Goal: Task Accomplishment & Management: Manage account settings

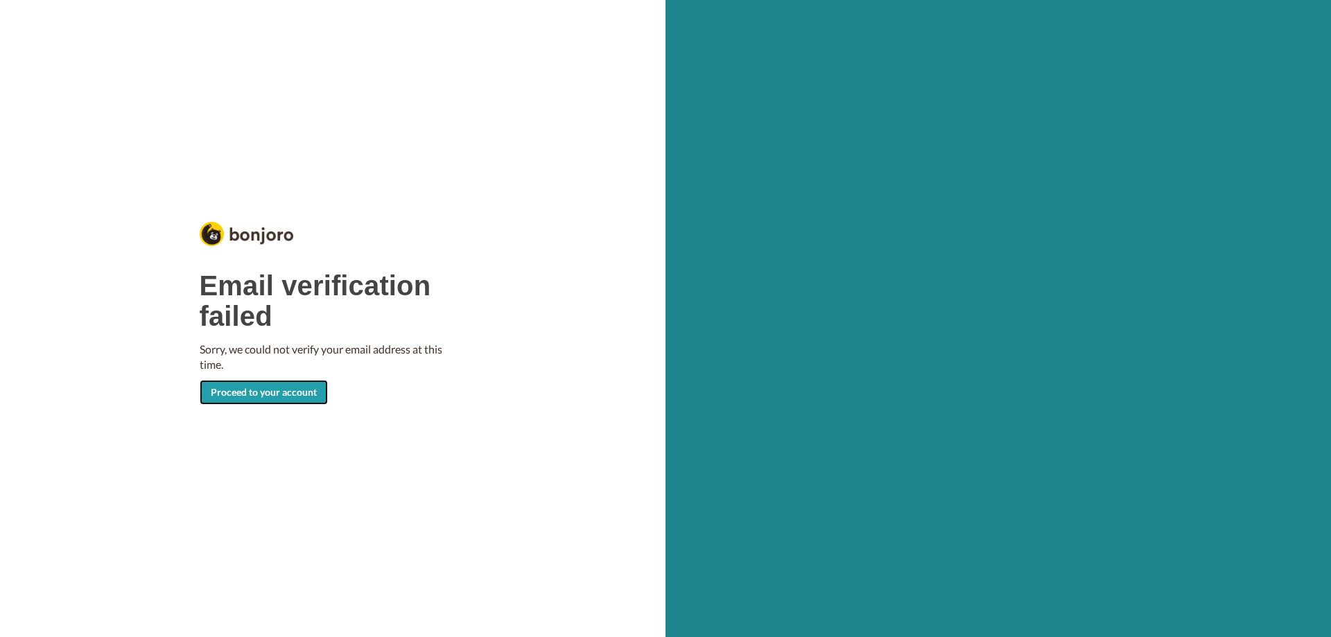
click at [235, 395] on link "Proceed to your account" at bounding box center [264, 392] width 128 height 25
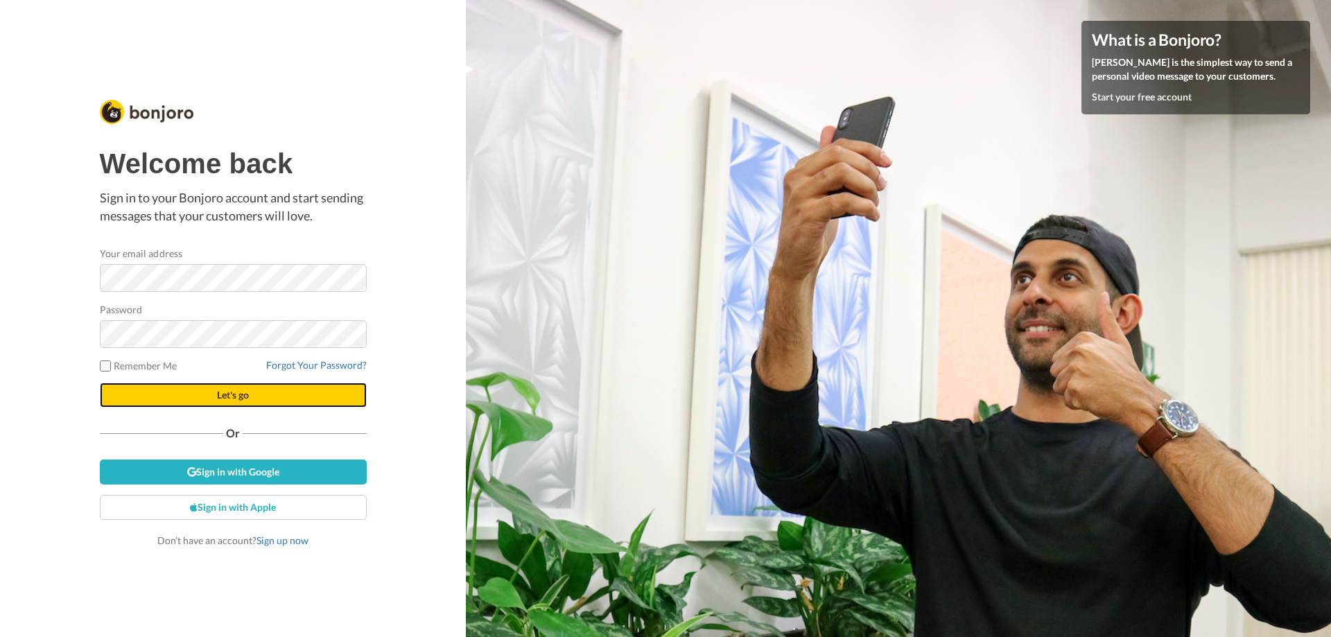
click at [239, 401] on span "Let's go" at bounding box center [233, 395] width 32 height 12
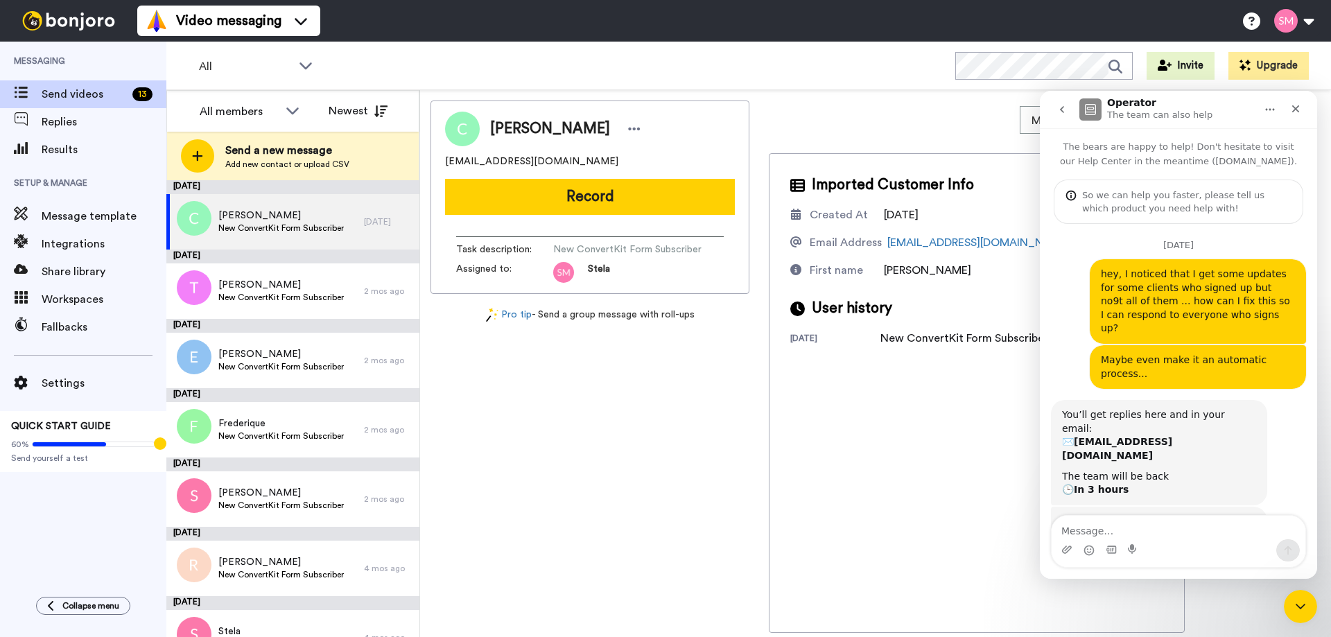
scroll to position [851, 0]
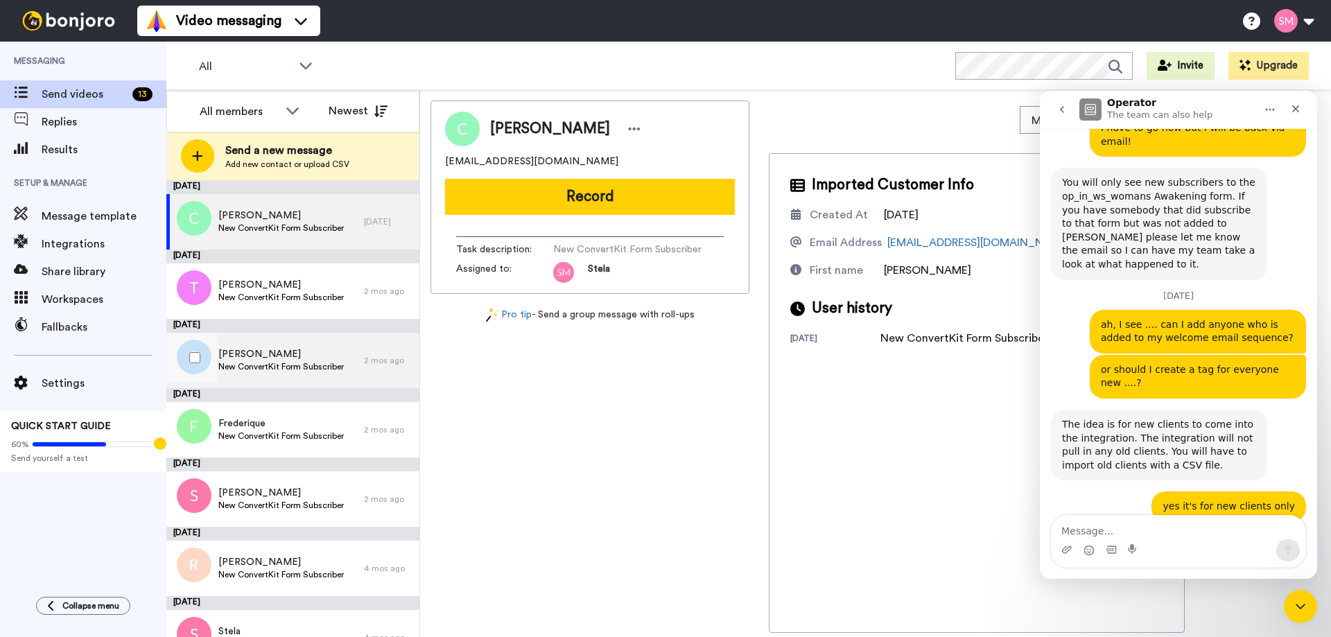
click at [270, 368] on span "New ConvertKit Form Subscriber" at bounding box center [280, 366] width 125 height 11
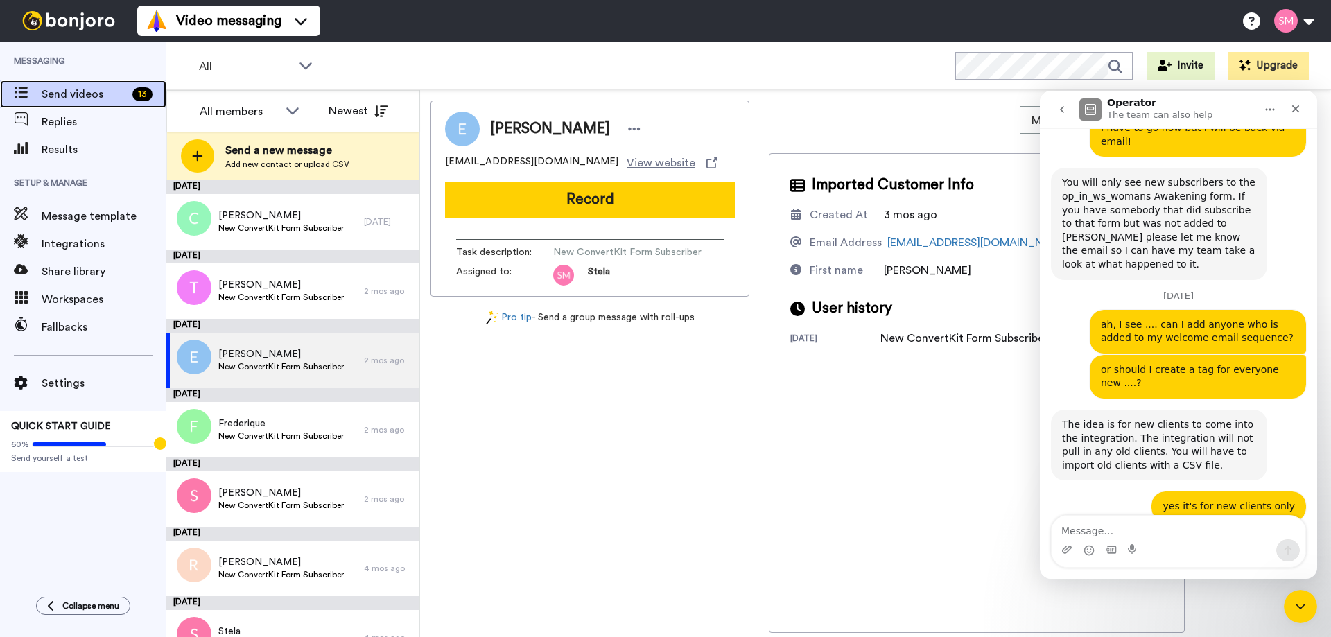
click at [82, 96] on span "Send videos" at bounding box center [84, 94] width 85 height 17
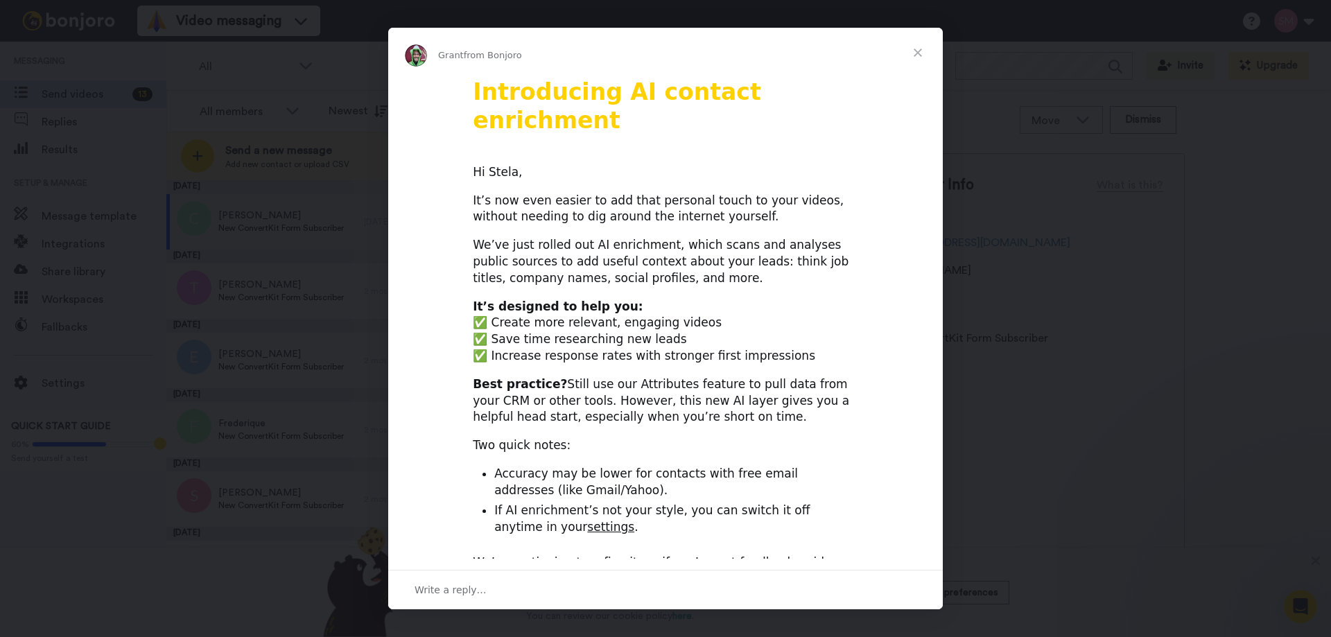
click at [924, 57] on span "Close" at bounding box center [918, 53] width 50 height 50
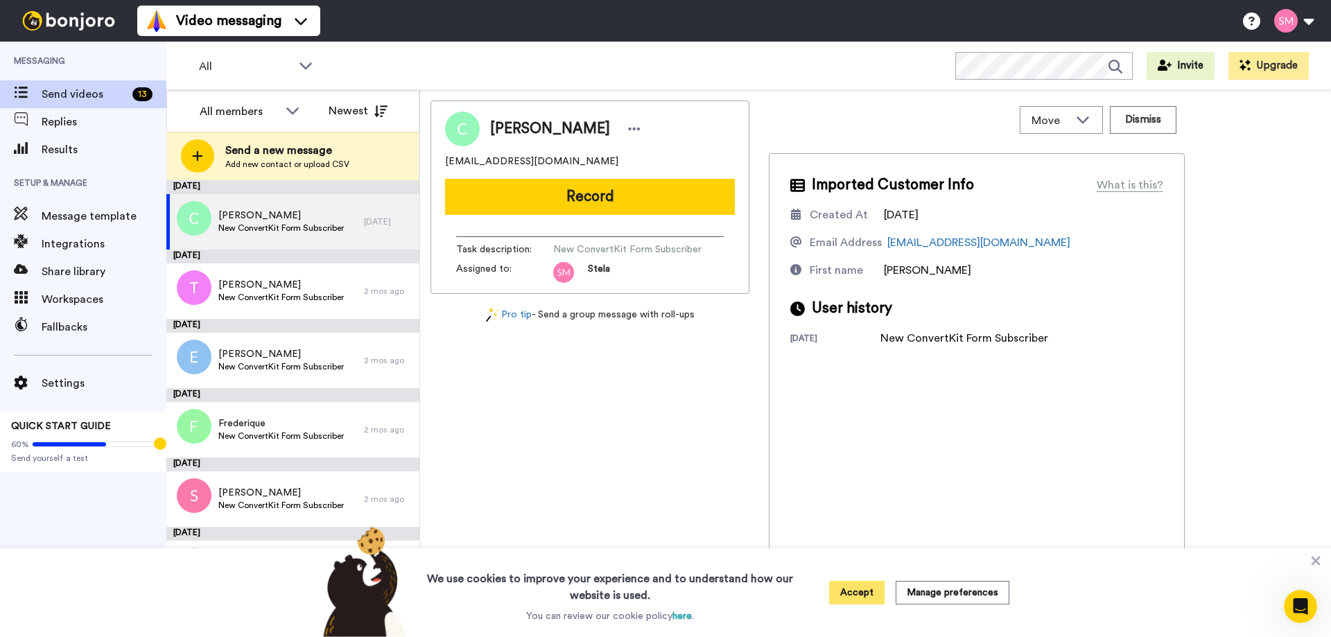
click at [854, 591] on button "Accept" at bounding box center [856, 593] width 55 height 24
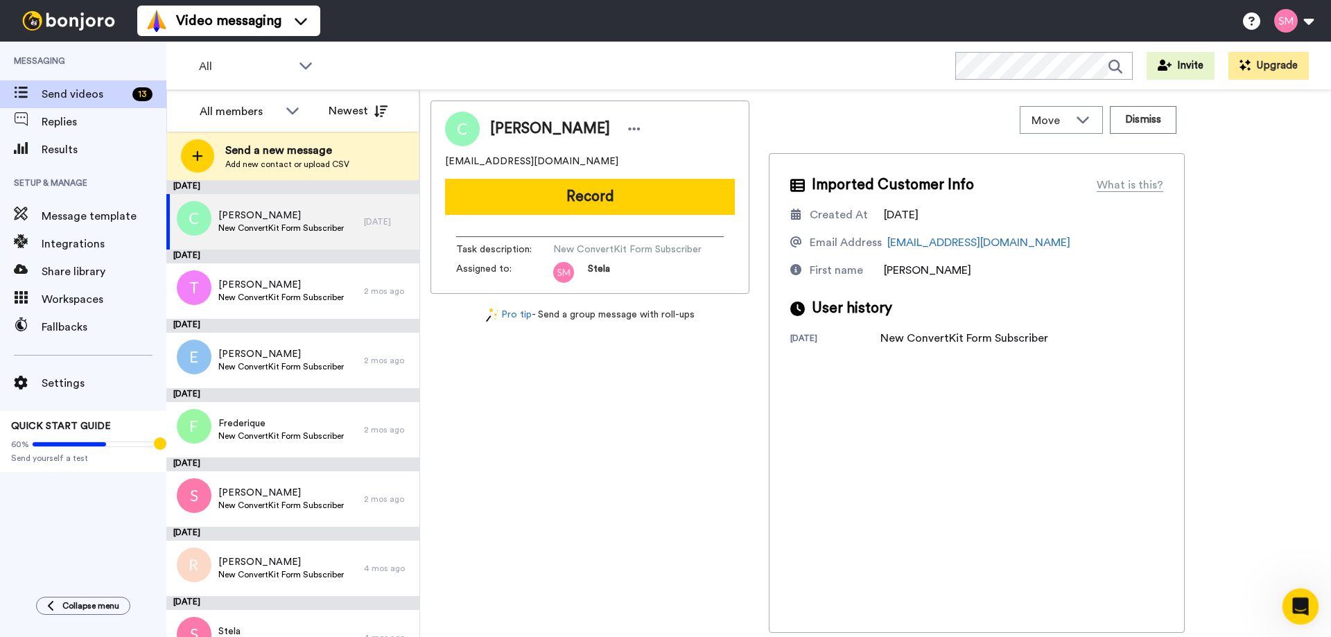
click at [1288, 609] on div "Open Intercom Messenger" at bounding box center [1299, 605] width 46 height 46
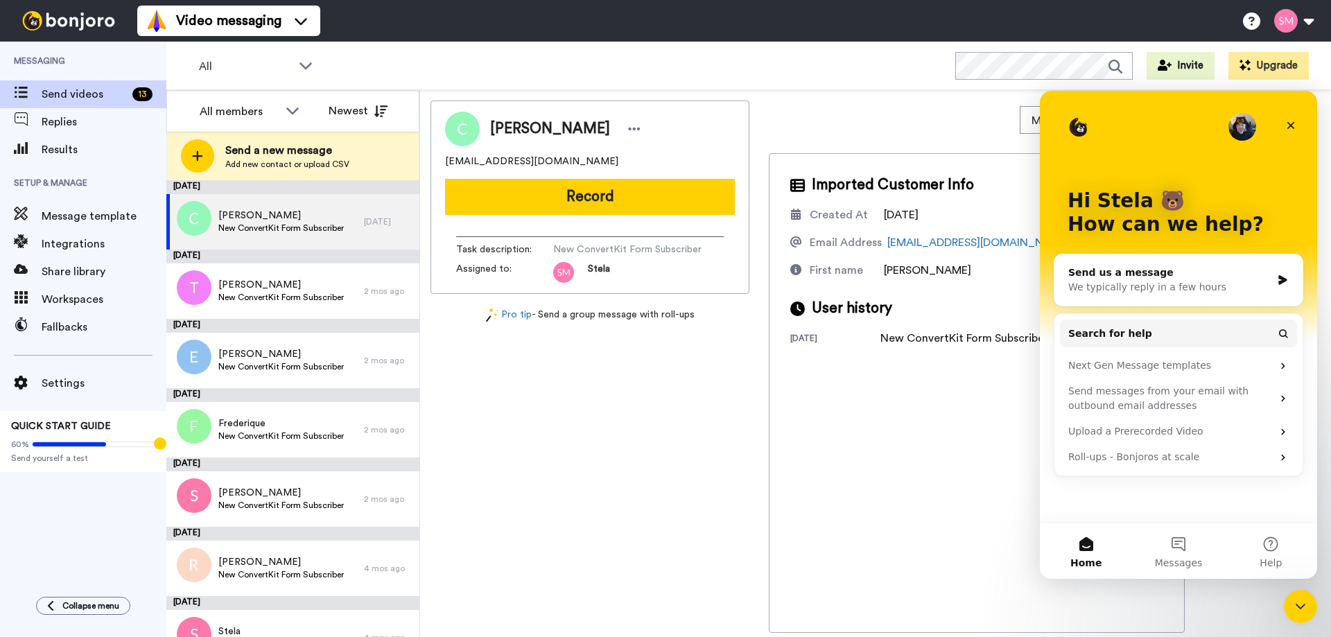
click at [1173, 284] on div "We typically reply in a few hours" at bounding box center [1169, 287] width 203 height 15
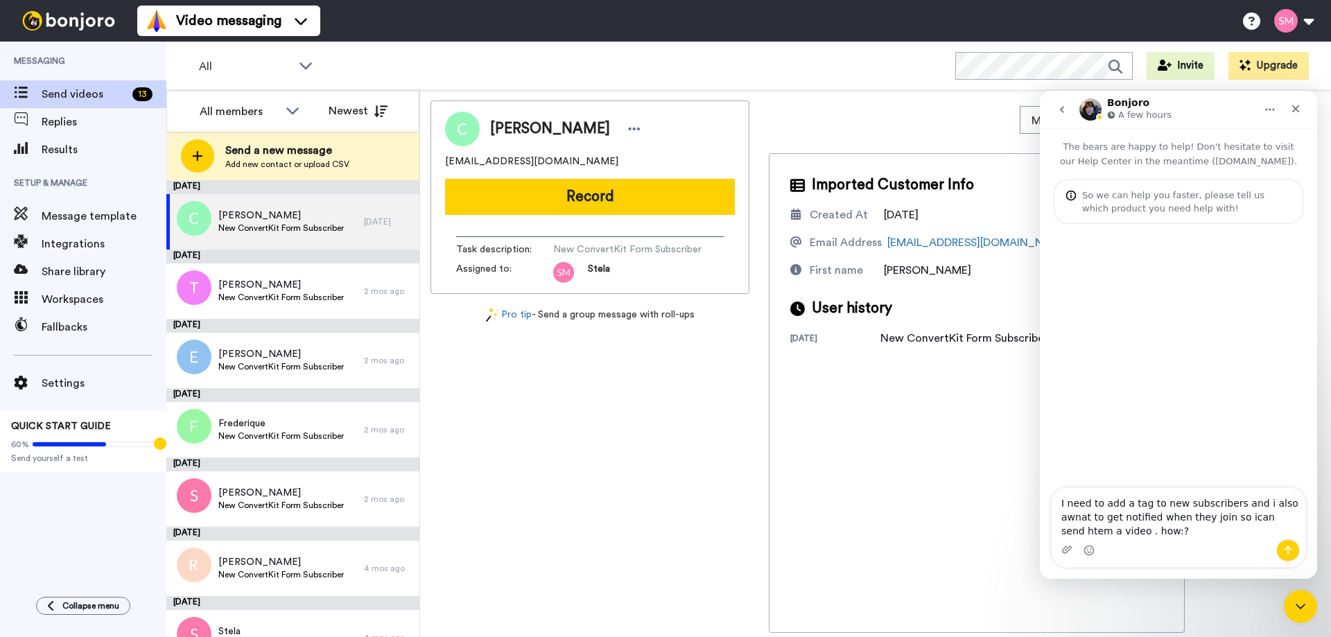
type textarea "I need to add a tag to new subscribers and i also awnat to get notified when th…"
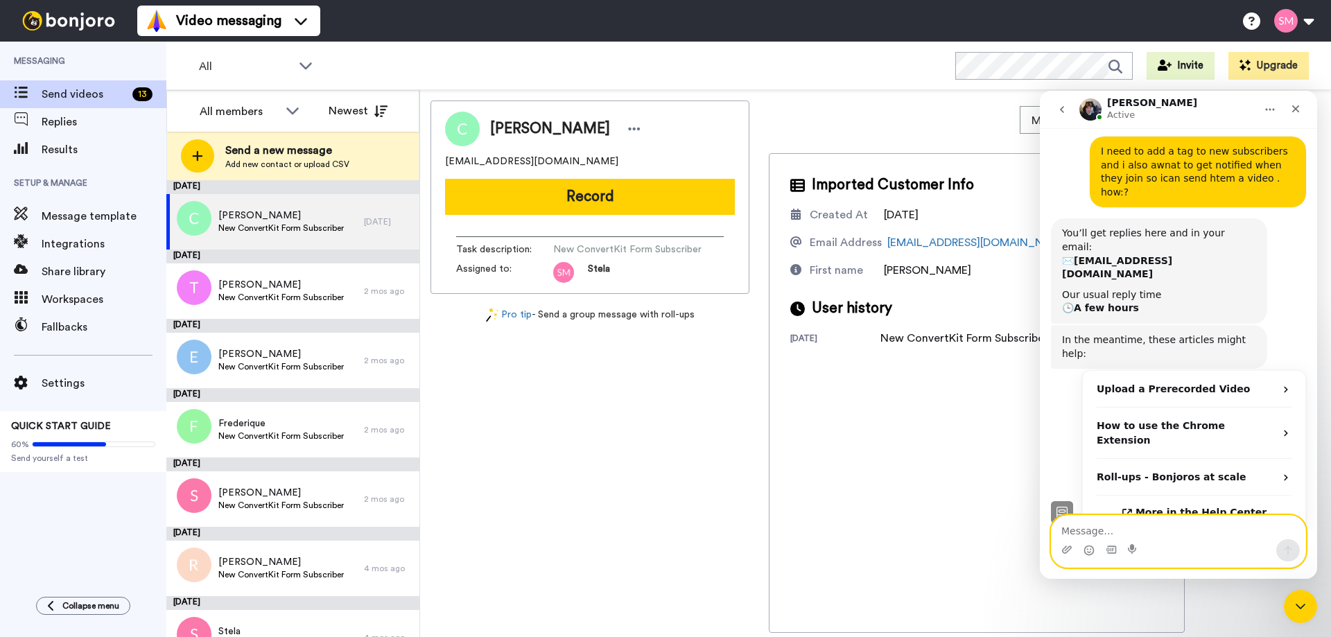
scroll to position [207, 0]
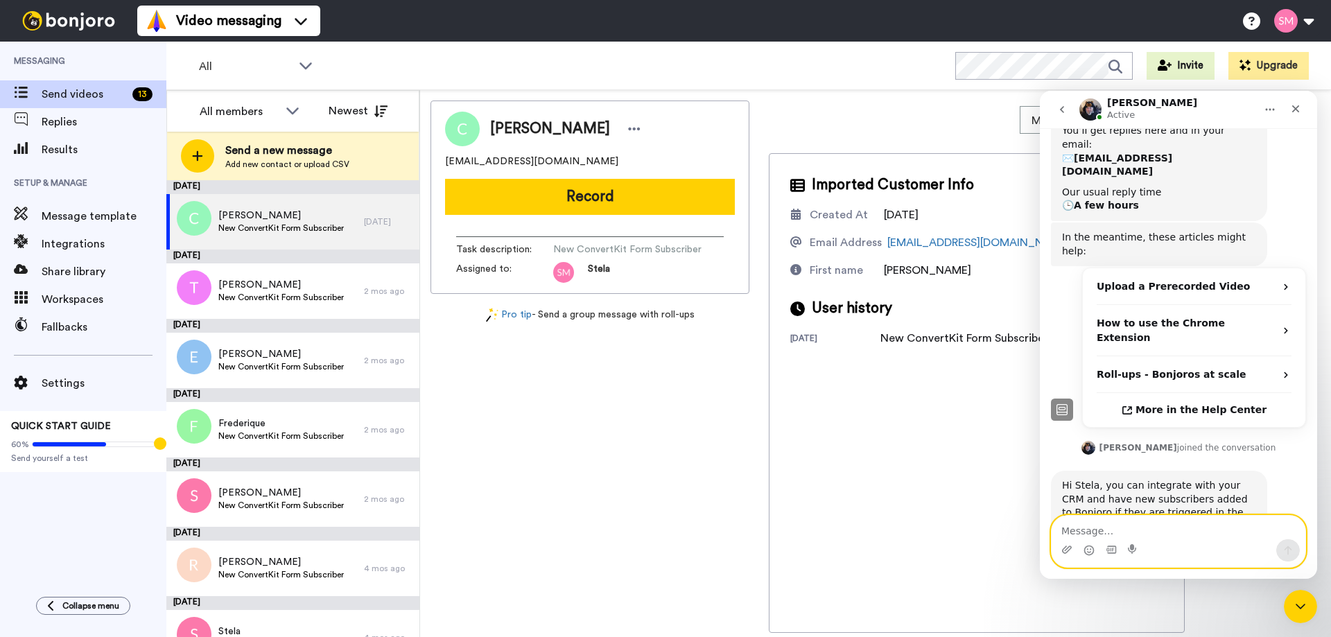
click at [1080, 530] on textarea "Message…" at bounding box center [1179, 528] width 254 height 24
type textarea "I think I have but nto the right tag?"
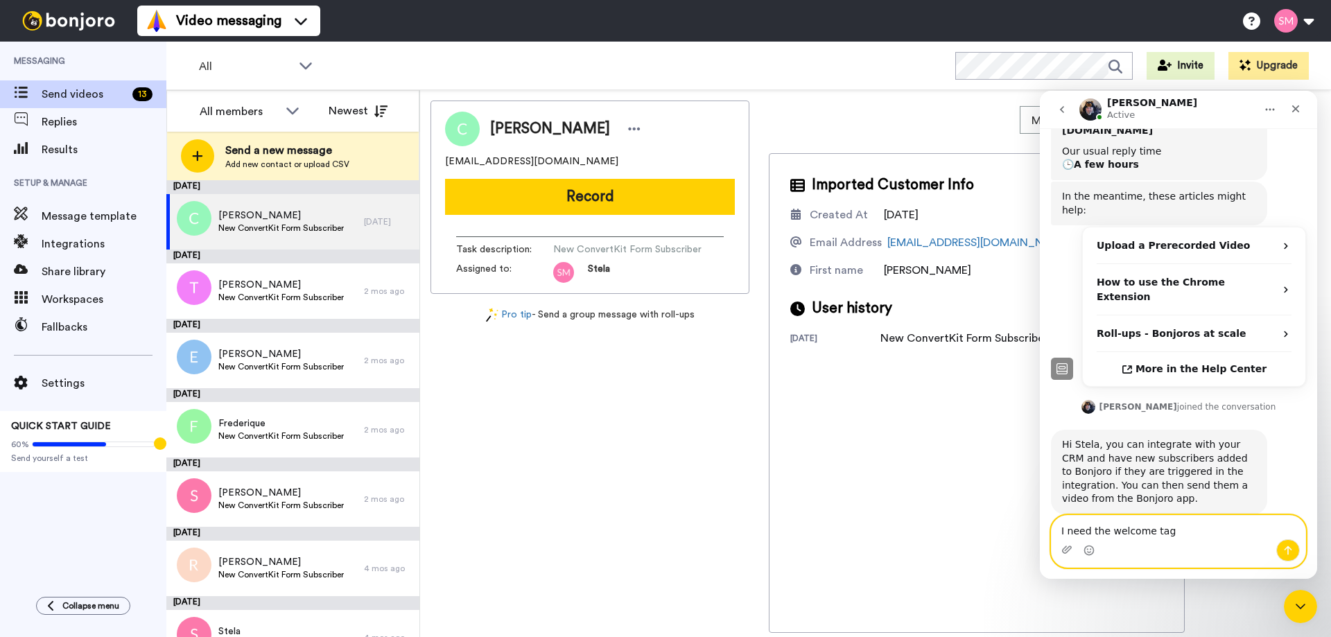
type textarea "I need the welcome tag"
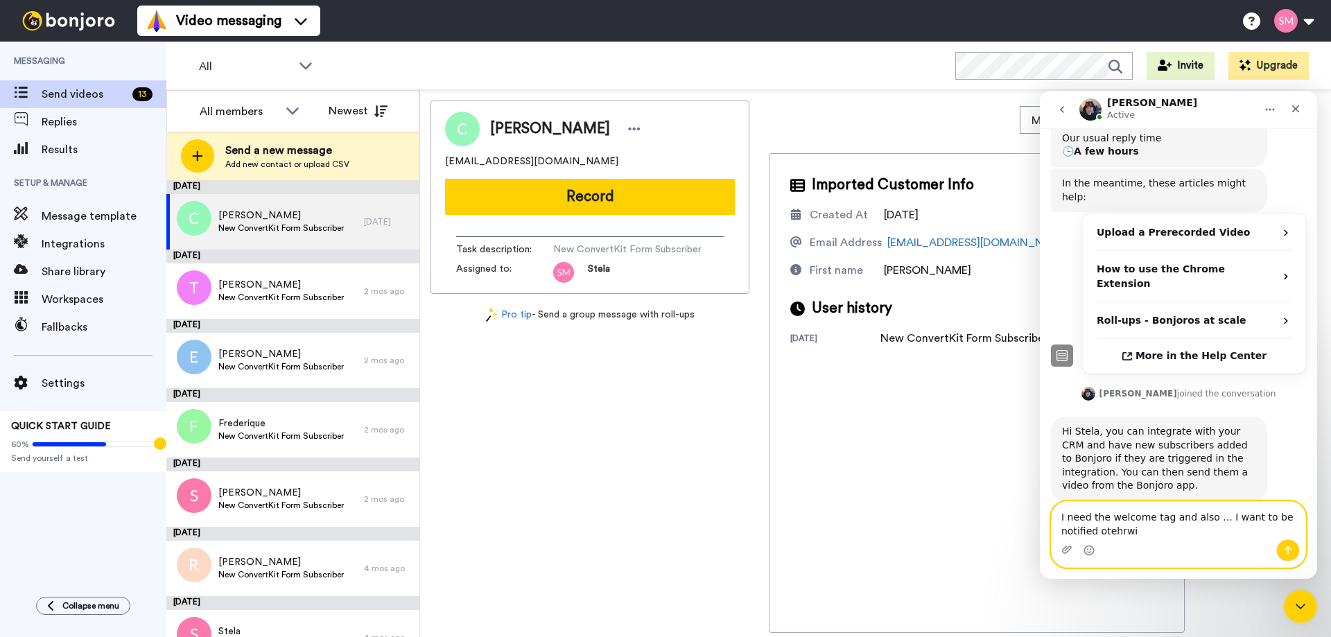
scroll to position [261, 0]
type textarea "I need the welcome tag and also ... I want to be notified otehrwise I forget to…"
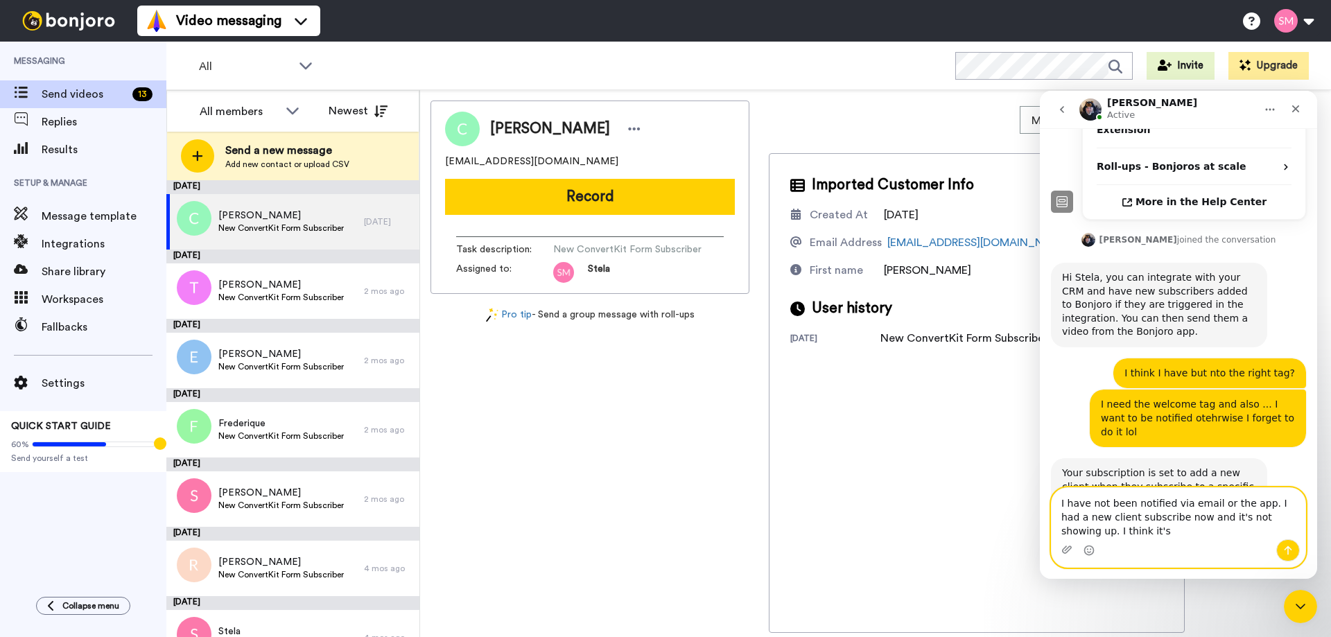
scroll to position [416, 0]
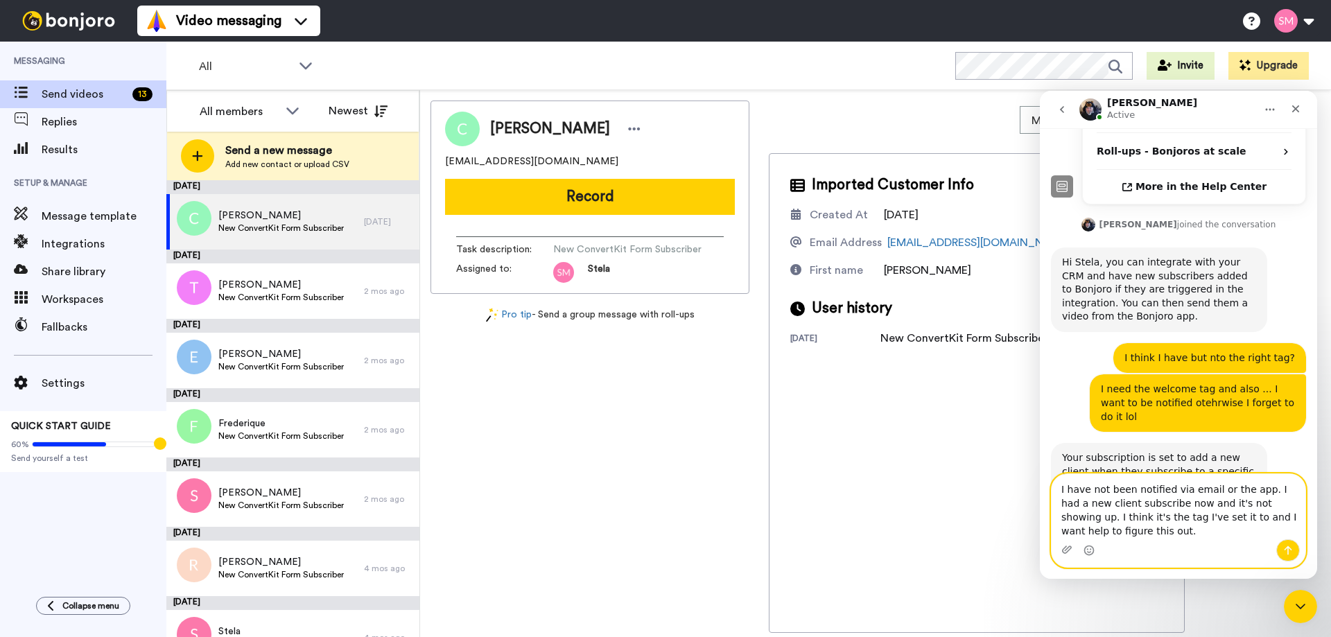
type textarea "I have not been notified via email or the app. I had a new client subscribe now…"
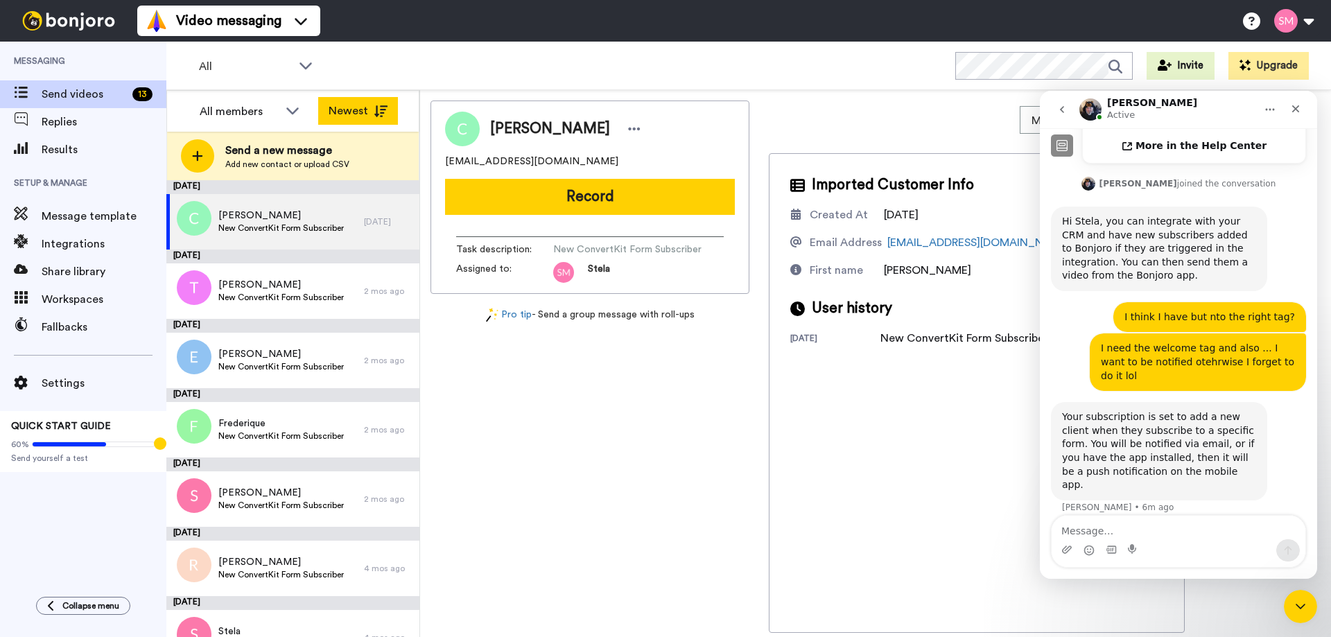
click at [338, 107] on button "Newest" at bounding box center [358, 111] width 80 height 28
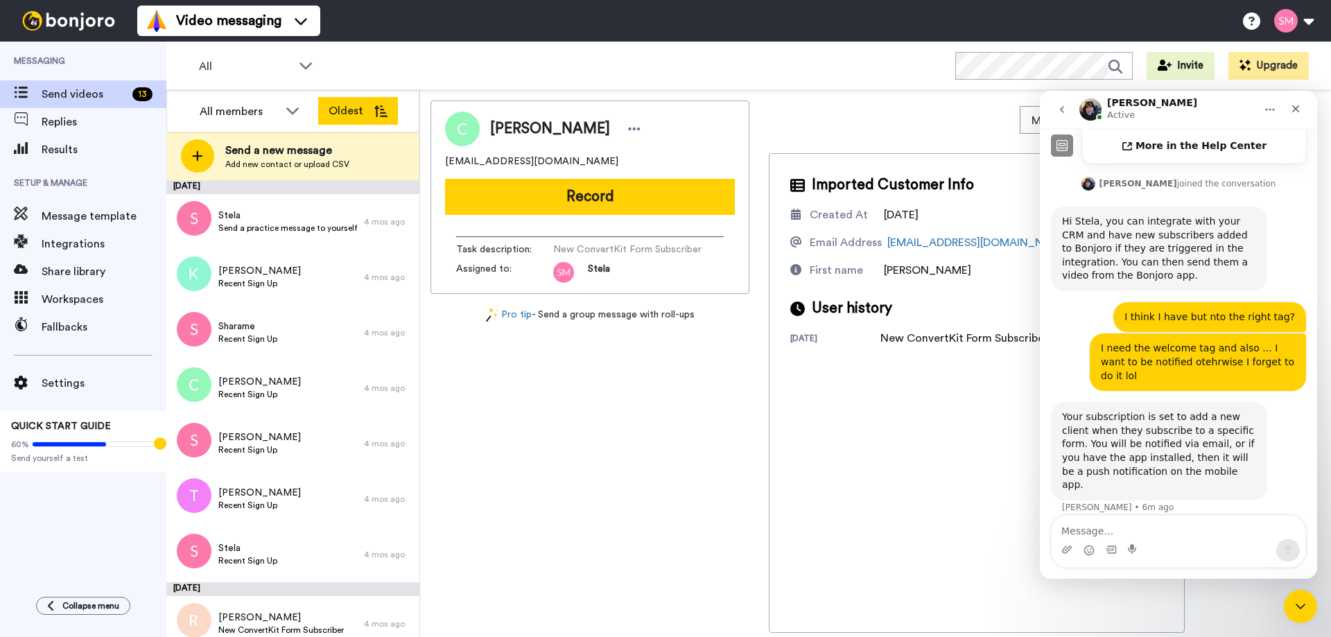
click at [343, 108] on button "Oldest" at bounding box center [358, 111] width 80 height 28
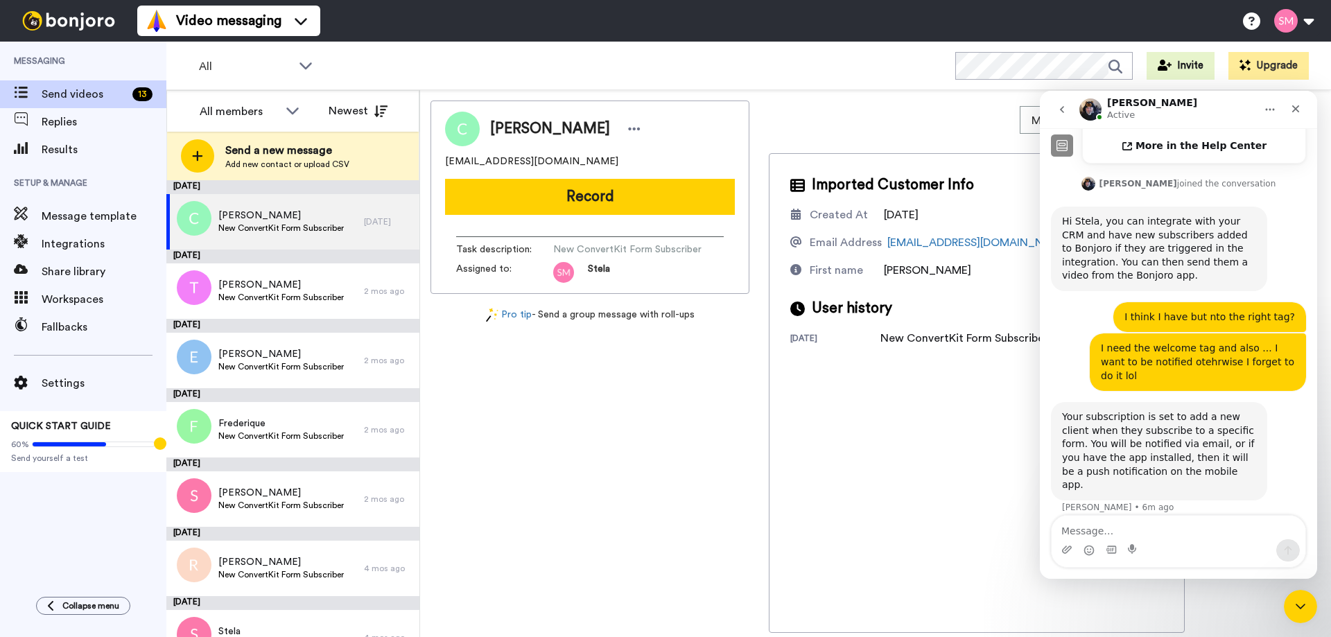
click at [343, 108] on button "Newest" at bounding box center [358, 111] width 80 height 28
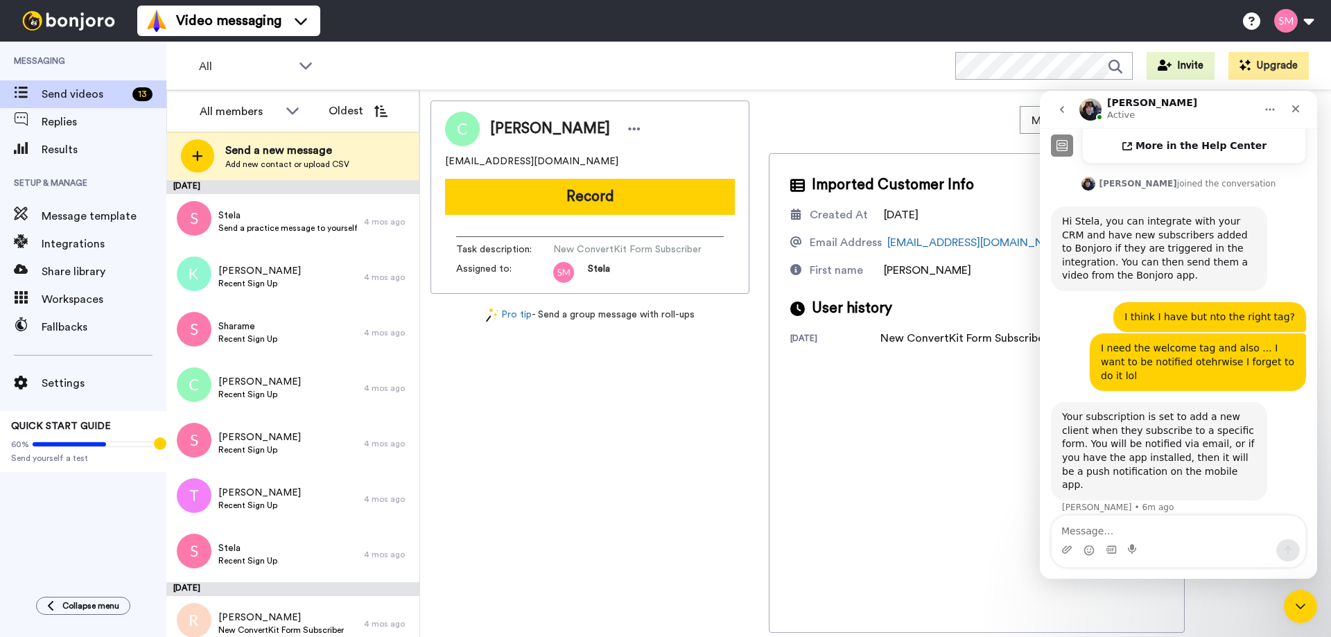
click at [343, 108] on button "Oldest" at bounding box center [358, 111] width 80 height 28
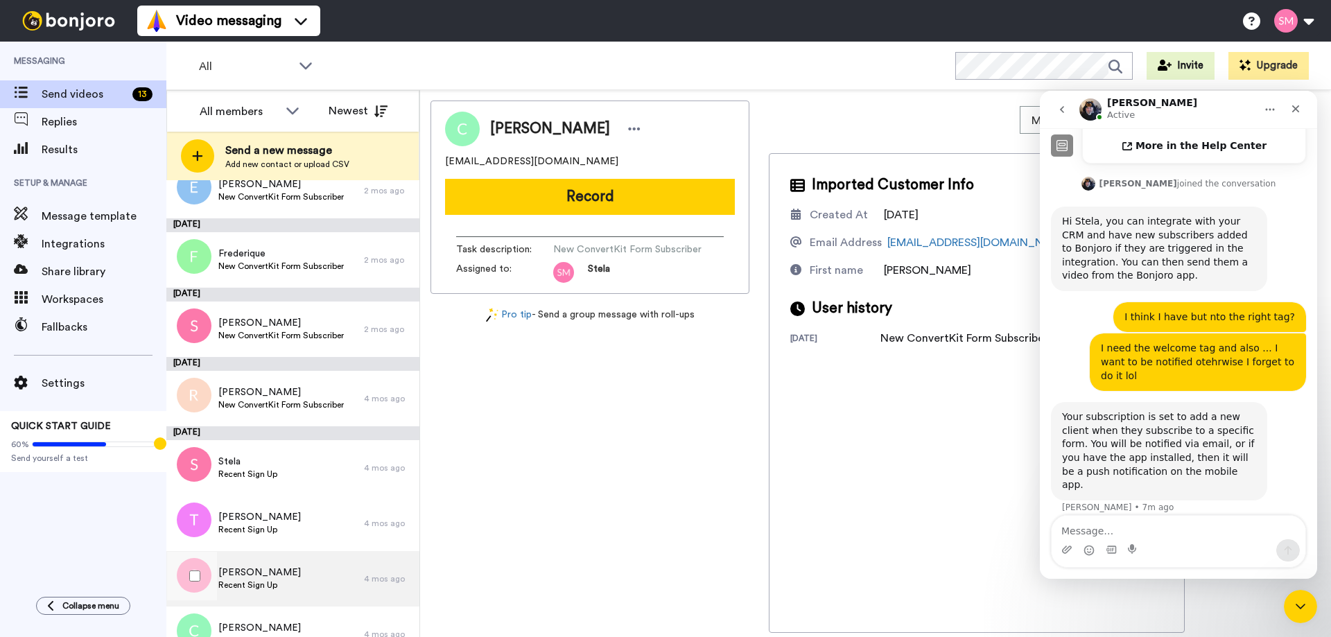
scroll to position [0, 0]
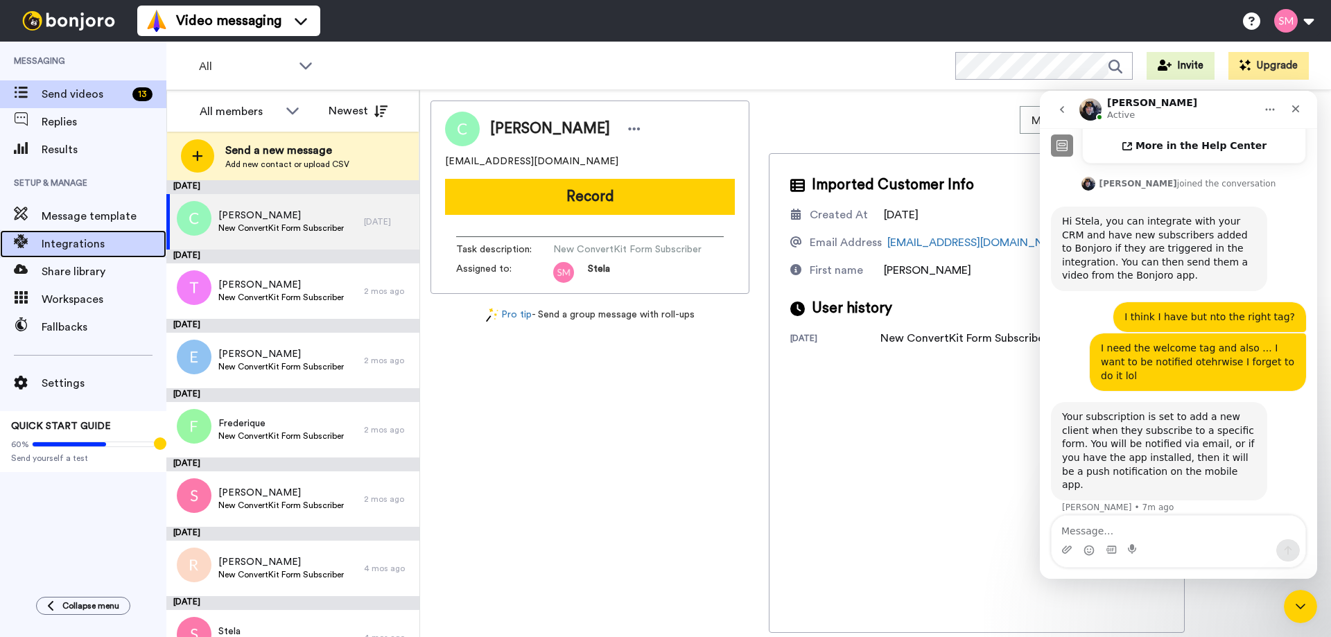
click at [55, 256] on div "Integrations" at bounding box center [83, 244] width 166 height 28
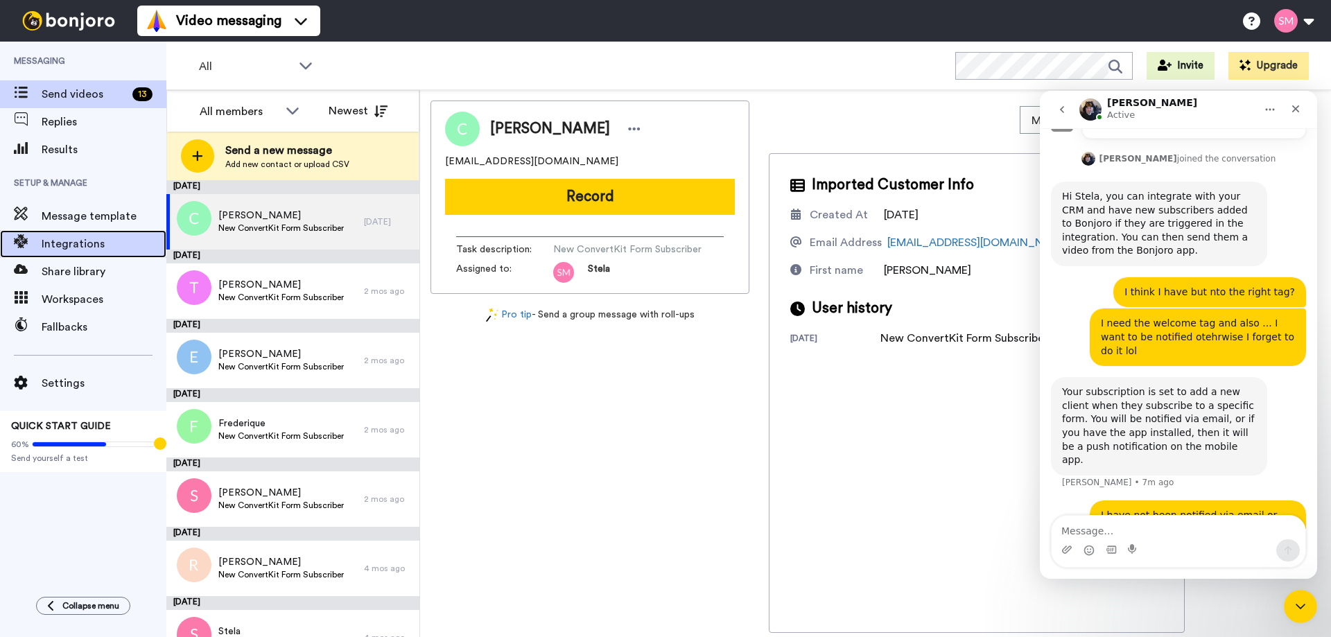
scroll to position [505, 0]
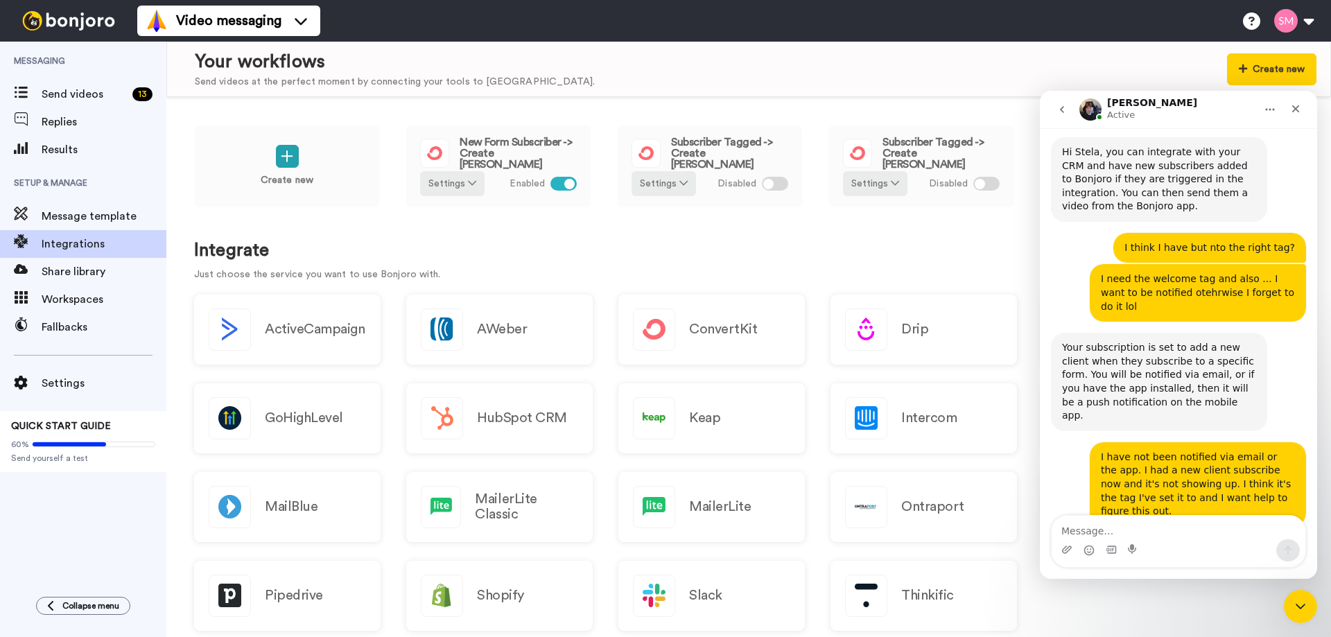
scroll to position [539, 0]
click at [1123, 525] on textarea "Message…" at bounding box center [1179, 528] width 254 height 24
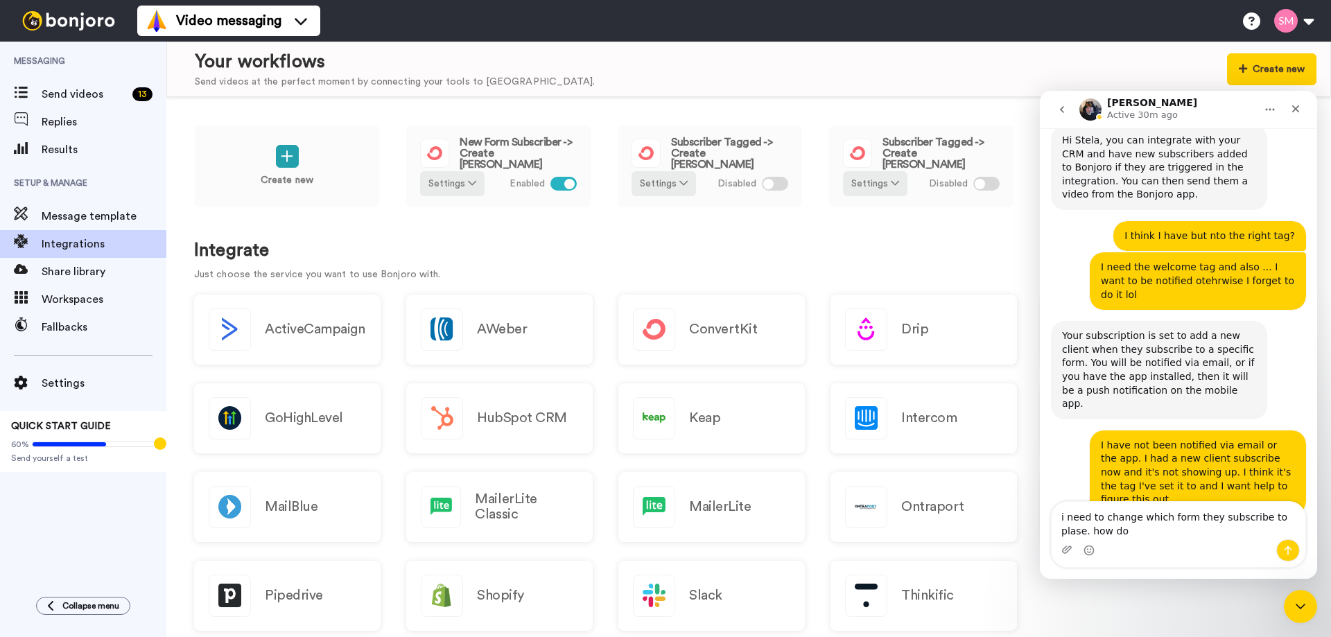
scroll to position [553, 0]
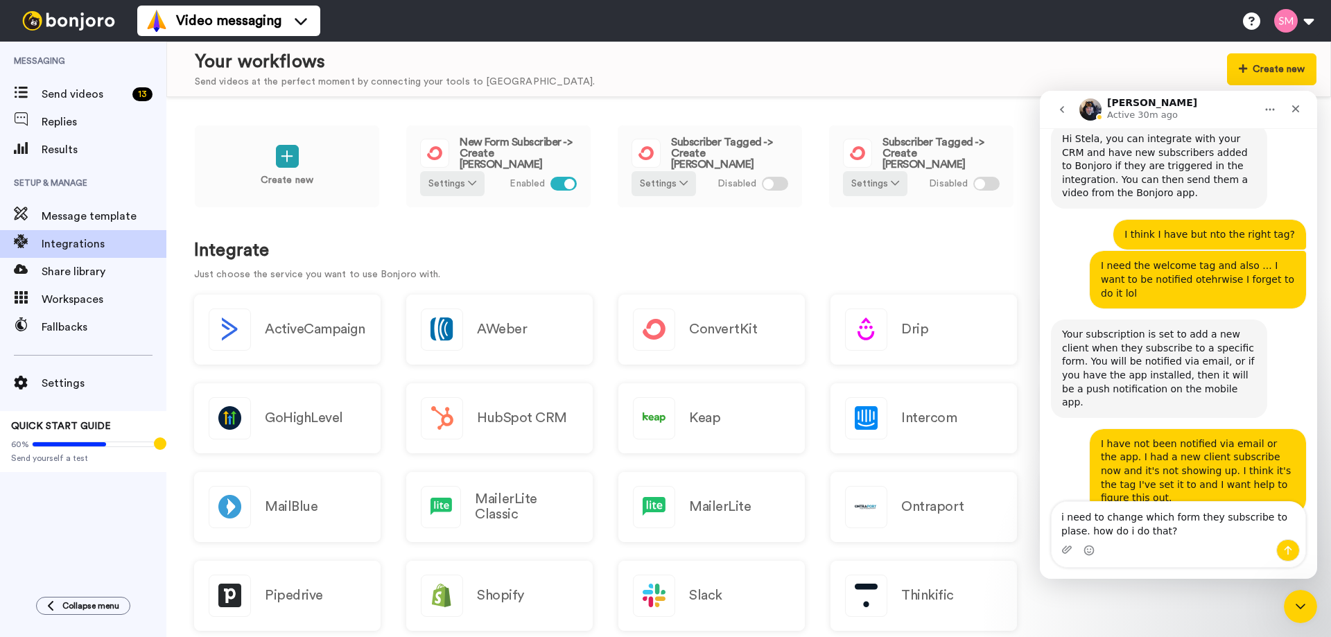
type textarea "i need to change which form they subscribe to plase. how do i do that?"
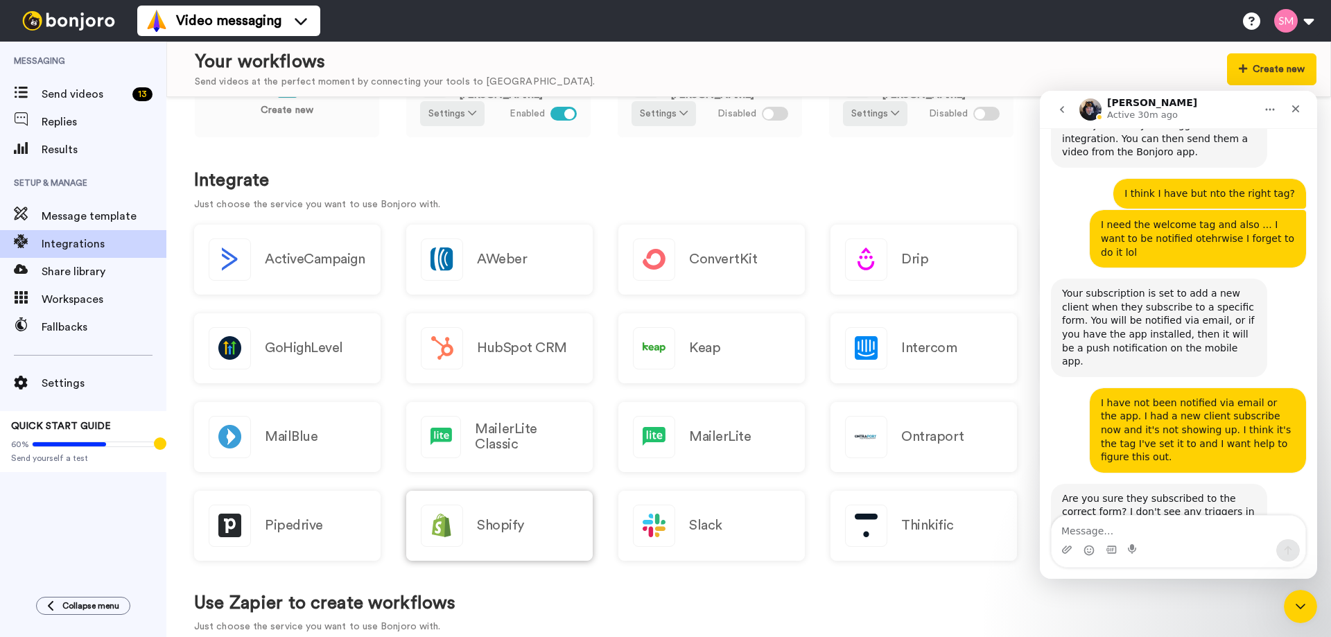
scroll to position [0, 0]
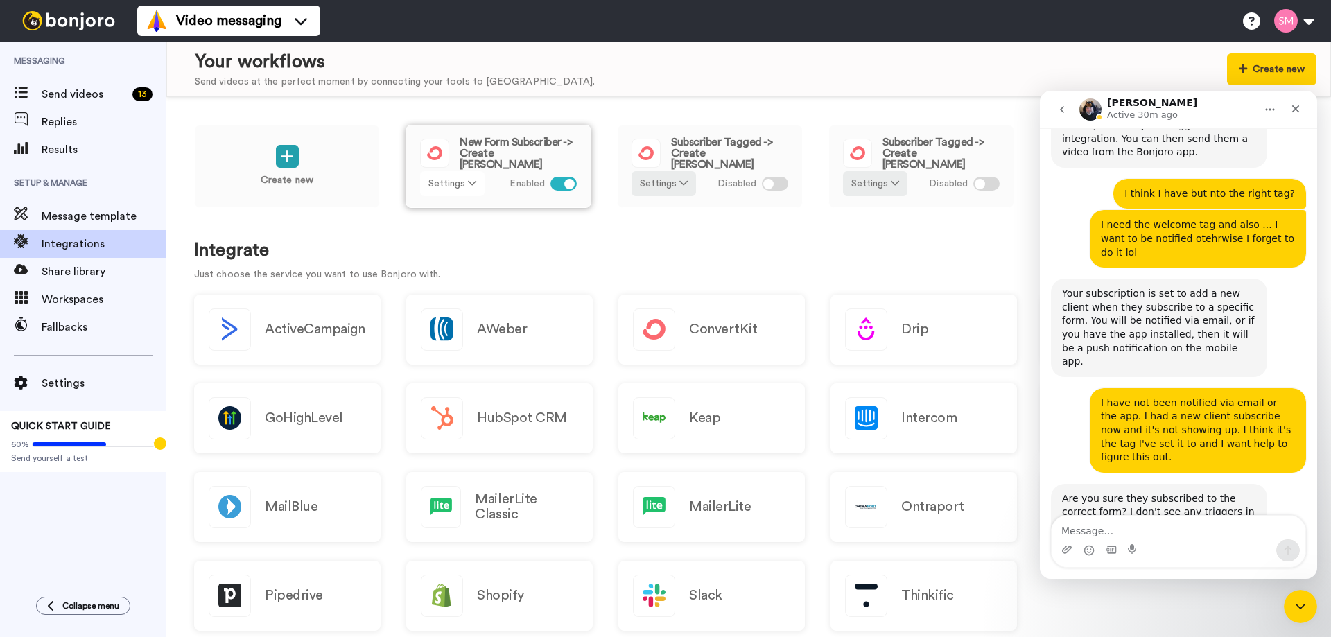
click at [459, 189] on button "Settings" at bounding box center [452, 183] width 64 height 25
click at [440, 213] on span "Edit" at bounding box center [442, 212] width 19 height 10
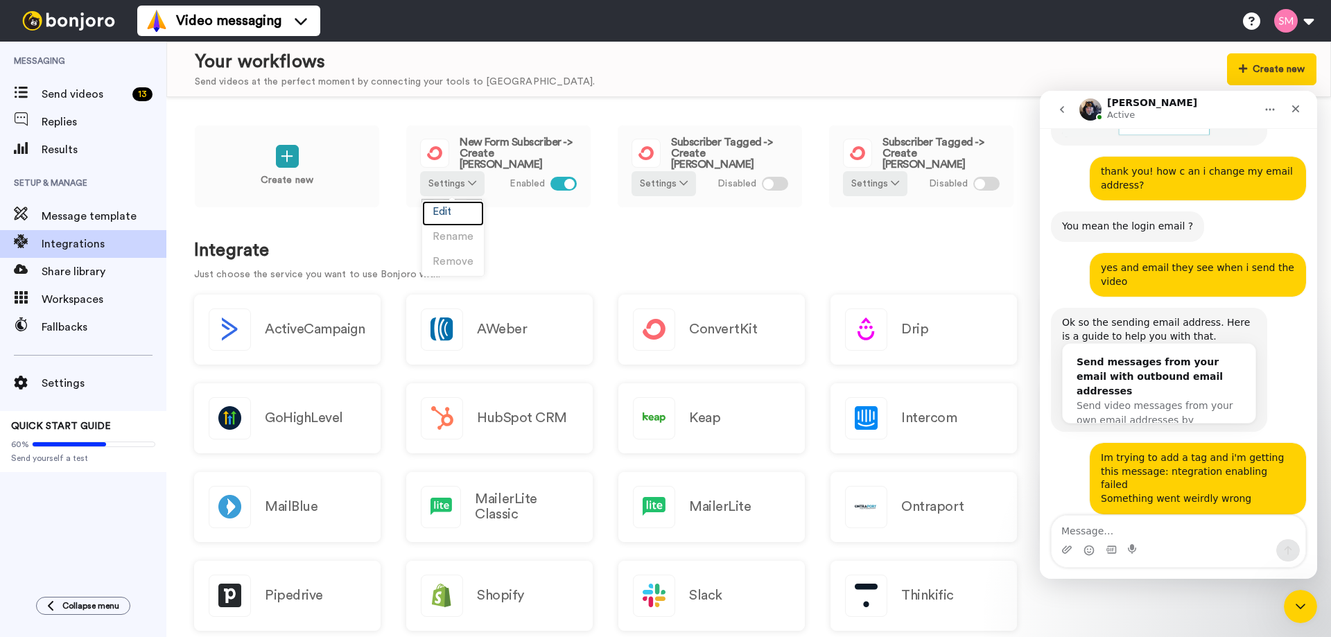
scroll to position [1221, 0]
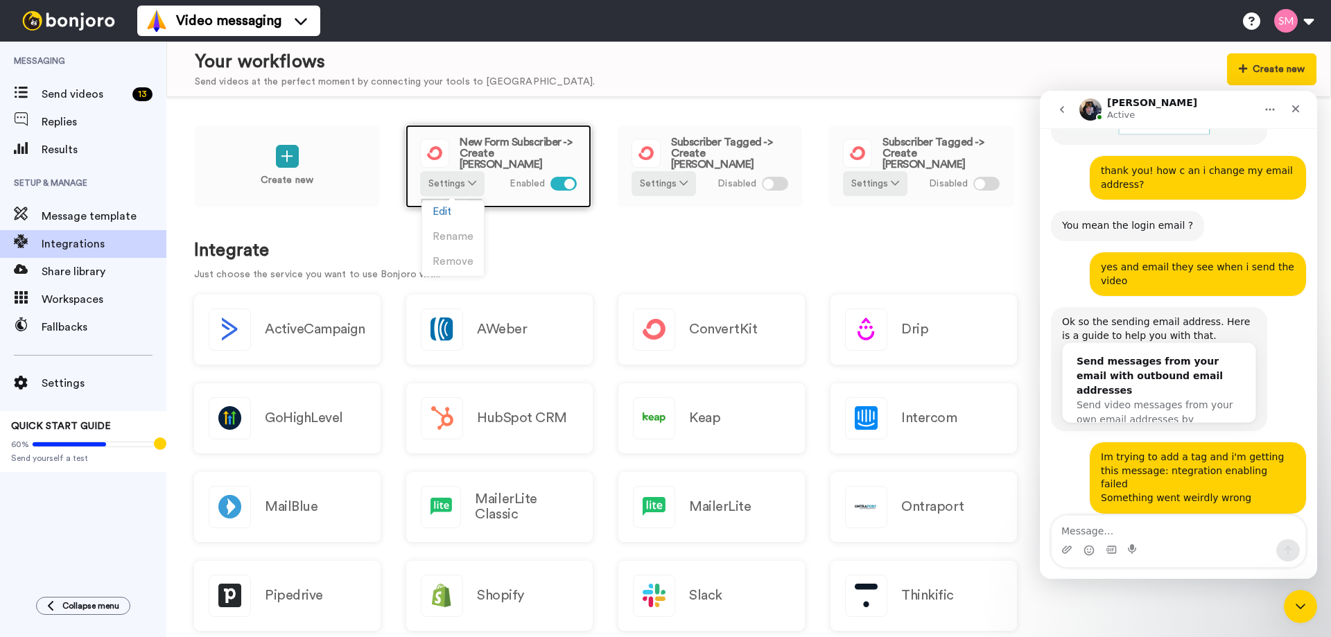
click at [513, 161] on span "New Form Subscriber -> Create Bonjoro" at bounding box center [518, 153] width 117 height 33
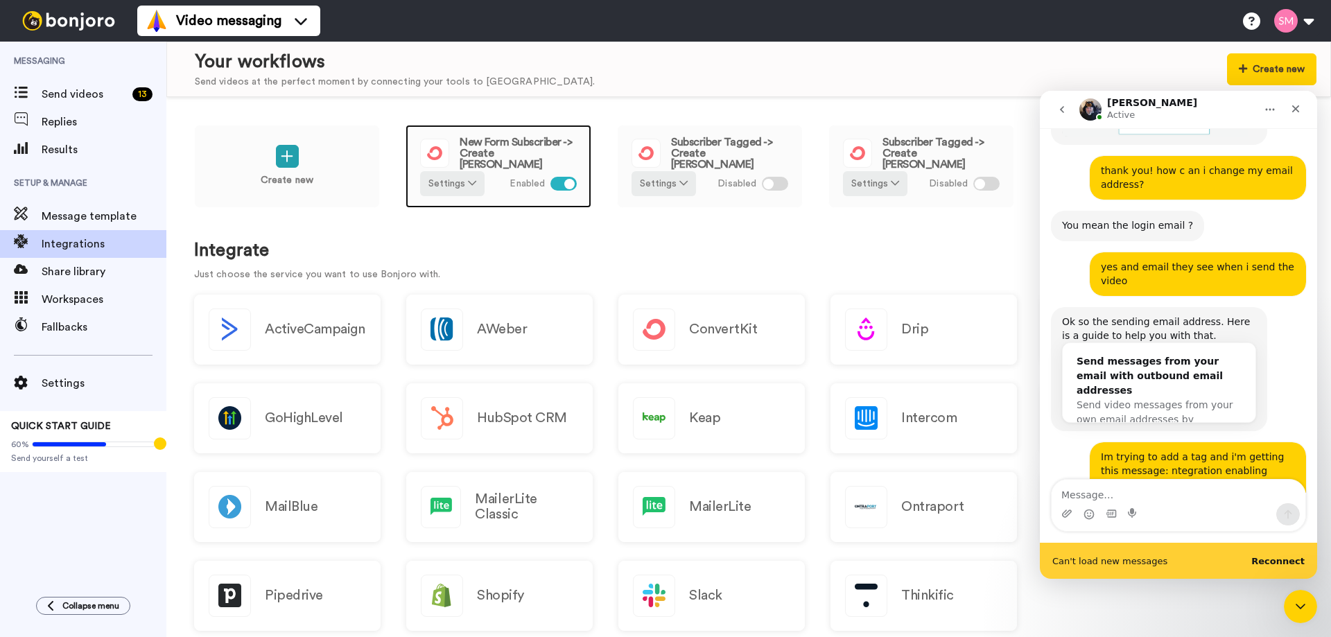
scroll to position [1254, 0]
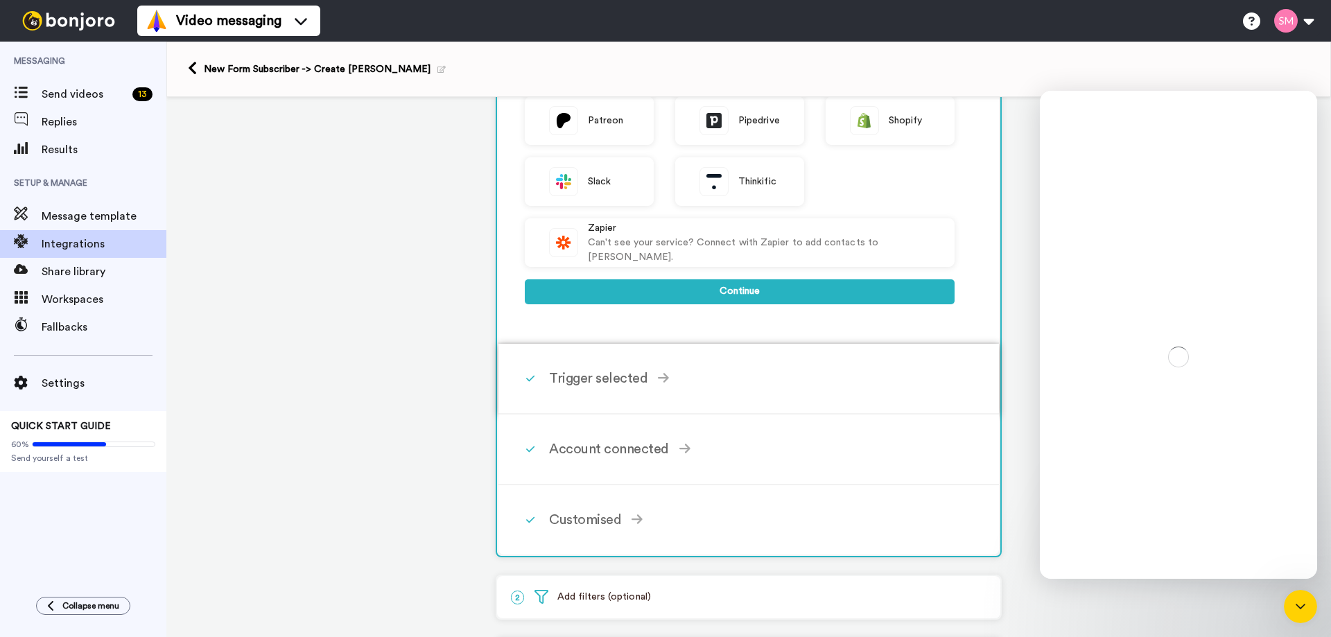
click at [598, 393] on div "Trigger selected New Form Subscriber Triggers when a user subscribes to a form …" at bounding box center [767, 379] width 436 height 42
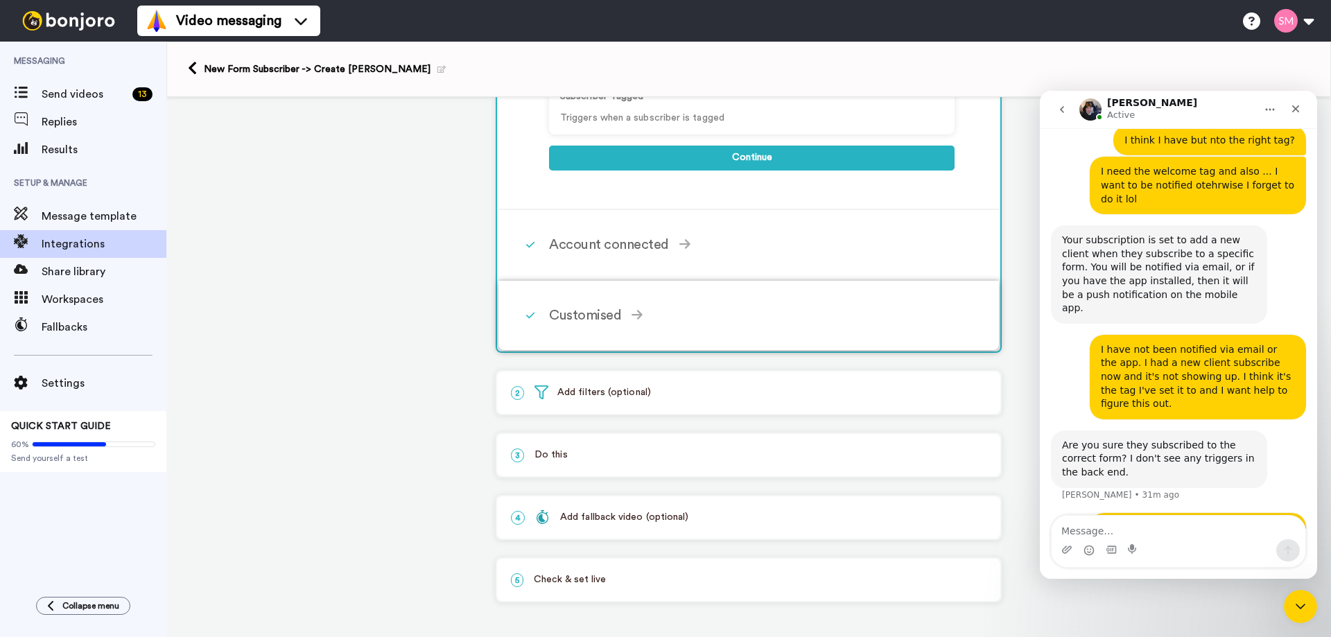
scroll to position [125, 0]
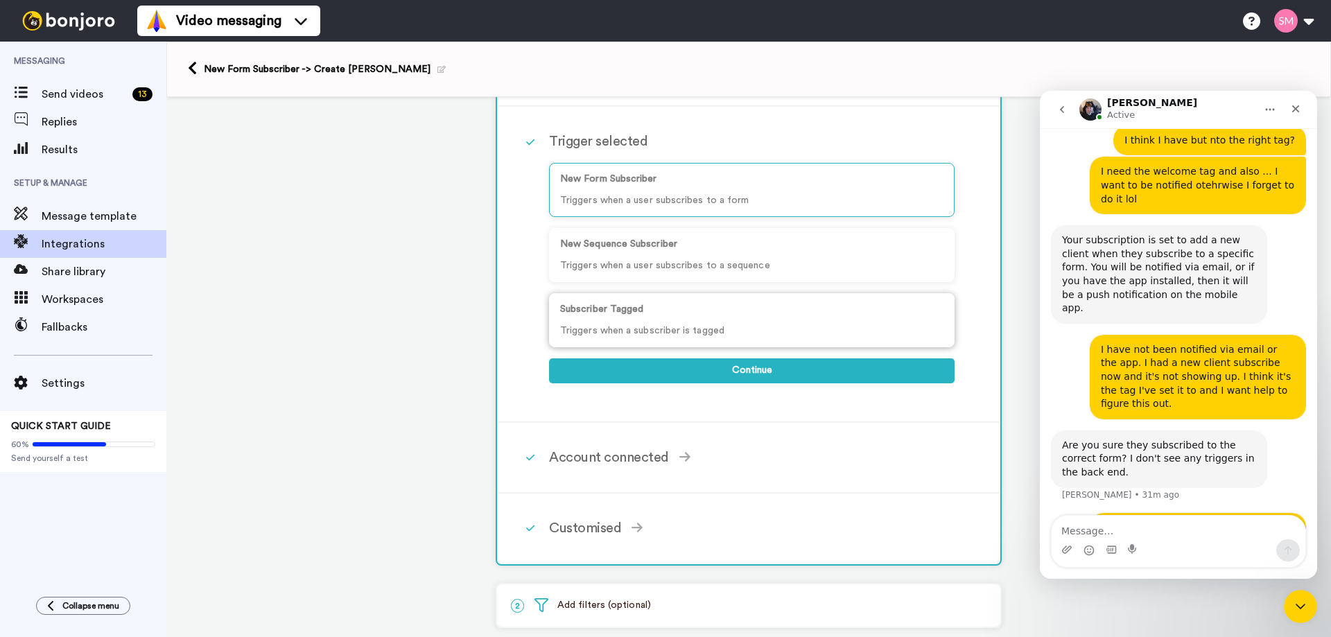
click at [678, 312] on p "Subscriber Tagged" at bounding box center [751, 309] width 383 height 15
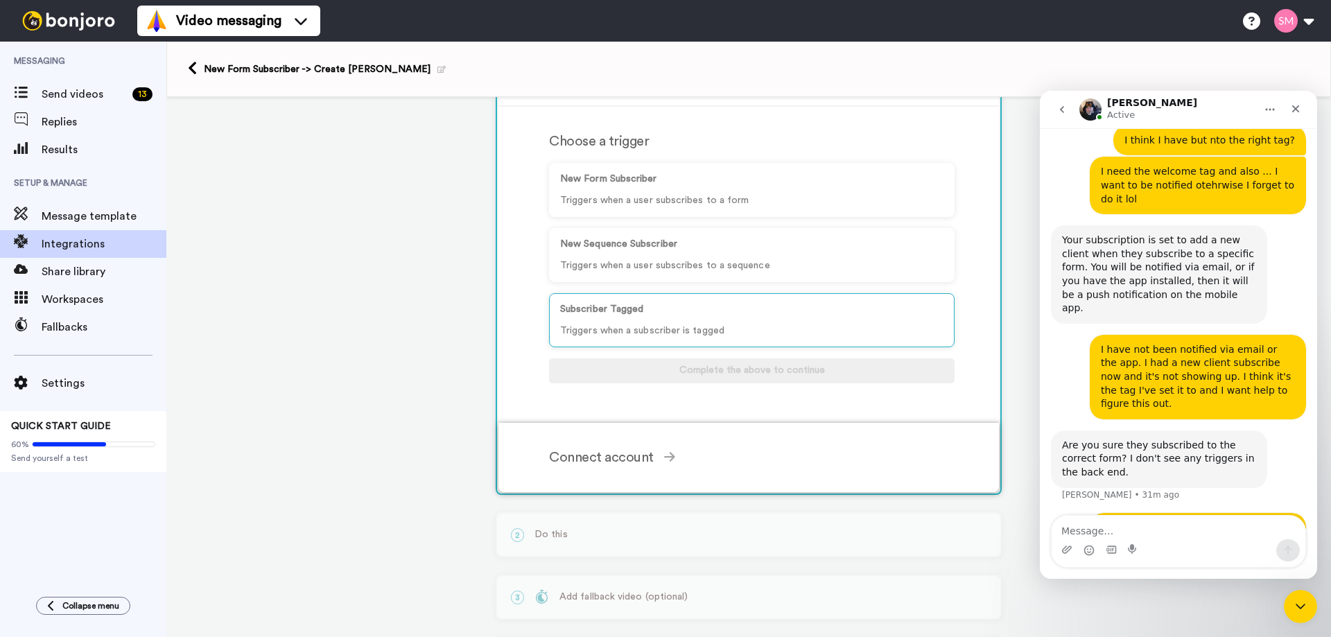
click at [616, 462] on div "Connect account" at bounding box center [752, 457] width 406 height 21
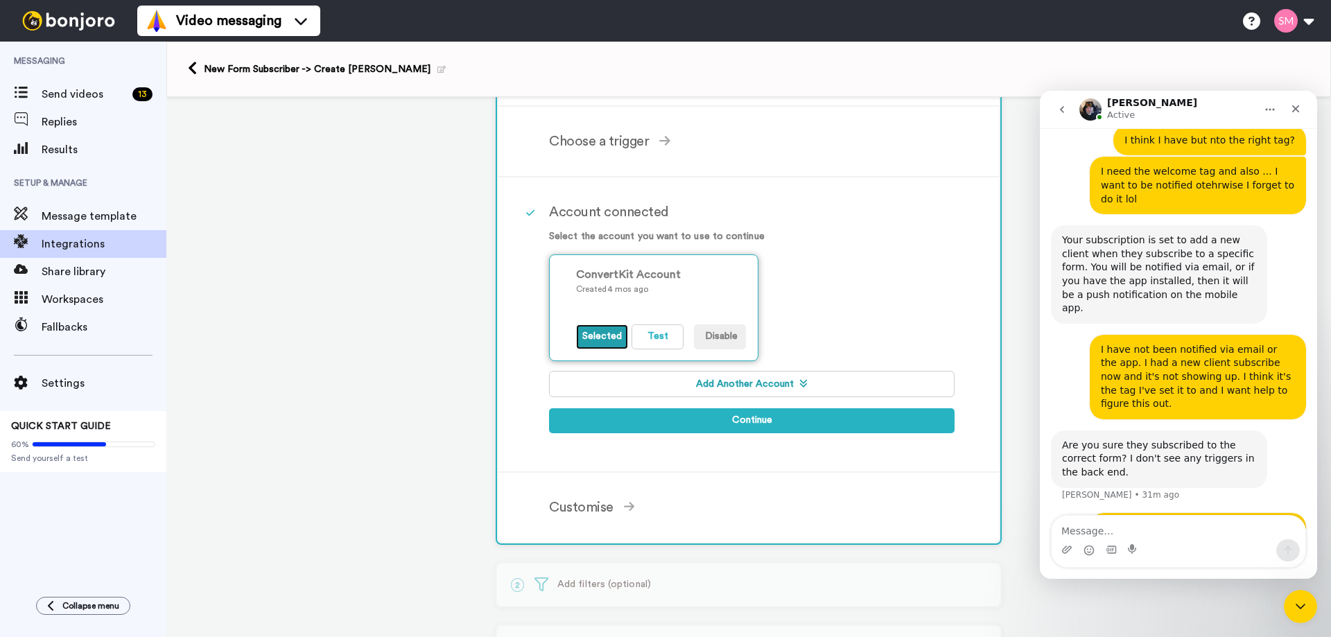
click at [605, 335] on button "Selected" at bounding box center [602, 336] width 52 height 25
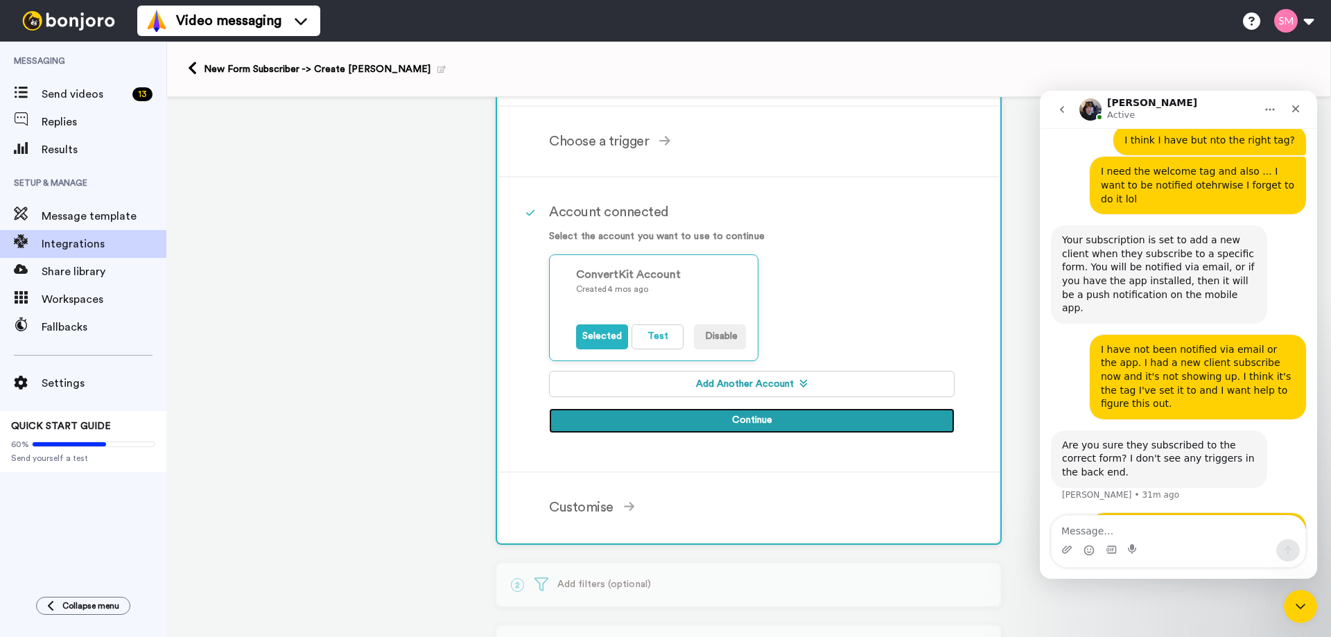
click at [772, 416] on button "Continue" at bounding box center [752, 420] width 406 height 25
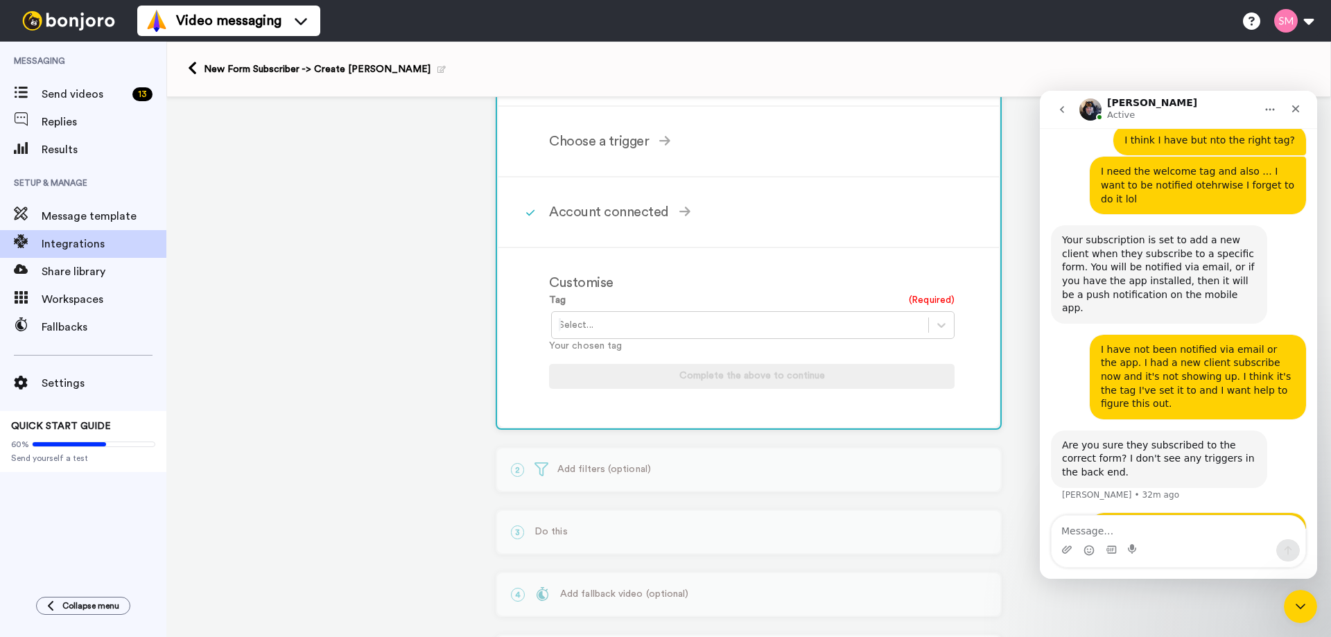
click at [623, 317] on div "Select..." at bounding box center [740, 325] width 376 height 22
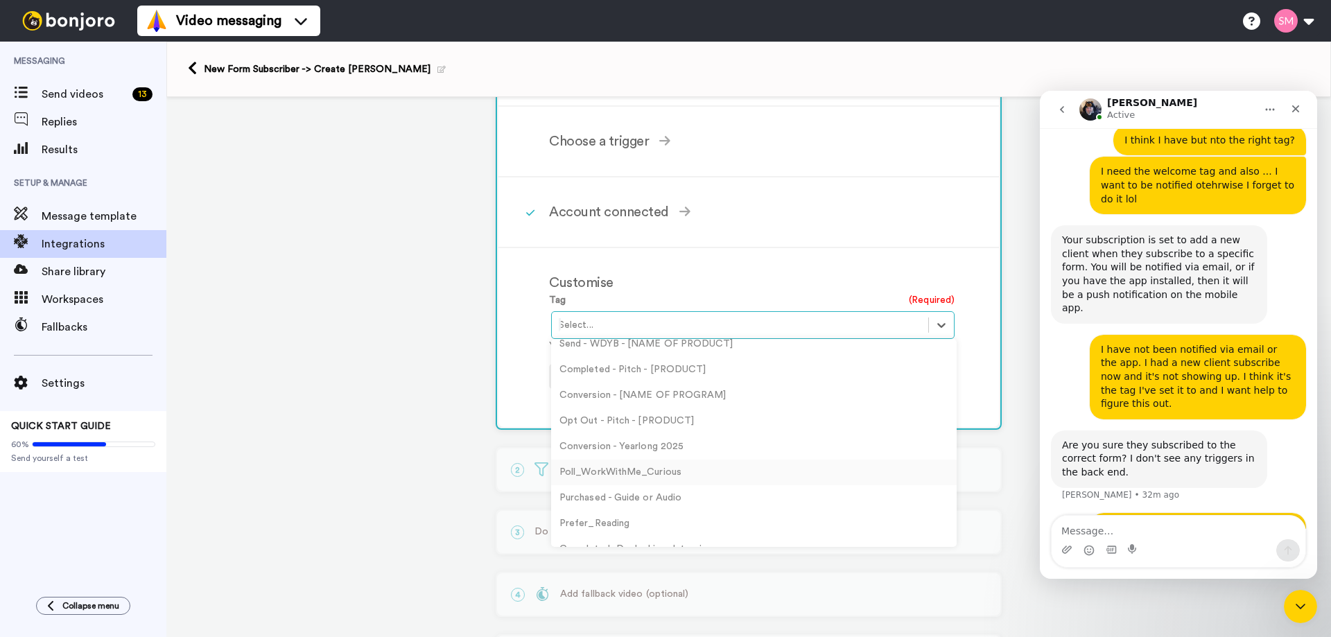
scroll to position [566, 0]
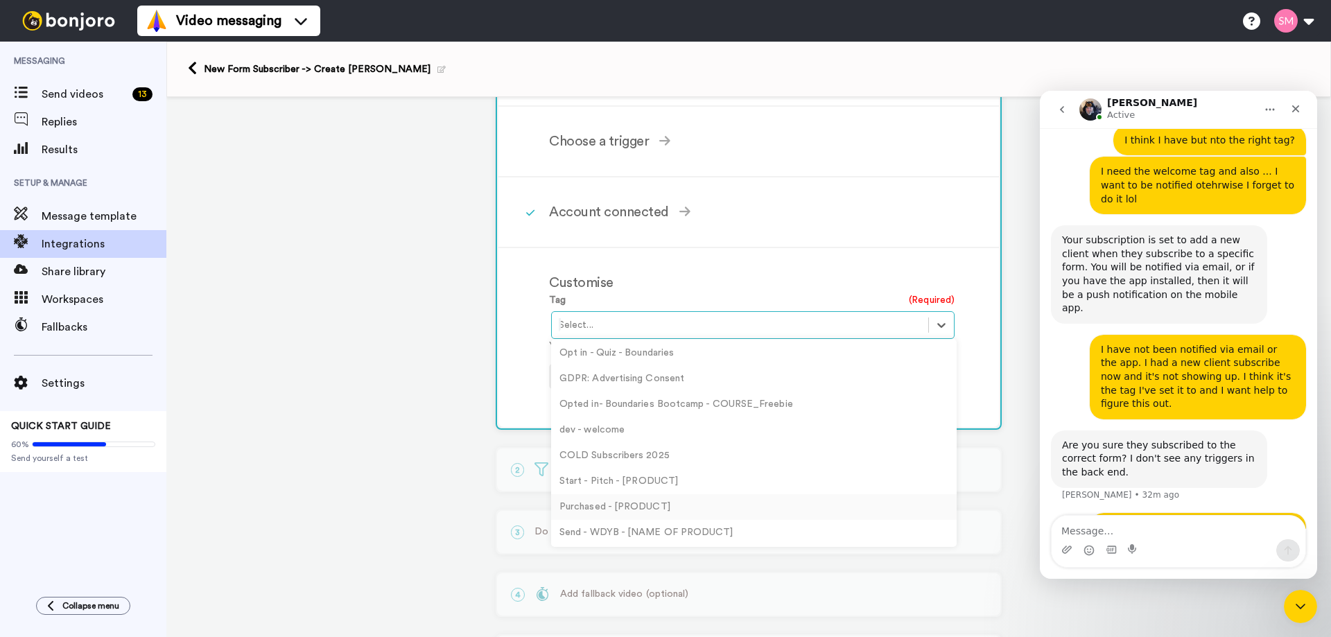
click at [598, 506] on div "Purchased - [PRODUCT]" at bounding box center [754, 507] width 406 height 26
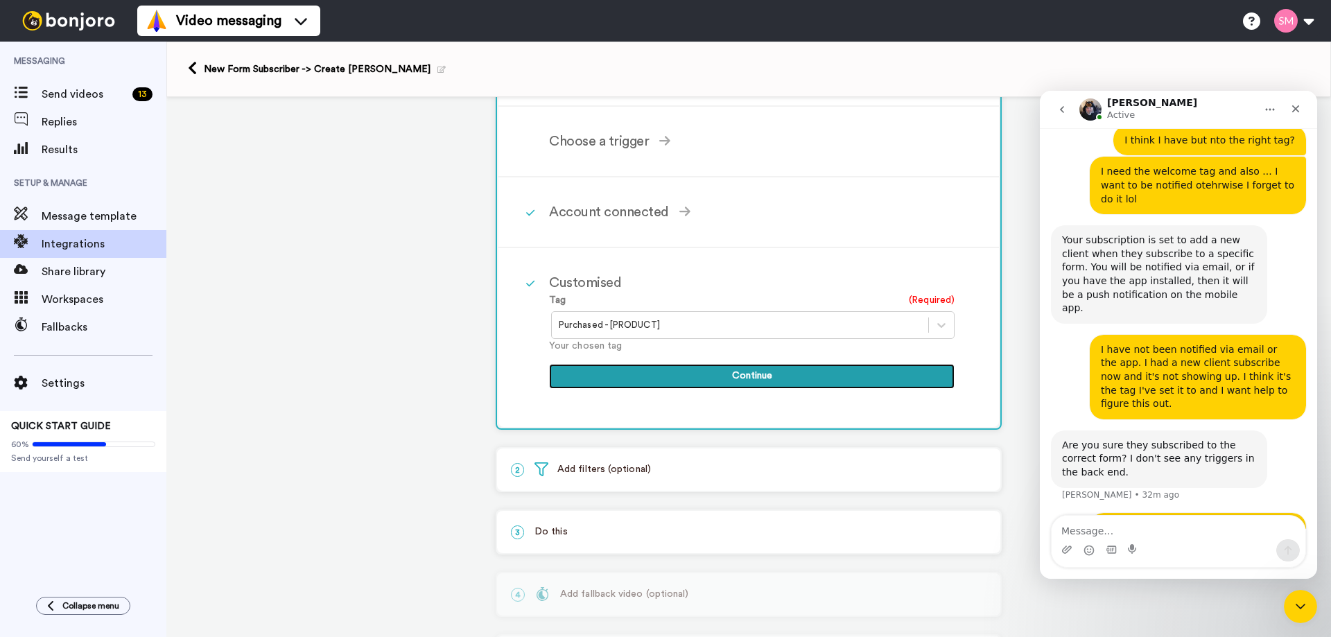
click at [697, 381] on button "Continue" at bounding box center [752, 376] width 406 height 25
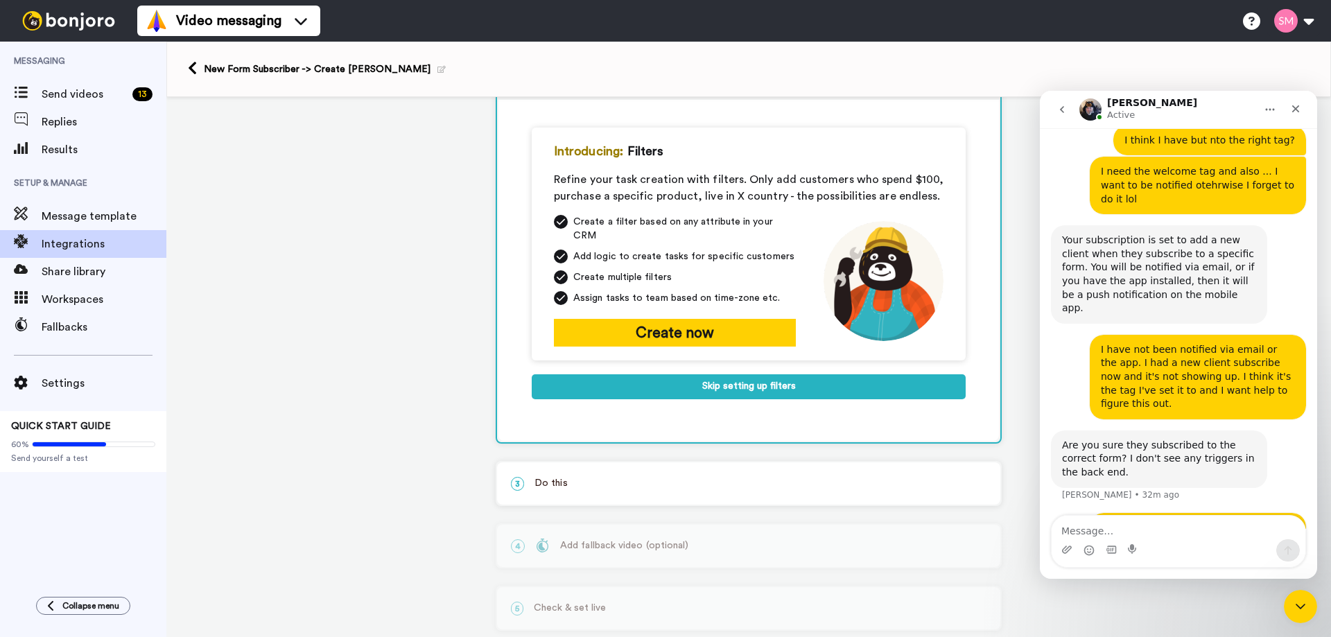
scroll to position [119, 0]
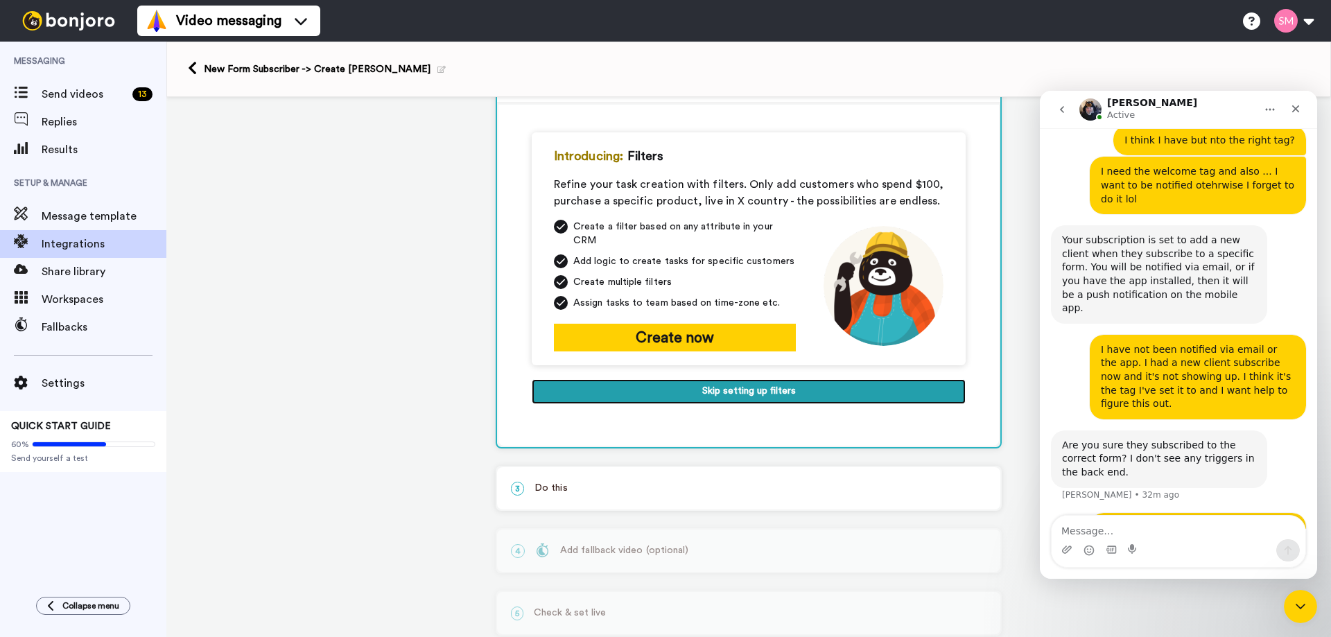
click at [697, 381] on button "Skip setting up filters" at bounding box center [749, 391] width 434 height 25
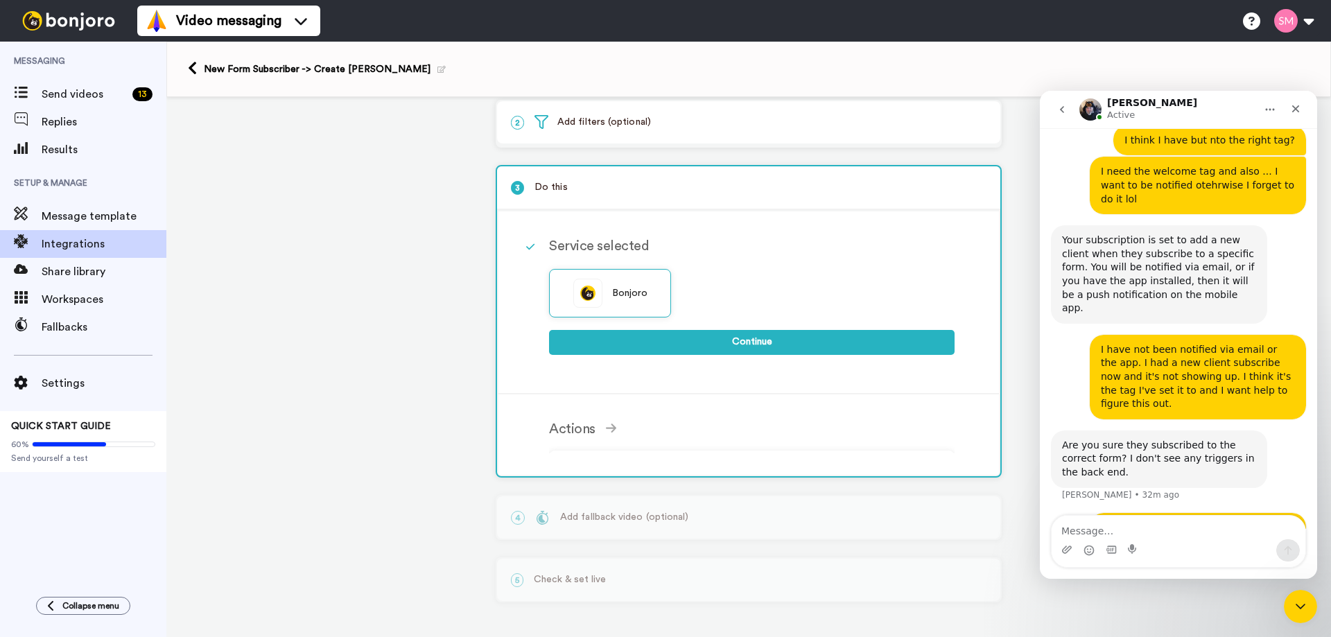
scroll to position [64, 0]
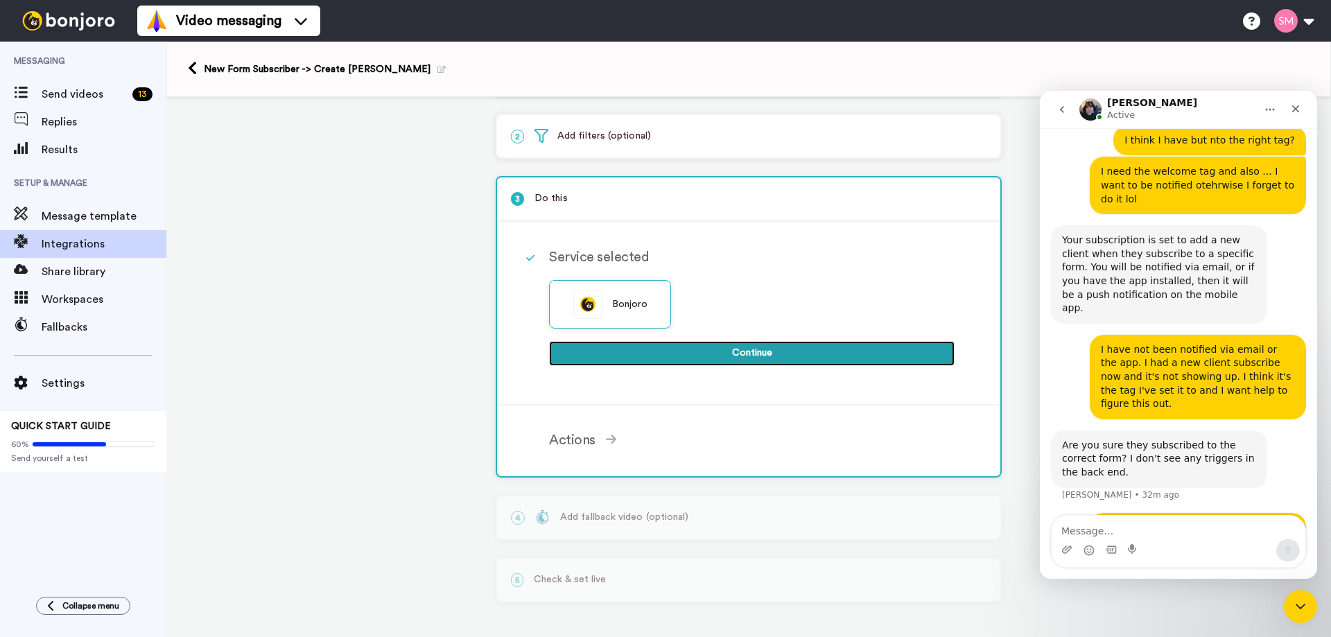
click at [691, 351] on button "Continue" at bounding box center [752, 353] width 406 height 25
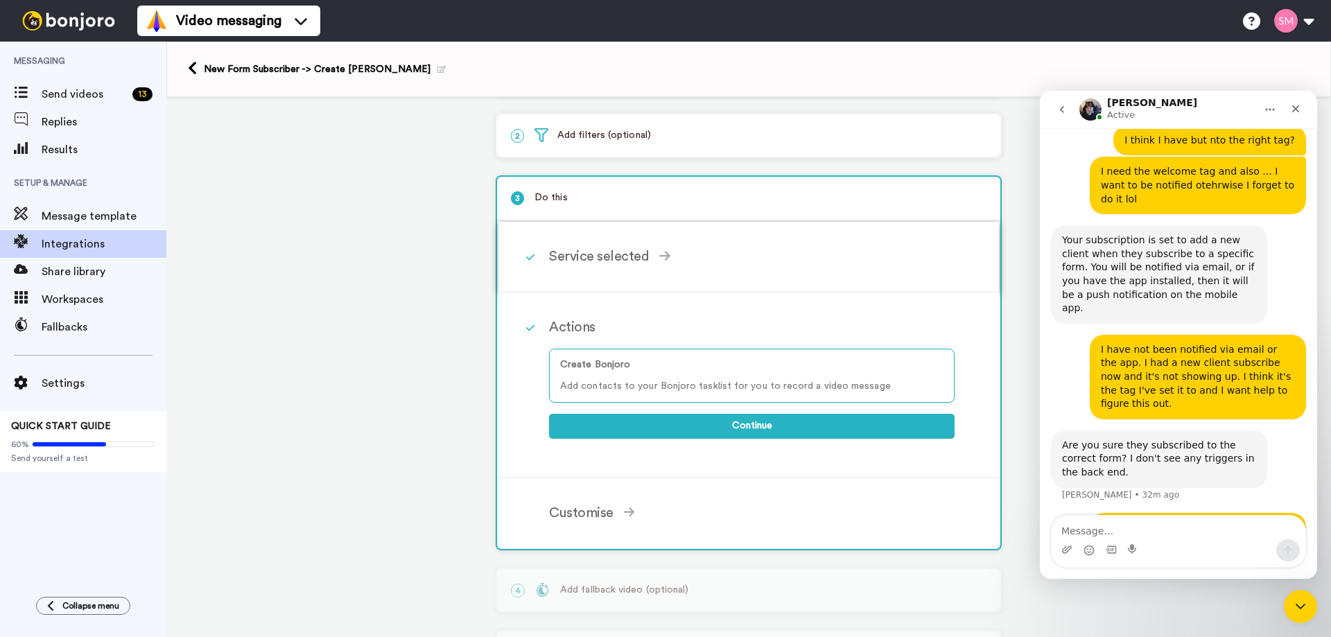
scroll to position [594, 0]
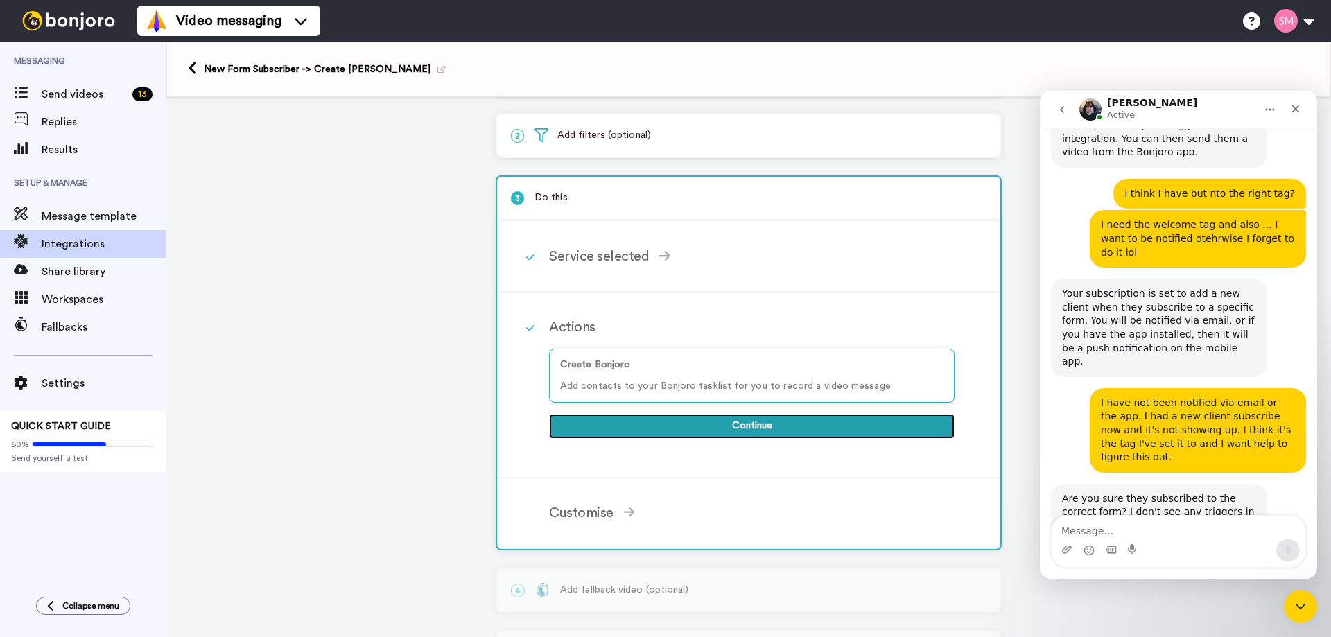
click at [704, 430] on button "Continue" at bounding box center [752, 426] width 406 height 25
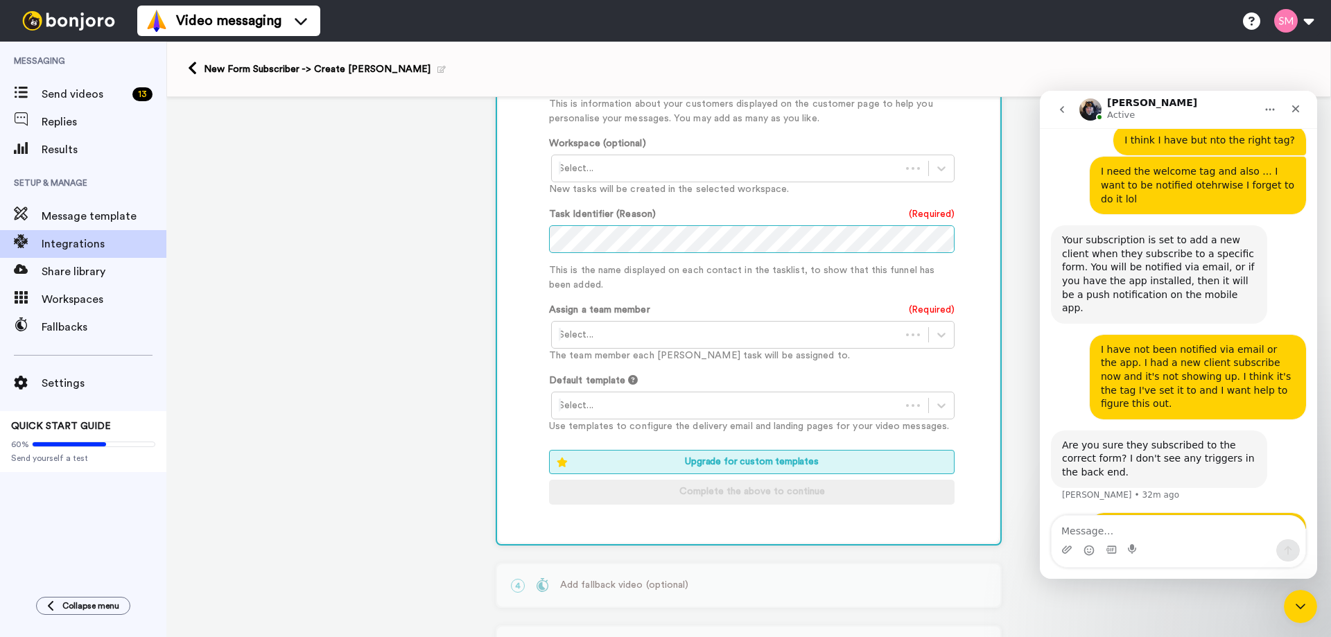
scroll to position [333, 0]
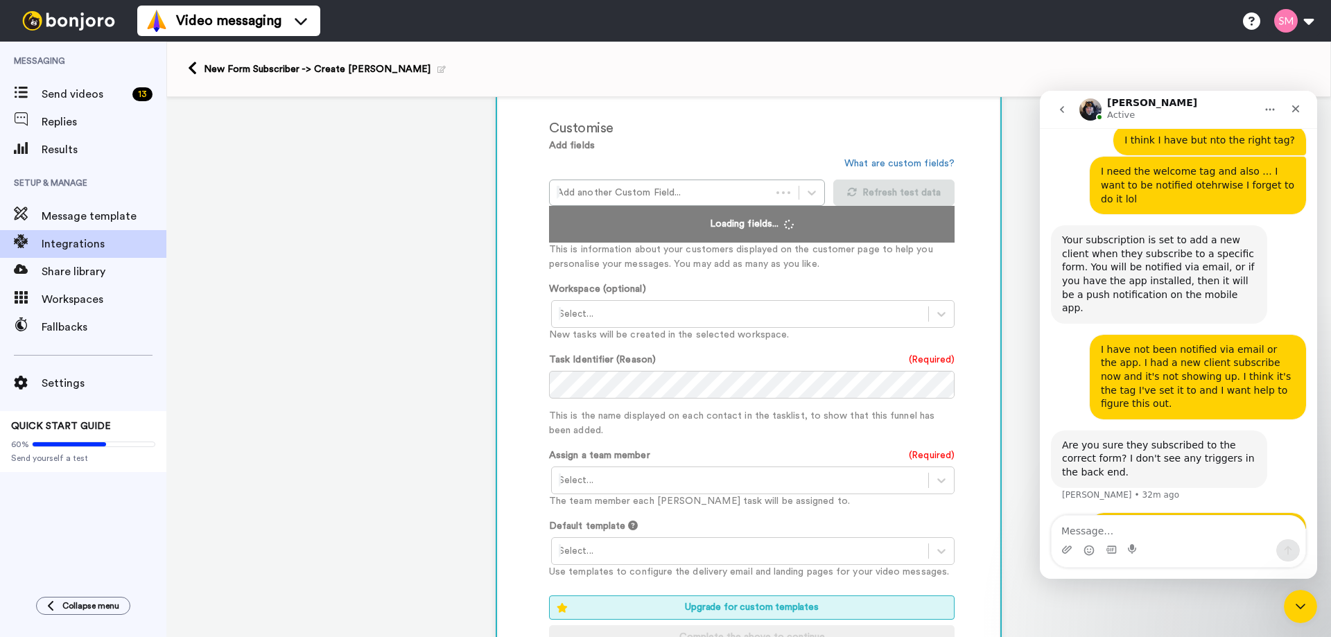
click at [600, 479] on div at bounding box center [740, 480] width 363 height 17
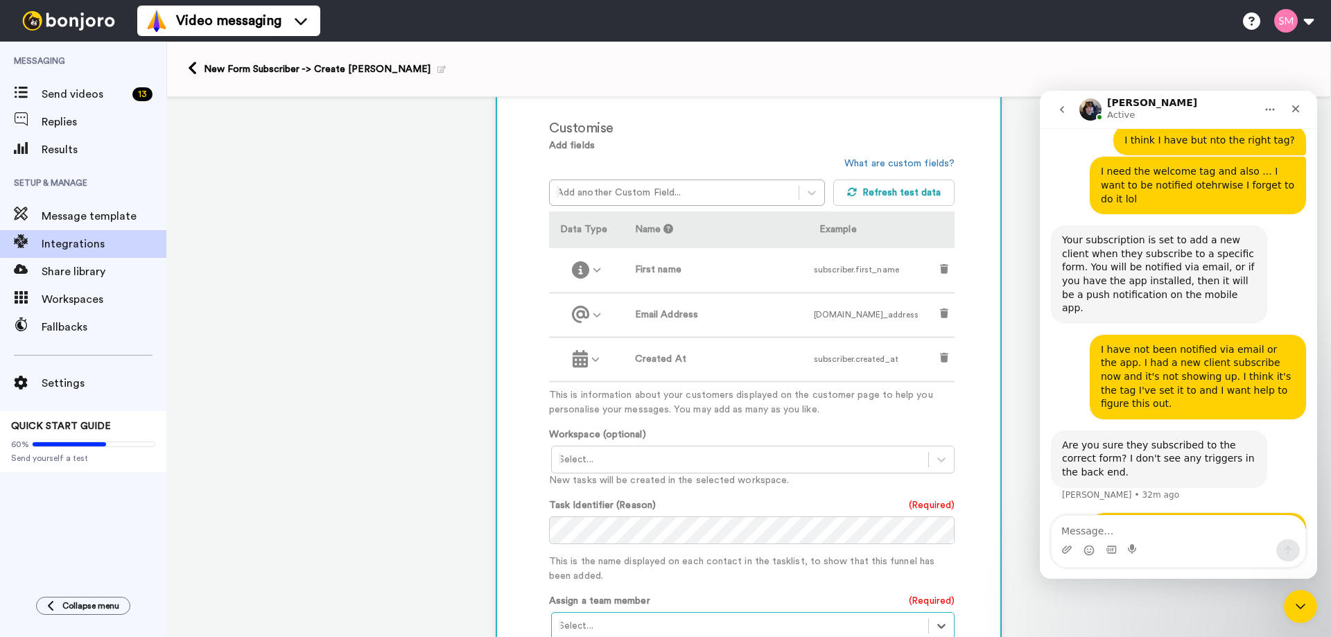
click at [641, 465] on div at bounding box center [740, 459] width 363 height 17
click at [621, 495] on div "Task List <Default>" at bounding box center [754, 489] width 406 height 26
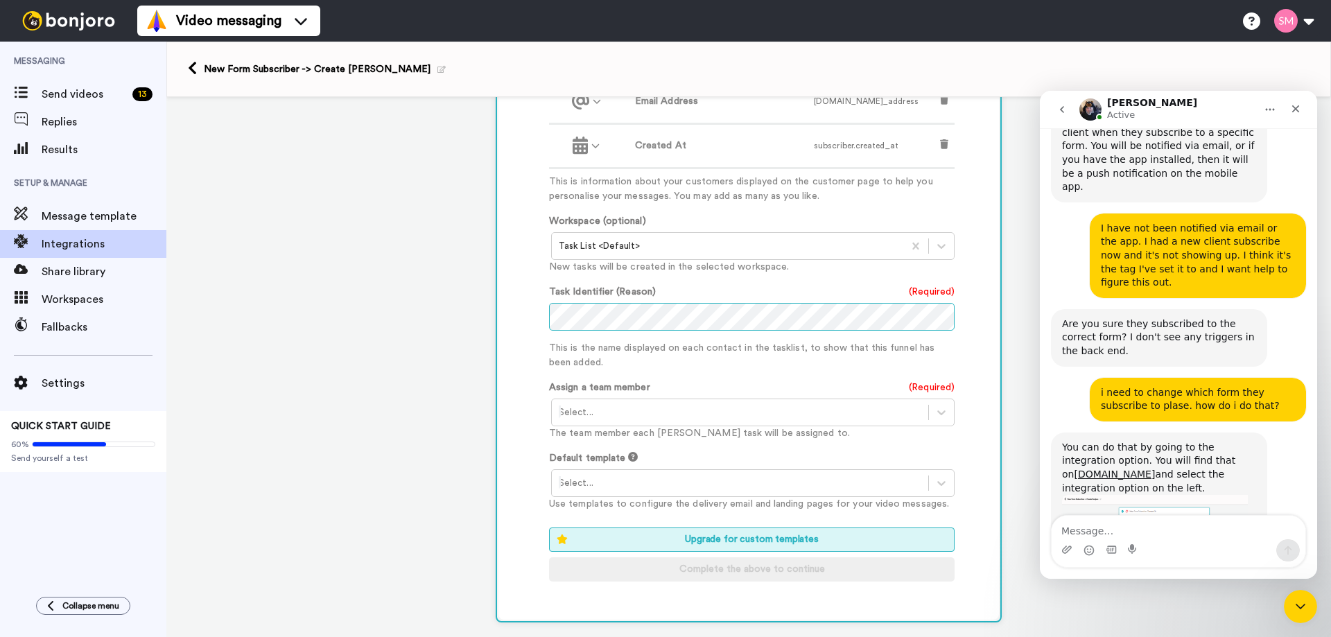
scroll to position [770, 0]
click at [651, 422] on div "Select..." at bounding box center [740, 412] width 376 height 22
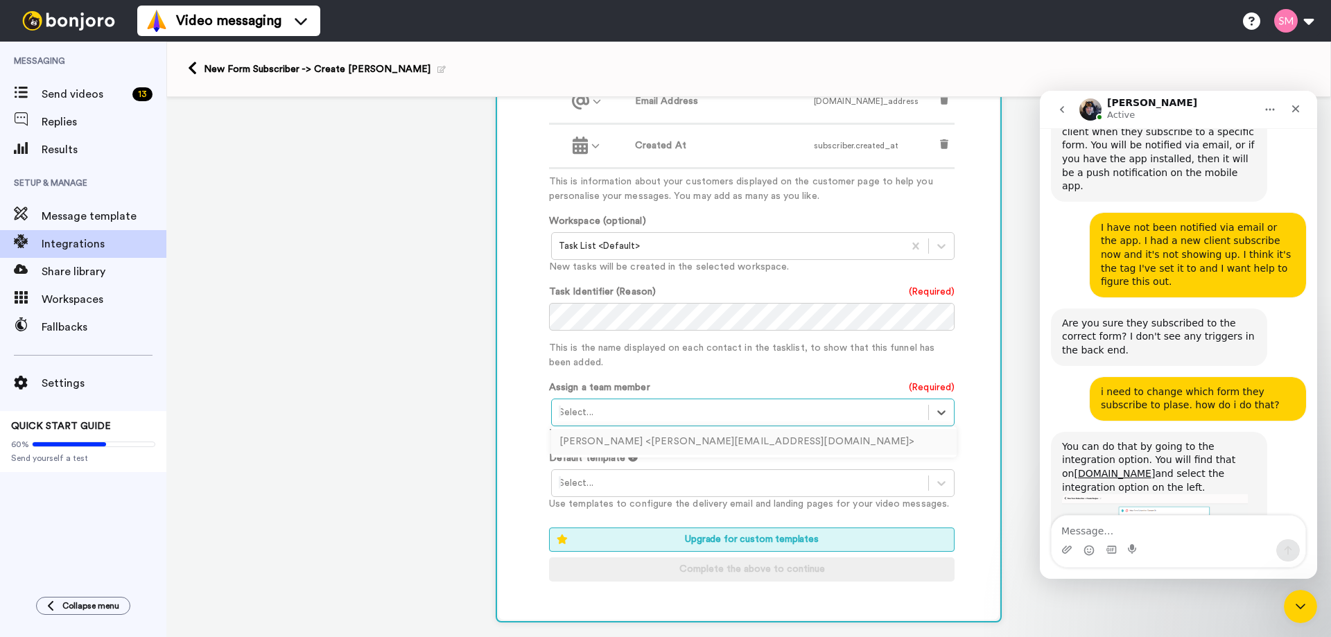
click at [641, 440] on div "Stela Murrizi <stela@sparkingthesacred.com>" at bounding box center [754, 442] width 406 height 26
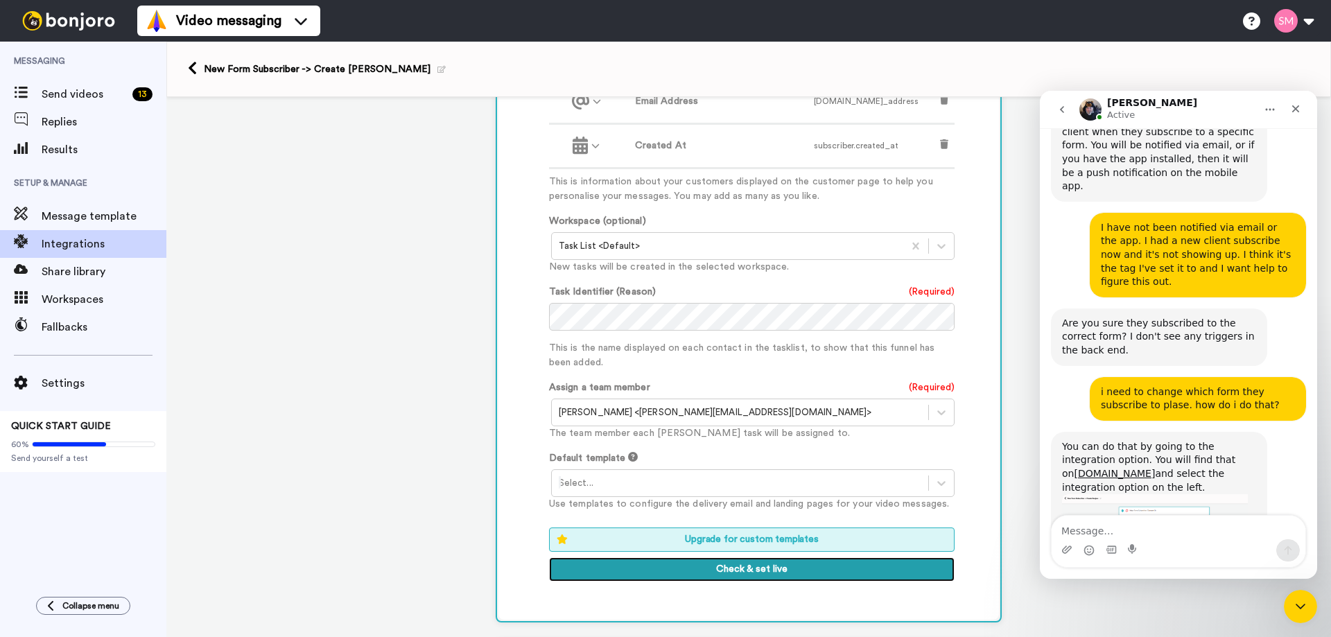
click at [748, 570] on button "Check & set live" at bounding box center [752, 569] width 406 height 25
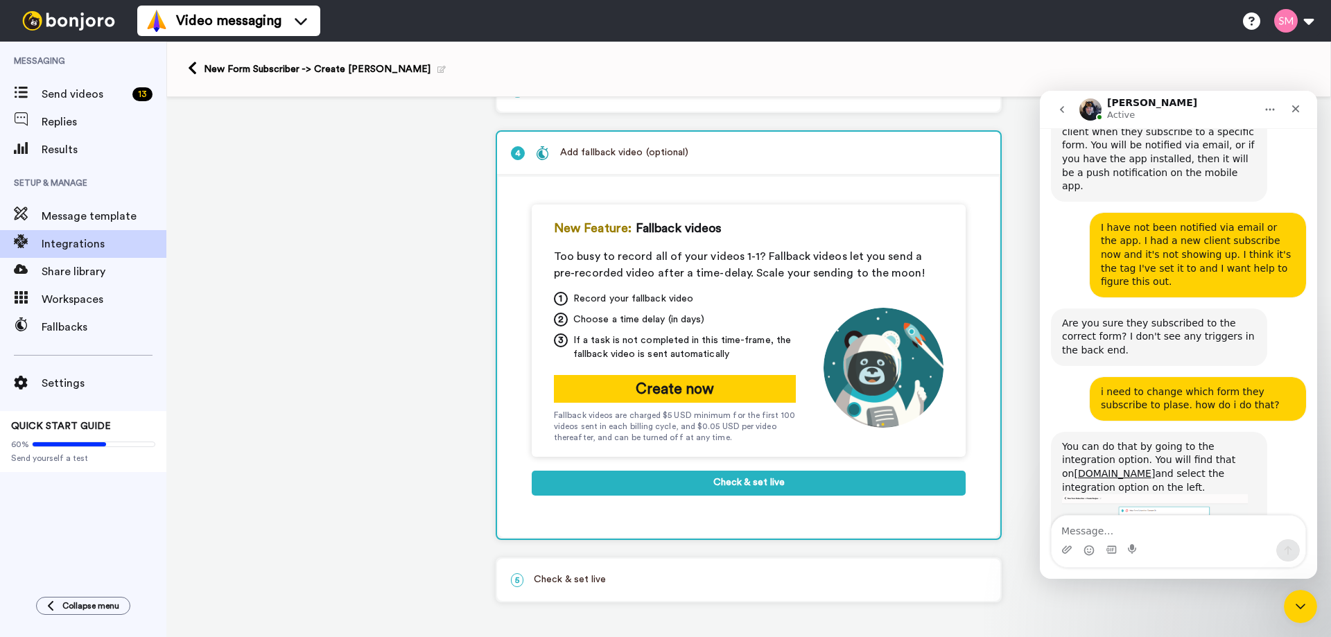
scroll to position [172, 0]
click at [755, 481] on button "Check & set live" at bounding box center [749, 483] width 434 height 25
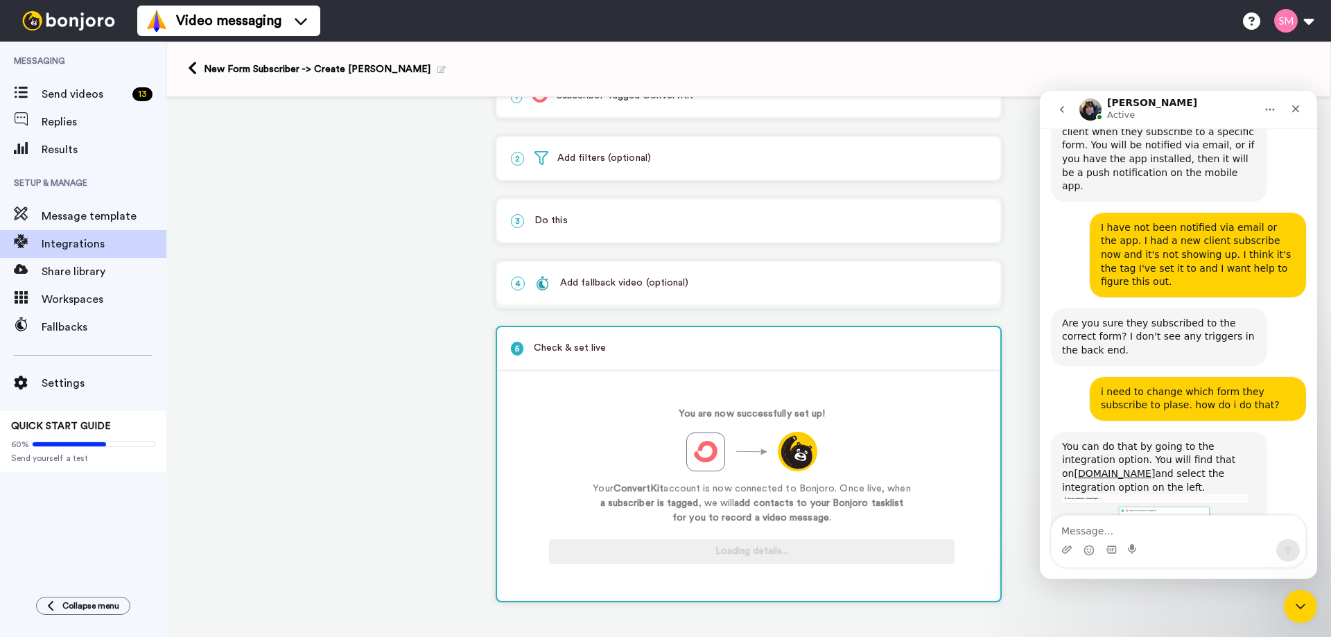
scroll to position [40, 0]
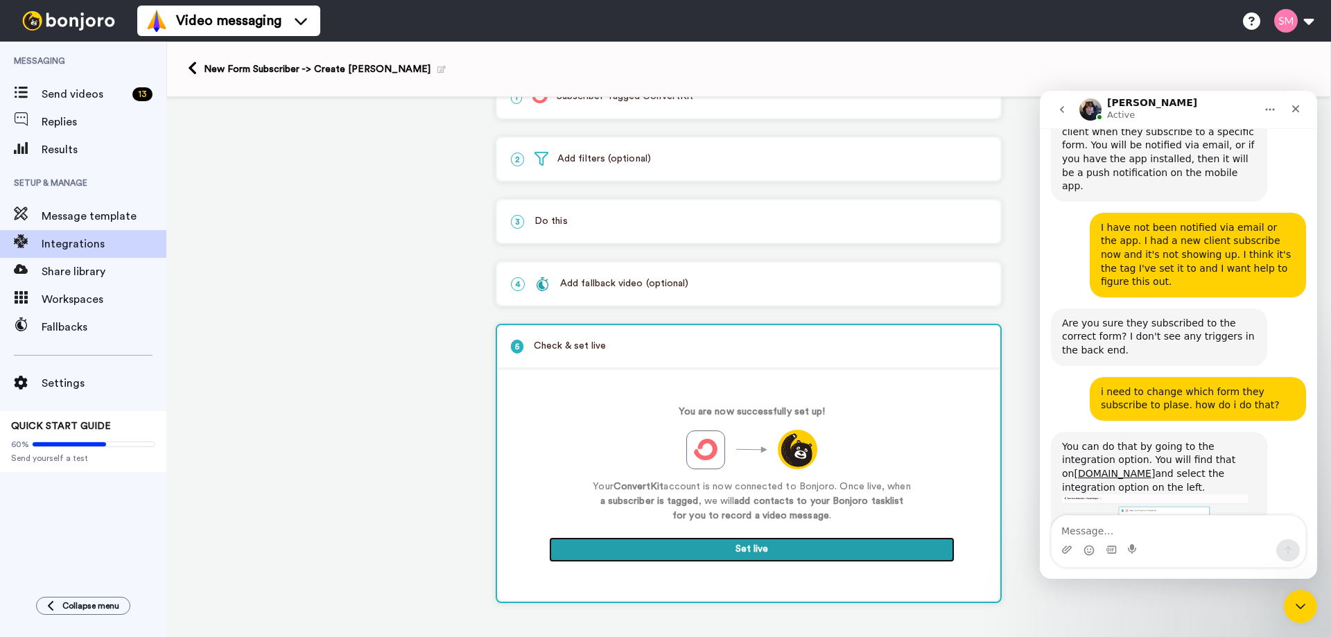
click at [766, 552] on button "Set live" at bounding box center [752, 549] width 406 height 25
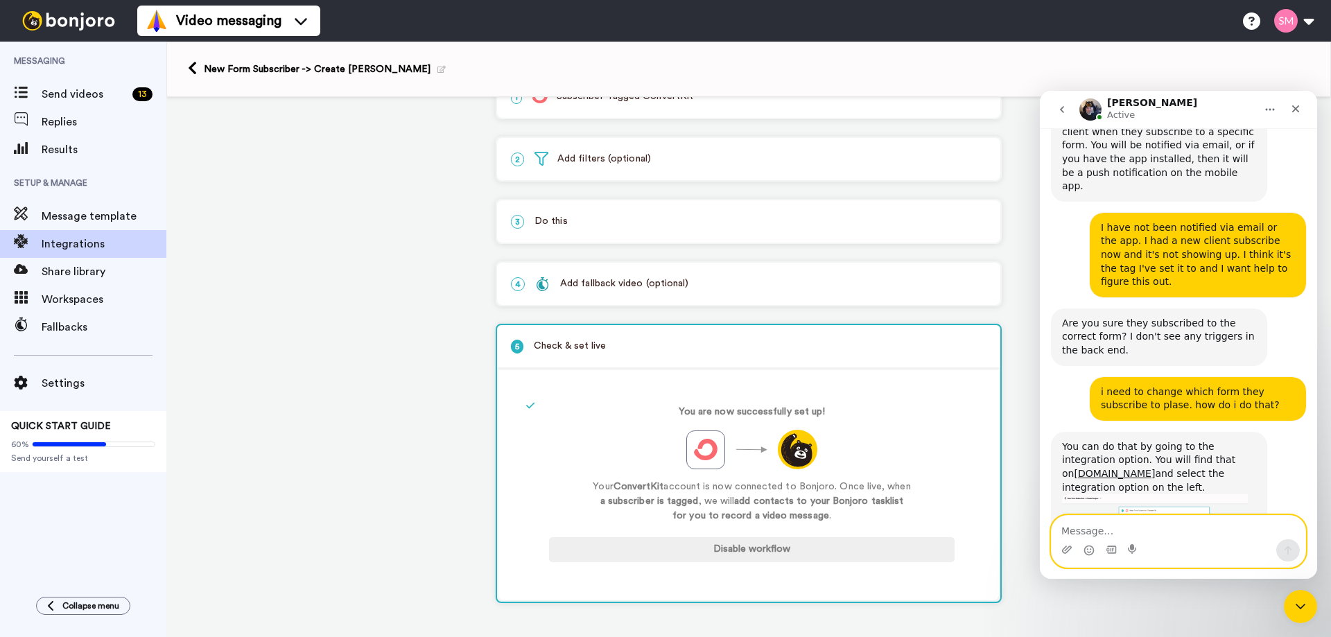
click at [1162, 532] on textarea "Message…" at bounding box center [1179, 528] width 254 height 24
type textarea "thank you! how c an i change my email address?"
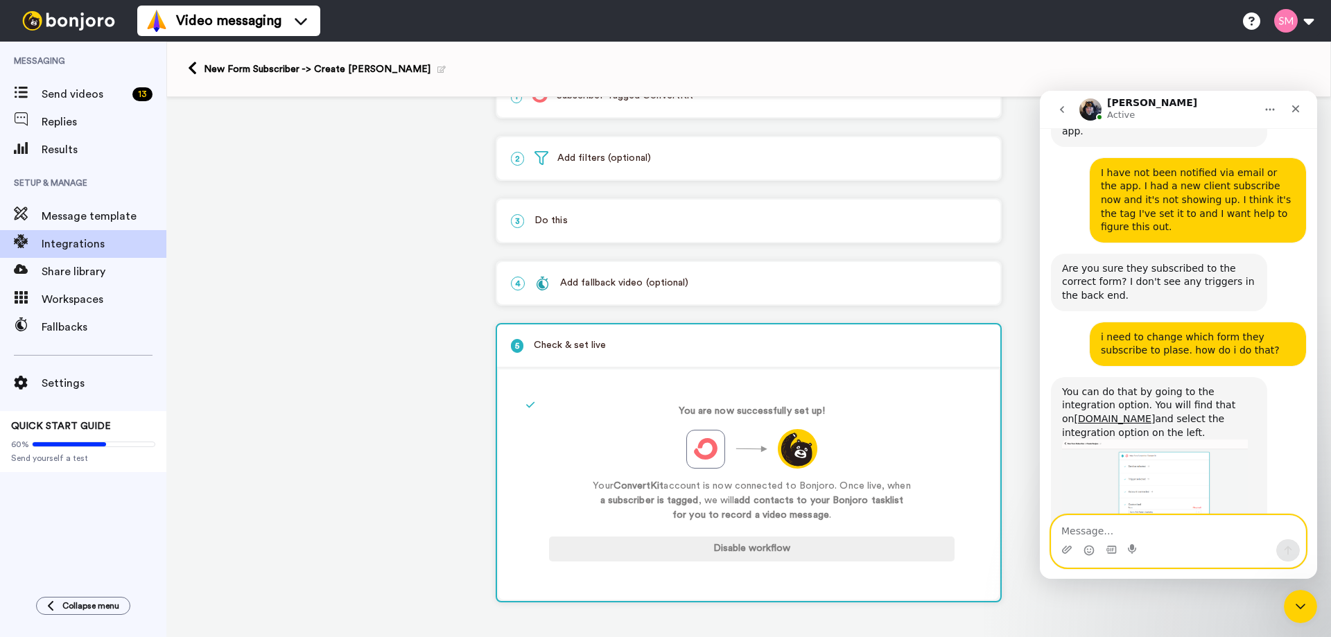
scroll to position [0, 0]
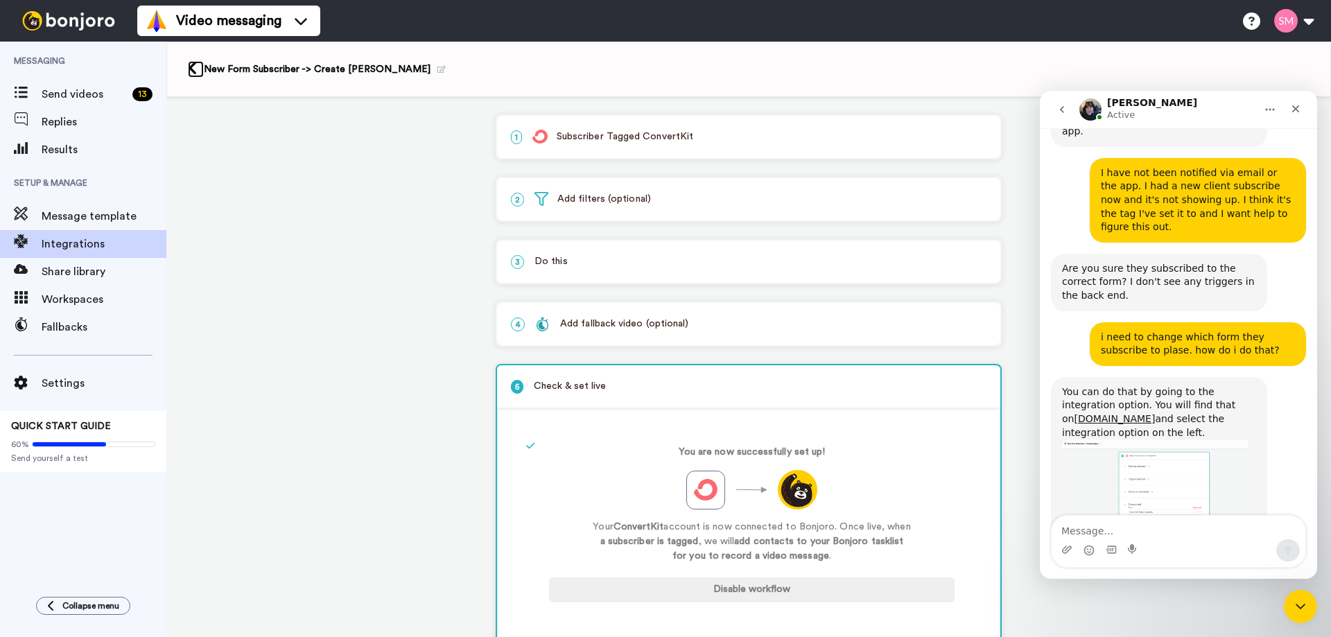
click at [189, 62] on icon at bounding box center [192, 68] width 9 height 15
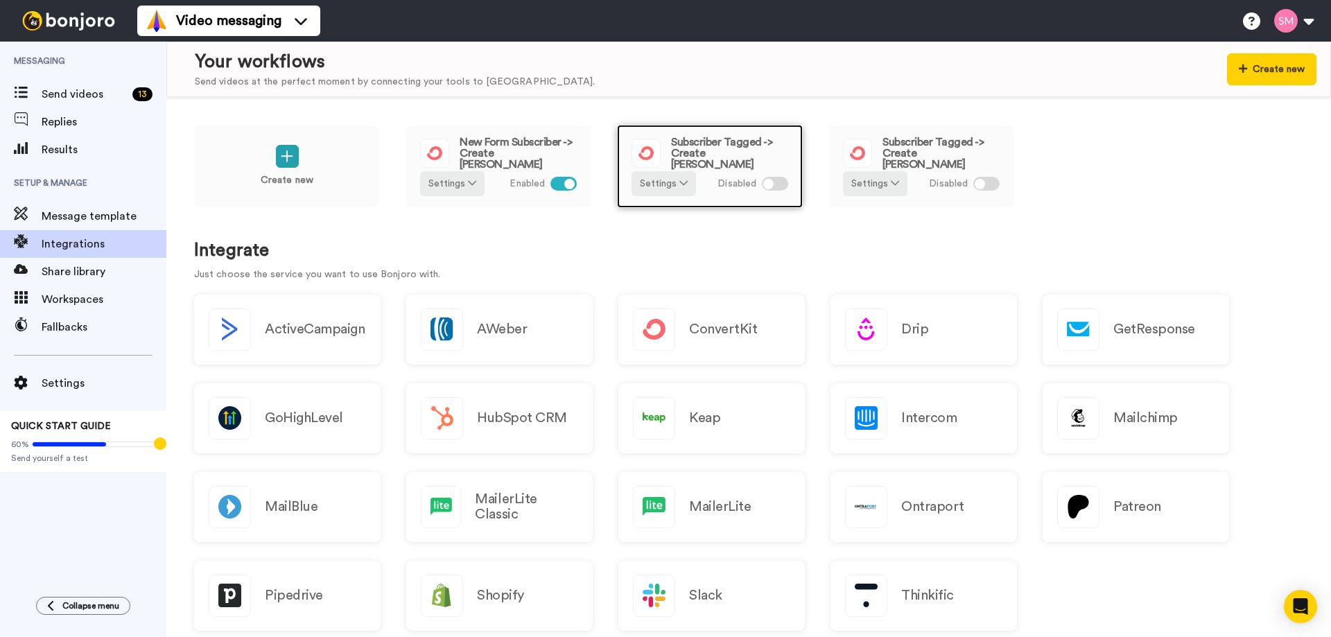
click at [702, 155] on span "Subscriber Tagged -> Create [PERSON_NAME]" at bounding box center [729, 153] width 117 height 33
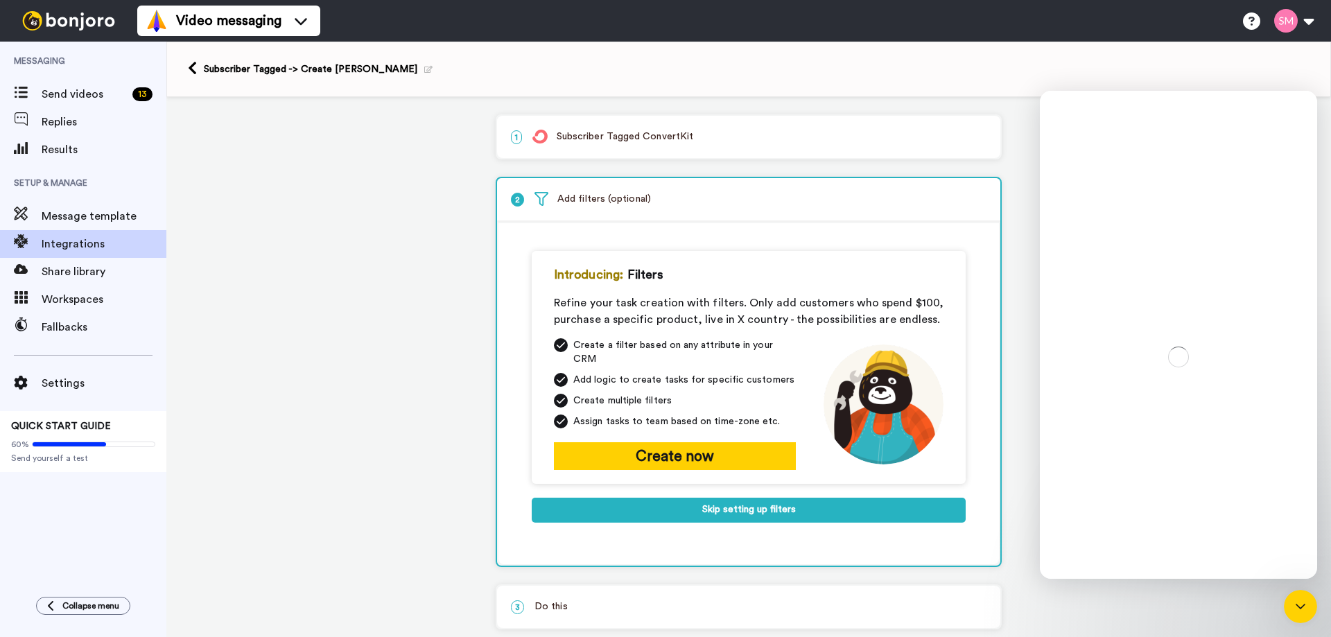
click at [616, 207] on p "2 Add filters (optional)" at bounding box center [749, 199] width 476 height 15
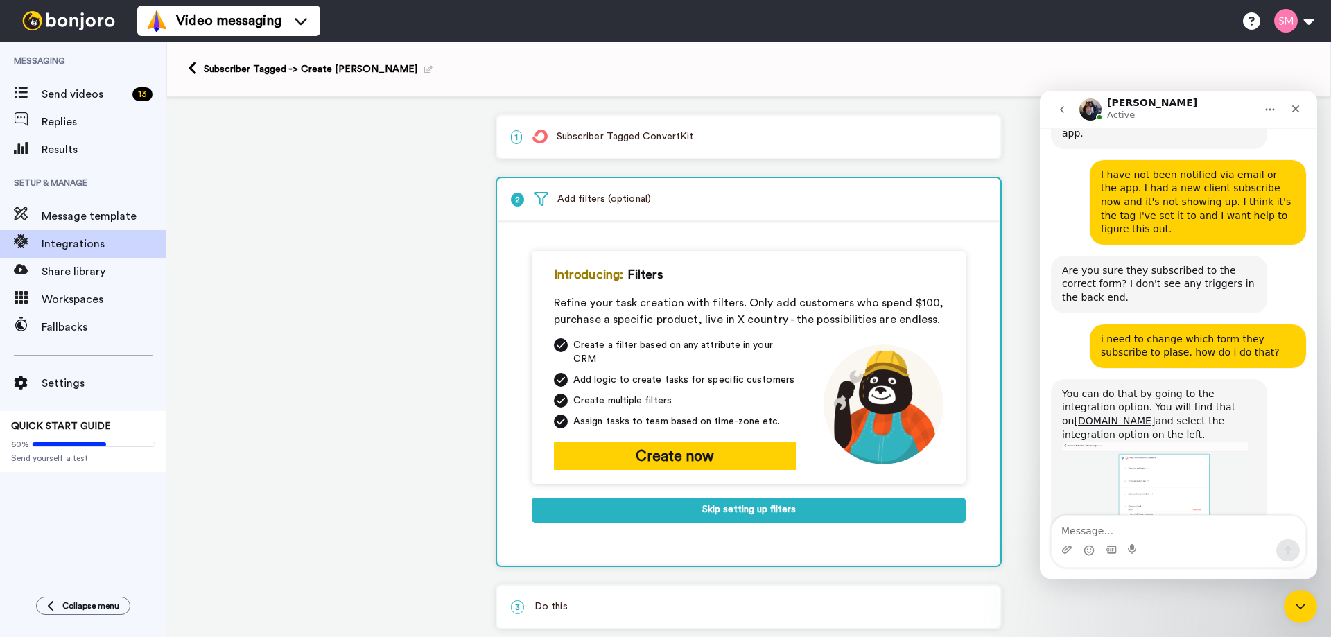
scroll to position [824, 0]
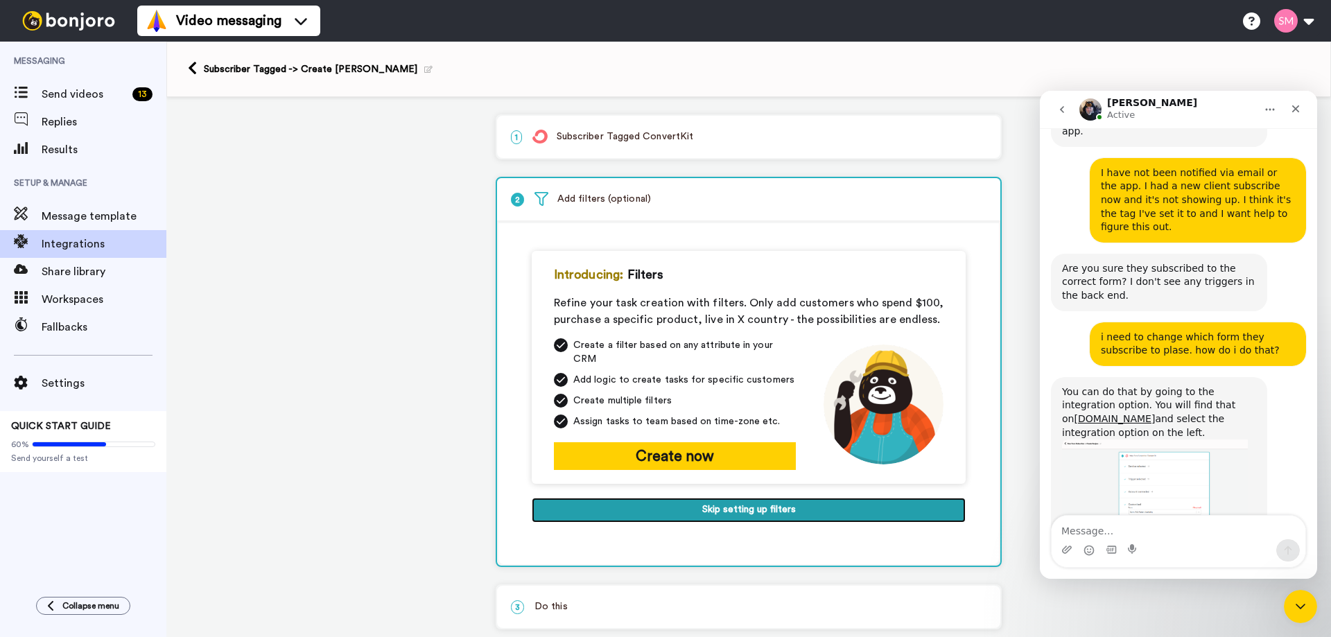
click at [765, 501] on button "Skip setting up filters" at bounding box center [749, 510] width 434 height 25
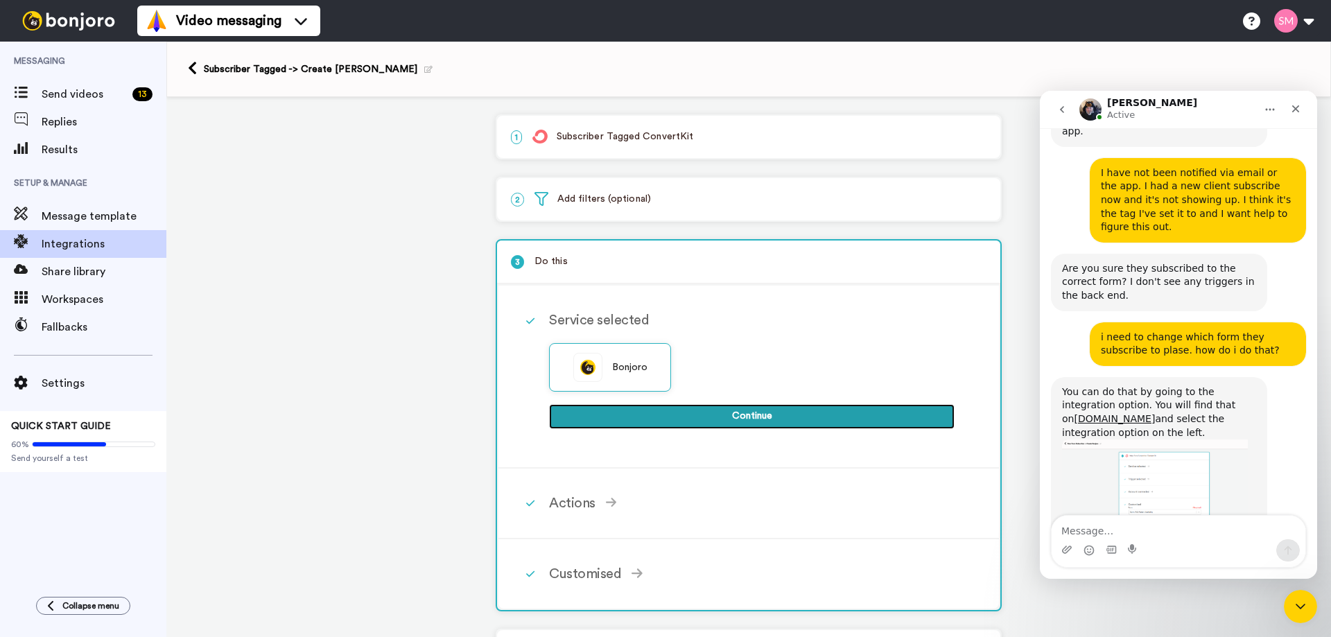
click at [739, 409] on button "Continue" at bounding box center [752, 416] width 406 height 25
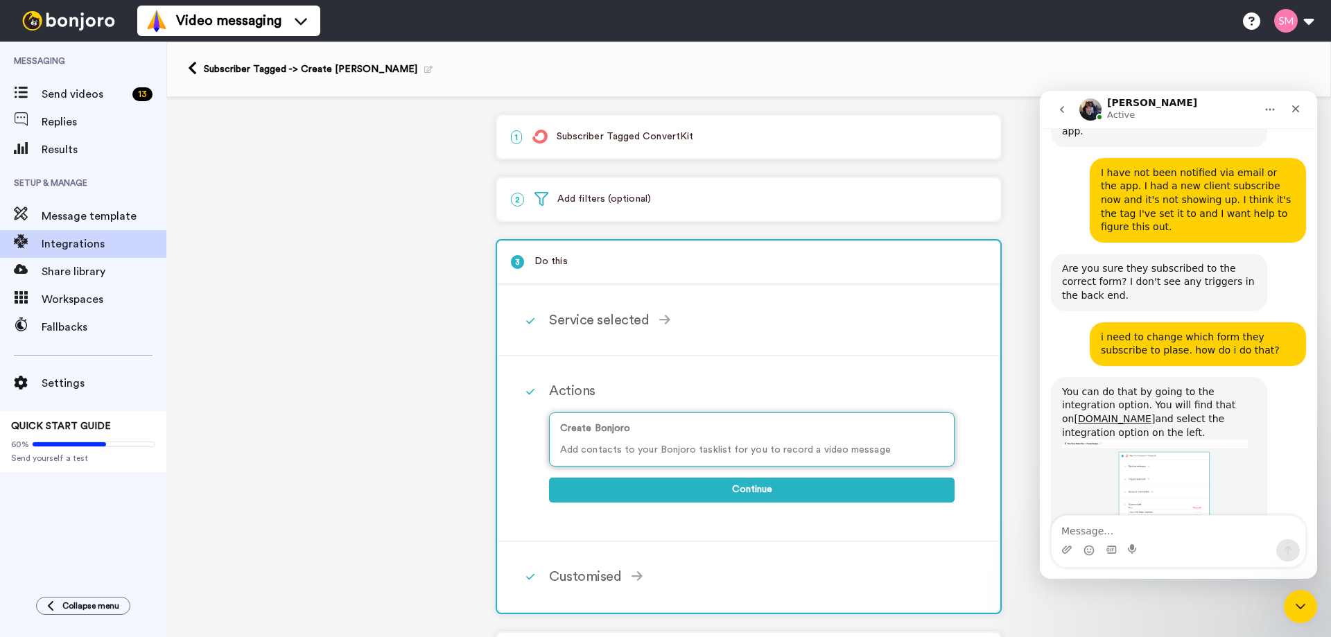
click at [734, 447] on p "Add contacts to your Bonjoro tasklist for you to record a video message" at bounding box center [751, 450] width 383 height 15
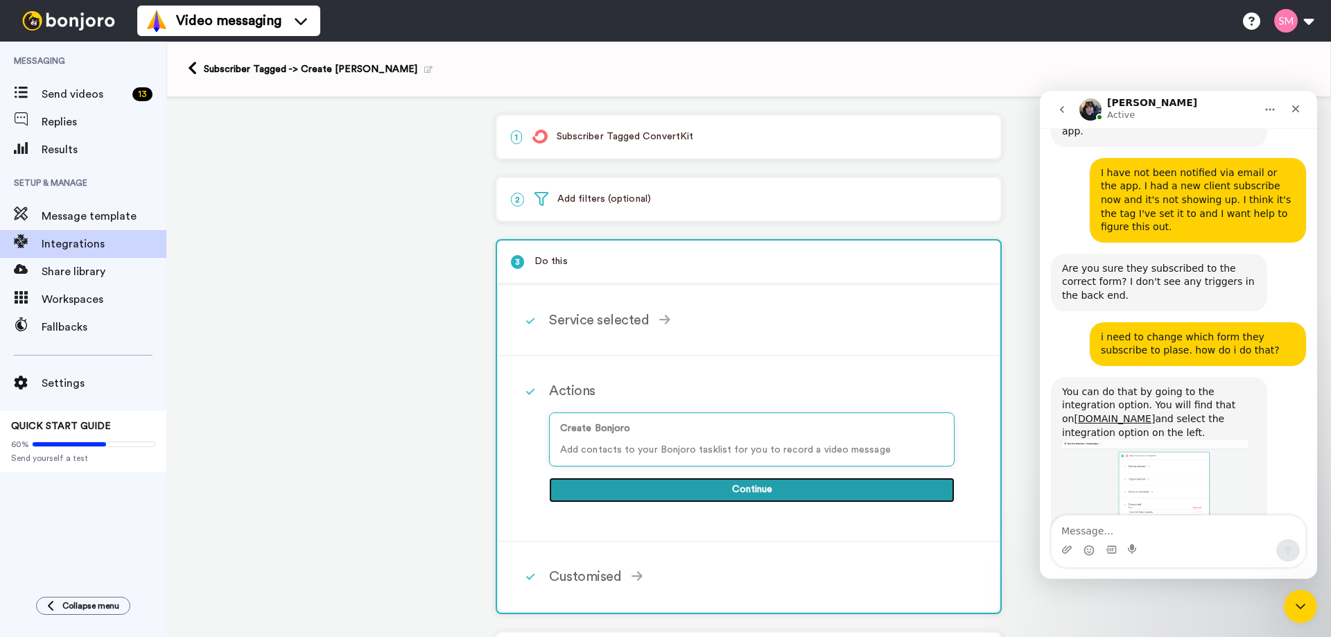
click at [737, 489] on button "Continue" at bounding box center [752, 490] width 406 height 25
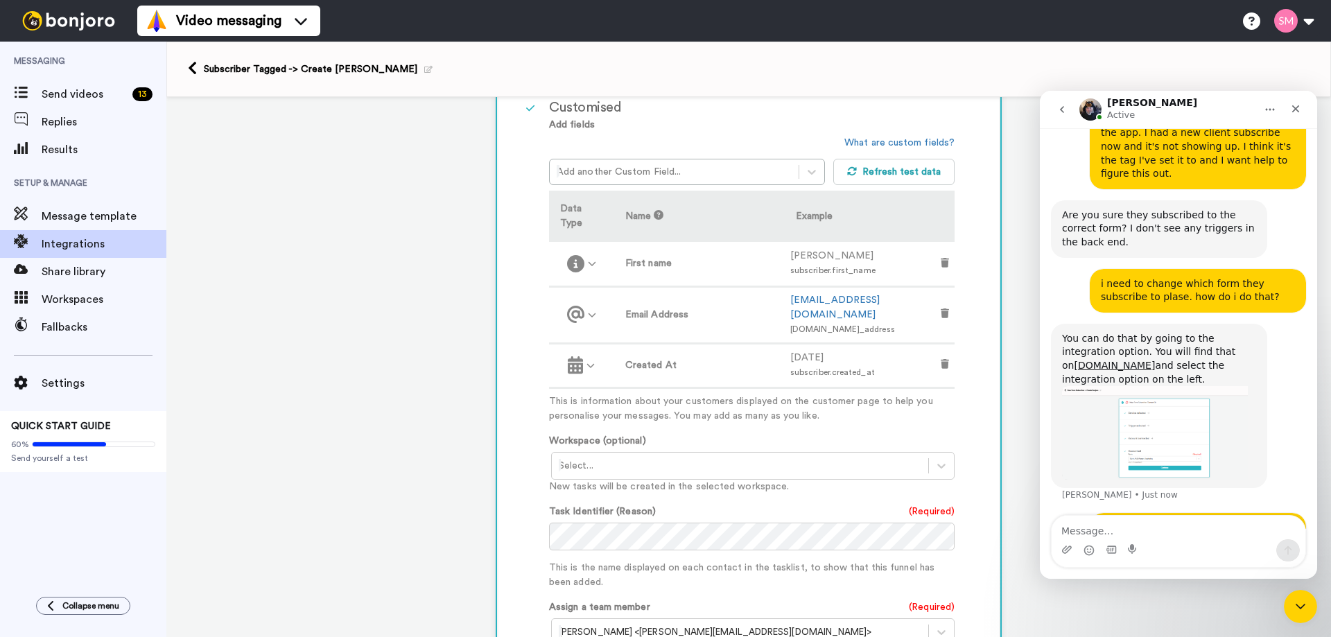
scroll to position [427, 0]
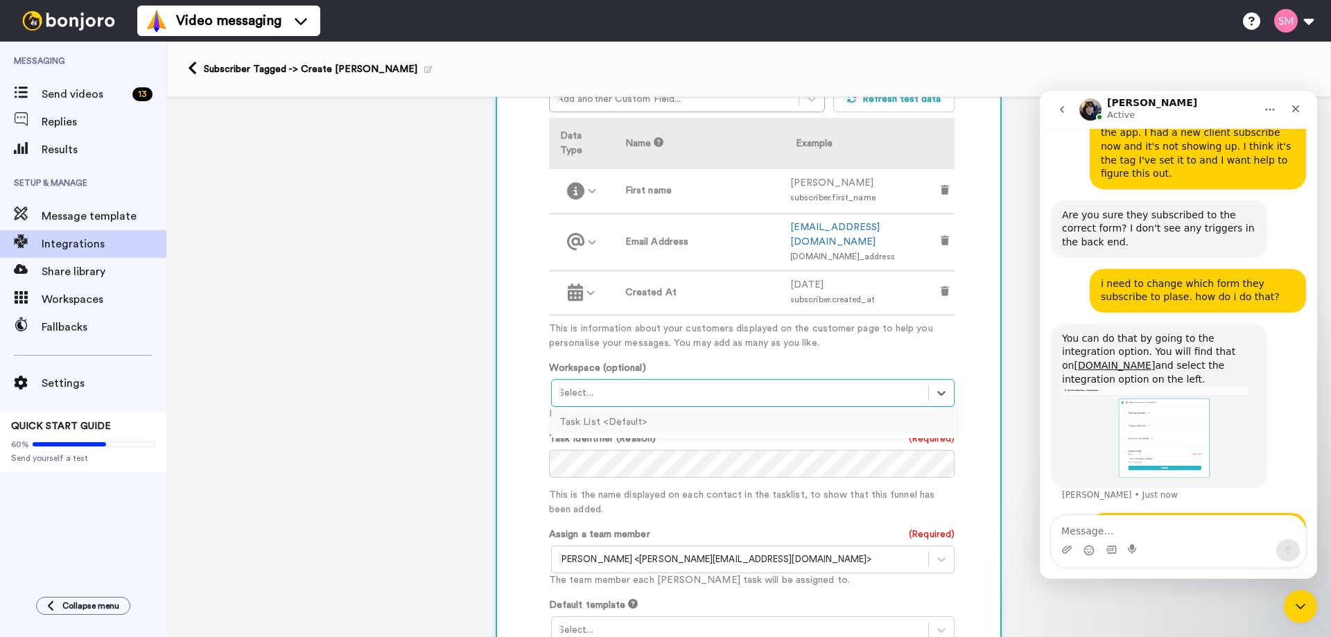
click at [726, 385] on div at bounding box center [740, 393] width 363 height 17
click at [680, 410] on div "Task List <Default>" at bounding box center [754, 423] width 406 height 26
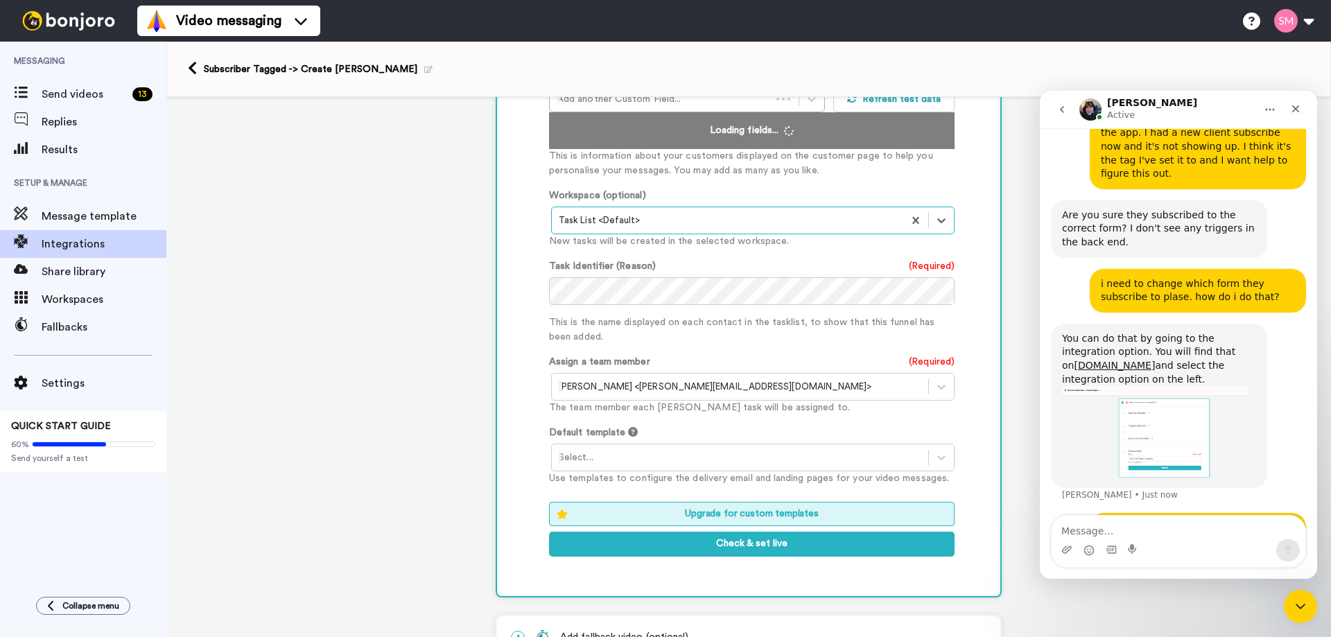
click at [666, 395] on div at bounding box center [740, 387] width 363 height 17
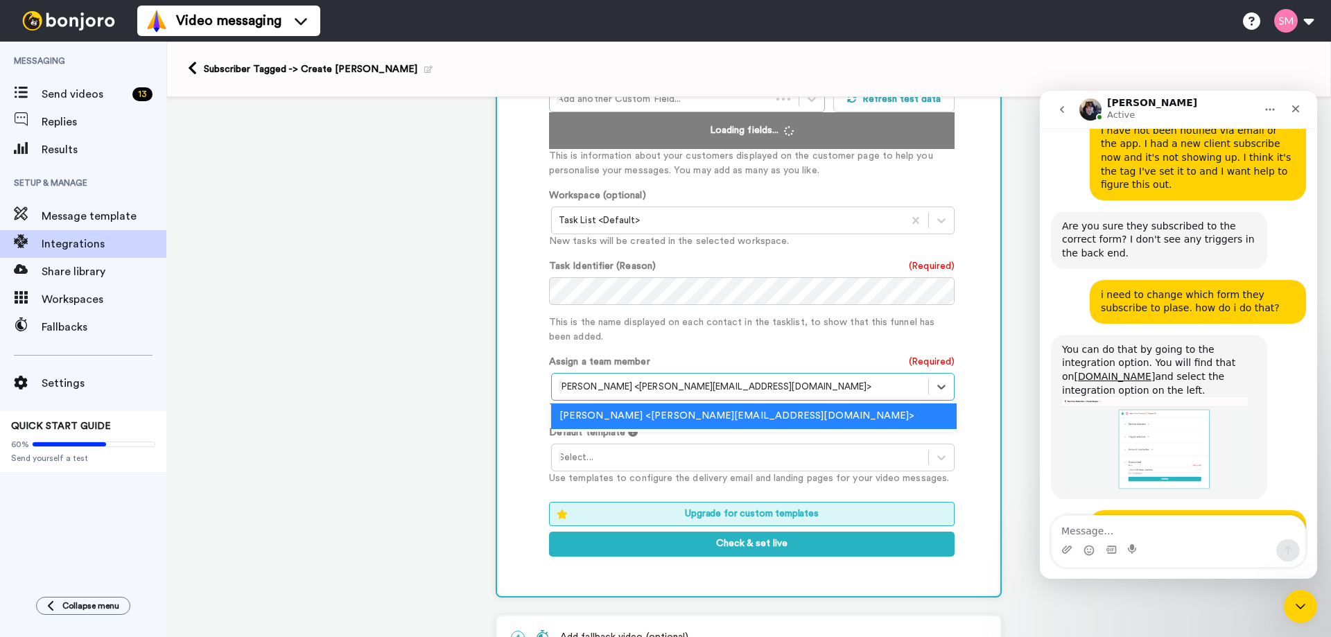
click at [666, 395] on div at bounding box center [740, 387] width 363 height 17
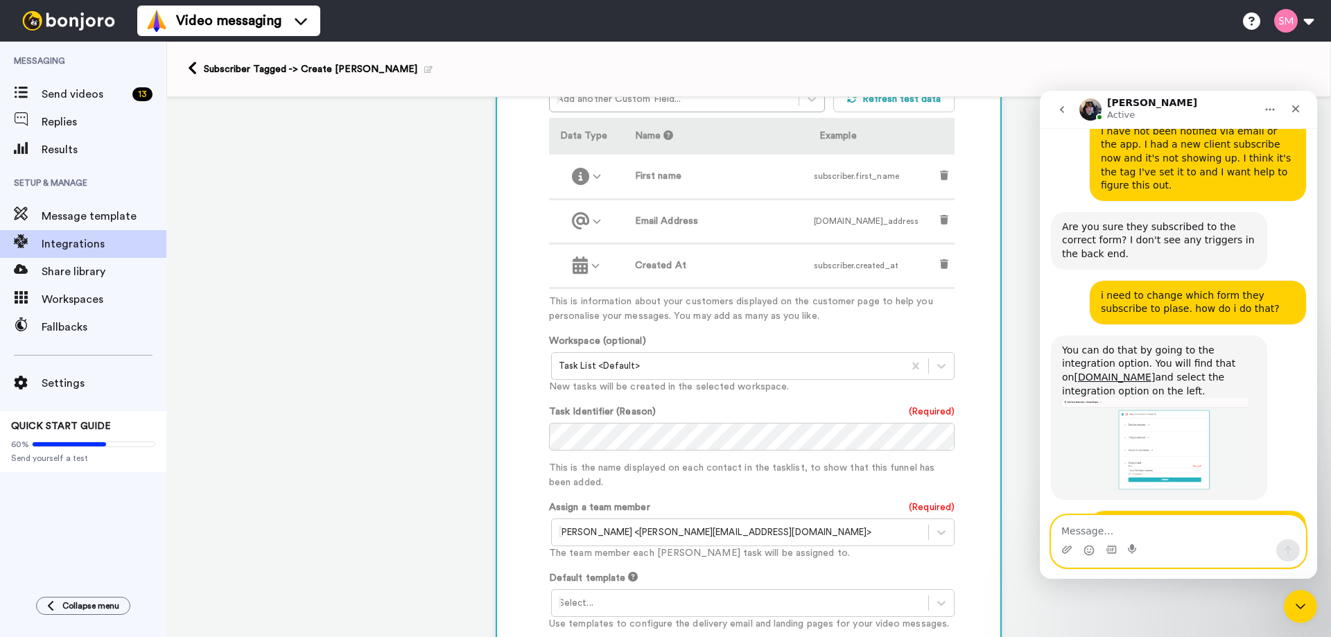
click at [1135, 528] on textarea "Message…" at bounding box center [1179, 528] width 254 height 24
type textarea "yes and email they see when i send the video"
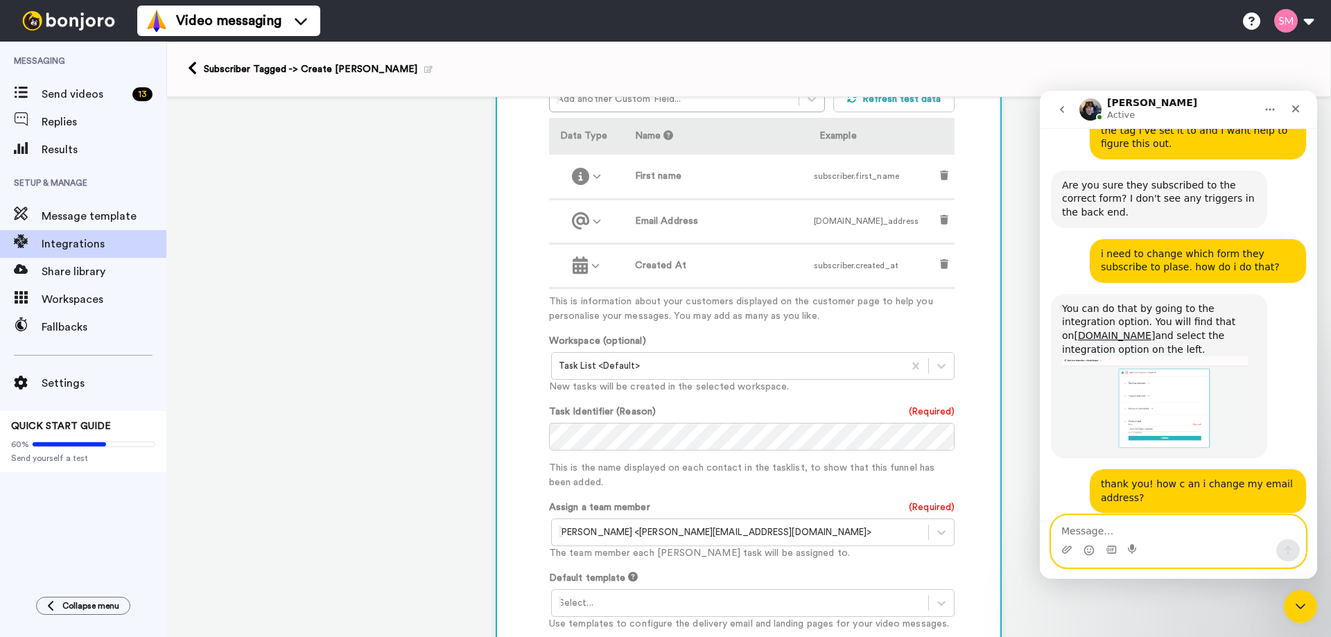
scroll to position [641, 0]
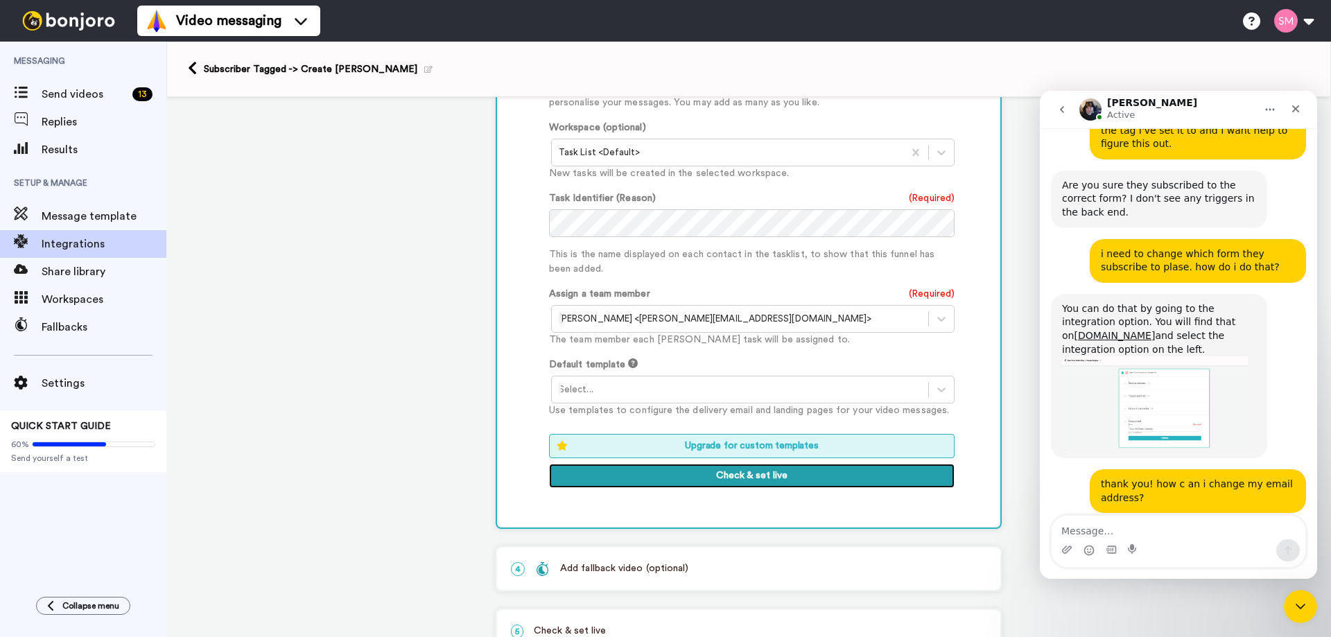
click at [748, 474] on button "Check & set live" at bounding box center [752, 476] width 406 height 25
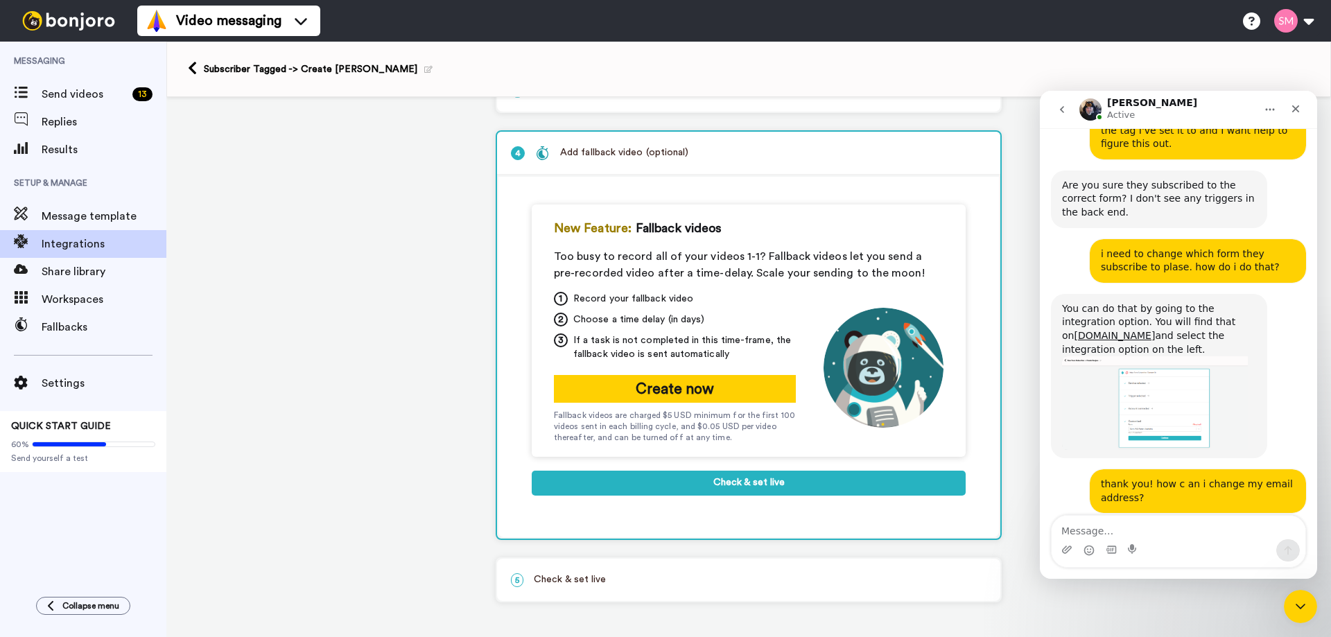
scroll to position [0, 0]
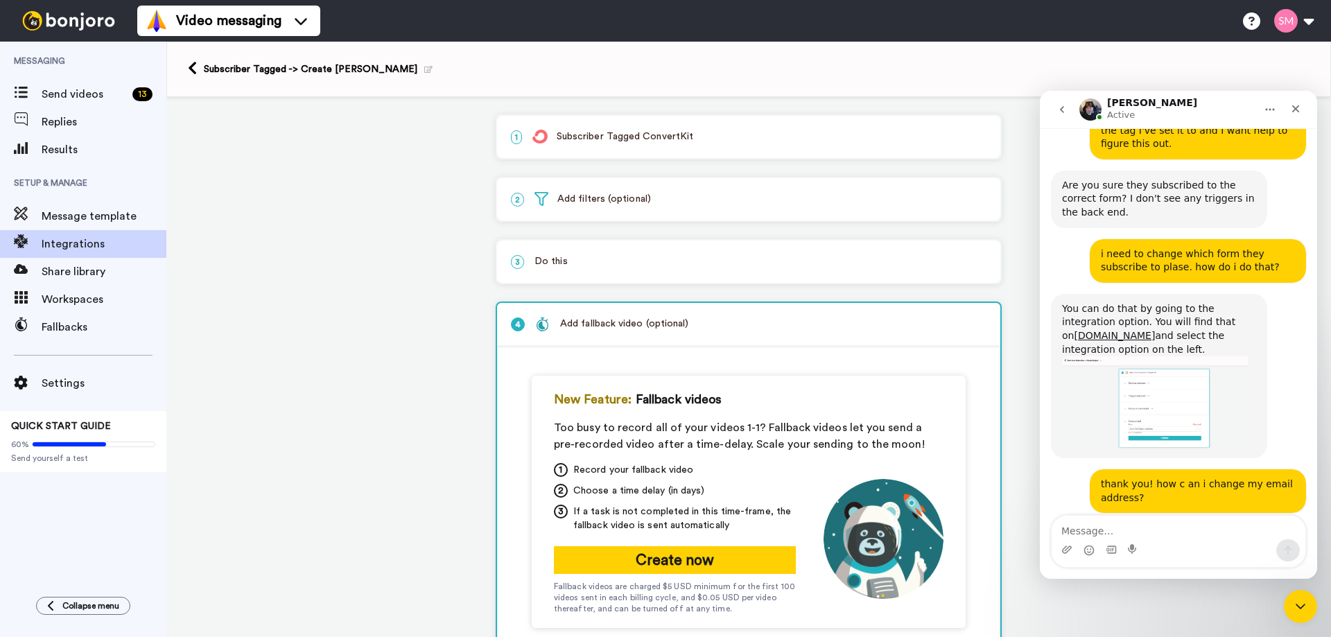
click at [625, 130] on p "1 Subscriber Tagged ConvertKit" at bounding box center [749, 137] width 476 height 15
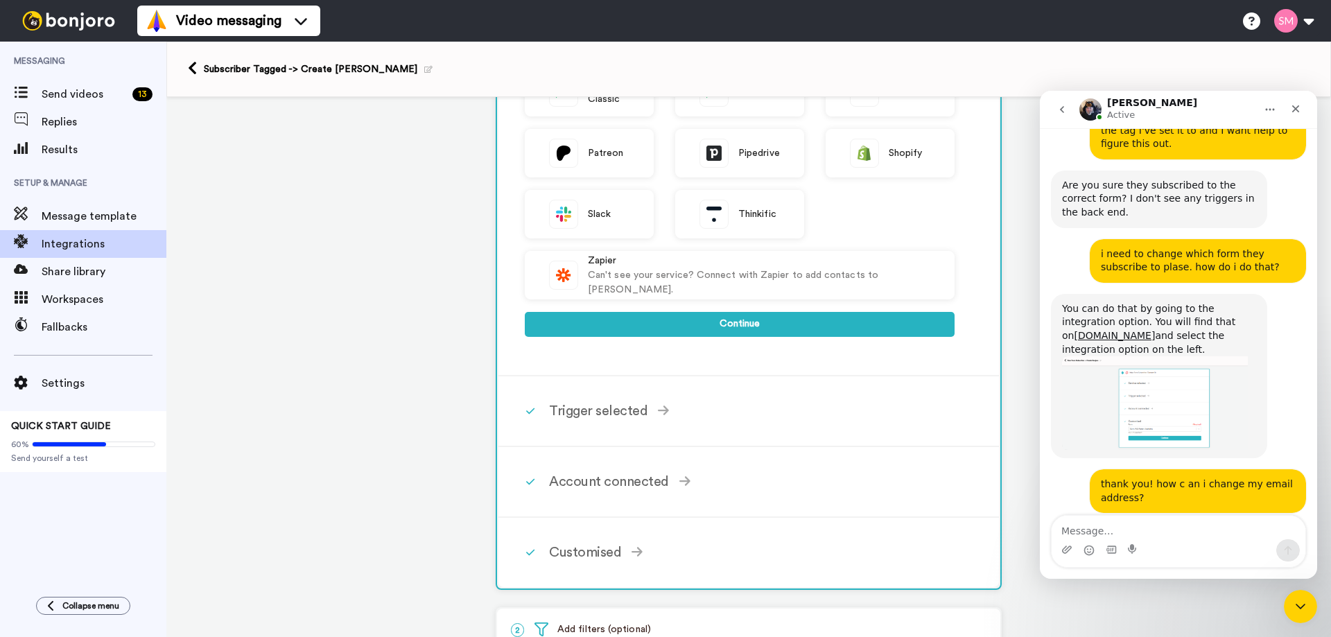
scroll to position [427, 0]
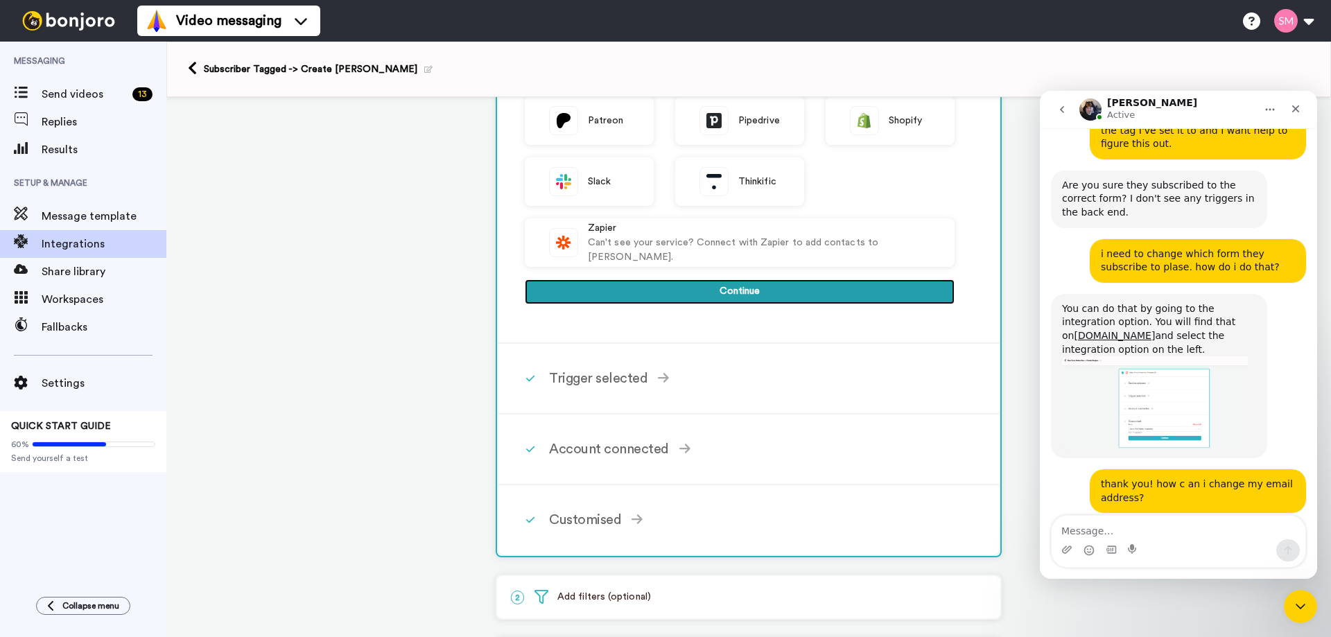
click at [708, 290] on button "Continue" at bounding box center [740, 291] width 430 height 25
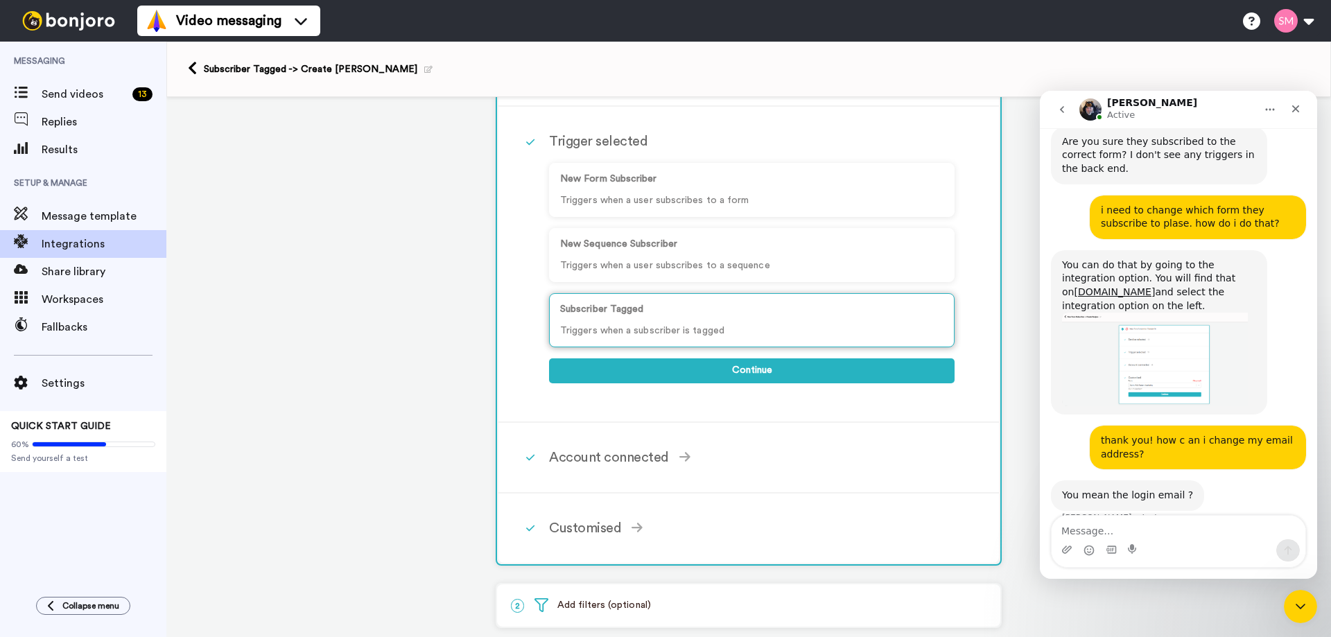
scroll to position [961, 0]
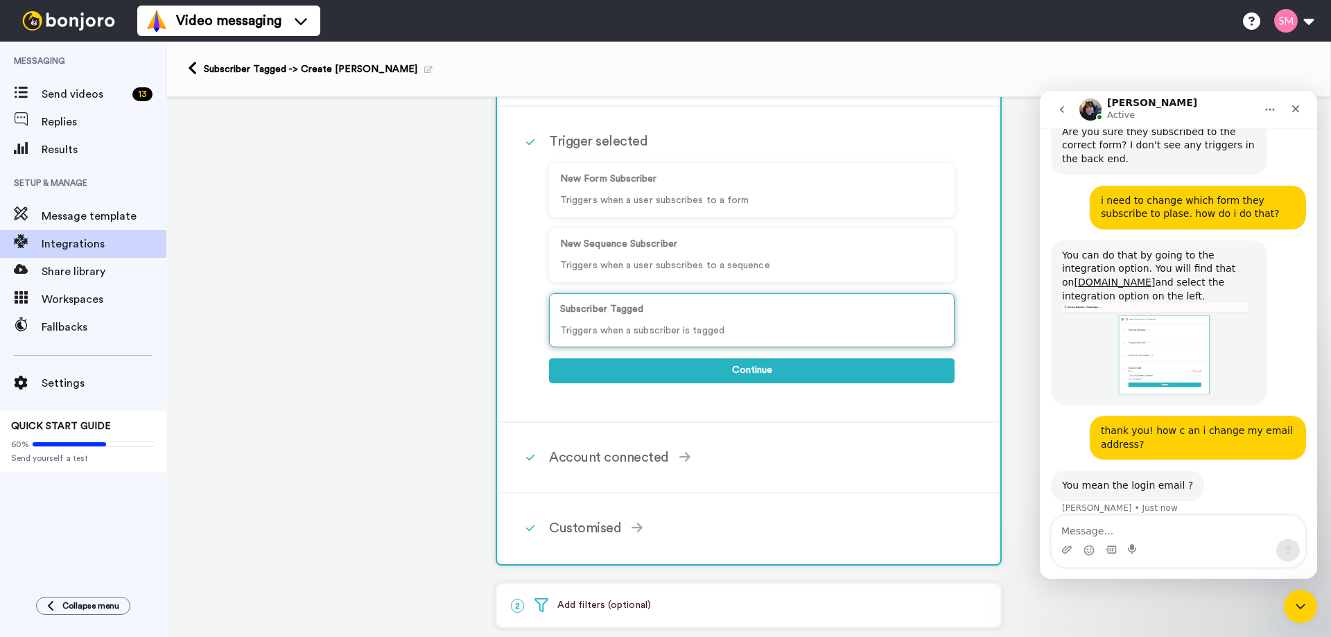
click at [610, 311] on p "Subscriber Tagged" at bounding box center [751, 309] width 383 height 15
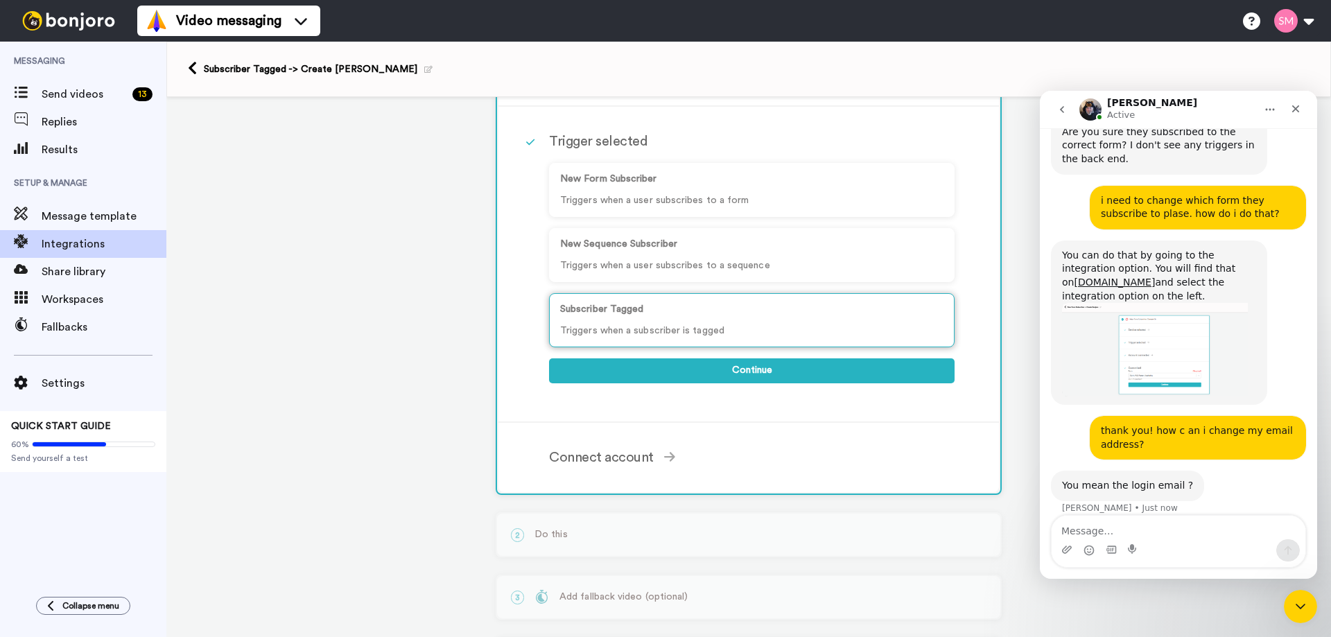
click at [664, 311] on p "Subscriber Tagged" at bounding box center [751, 309] width 383 height 15
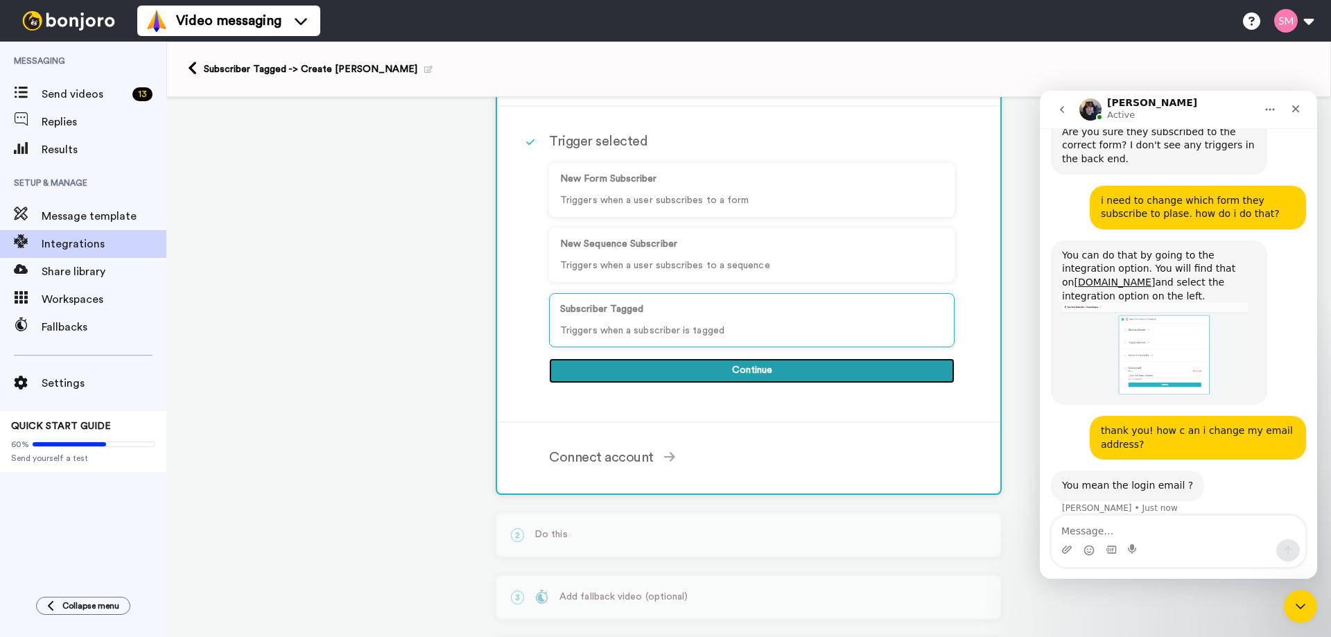
click at [743, 371] on button "Continue" at bounding box center [752, 370] width 406 height 25
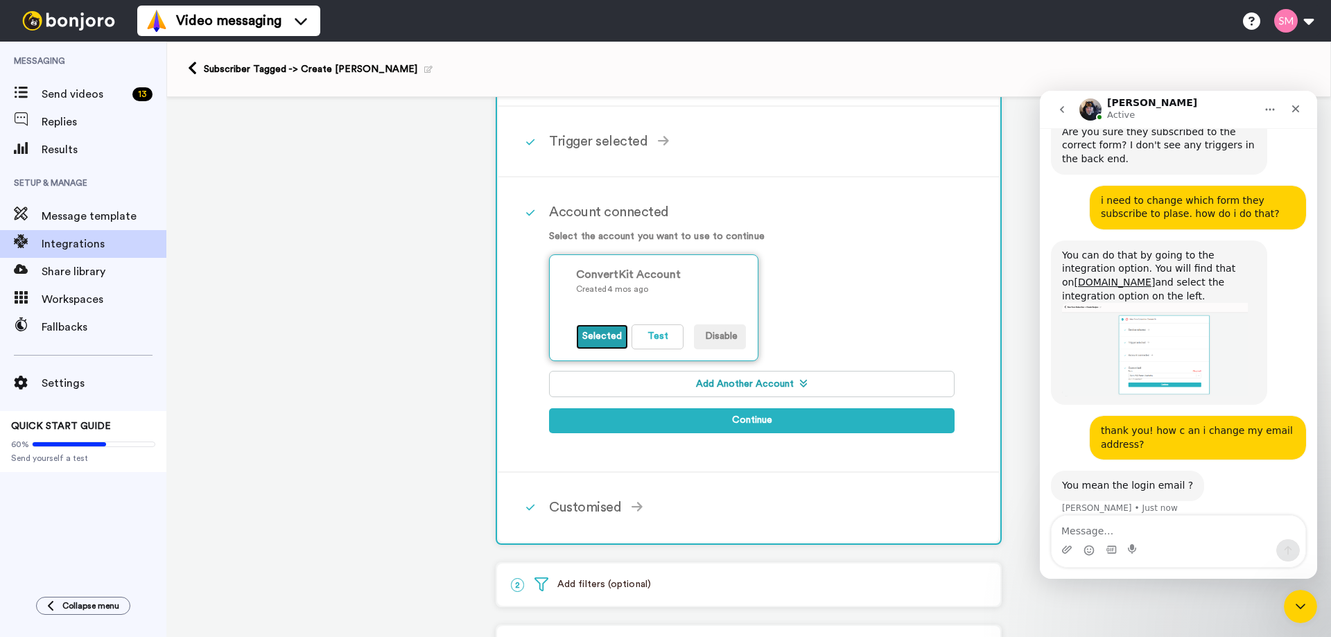
click at [608, 331] on button "Selected" at bounding box center [602, 336] width 52 height 25
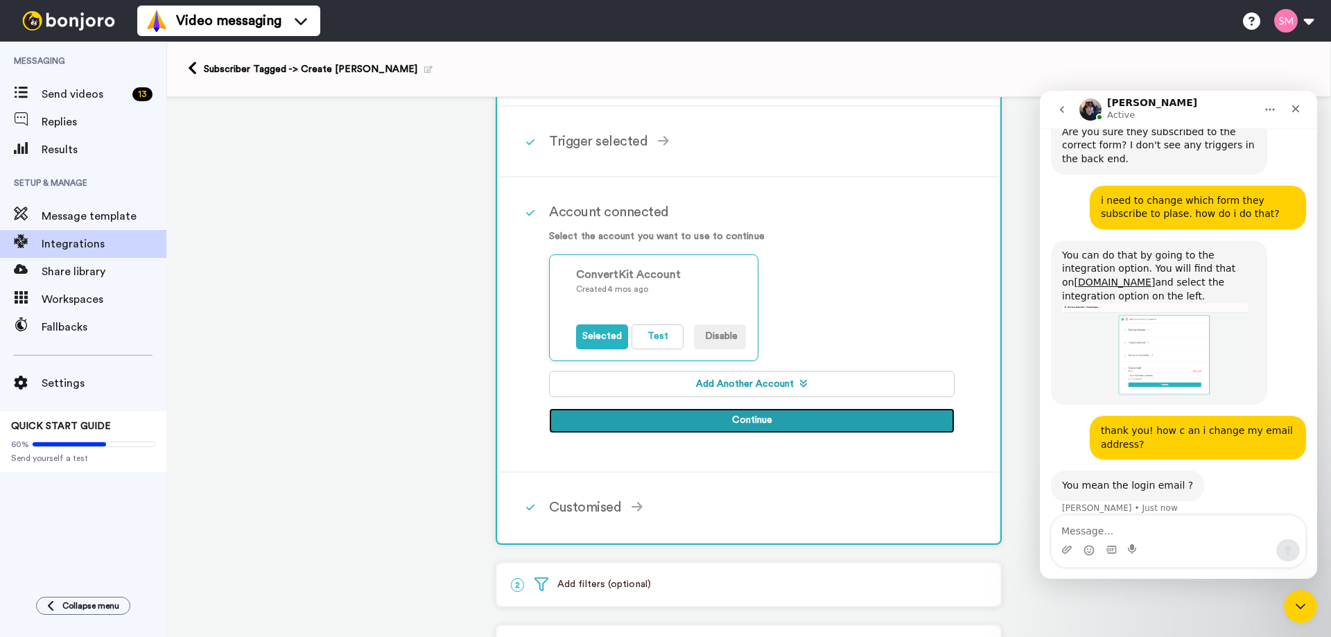
click at [712, 417] on button "Continue" at bounding box center [752, 420] width 406 height 25
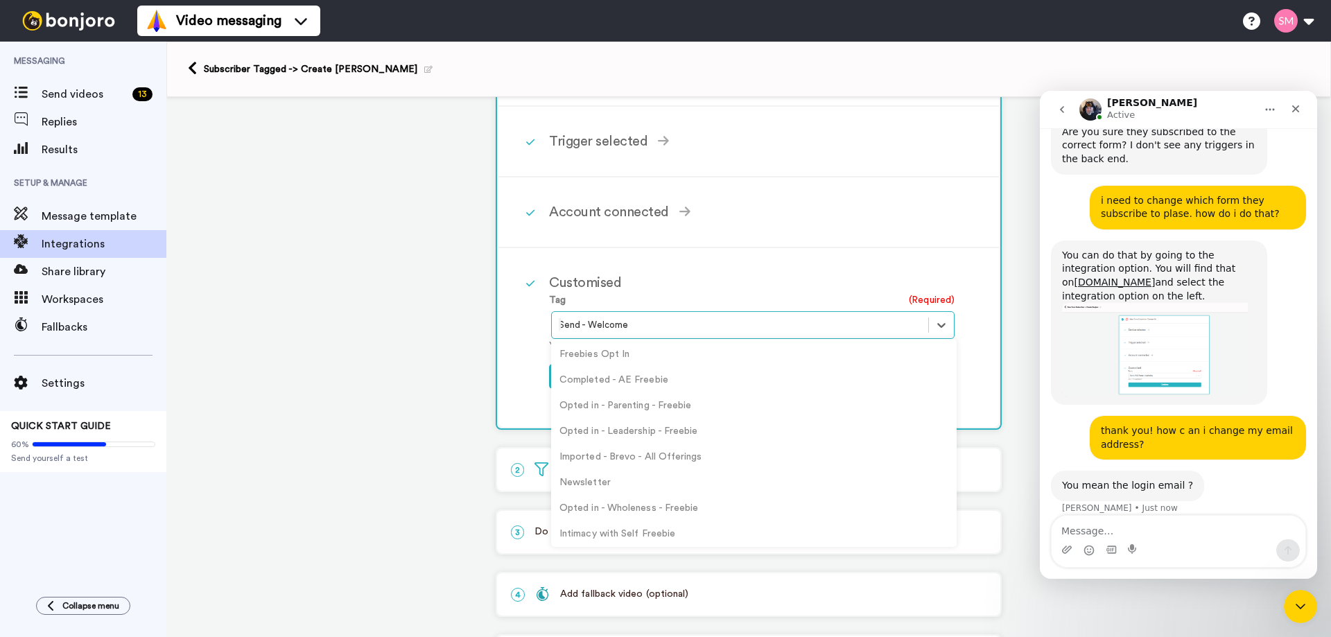
click at [678, 320] on div at bounding box center [740, 325] width 363 height 17
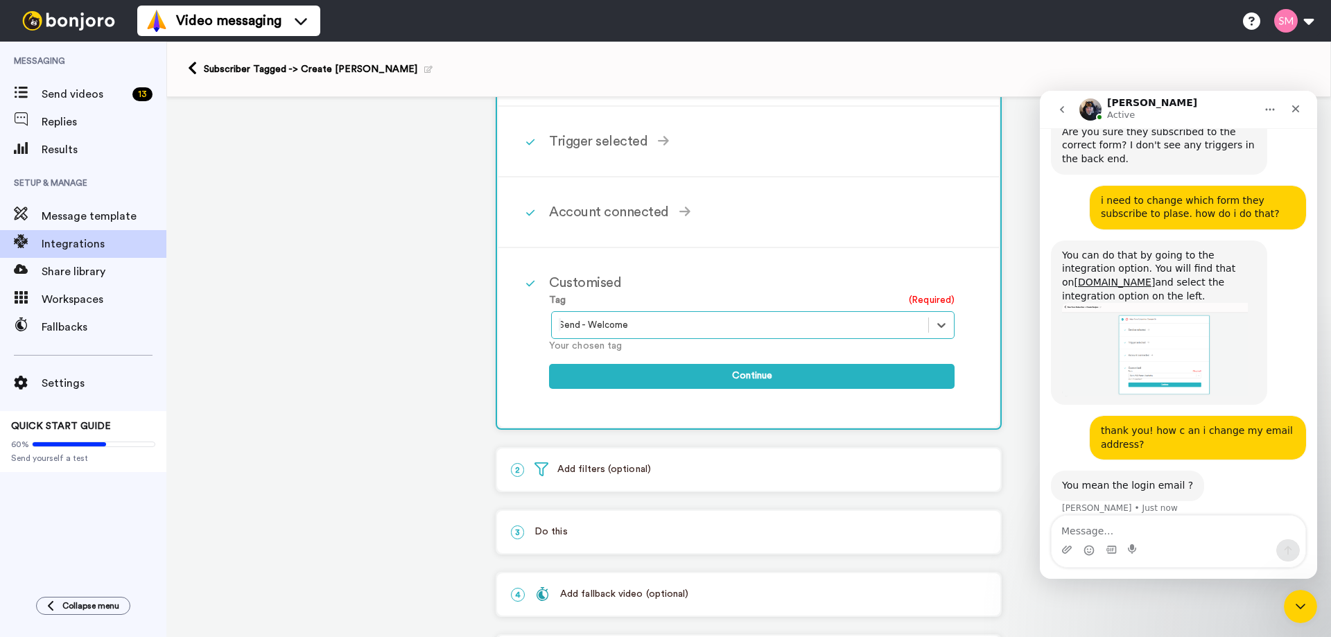
click at [678, 320] on div at bounding box center [740, 325] width 363 height 17
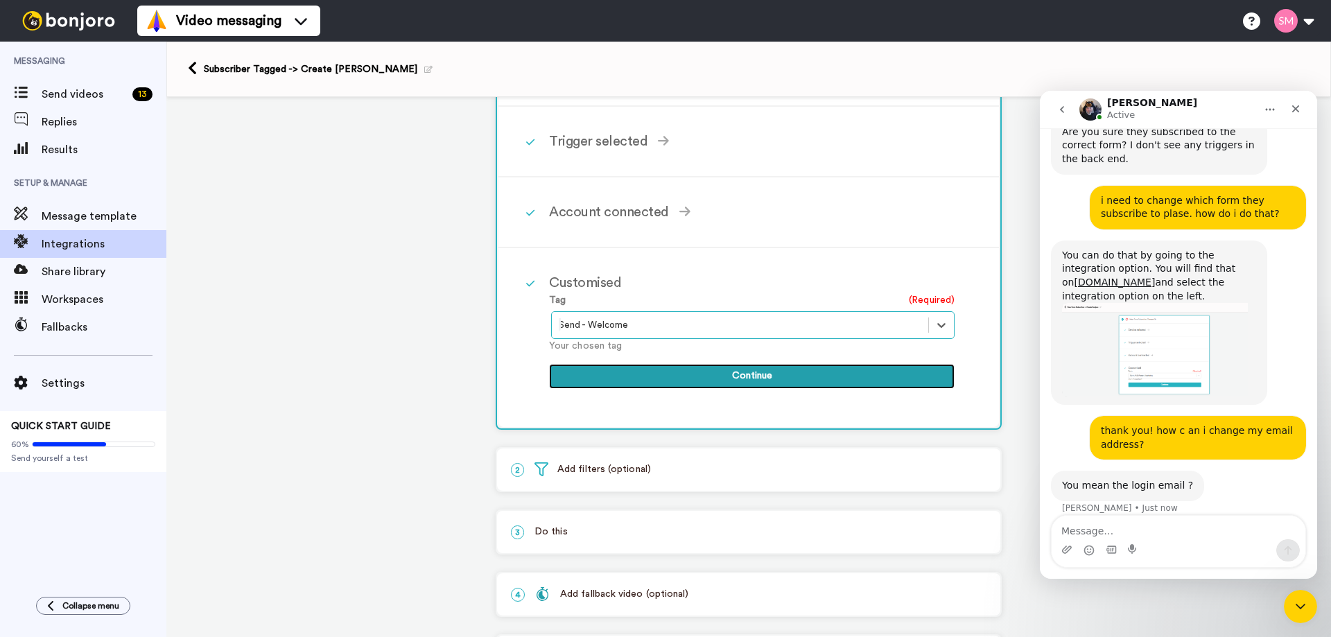
click at [731, 381] on button "Continue" at bounding box center [752, 376] width 406 height 25
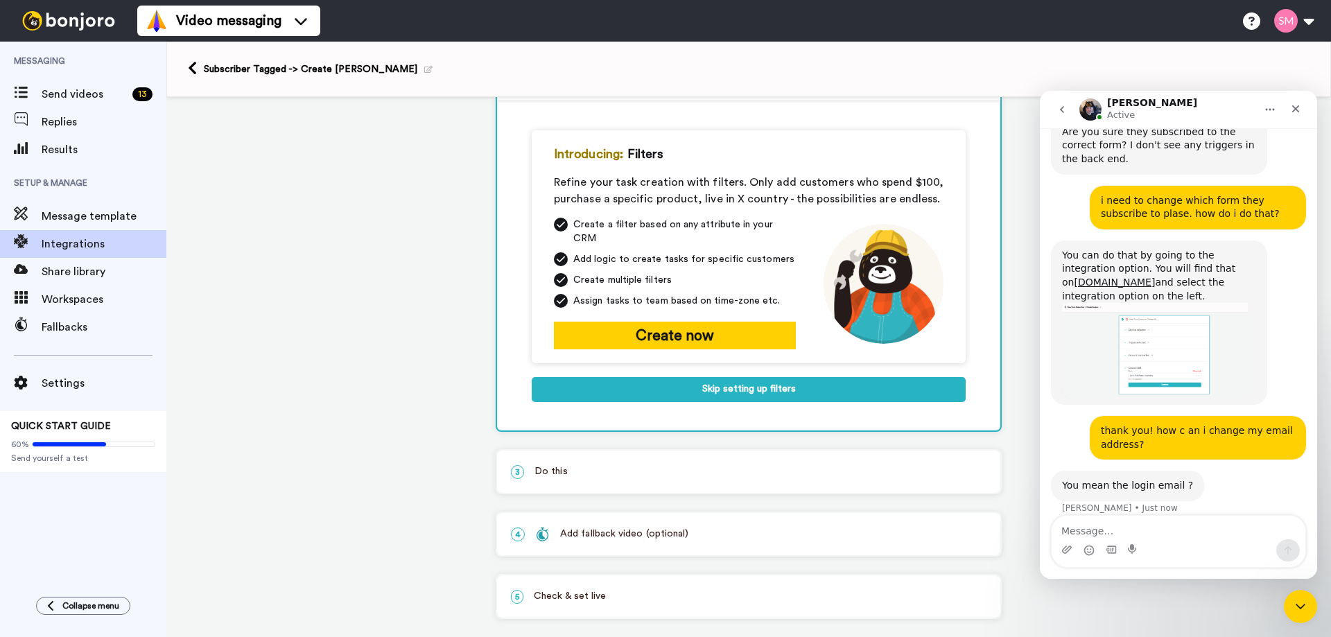
scroll to position [119, 0]
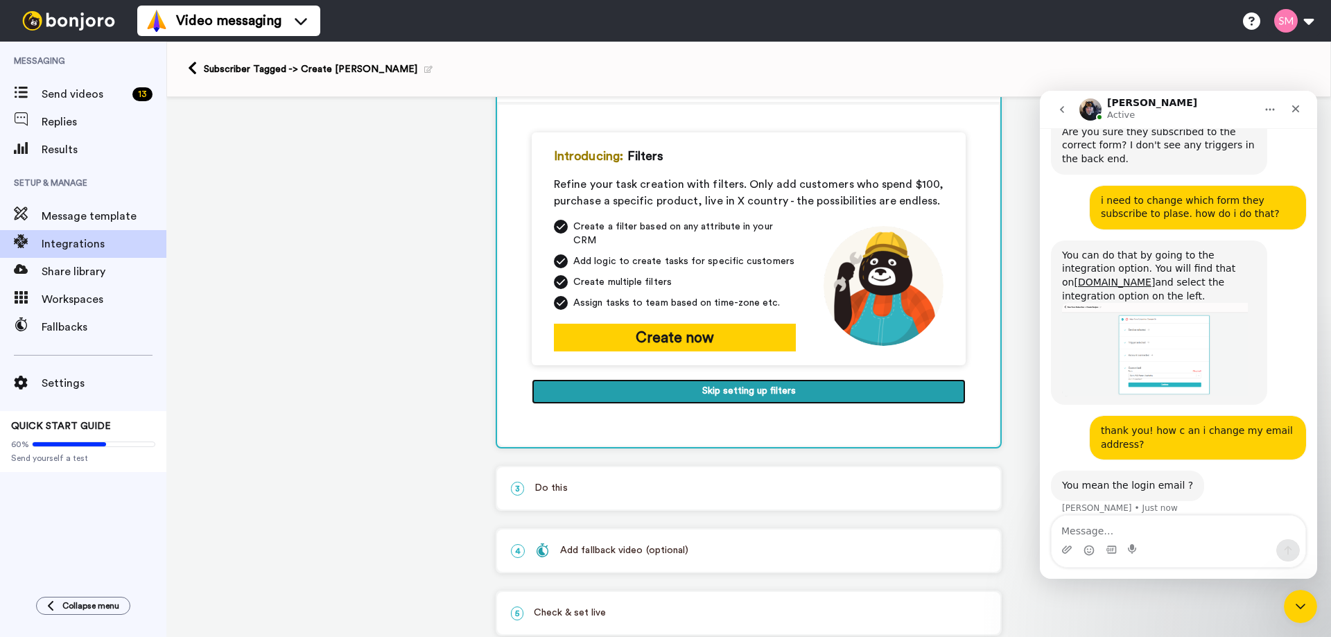
click at [731, 381] on button "Skip setting up filters" at bounding box center [749, 391] width 434 height 25
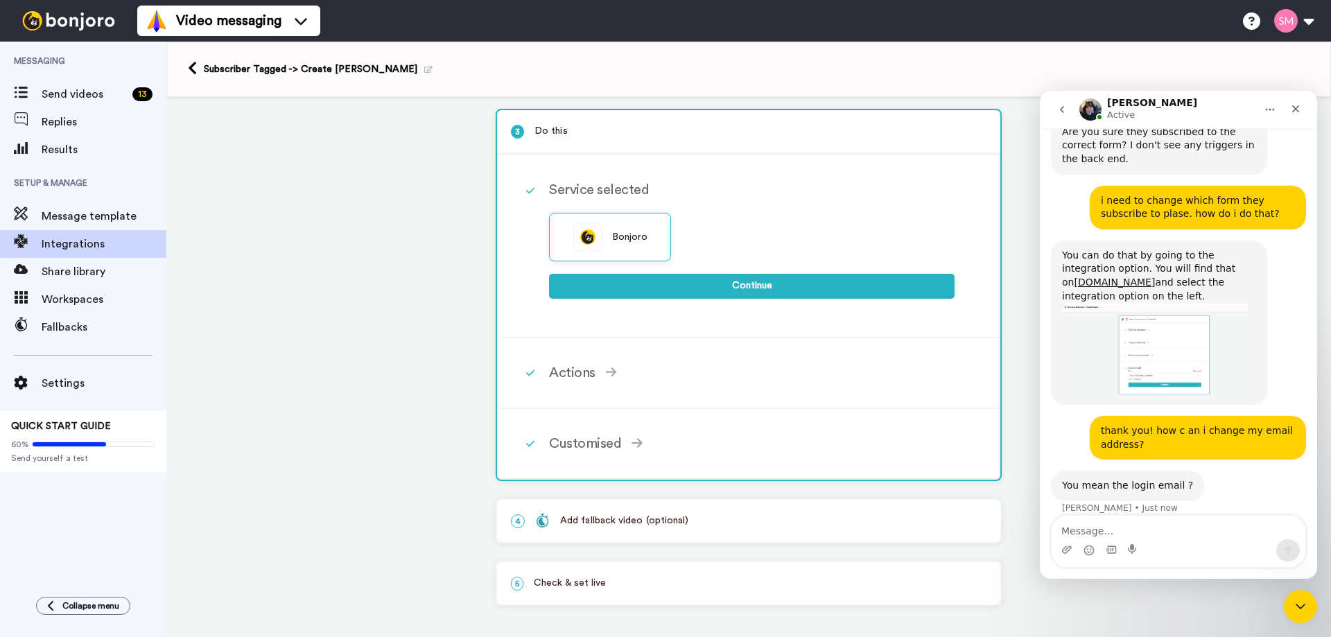
scroll to position [135, 0]
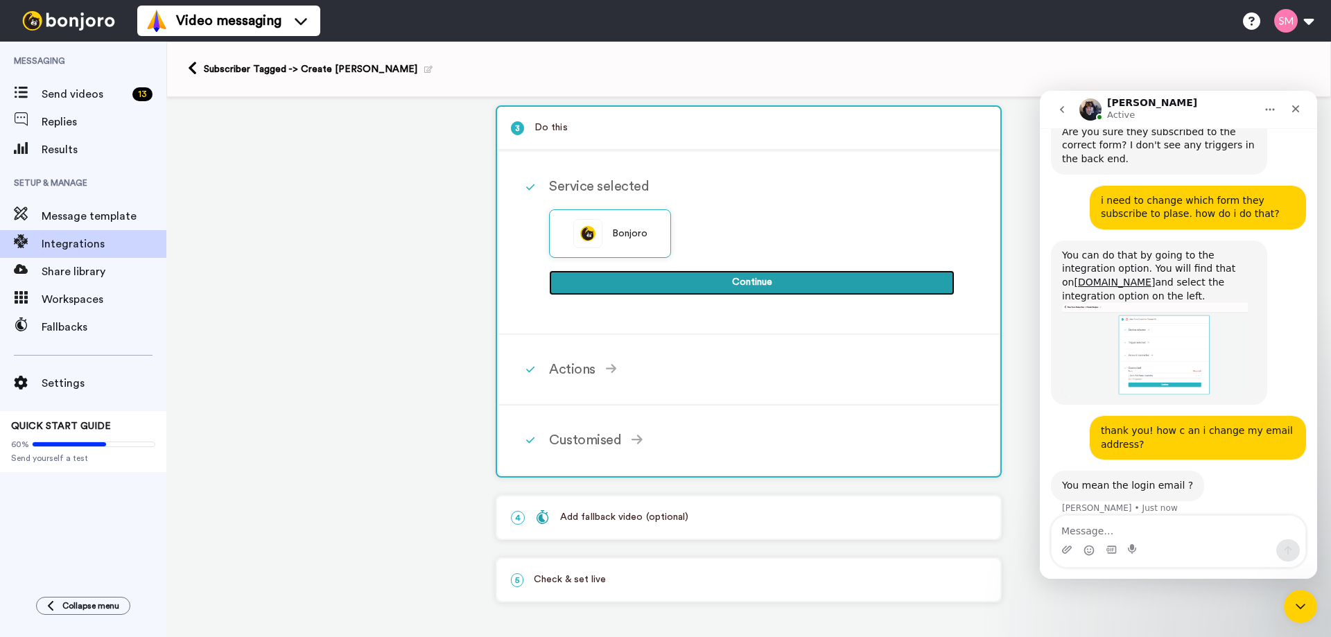
click at [728, 284] on button "Continue" at bounding box center [752, 282] width 406 height 25
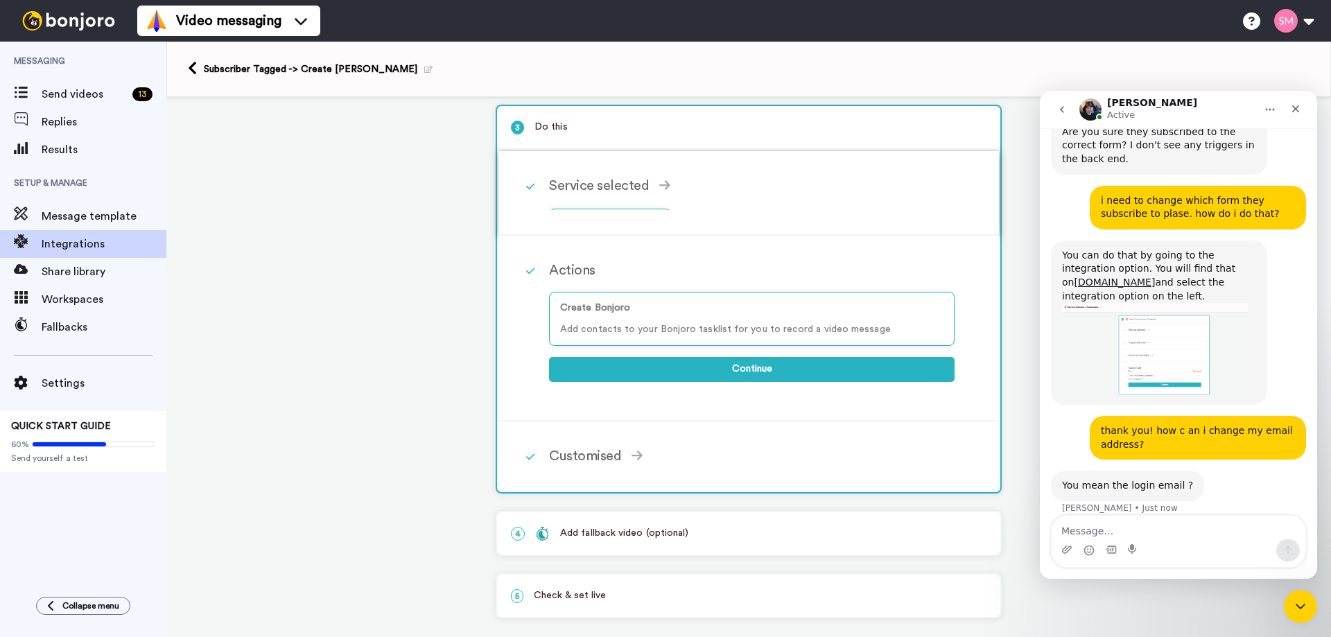
scroll to position [124, 0]
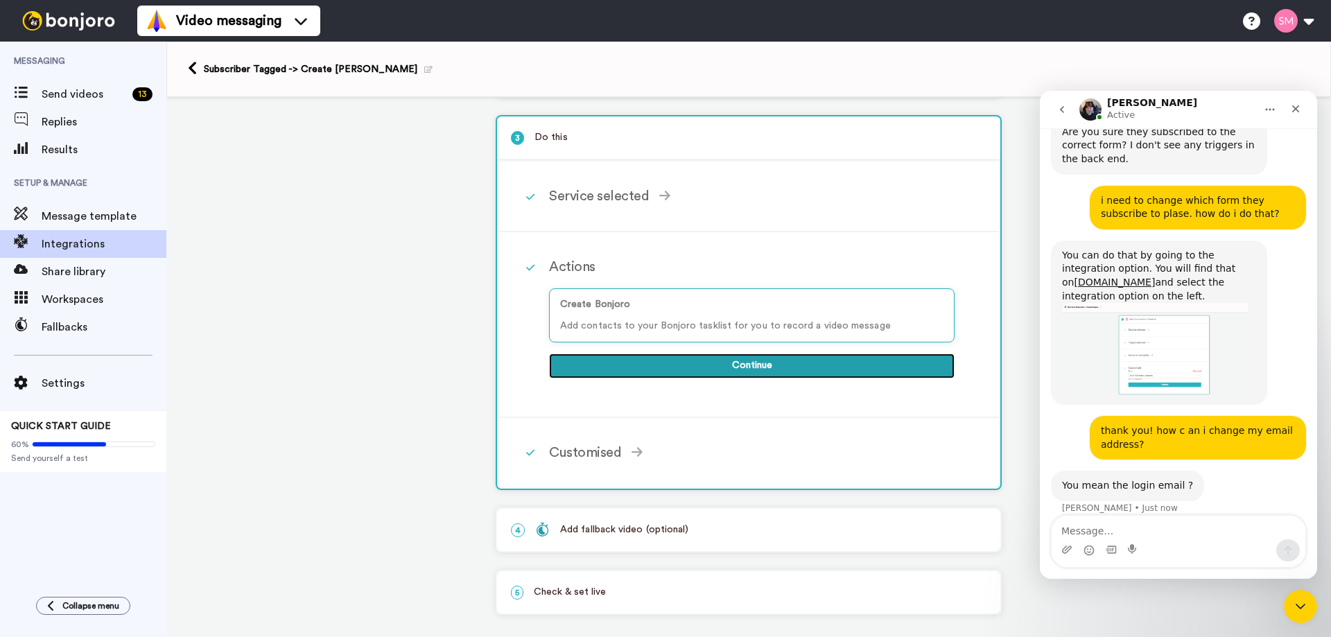
click at [738, 370] on button "Continue" at bounding box center [752, 366] width 406 height 25
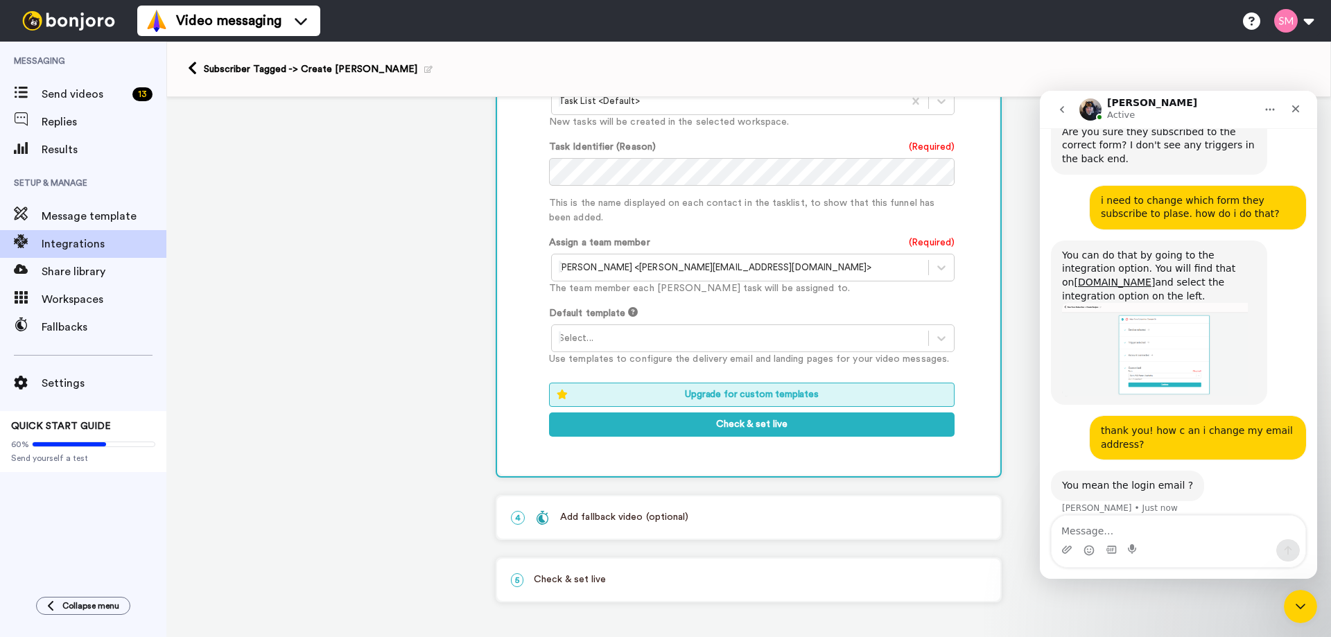
scroll to position [908, 0]
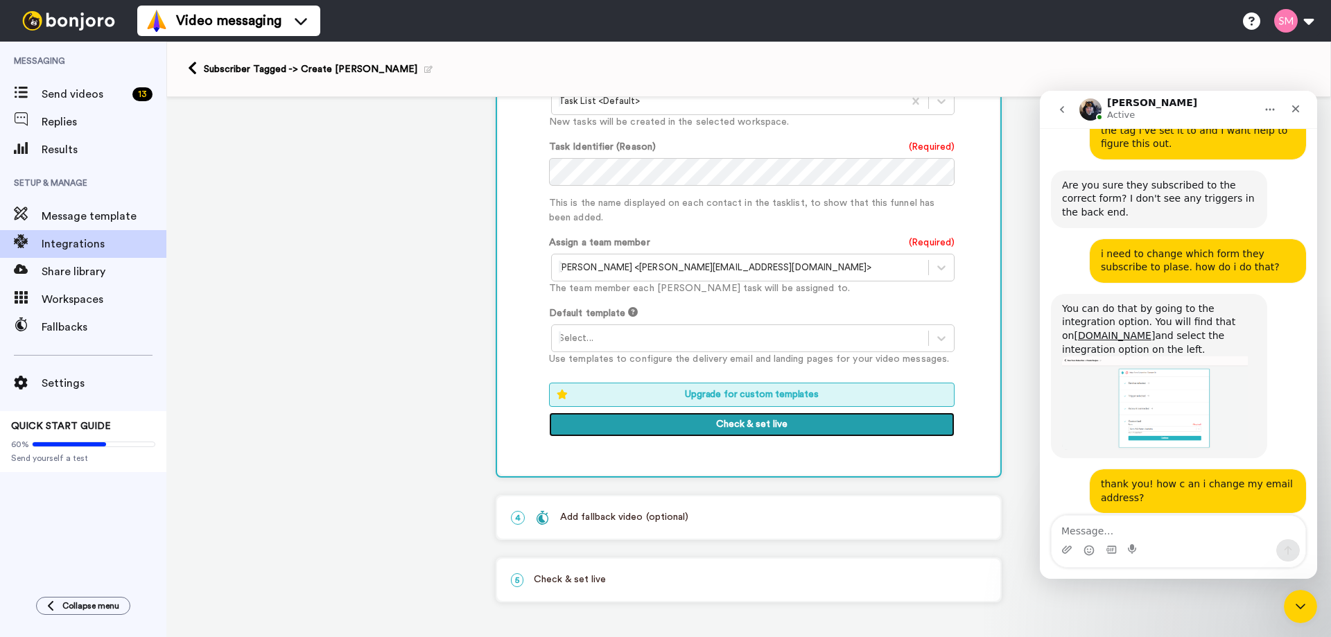
click at [747, 418] on button "Check & set live" at bounding box center [752, 425] width 406 height 25
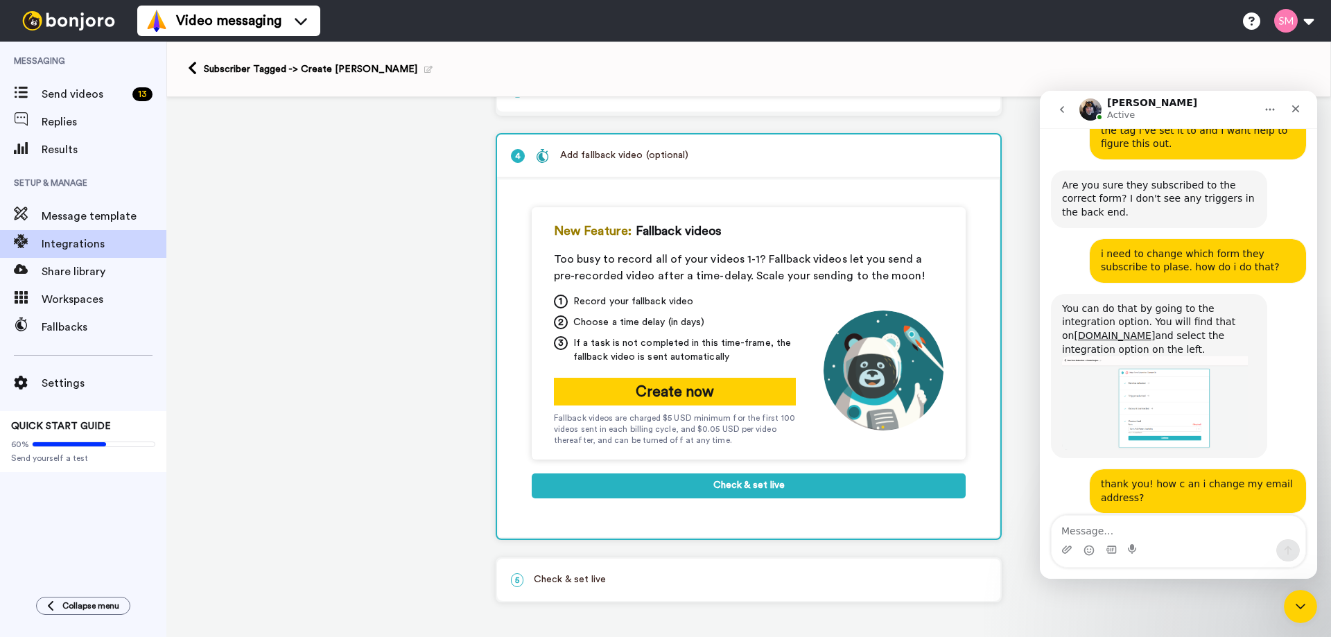
scroll to position [171, 0]
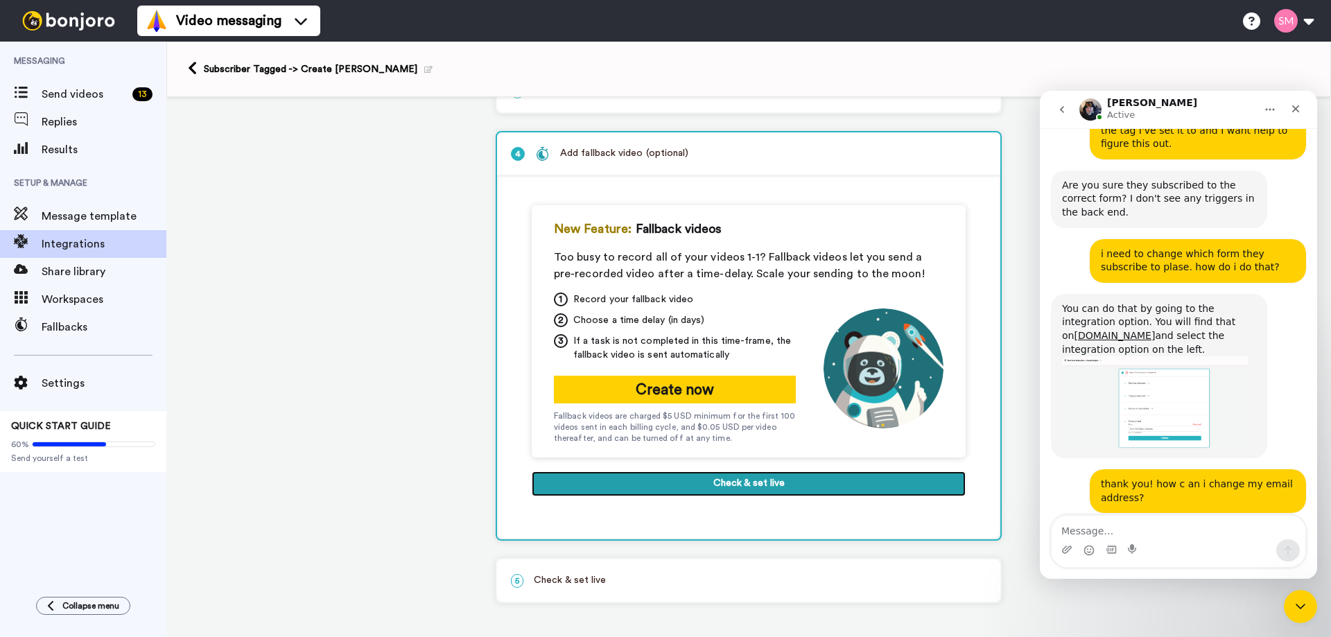
click at [764, 481] on button "Check & set live" at bounding box center [749, 483] width 434 height 25
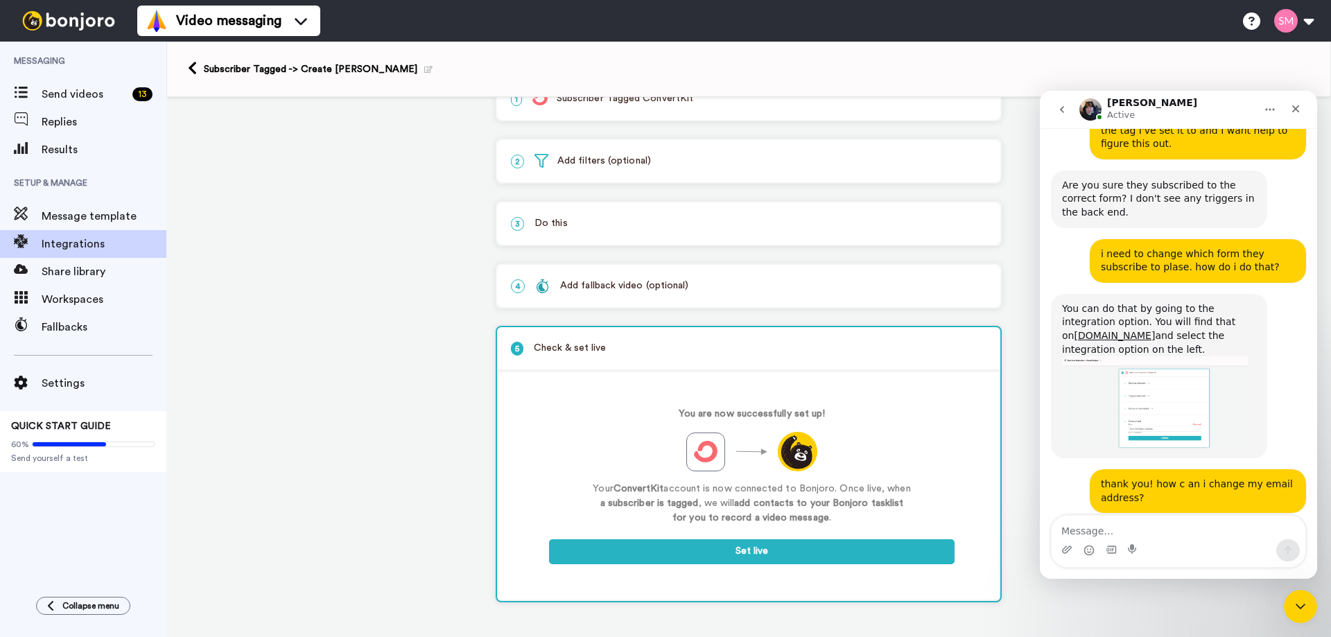
scroll to position [38, 0]
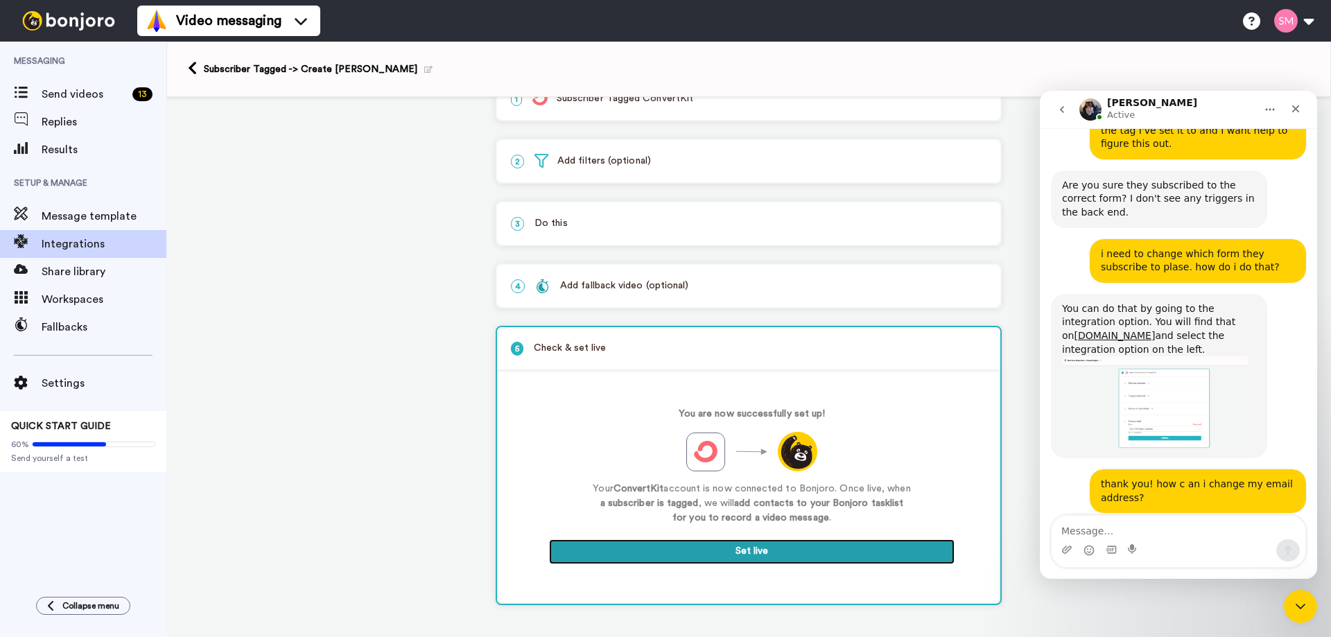
click at [758, 556] on button "Set live" at bounding box center [752, 551] width 406 height 25
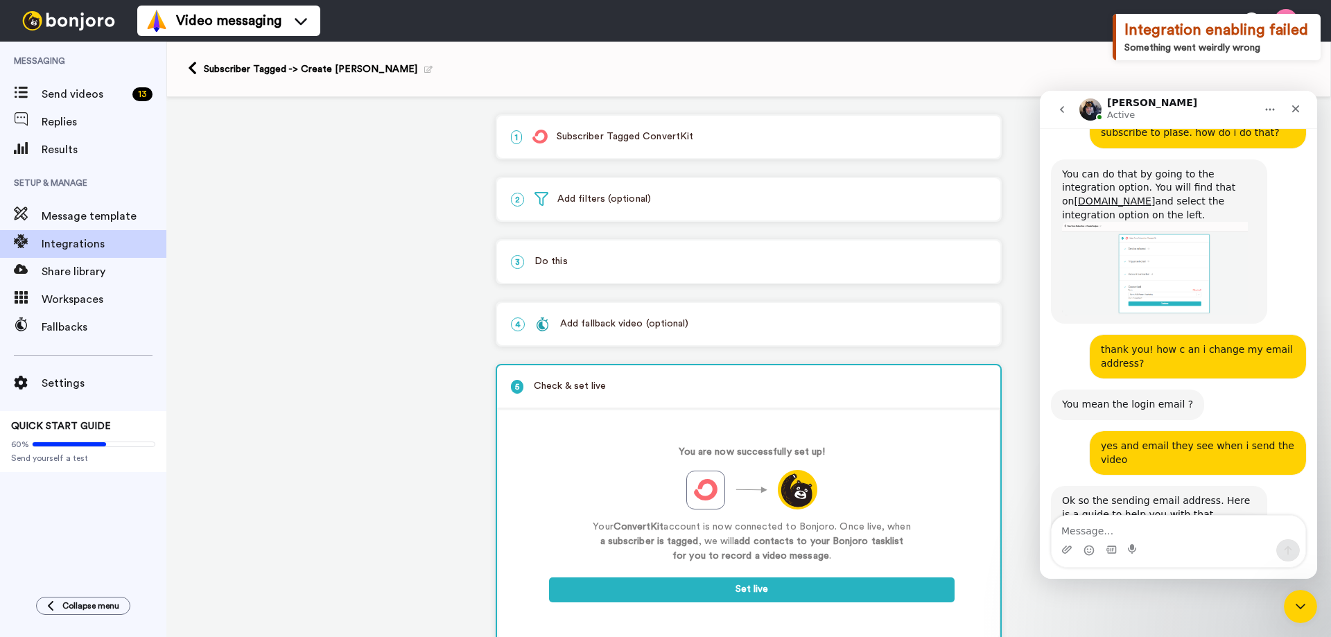
scroll to position [1043, 0]
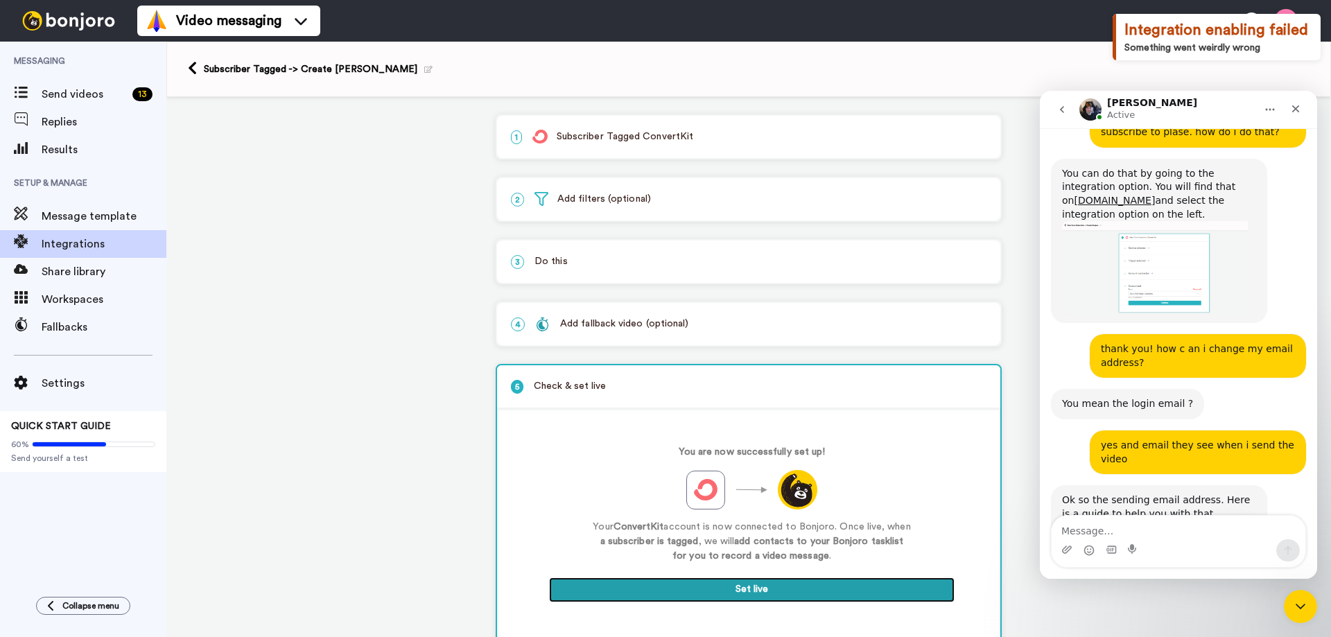
click at [721, 587] on button "Set live" at bounding box center [752, 590] width 406 height 25
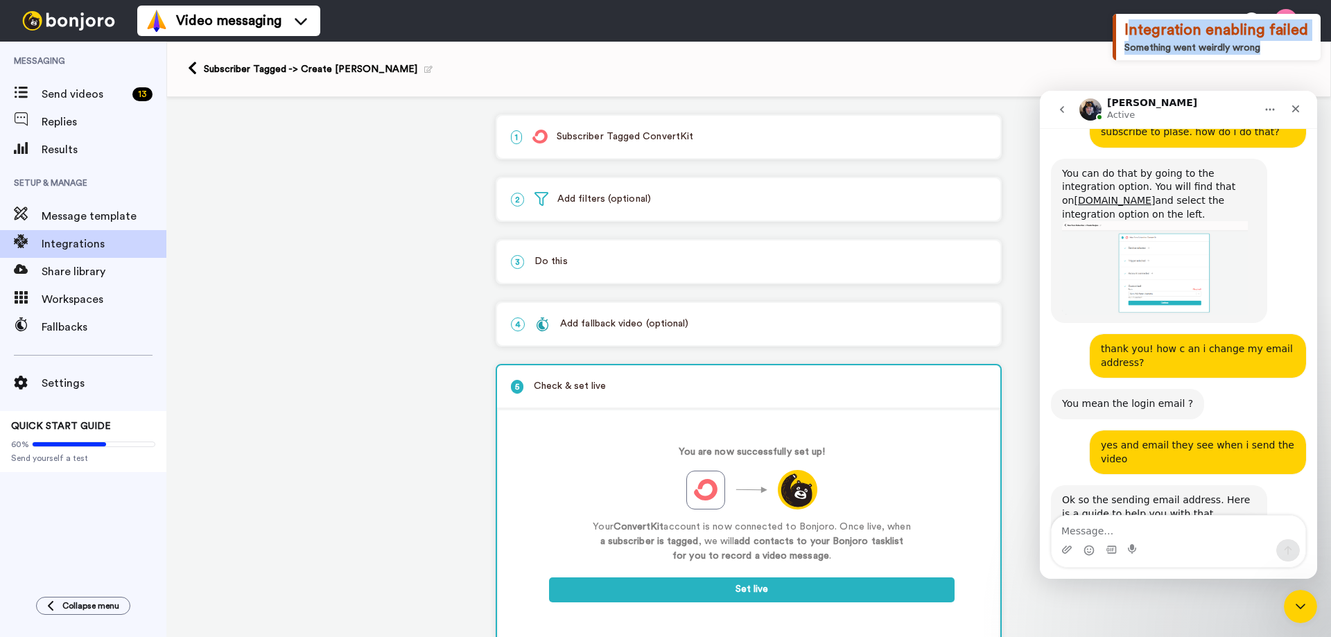
drag, startPoint x: 1129, startPoint y: 24, endPoint x: 1276, endPoint y: 83, distance: 158.4
click at [1276, 60] on div "Integration enabling failed Something went weirdly wrong" at bounding box center [1217, 37] width 208 height 46
copy div "ntegration enabling failed Something went weirdly wrong"
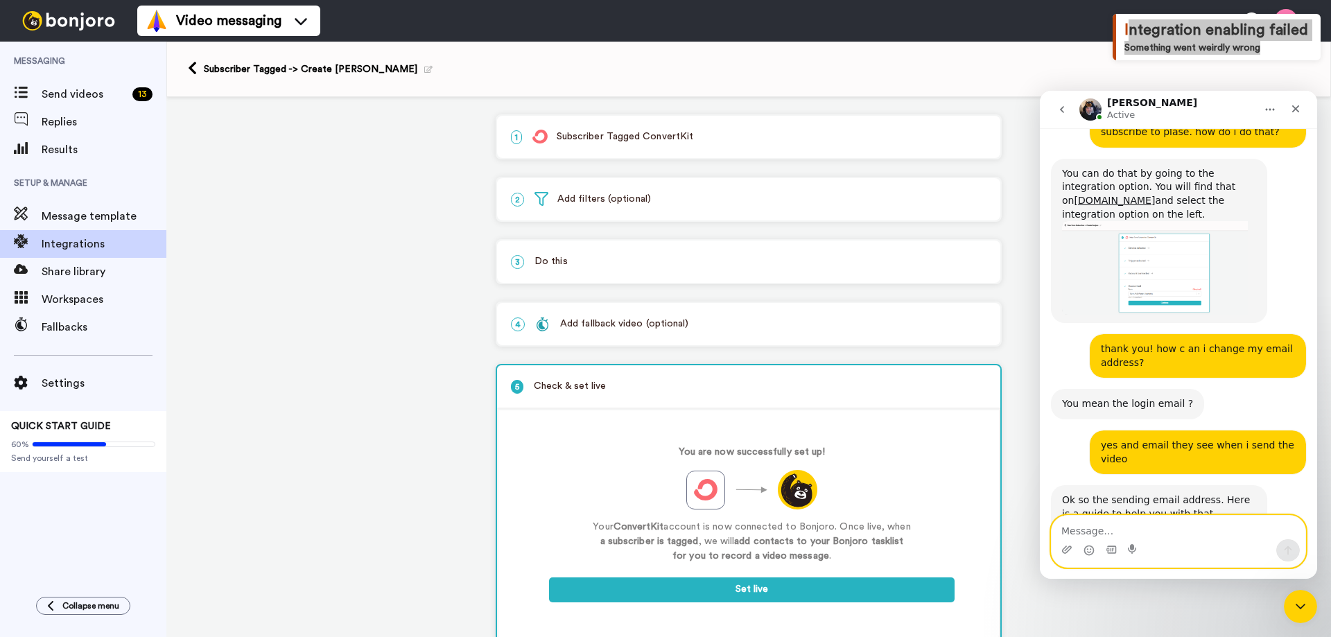
drag, startPoint x: 1094, startPoint y: 526, endPoint x: 1067, endPoint y: 512, distance: 30.1
click at [1093, 526] on textarea "Message…" at bounding box center [1179, 528] width 254 height 24
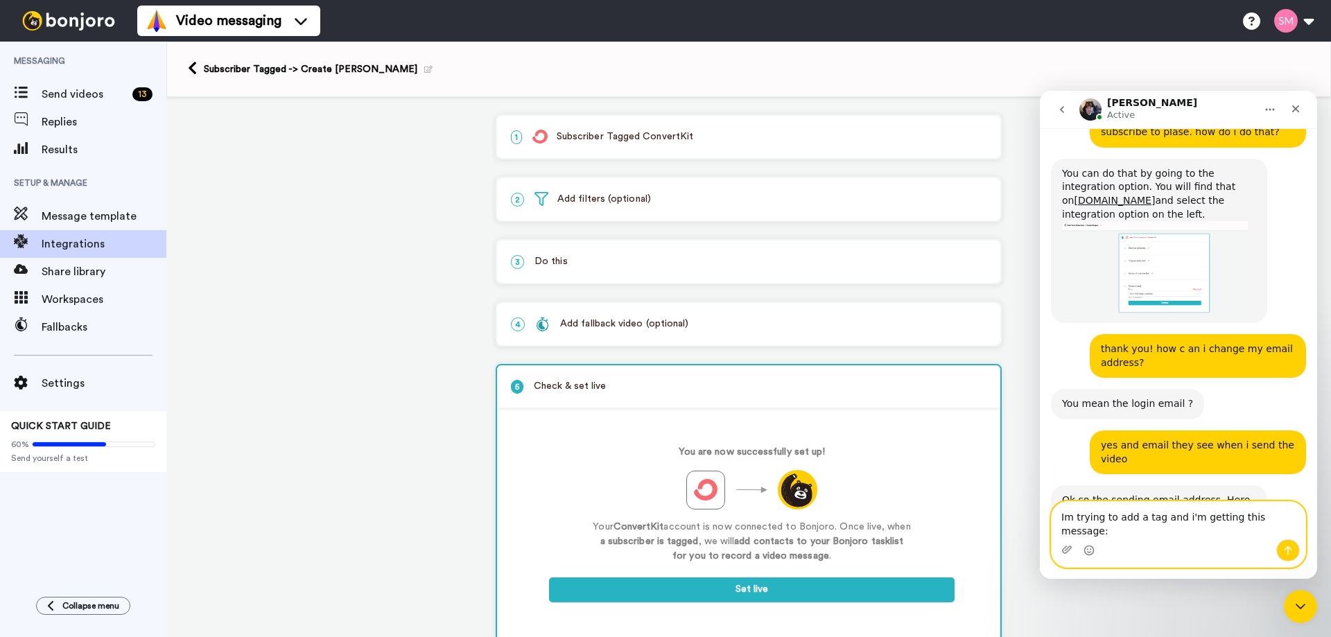
type textarea "Im trying to add a tag and i'm getting this message: ntegration enabling failed…"
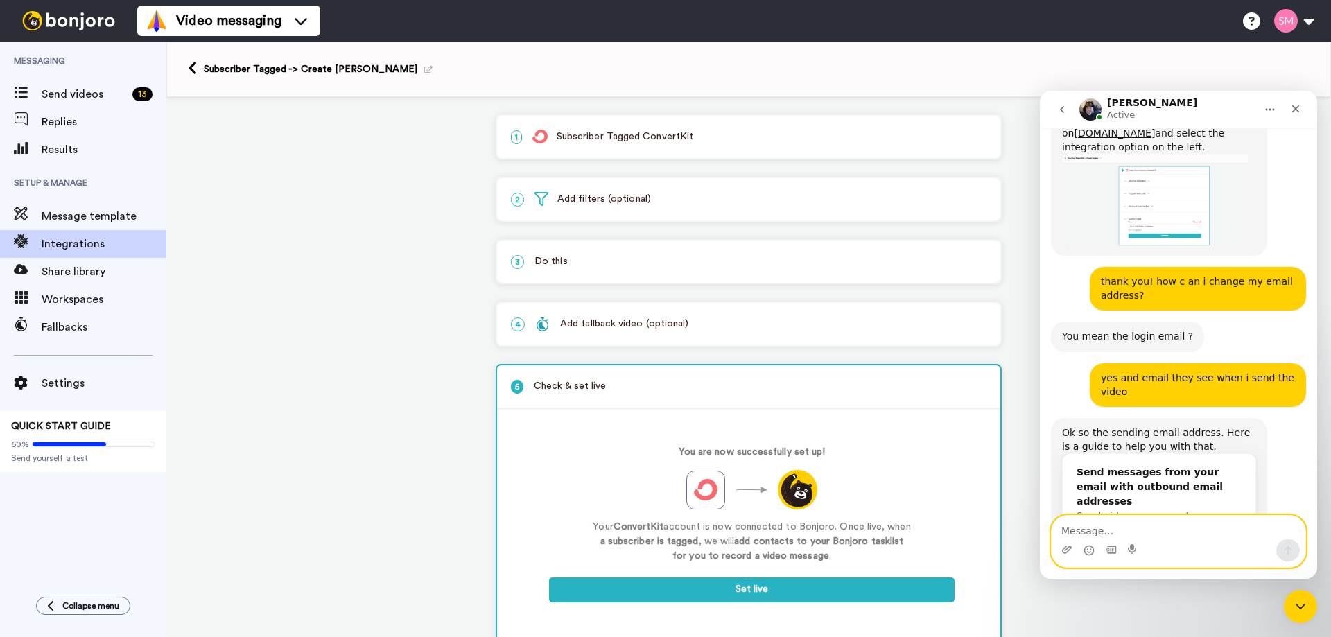
scroll to position [1111, 0]
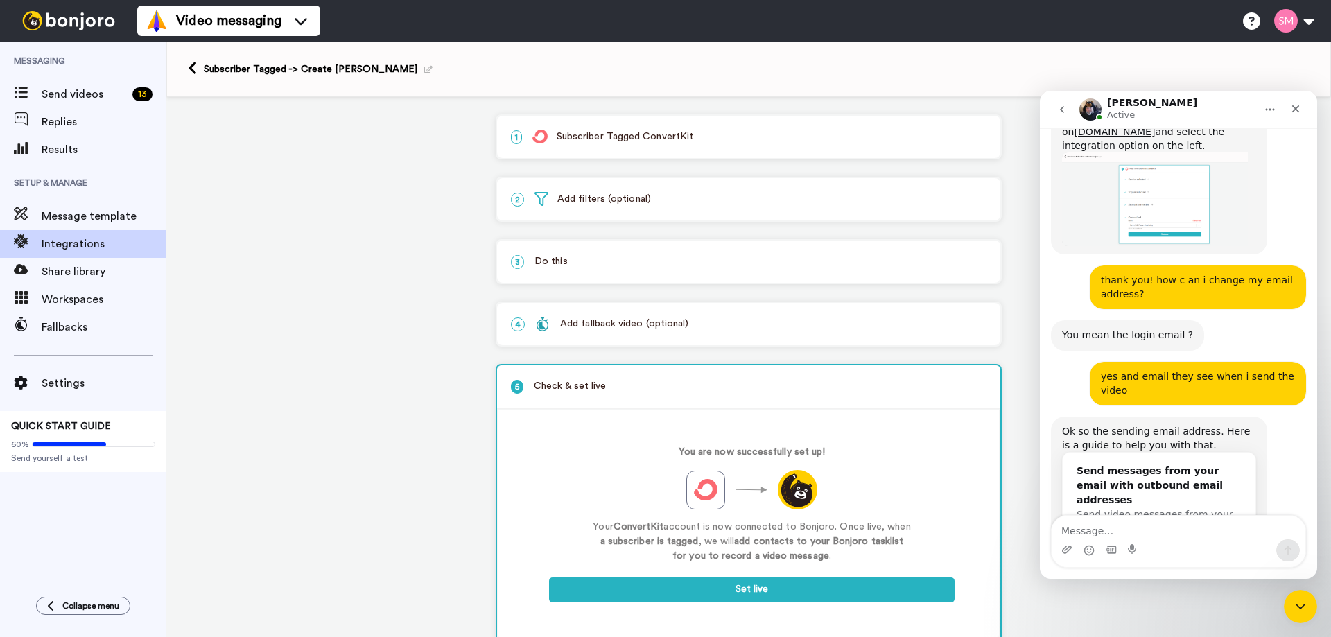
click at [1110, 464] on div "Send messages from your email with outbound email addresses" at bounding box center [1159, 486] width 165 height 44
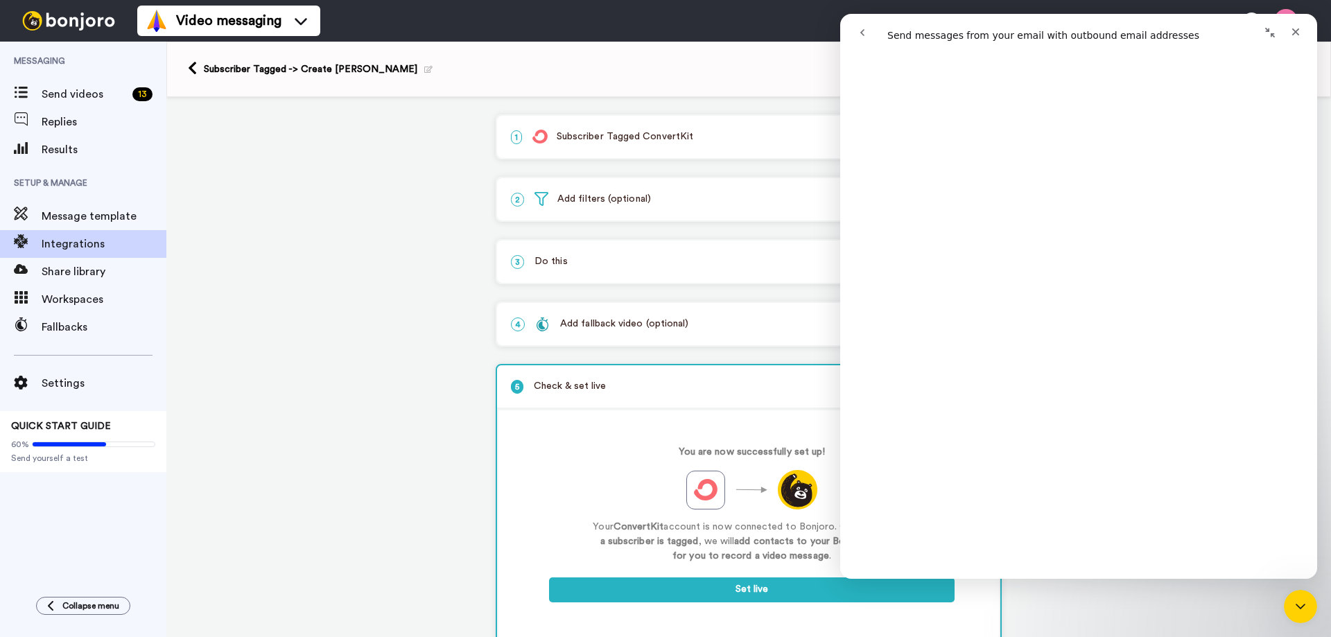
scroll to position [2242, 0]
click at [1290, 35] on icon "Close" at bounding box center [1295, 31] width 11 height 11
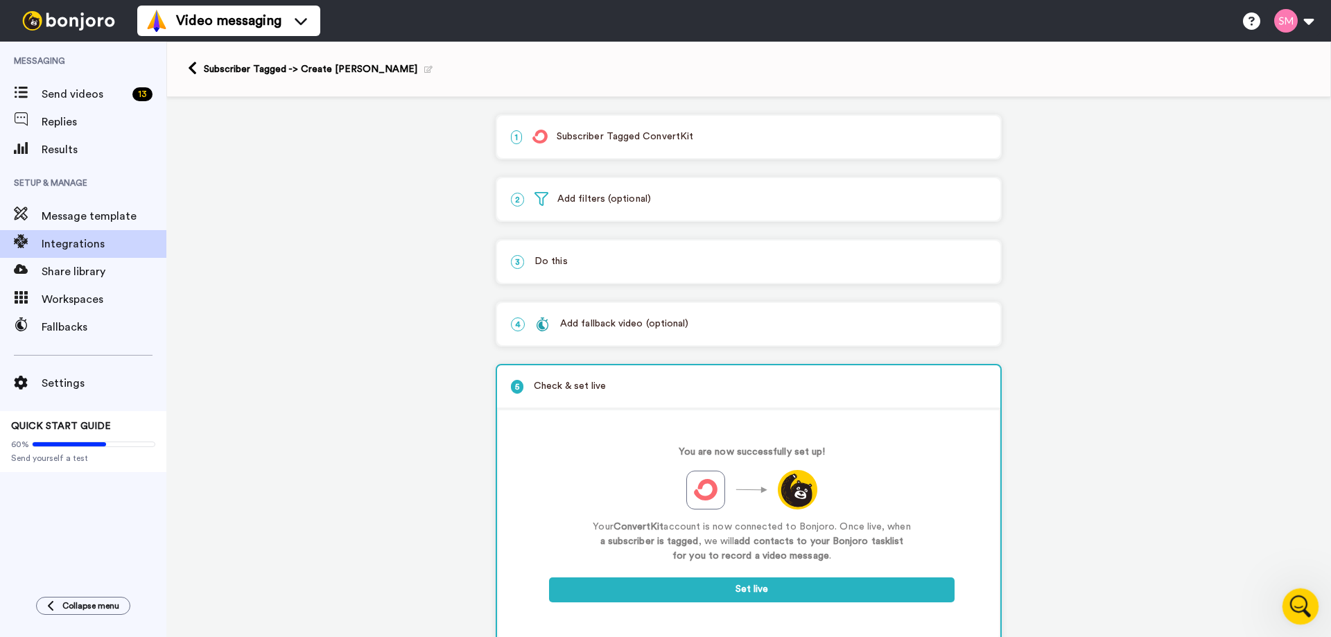
click at [1299, 615] on div "Open Intercom Messenger" at bounding box center [1299, 605] width 46 height 46
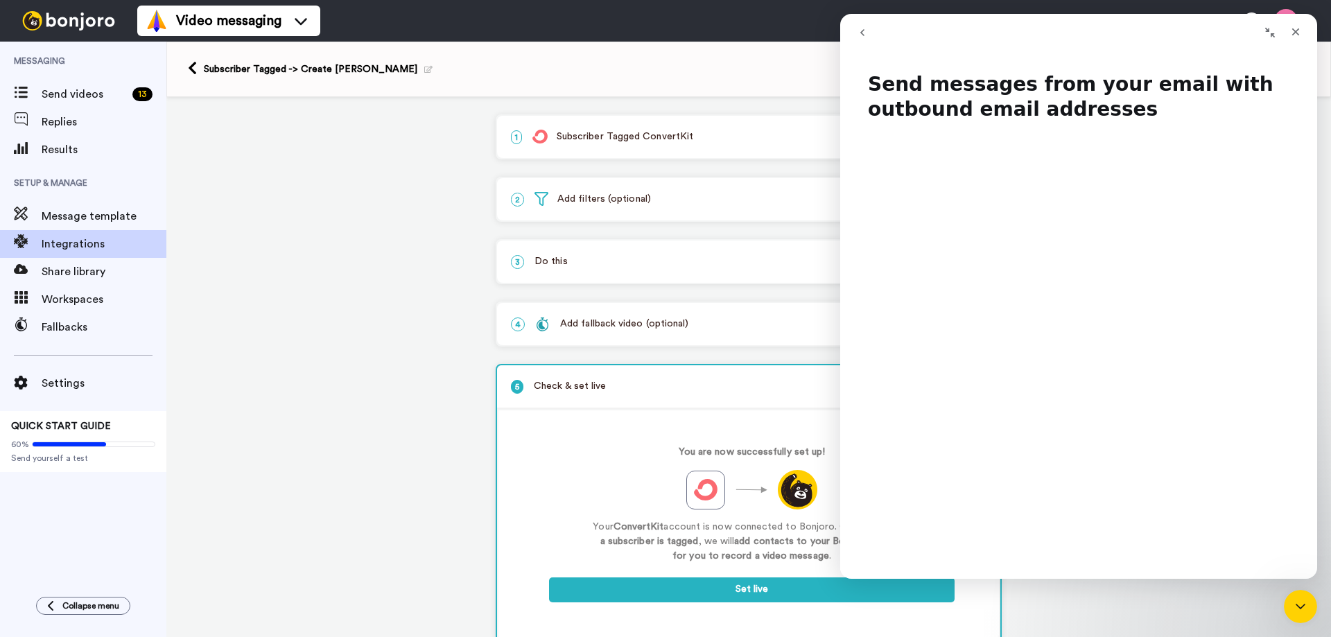
click at [856, 33] on button "go back" at bounding box center [862, 32] width 26 height 26
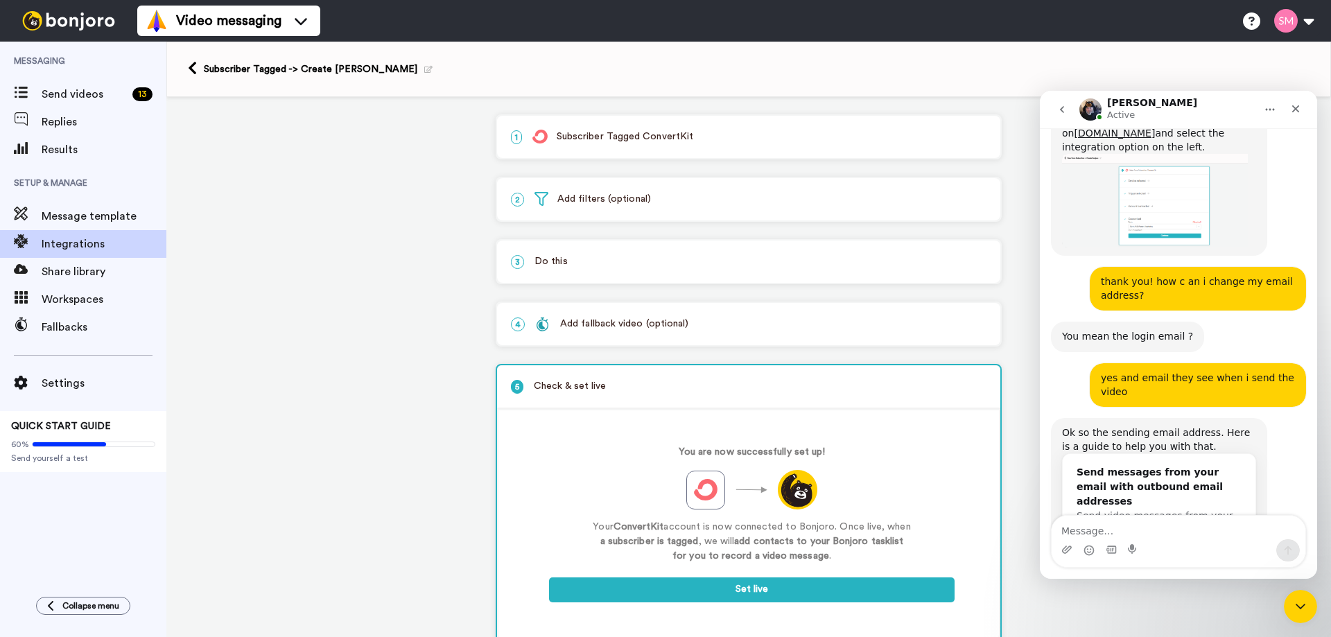
scroll to position [1111, 0]
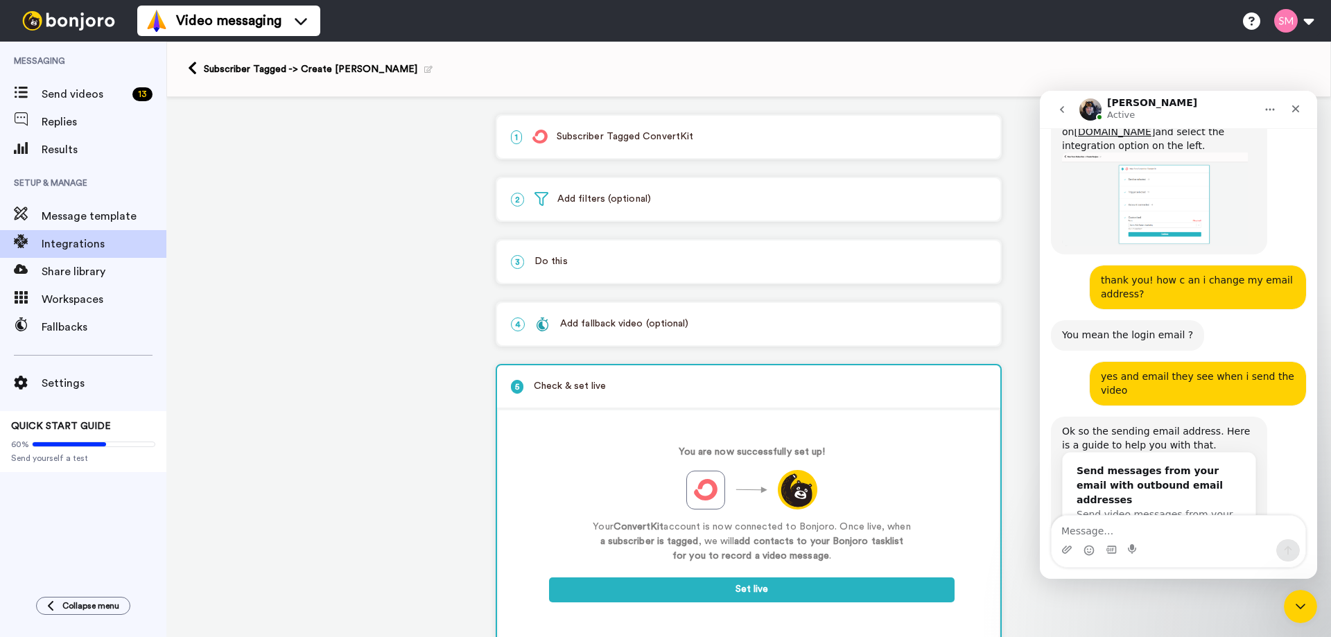
click at [1168, 425] on div "Ok so the sending email address. Here is a guide to help you with that." at bounding box center [1159, 438] width 194 height 27
click at [1242, 425] on div "Ok so the sending email address. Here is a guide to help you with that." at bounding box center [1159, 438] width 194 height 27
click at [1159, 464] on div "Send messages from your email with outbound email addresses" at bounding box center [1159, 486] width 165 height 44
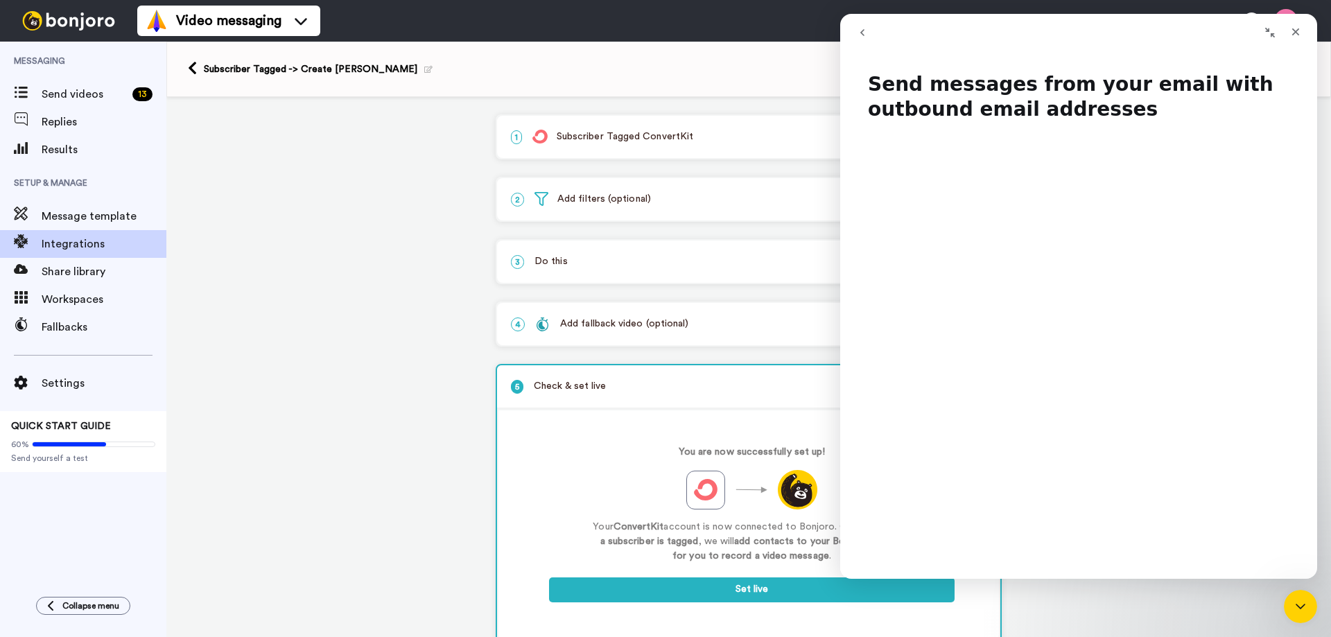
scroll to position [2947, 0]
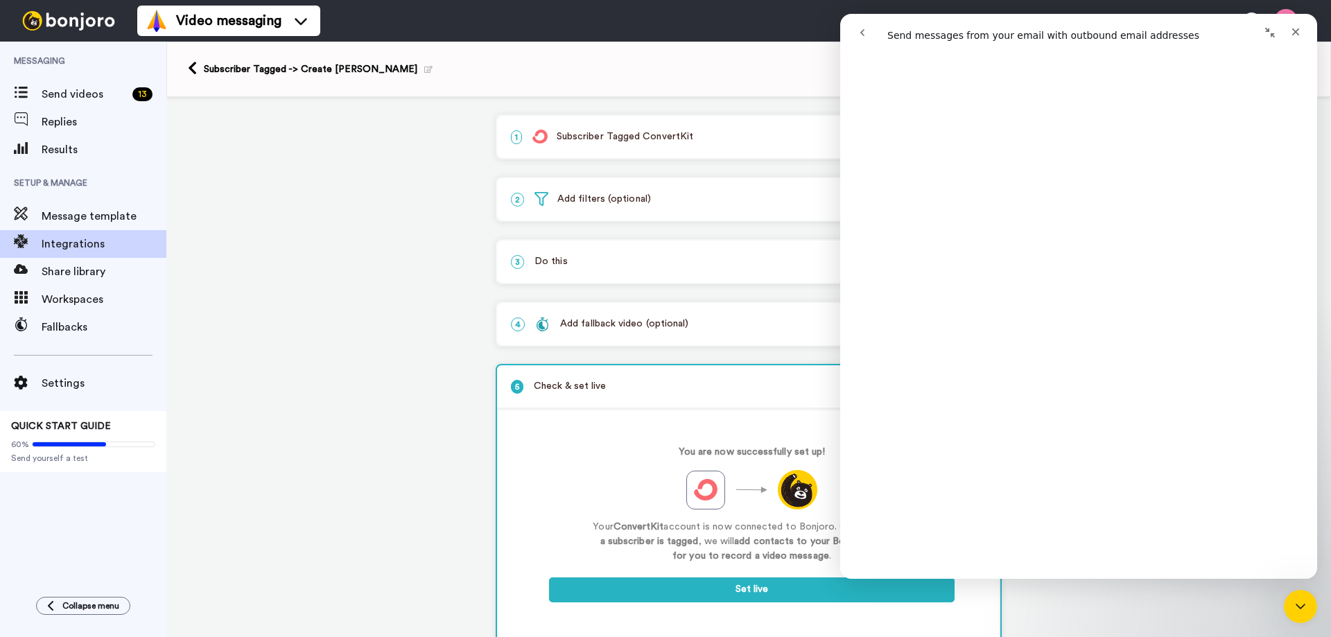
click at [859, 29] on icon "go back" at bounding box center [862, 32] width 11 height 11
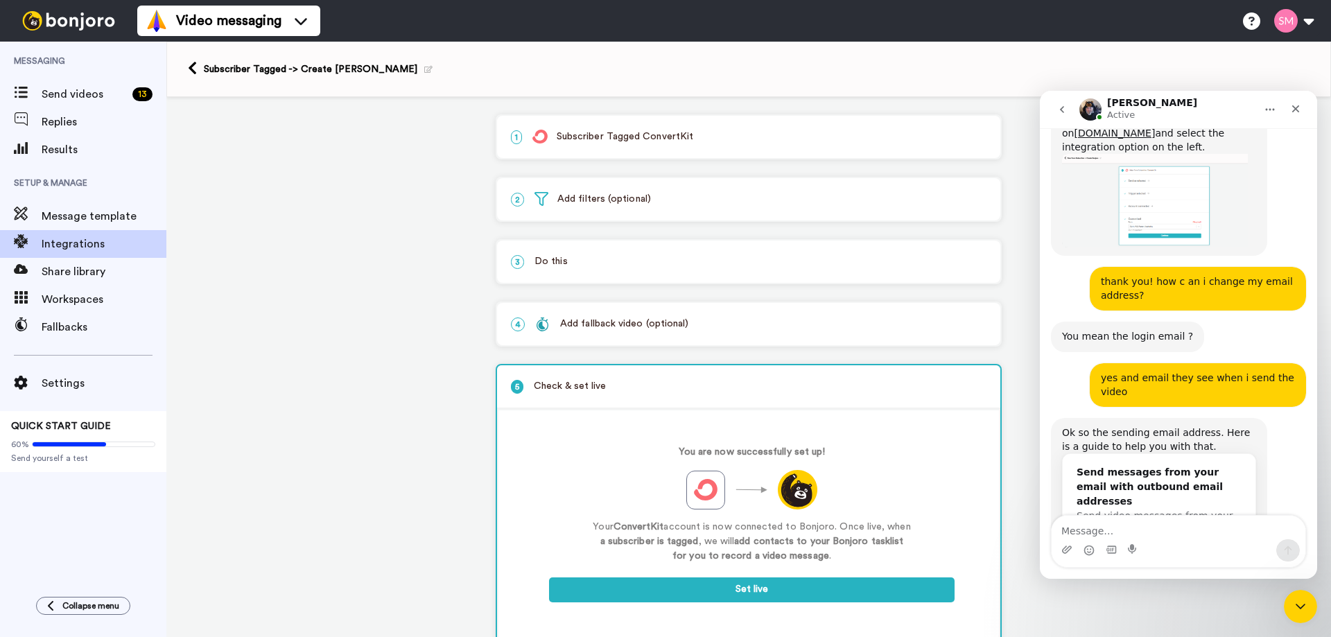
scroll to position [1111, 0]
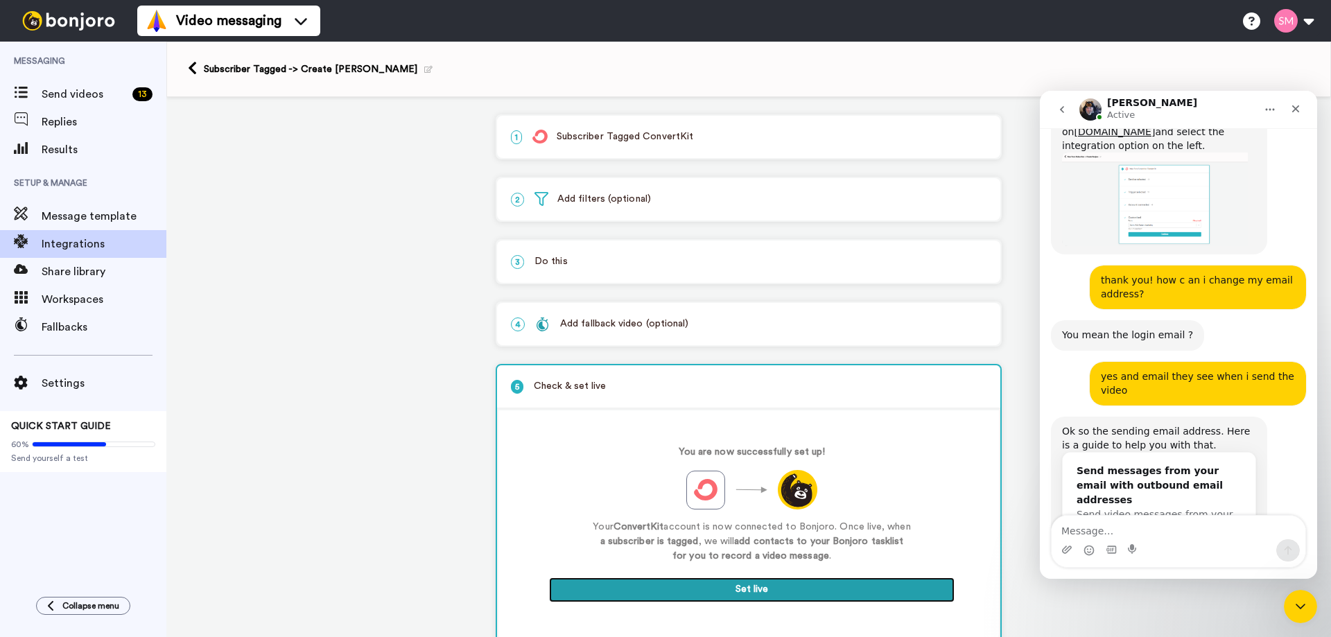
drag, startPoint x: 768, startPoint y: 592, endPoint x: 774, endPoint y: 587, distance: 7.4
click at [771, 591] on button "Set live" at bounding box center [752, 590] width 406 height 25
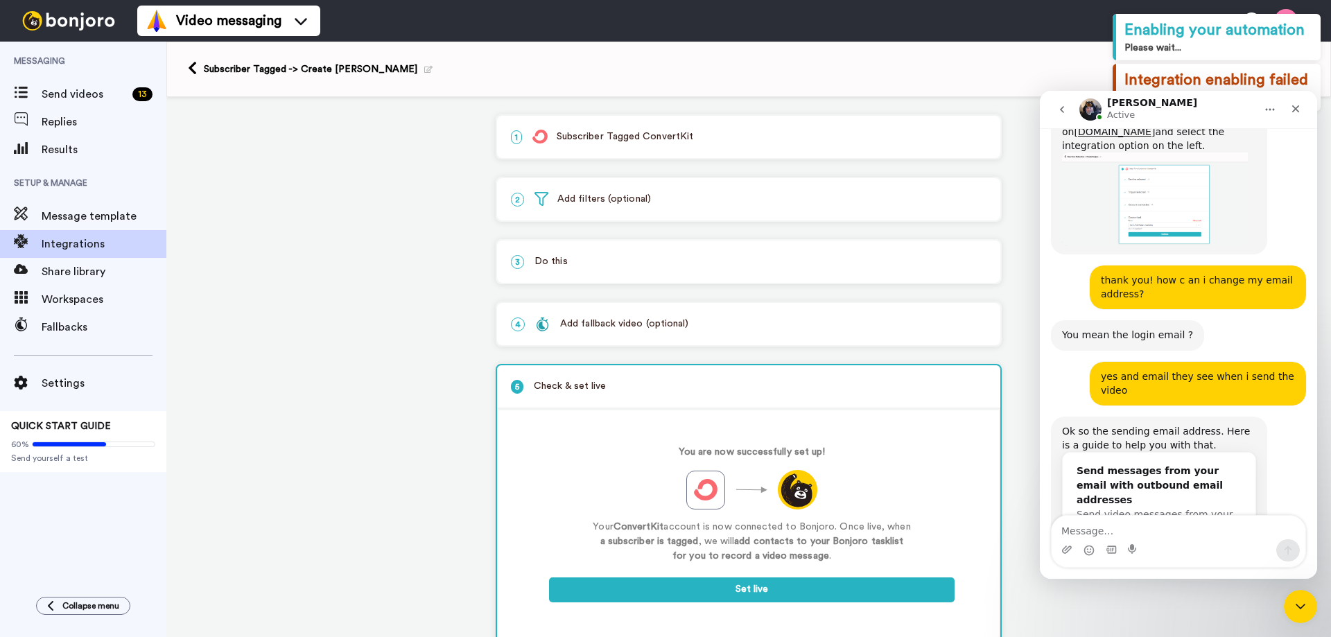
click at [1163, 544] on div "Intercom messenger" at bounding box center [1179, 550] width 254 height 22
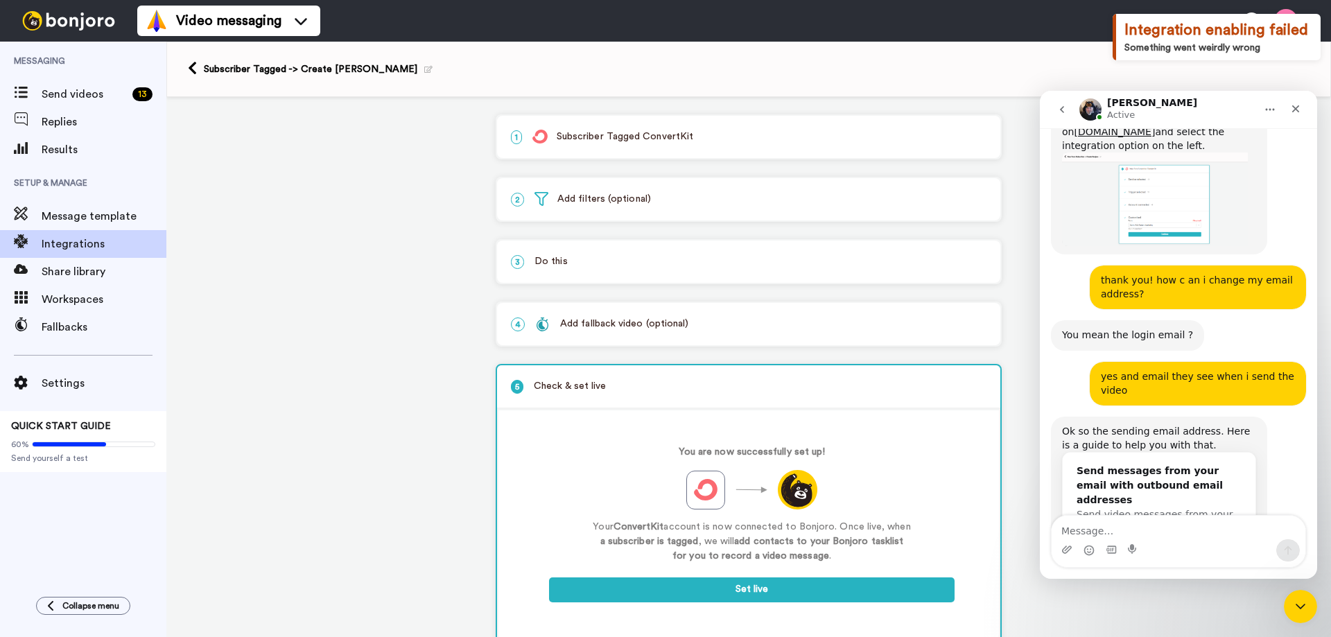
click at [331, 300] on div "1 Subscriber Tagged ConvertKit Service selected ActiveCampaign AWeber Bonjoro C…" at bounding box center [748, 387] width 1165 height 581
click at [652, 329] on div "Add fallback video (optional)" at bounding box center [611, 324] width 153 height 15
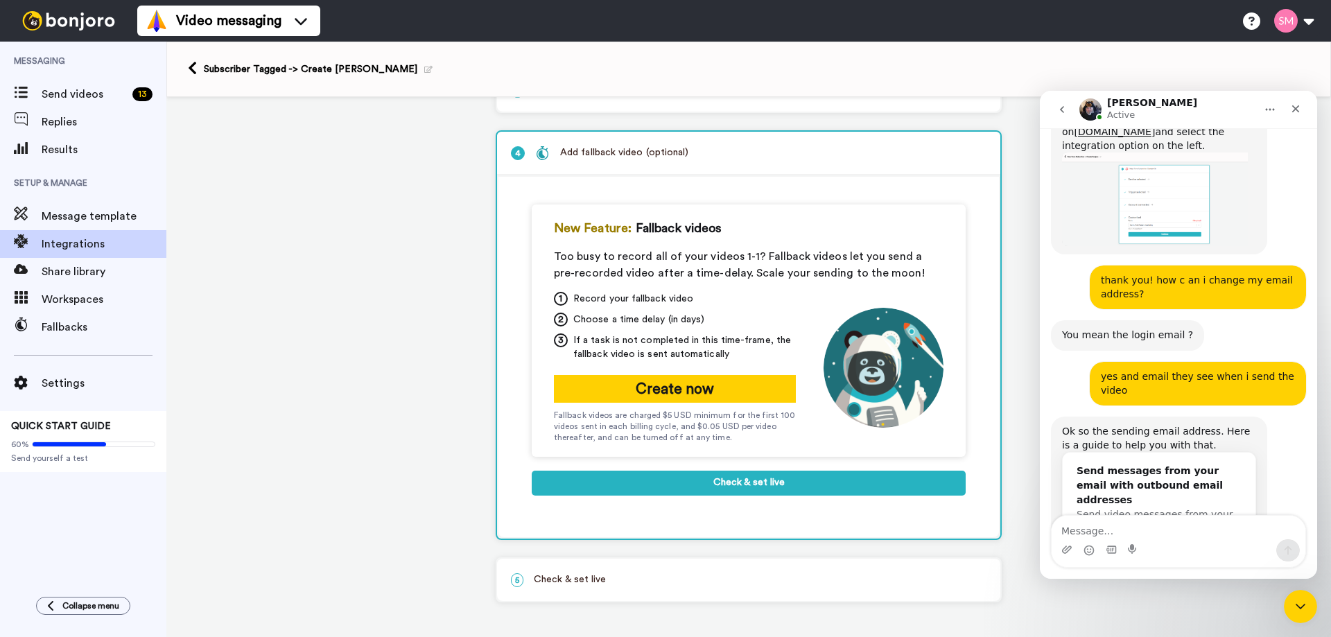
scroll to position [1165, 0]
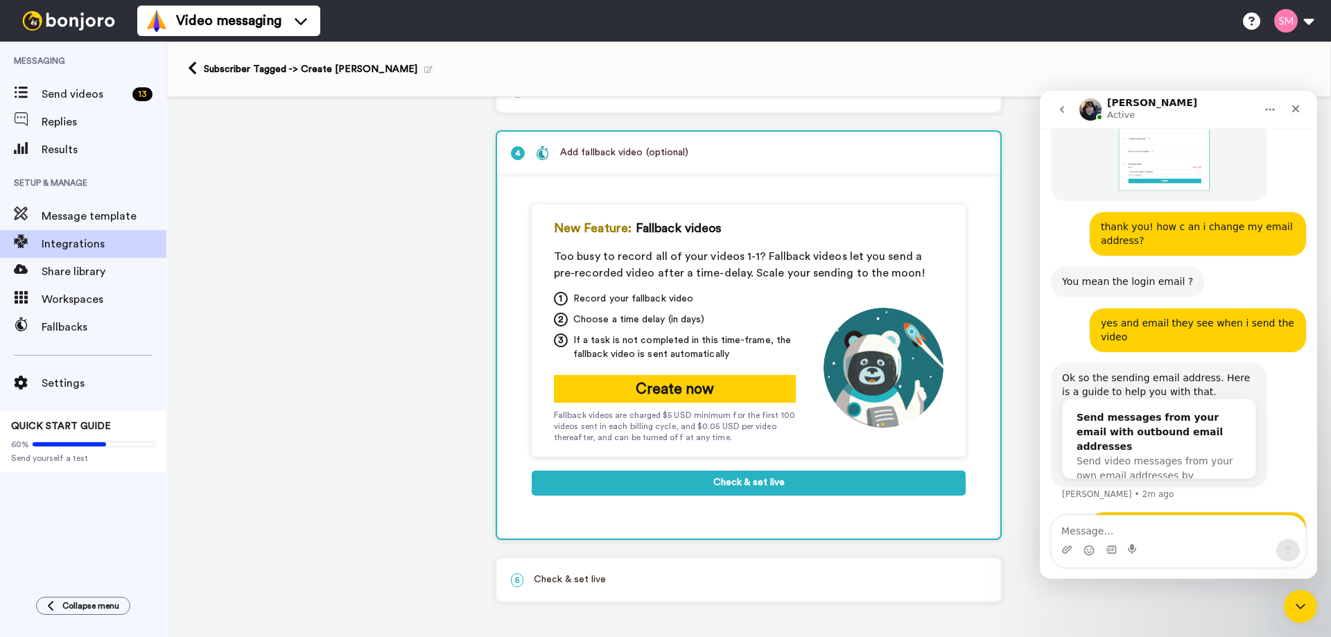
click at [1010, 411] on div "1 Subscriber Tagged ConvertKit Service selected ActiveCampaign AWeber Bonjoro C…" at bounding box center [748, 281] width 1165 height 711
click at [717, 480] on button "Check & set live" at bounding box center [749, 483] width 434 height 25
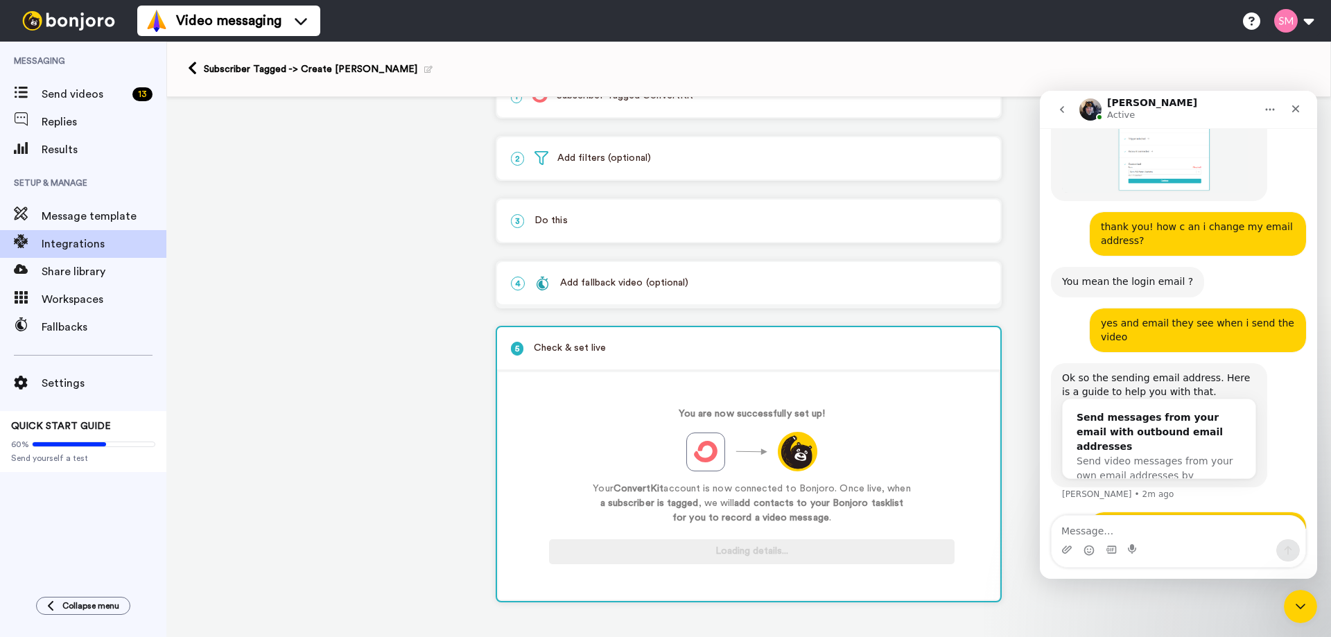
scroll to position [40, 0]
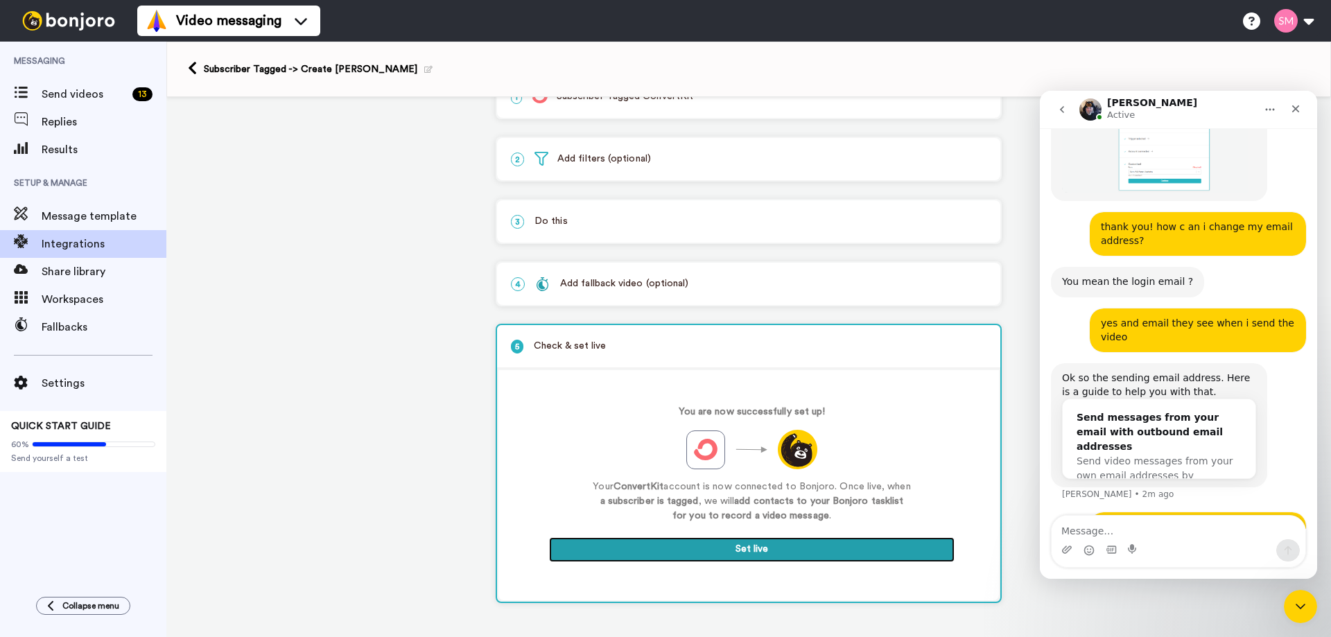
click at [739, 544] on button "Set live" at bounding box center [752, 549] width 406 height 25
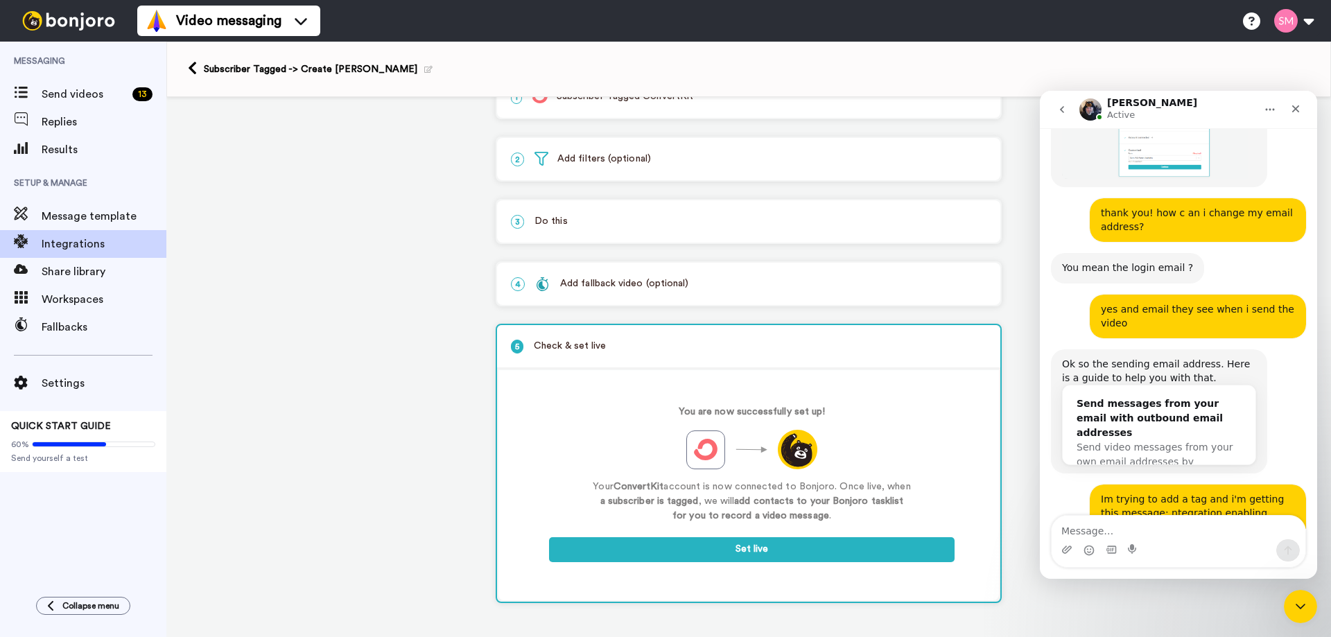
scroll to position [1179, 0]
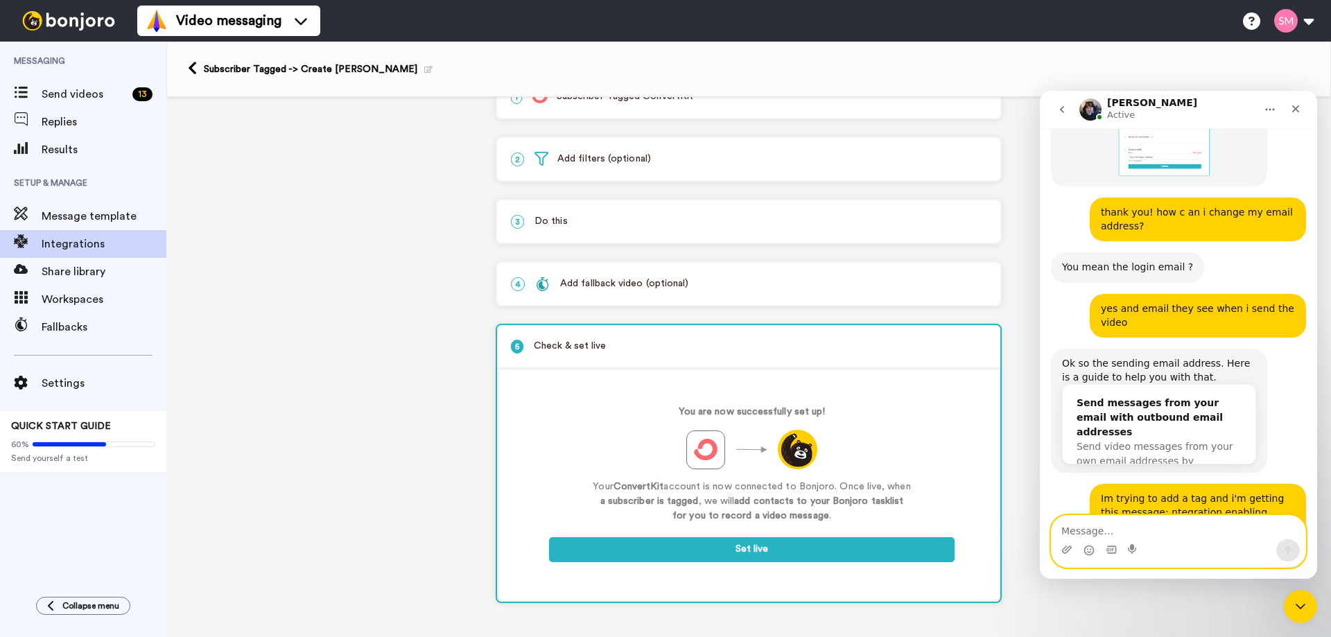
click at [1172, 538] on textarea "Message…" at bounding box center [1179, 528] width 254 height 24
type textarea "Yes, the subscriber tagged"
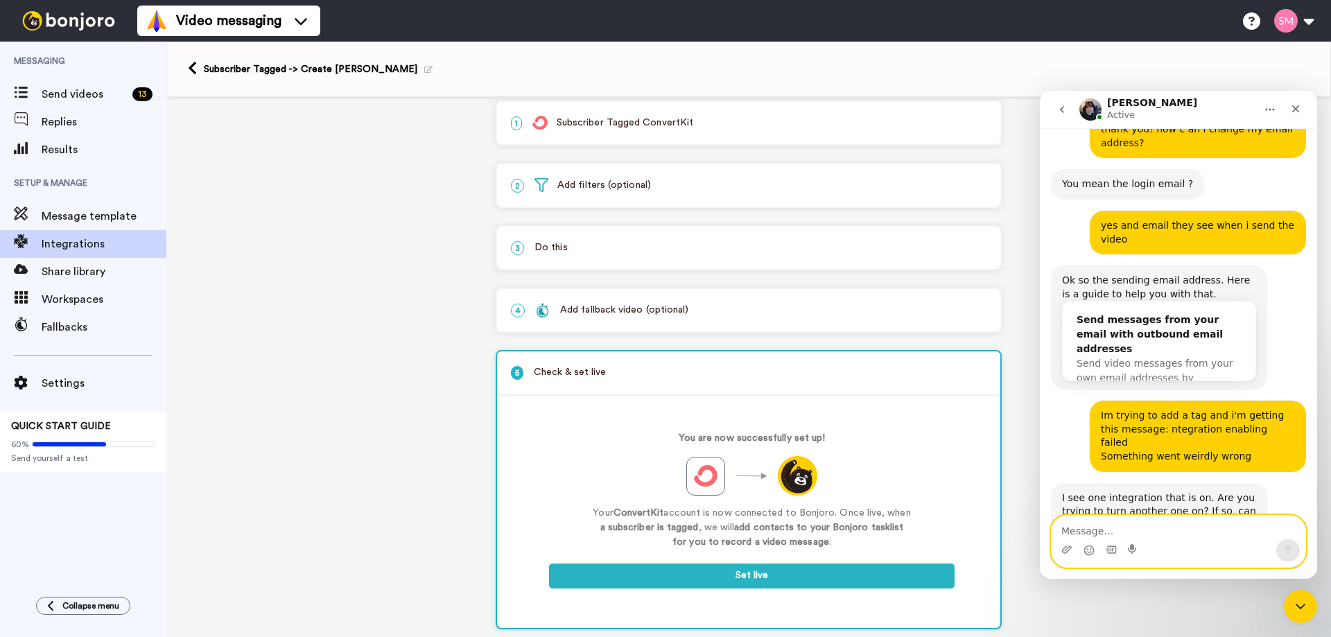
scroll to position [0, 0]
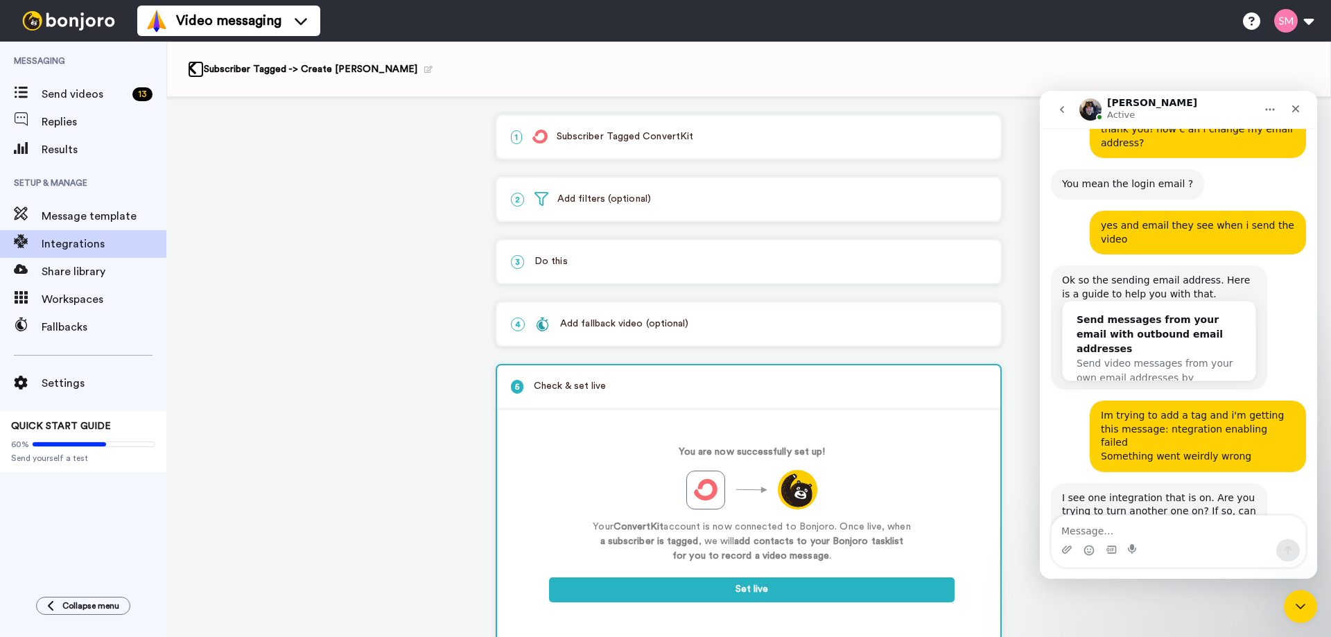
click at [197, 69] on icon at bounding box center [192, 68] width 9 height 15
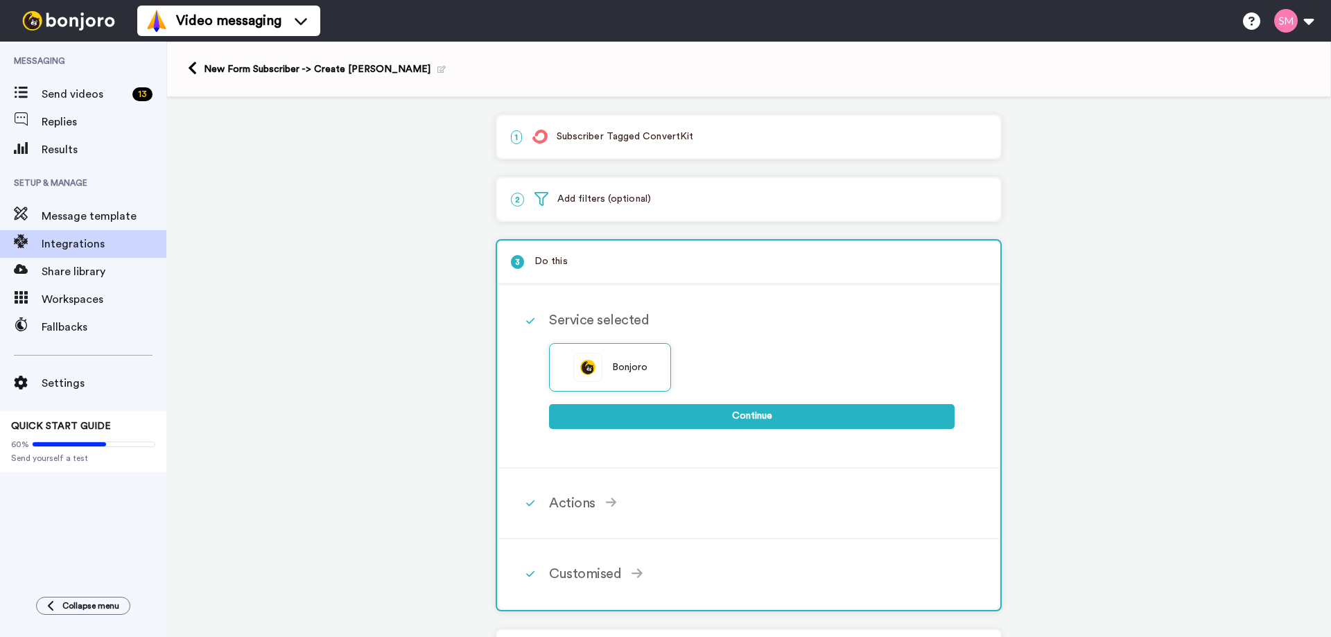
scroll to position [42, 0]
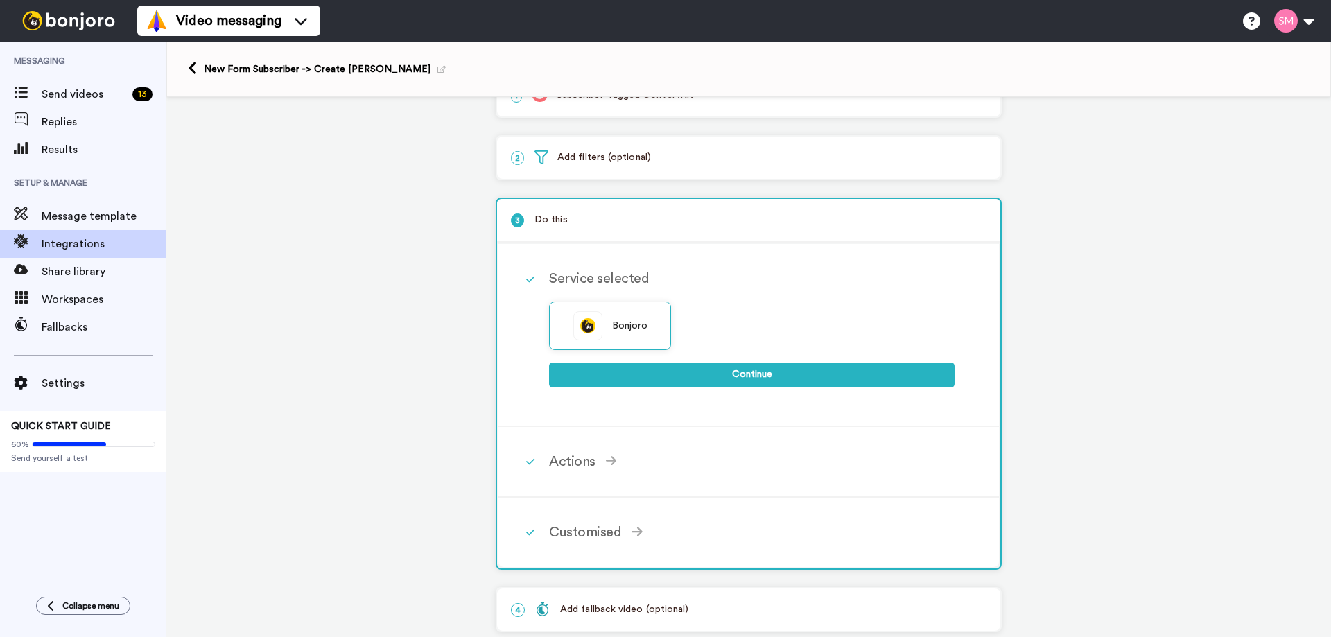
click at [578, 168] on div "2 Add filters (optional)" at bounding box center [748, 158] width 503 height 42
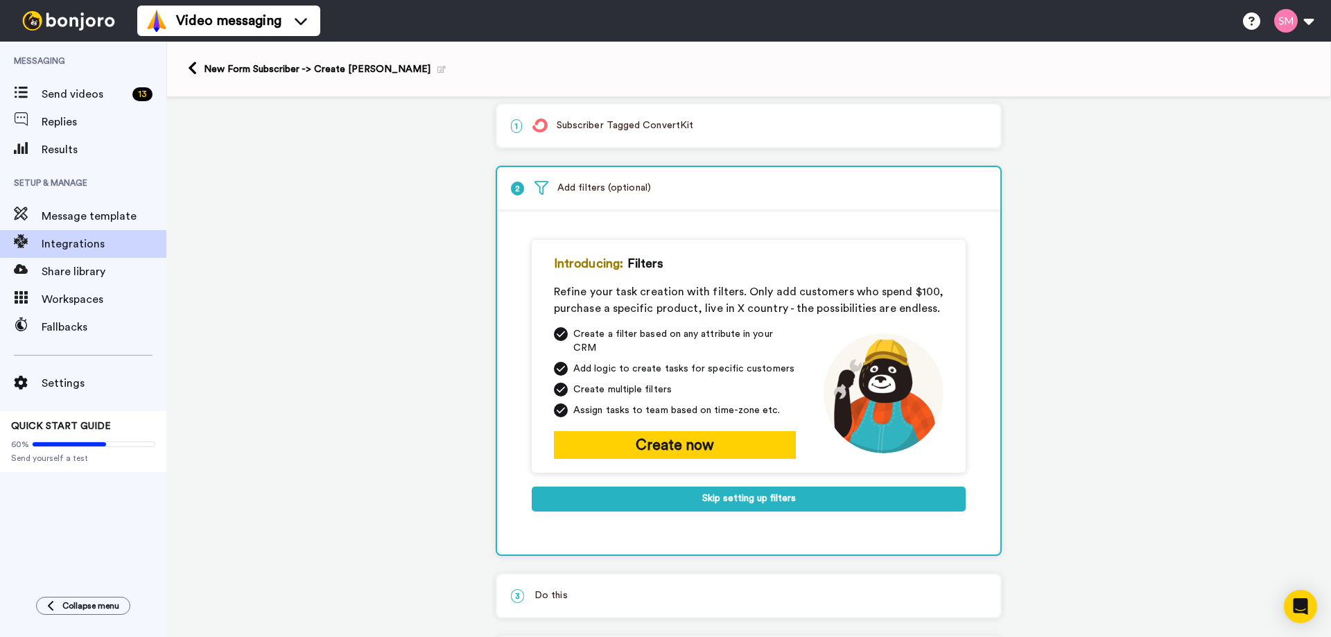
scroll to position [0, 0]
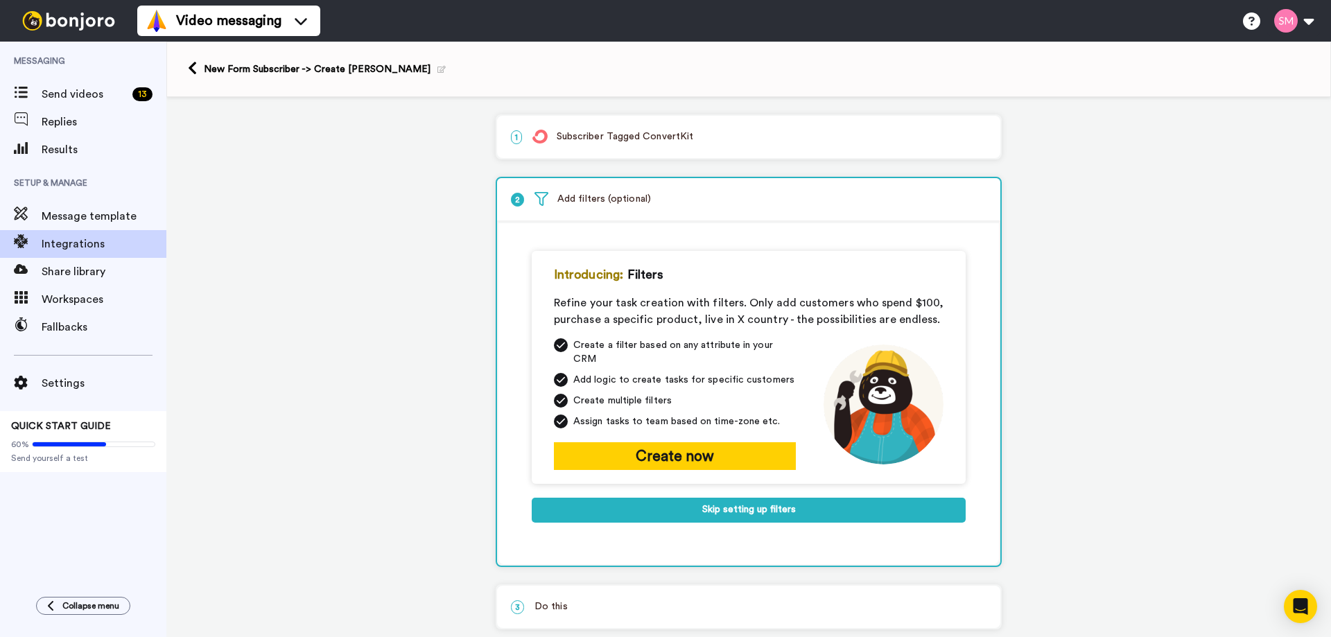
click at [610, 126] on div "1 Subscriber Tagged ConvertKit" at bounding box center [748, 137] width 503 height 42
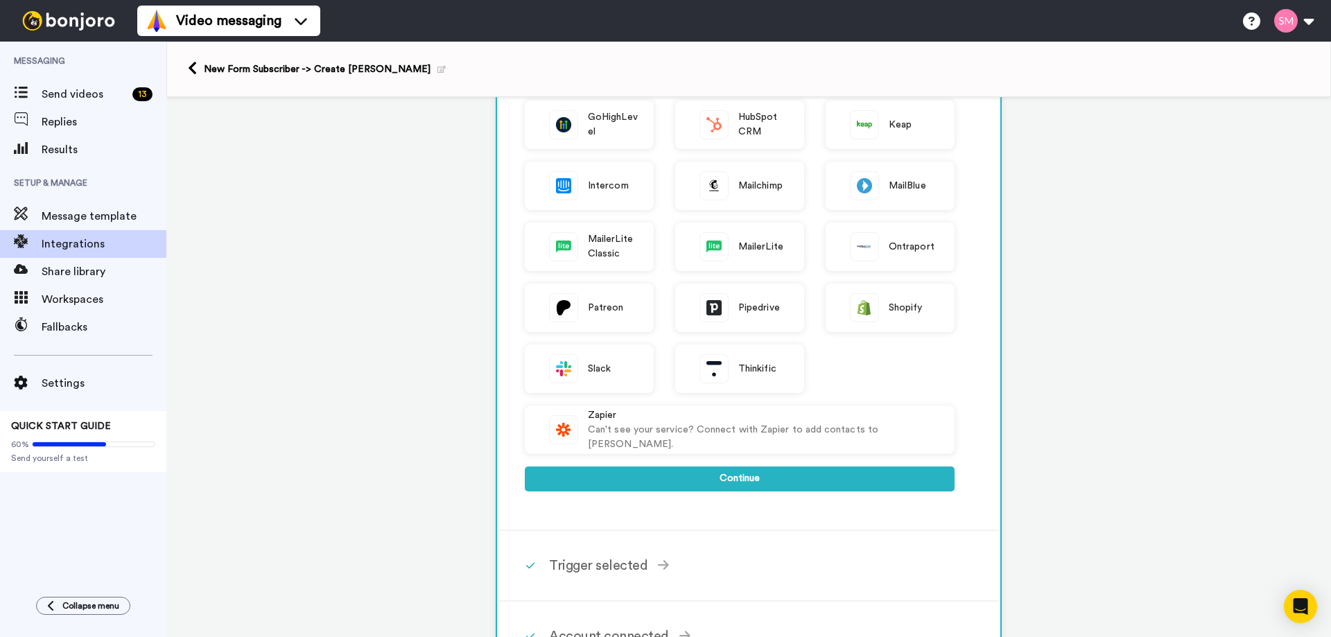
scroll to position [632, 0]
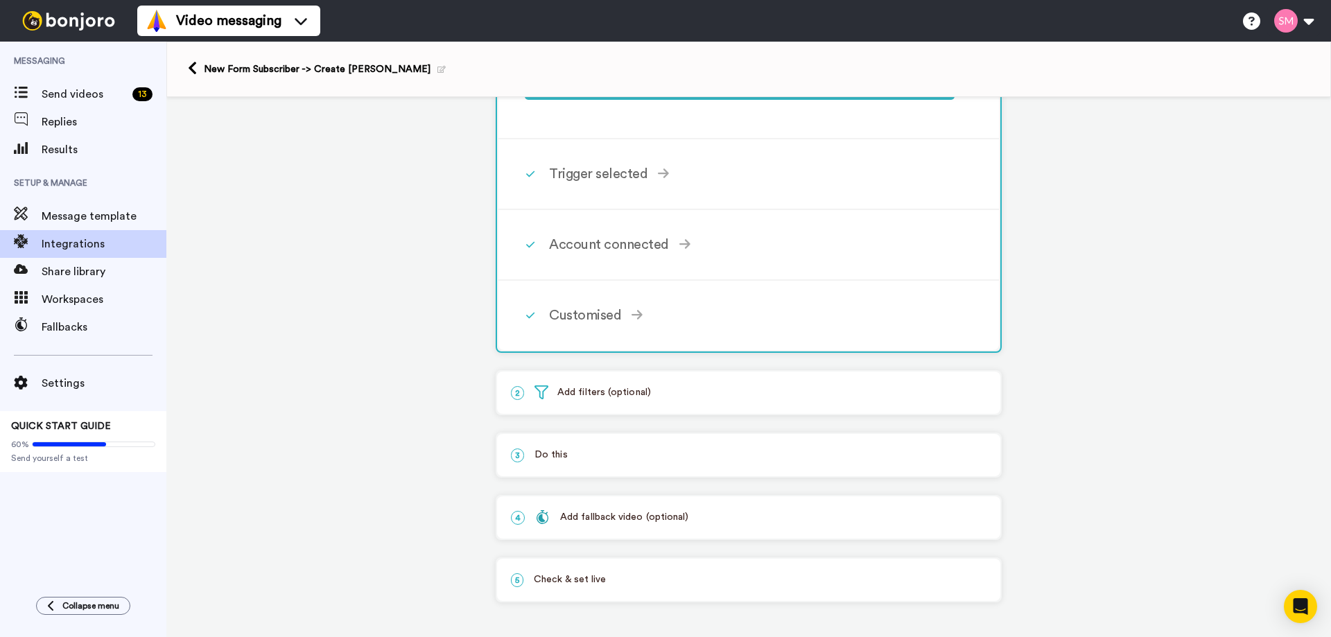
click at [632, 525] on div "4 Add fallback video (optional)" at bounding box center [748, 517] width 503 height 42
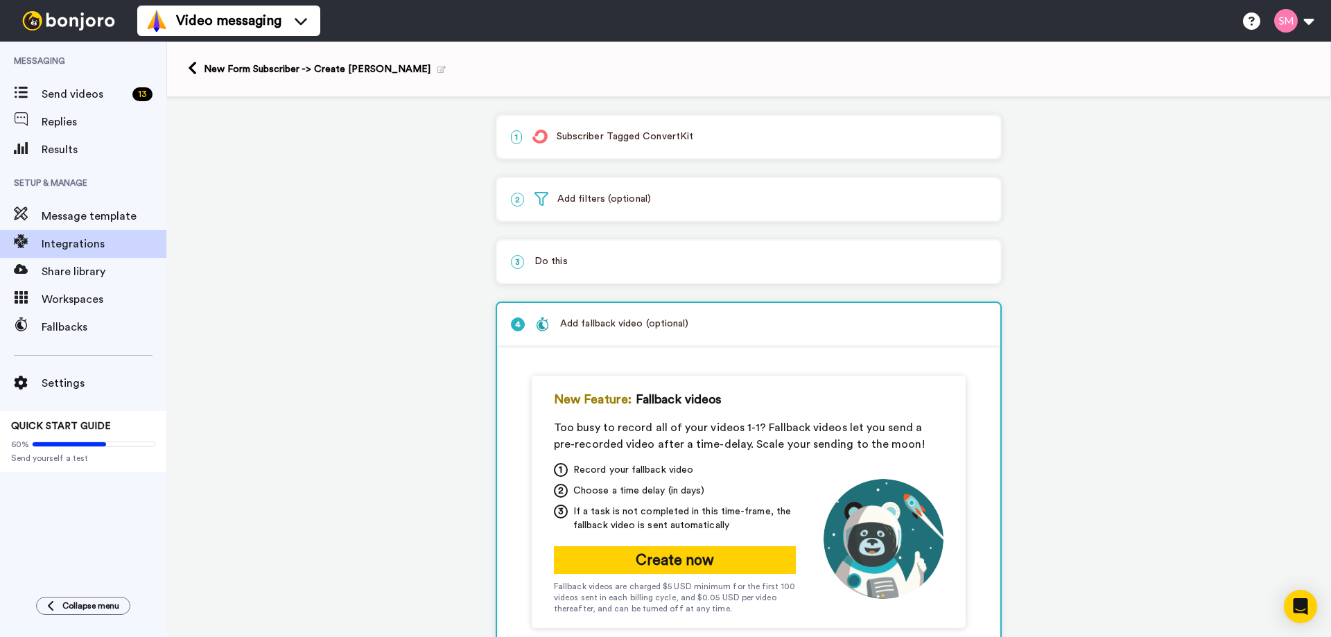
scroll to position [0, 0]
click at [72, 254] on div "Integrations" at bounding box center [83, 244] width 166 height 28
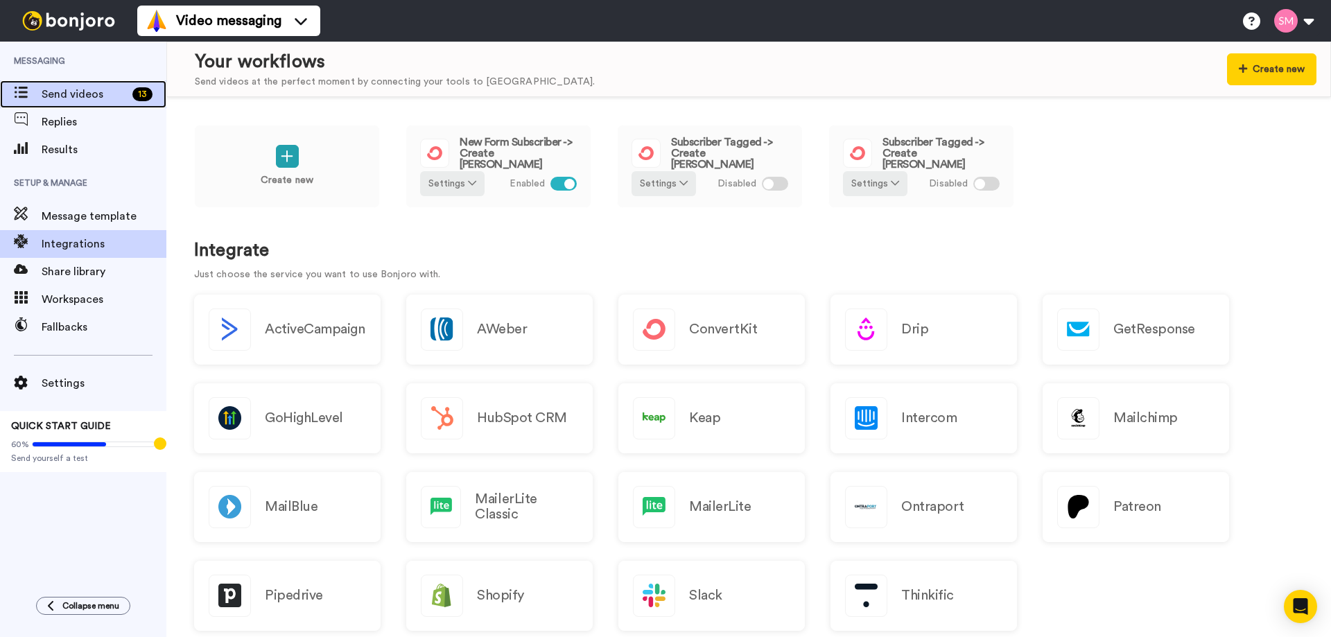
click at [58, 88] on span "Send videos" at bounding box center [84, 94] width 85 height 17
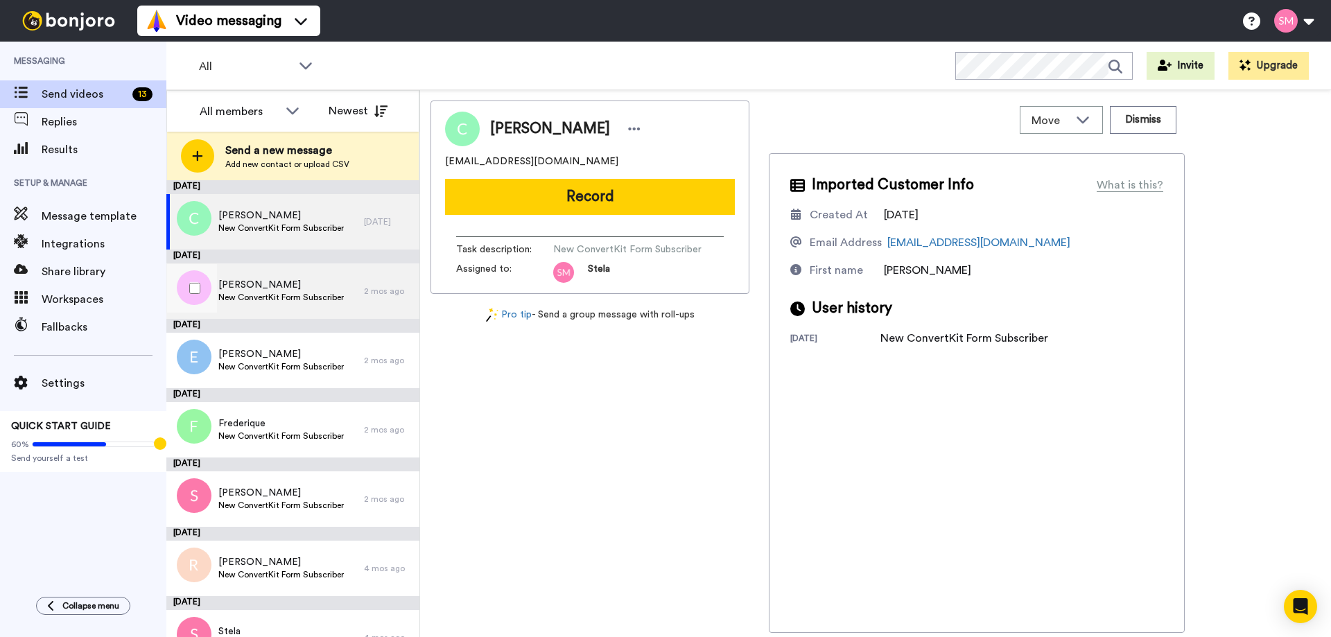
click at [280, 291] on span "[PERSON_NAME]" at bounding box center [280, 285] width 125 height 14
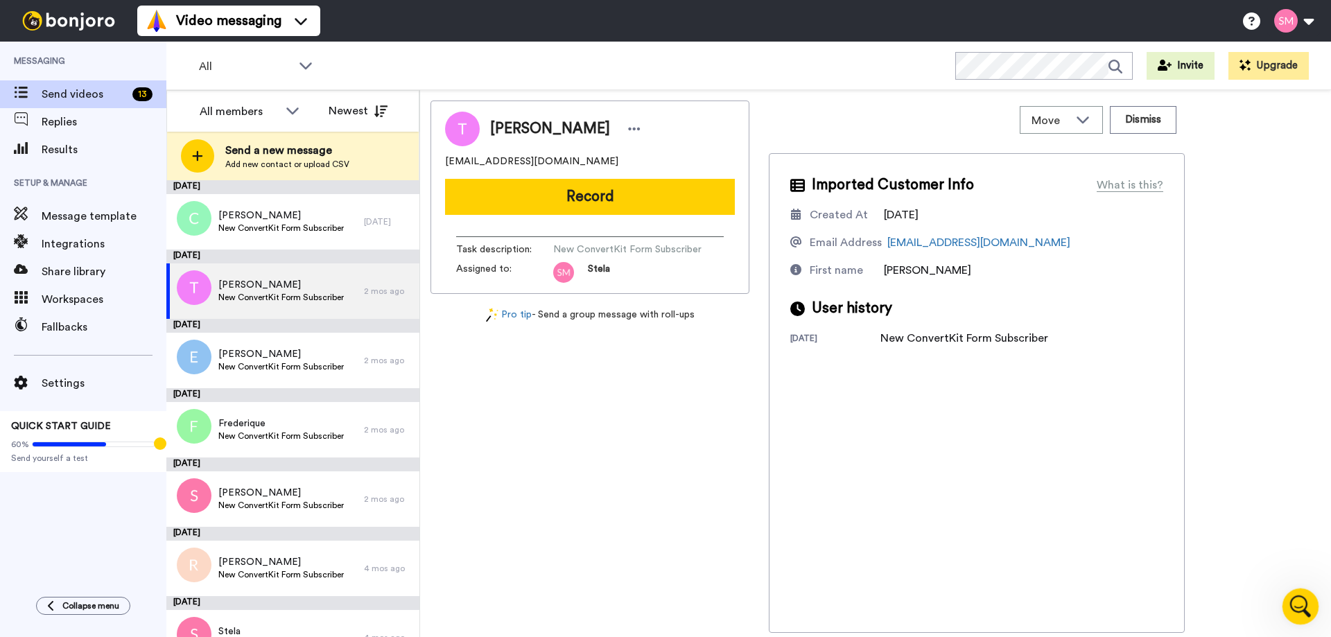
click at [1299, 612] on icon "Open Intercom Messenger" at bounding box center [1299, 604] width 23 height 23
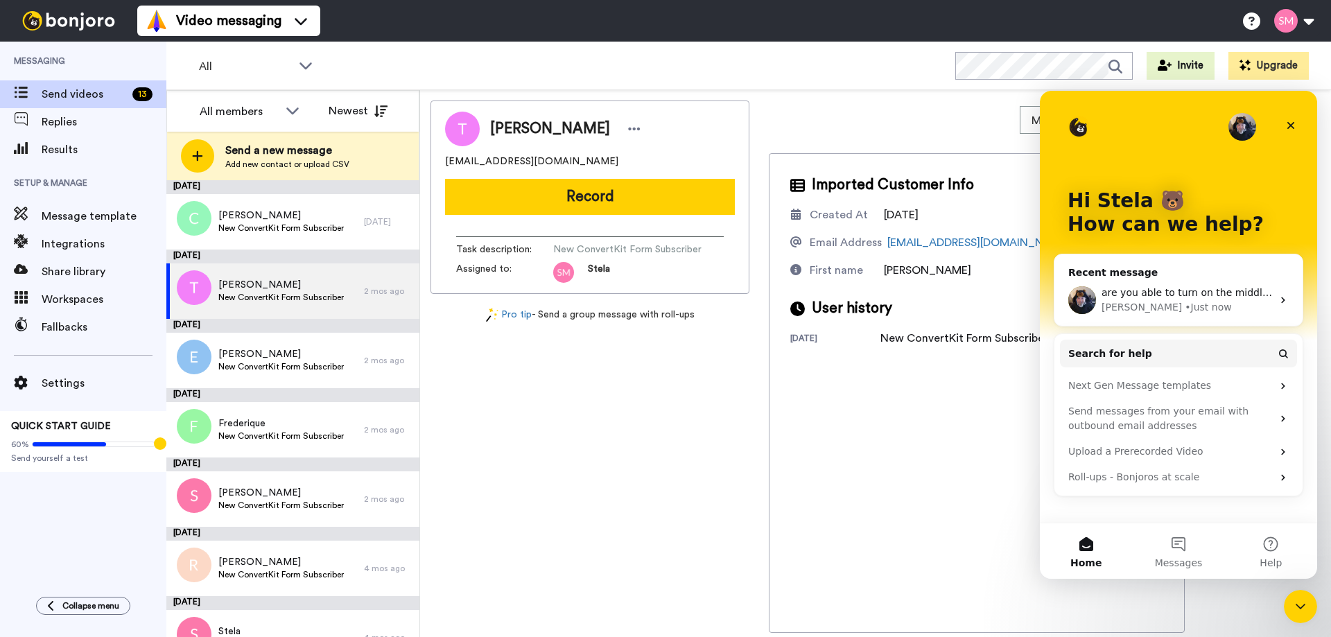
click at [1157, 281] on div "are you able to turn on the middle one? [PERSON_NAME] • Just now" at bounding box center [1179, 300] width 248 height 51
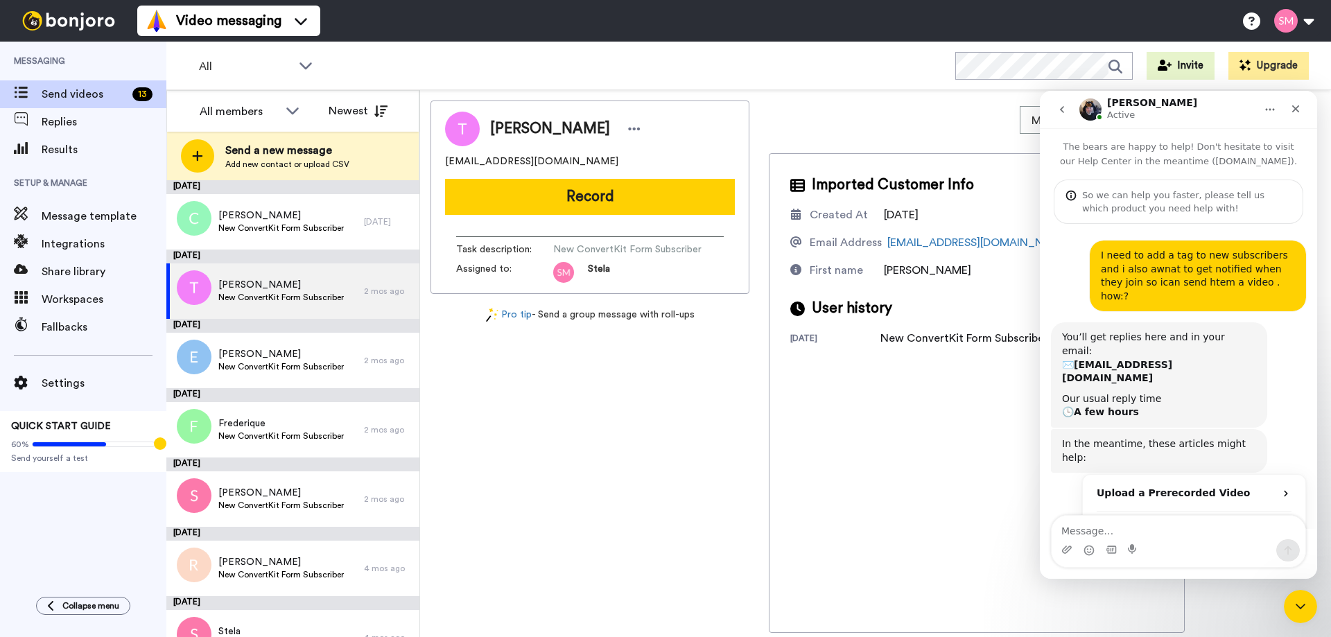
scroll to position [1303, 0]
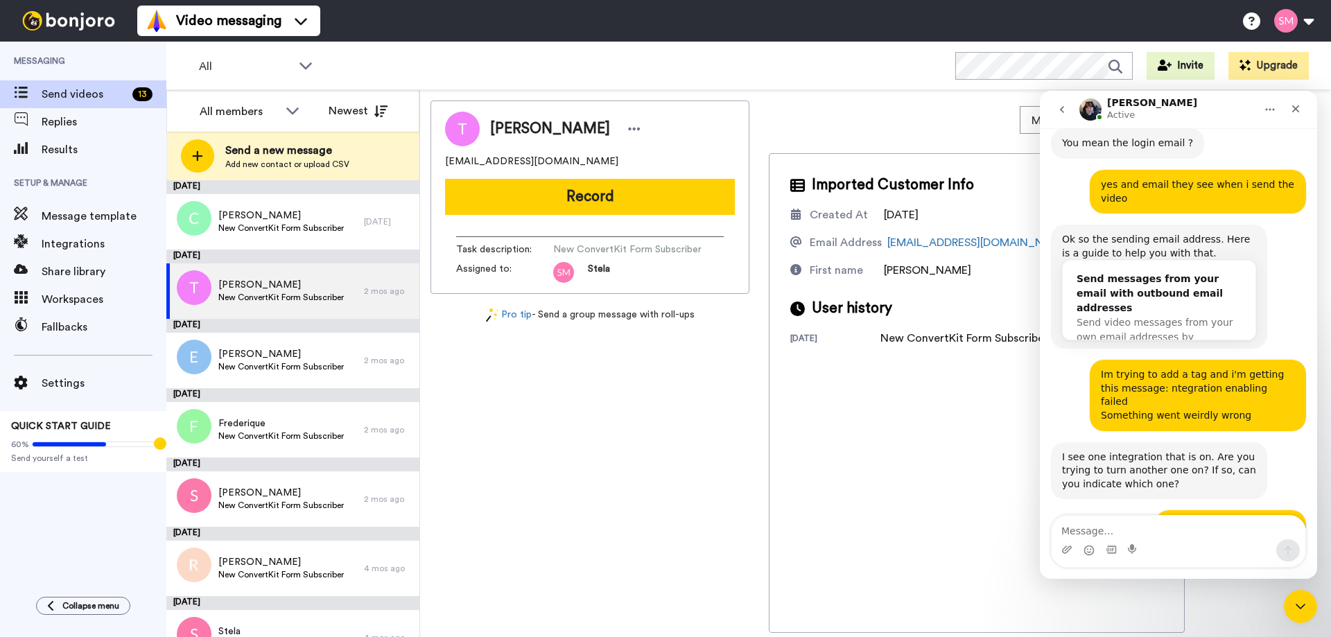
type textarea "[URL][DOMAIN_NAME]"
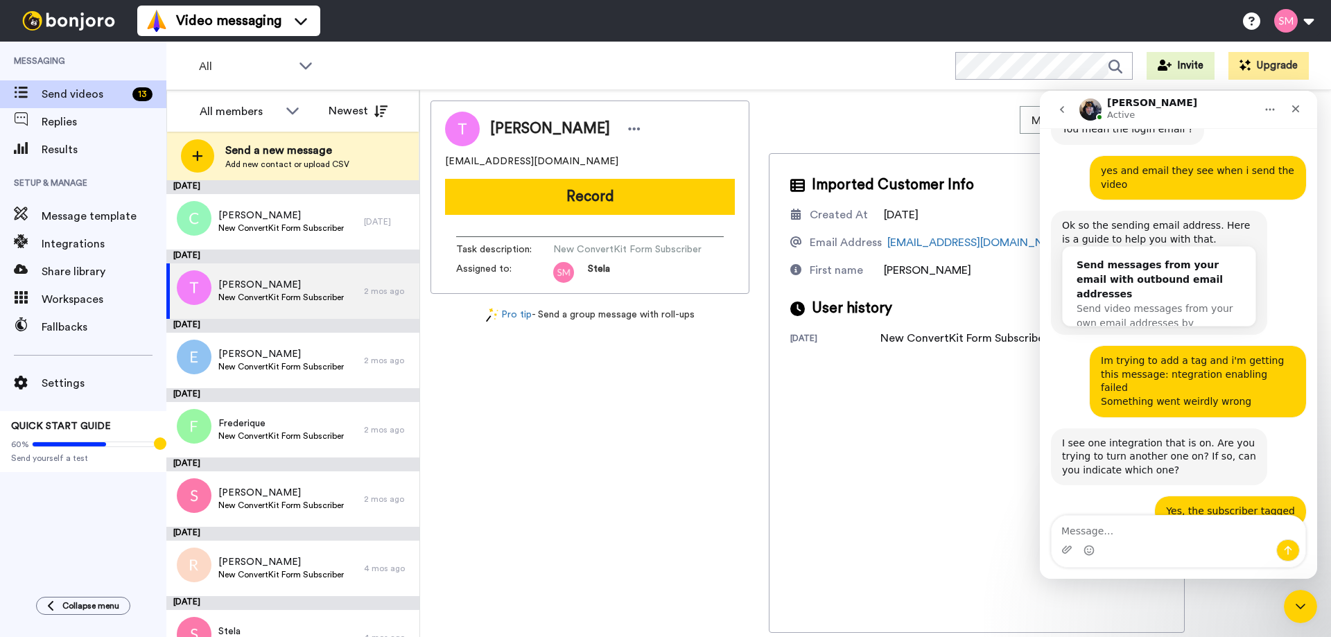
scroll to position [1362, 0]
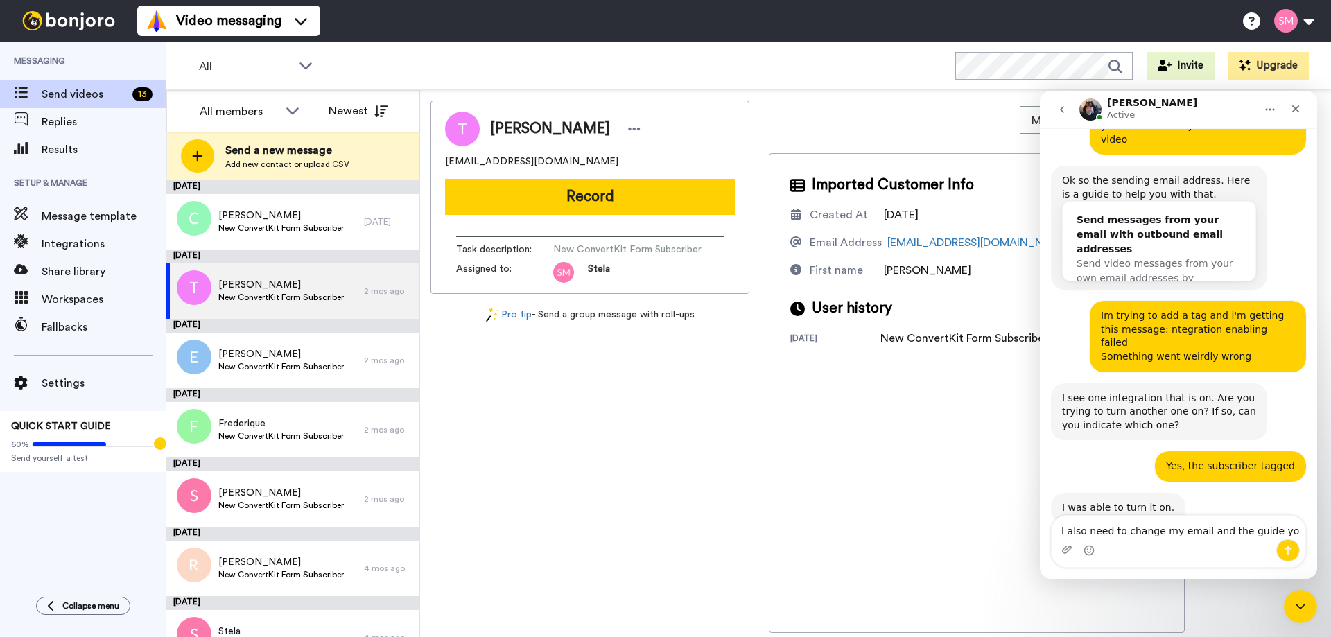
type textarea "I also need to change my email and the guide you"
click at [1305, 5] on div "Video messaging Switch to Video messaging Testimonials Try me for free! Setting…" at bounding box center [734, 21] width 1194 height 42
click at [1303, 12] on button at bounding box center [1293, 21] width 53 height 31
click at [1301, 112] on div "Close" at bounding box center [1295, 108] width 25 height 25
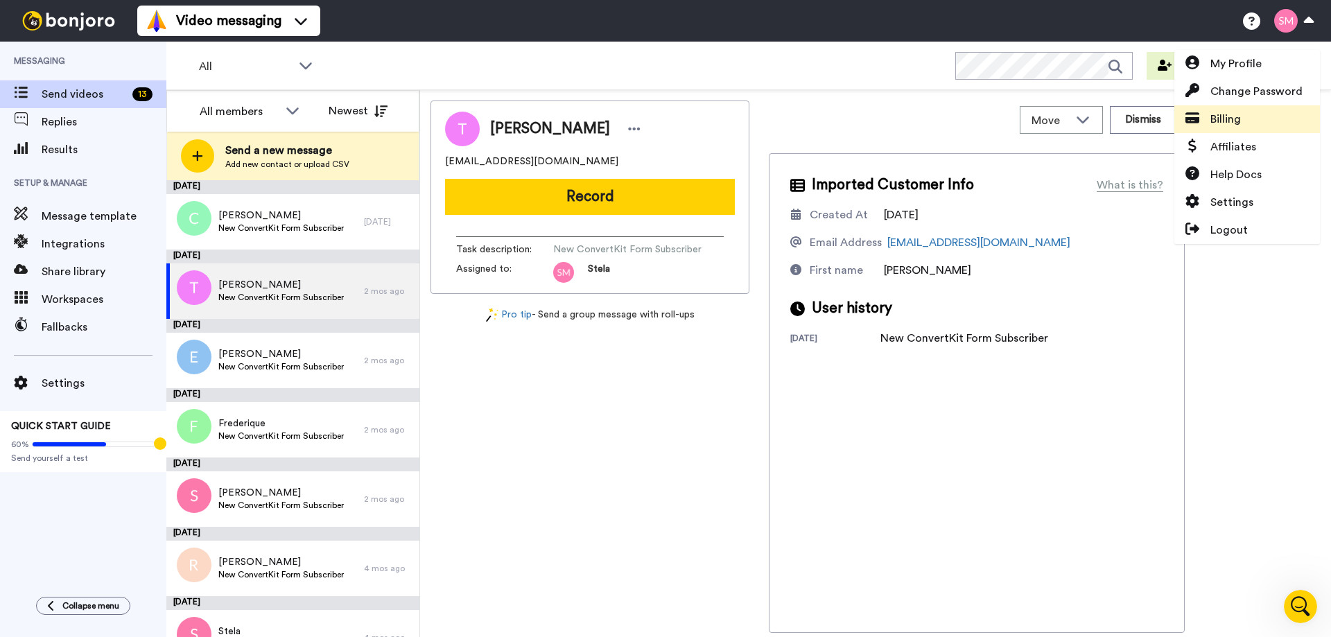
scroll to position [0, 0]
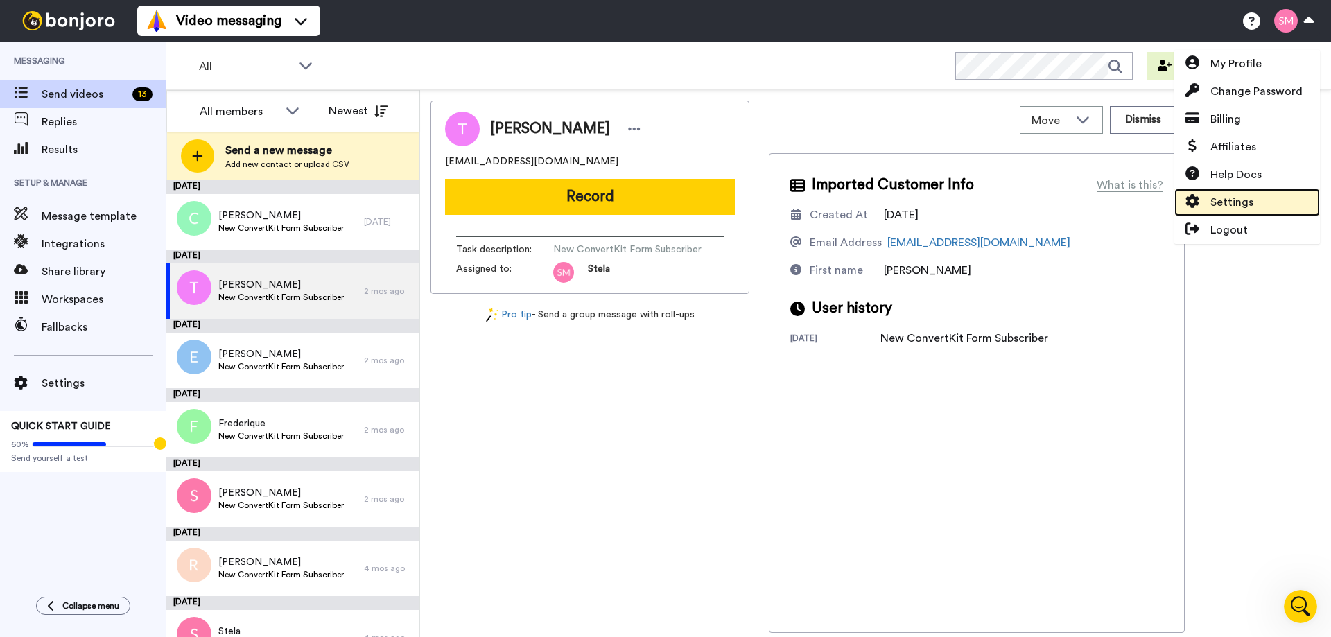
click at [1247, 208] on span "Settings" at bounding box center [1232, 202] width 43 height 17
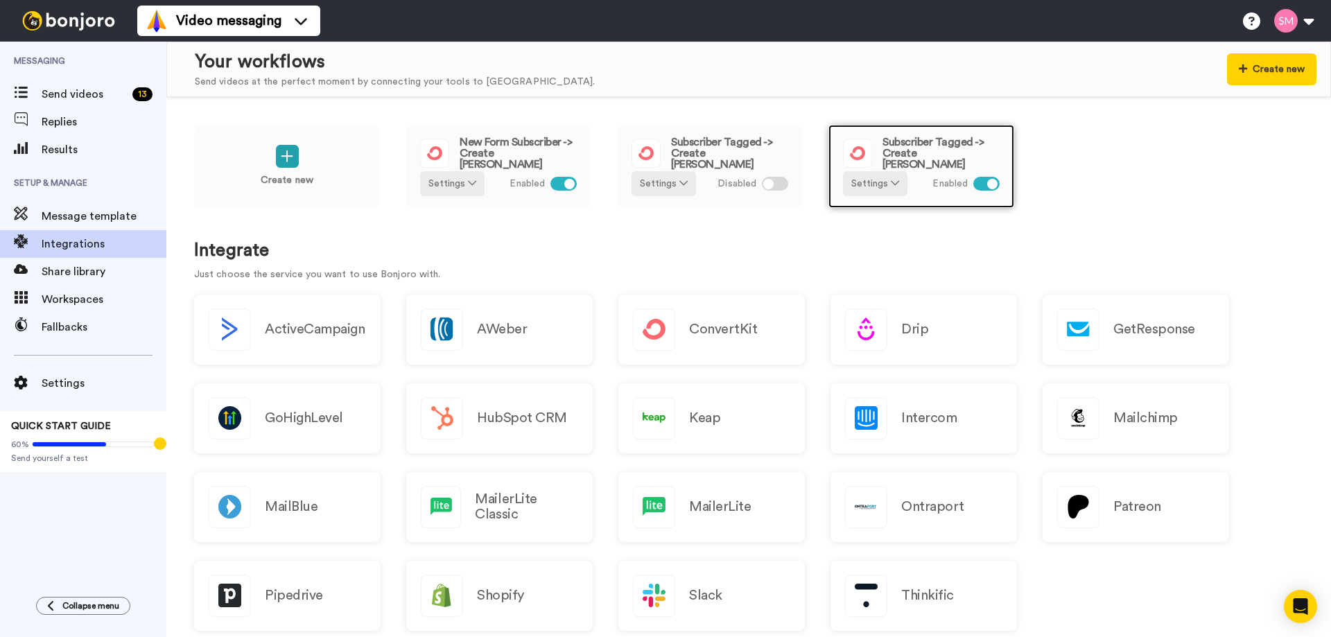
click at [920, 152] on span "Subscriber Tagged -> Create Bonjoro" at bounding box center [941, 153] width 117 height 33
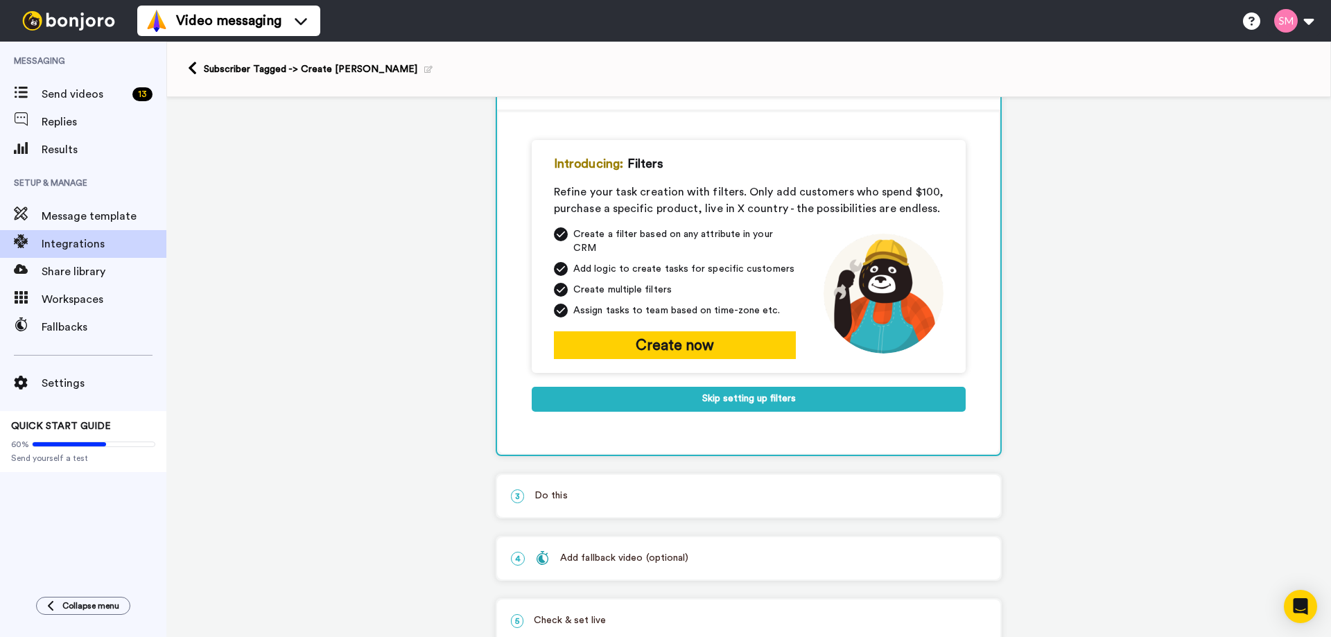
scroll to position [141, 0]
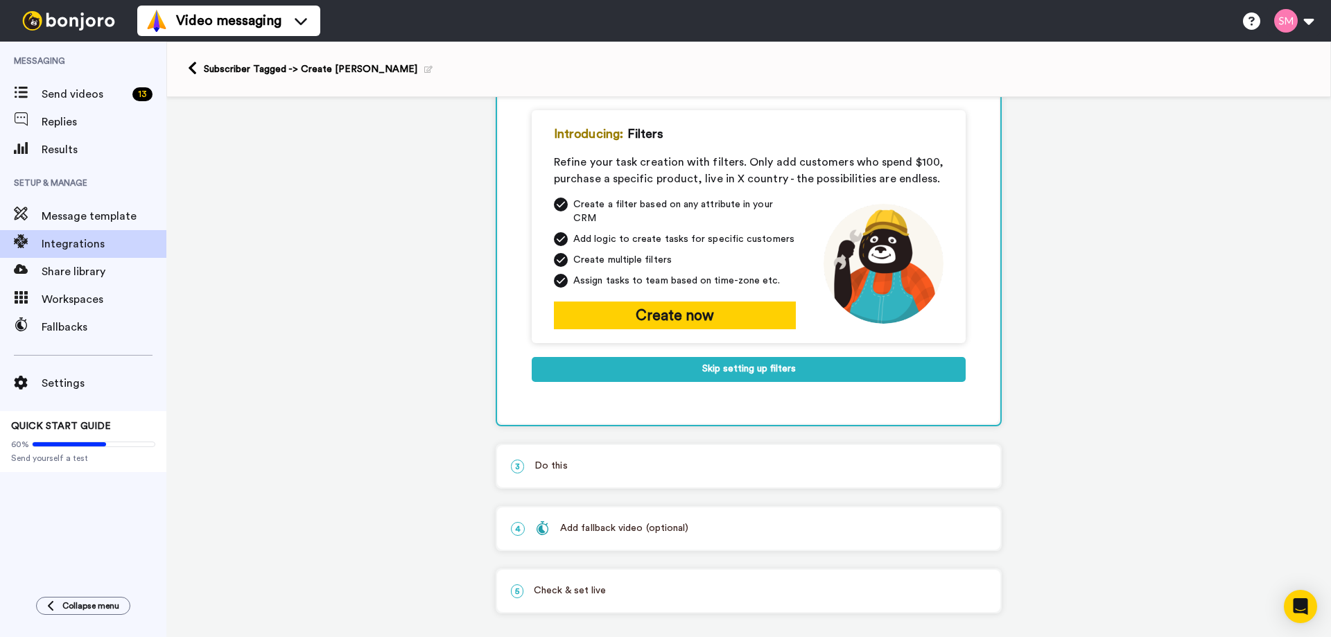
click at [699, 459] on p "3 Do this" at bounding box center [749, 466] width 476 height 15
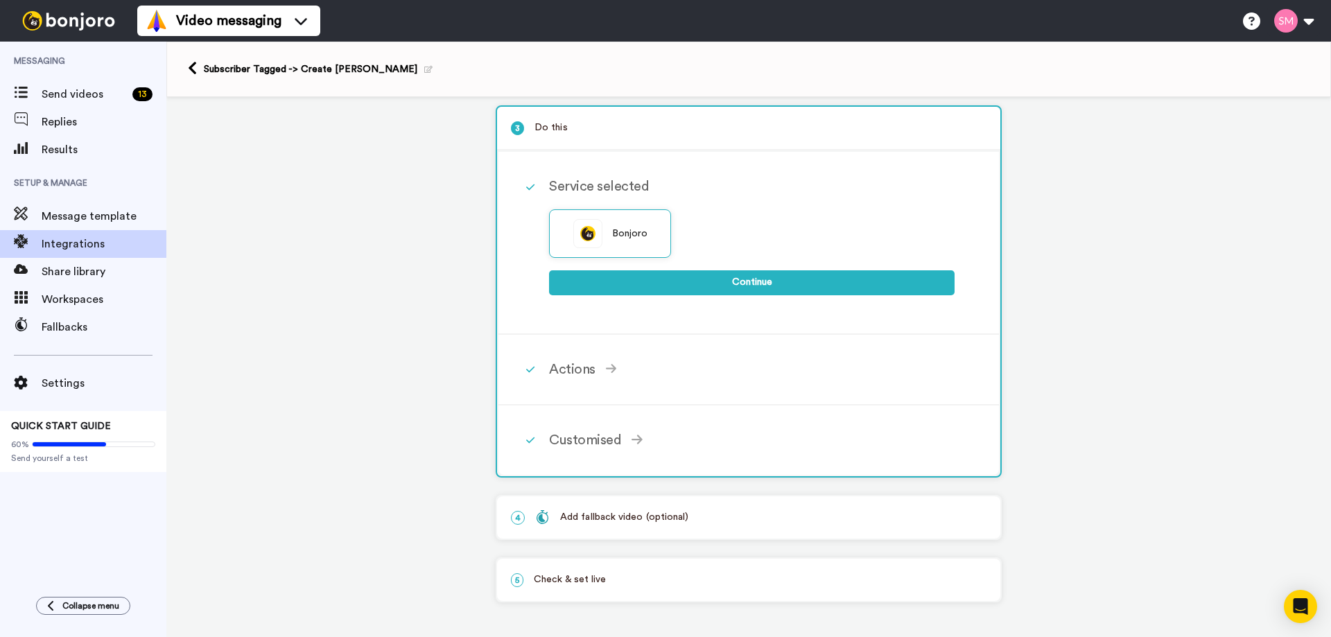
scroll to position [132, 0]
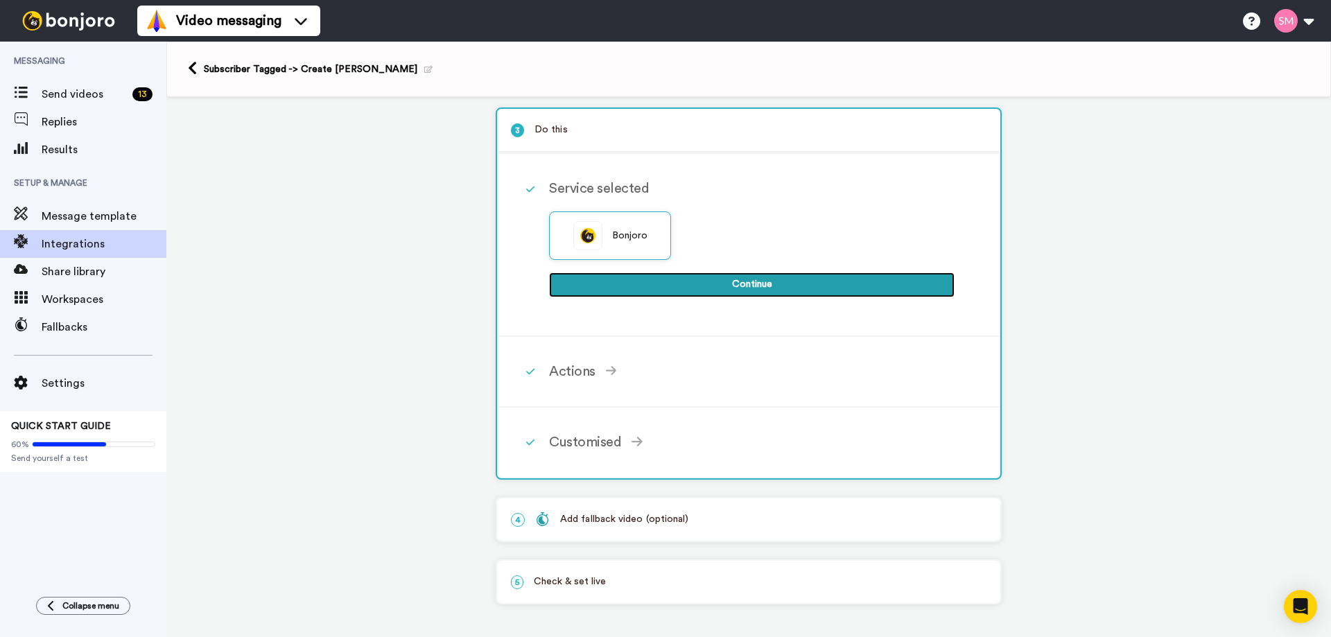
click at [748, 277] on button "Continue" at bounding box center [752, 284] width 406 height 25
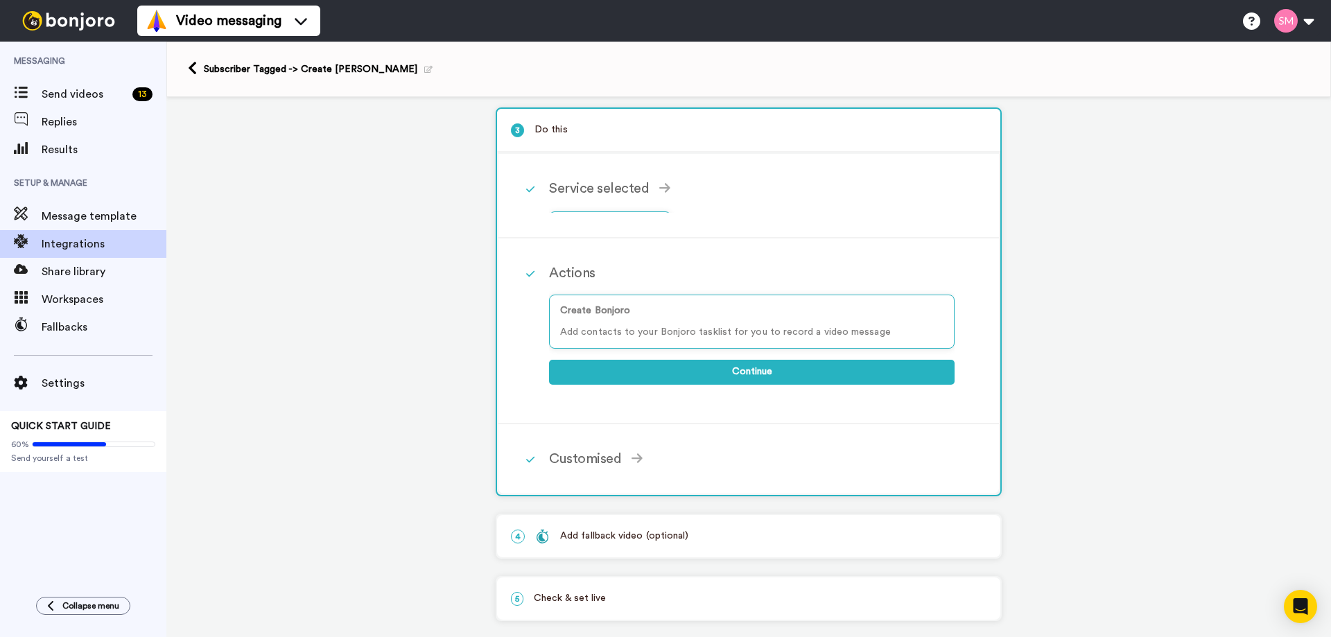
scroll to position [125, 0]
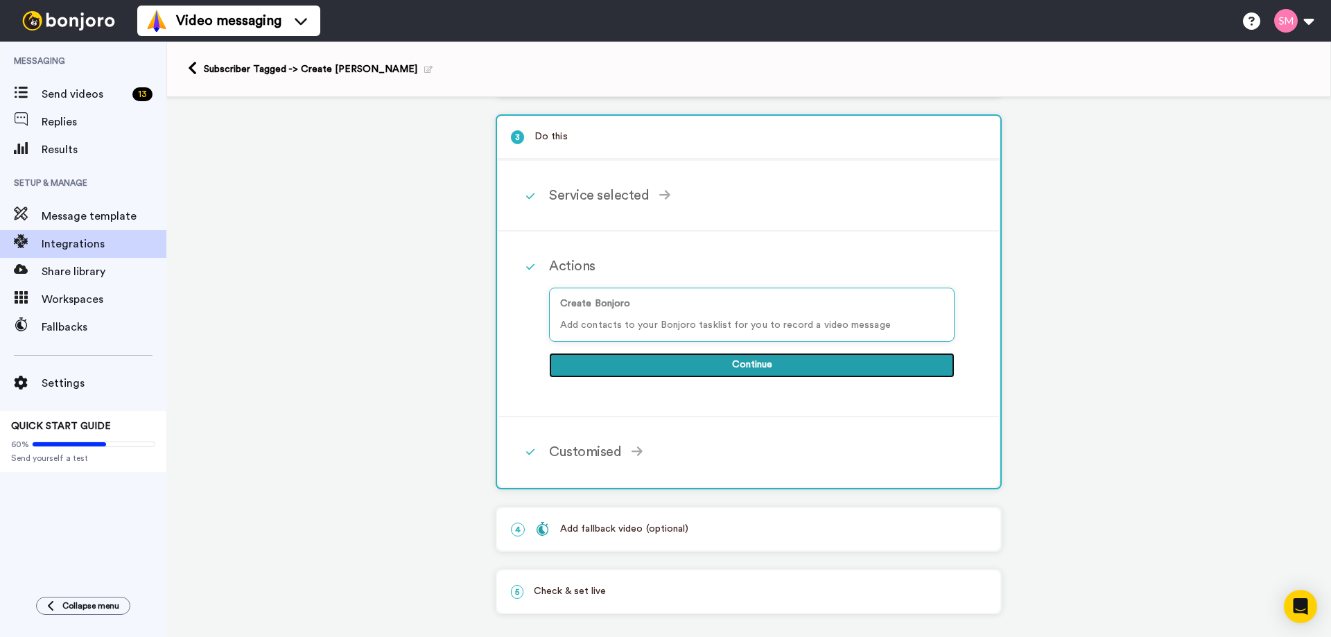
click at [736, 354] on button "Continue" at bounding box center [752, 365] width 406 height 25
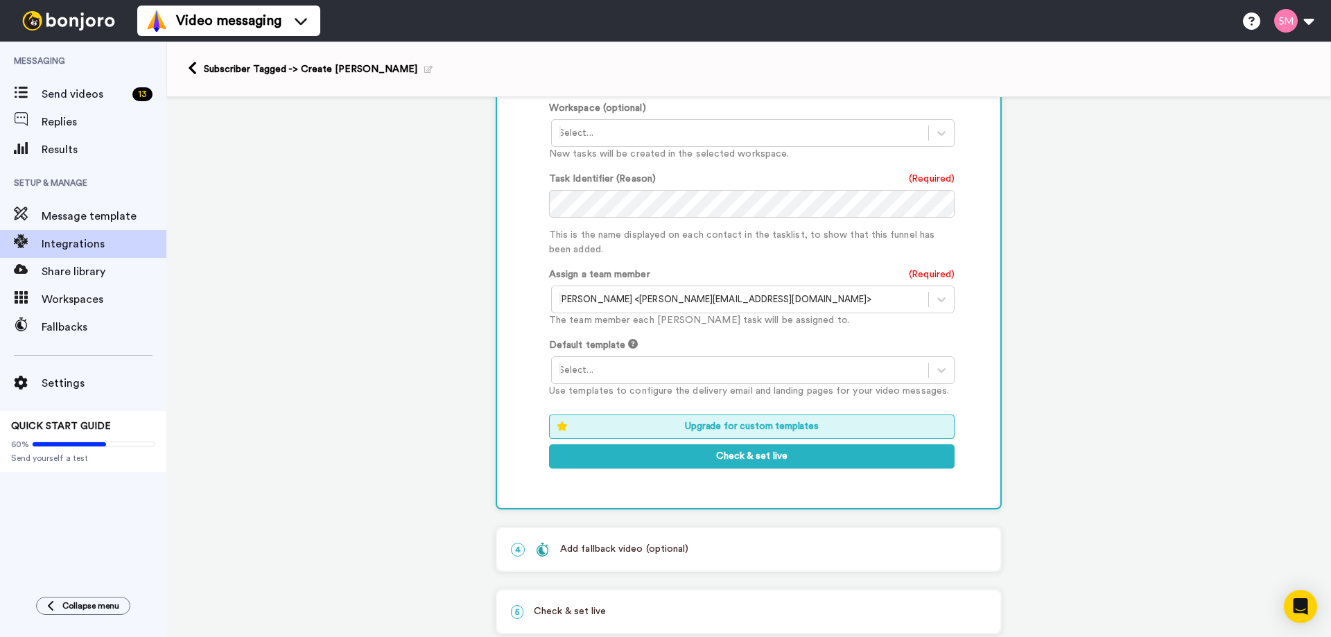
scroll to position [693, 0]
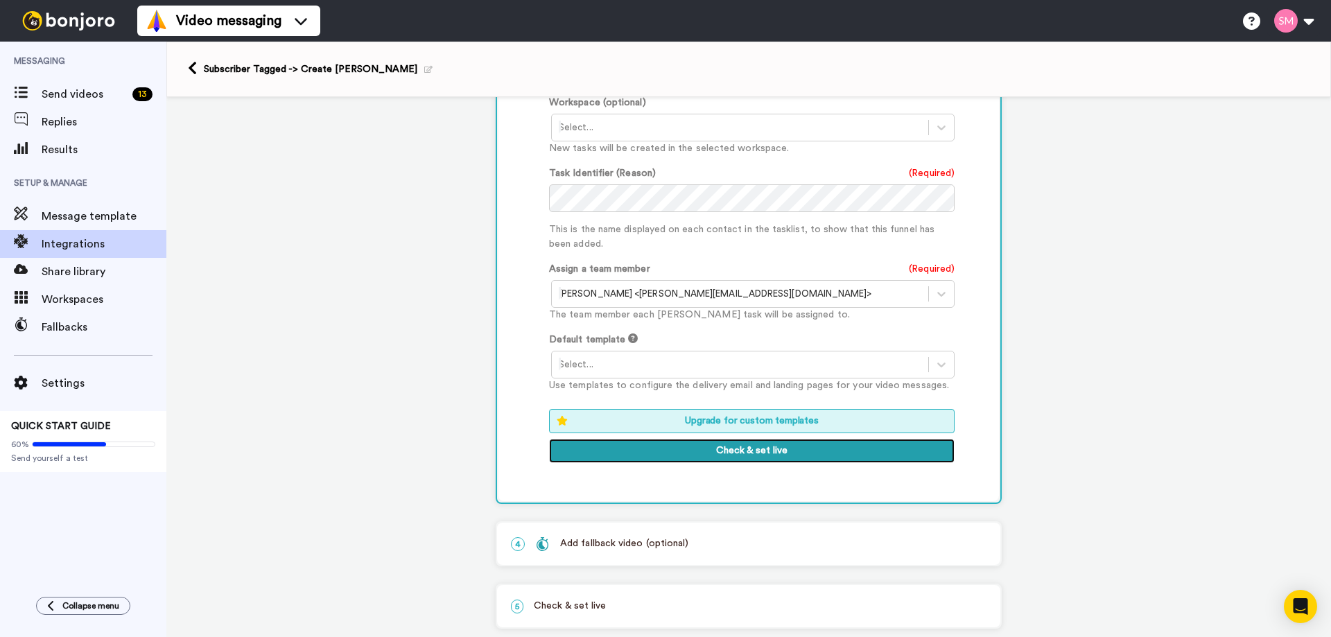
click at [777, 439] on button "Check & set live" at bounding box center [752, 451] width 406 height 25
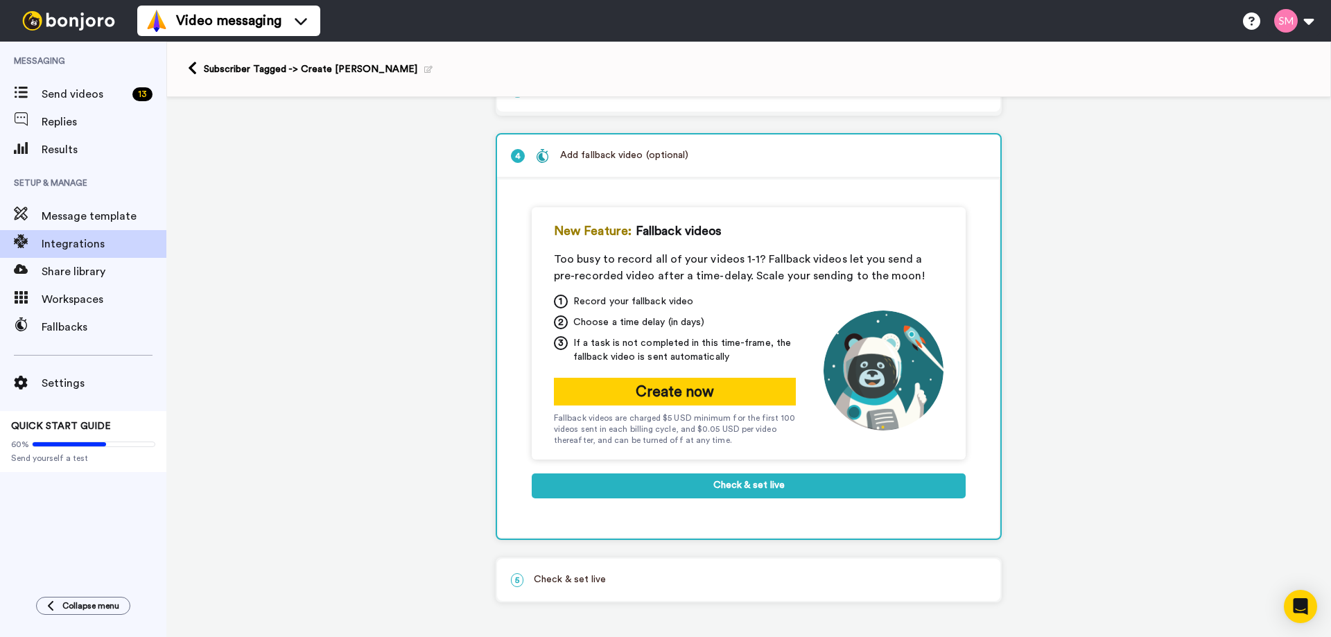
scroll to position [171, 0]
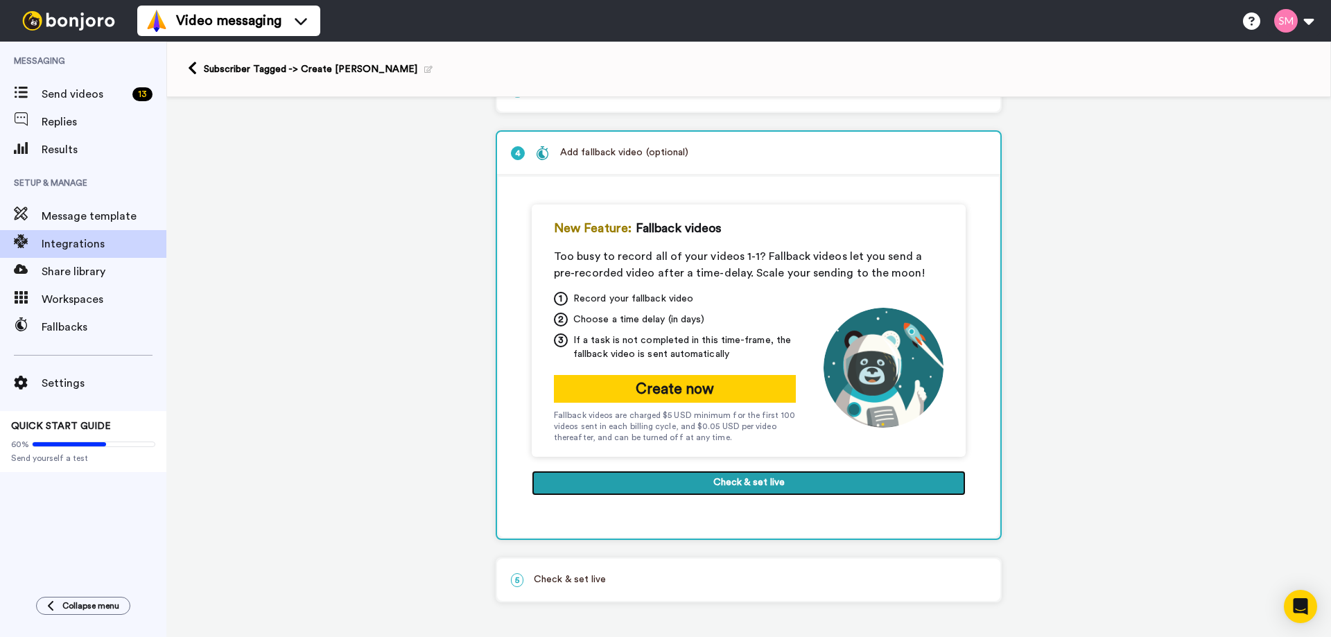
click at [784, 480] on button "Check & set live" at bounding box center [749, 483] width 434 height 25
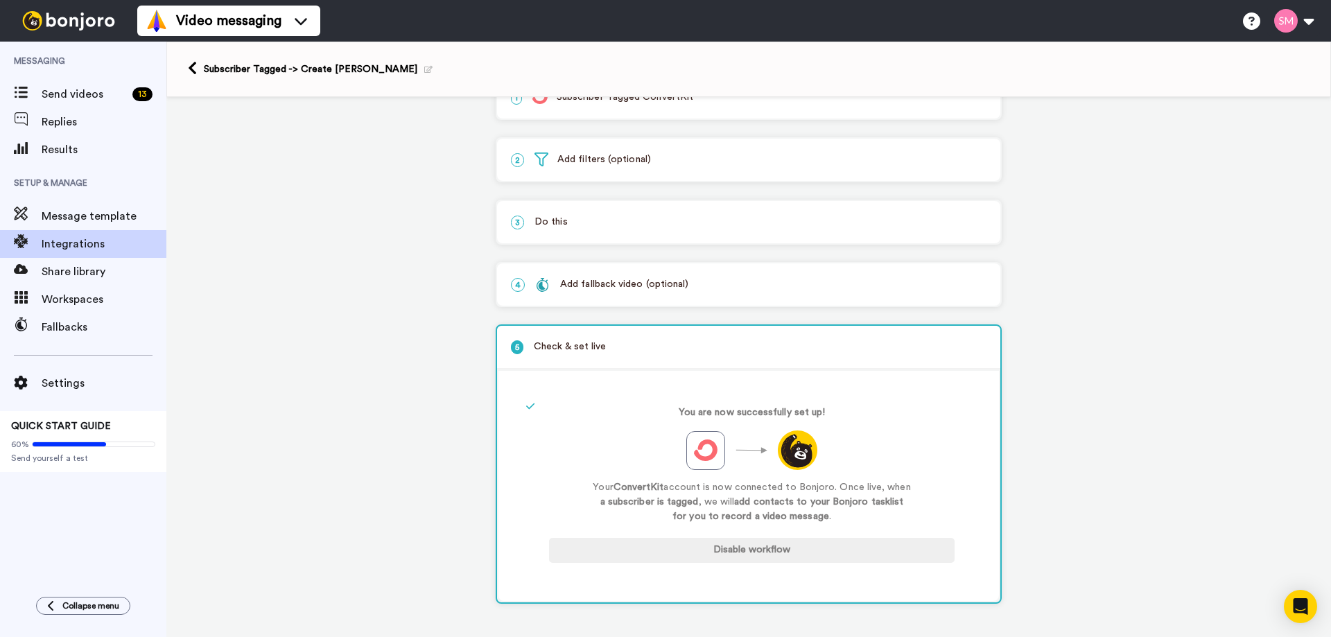
scroll to position [0, 0]
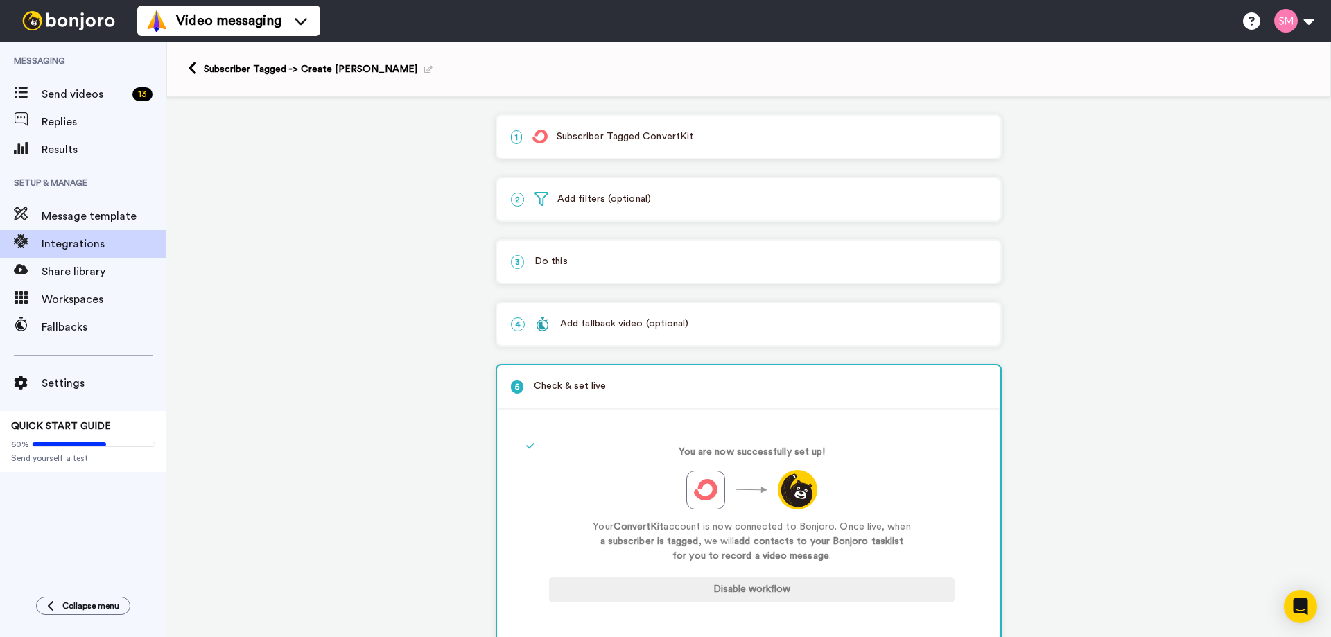
click at [608, 205] on p "2 Add filters (optional)" at bounding box center [749, 199] width 476 height 15
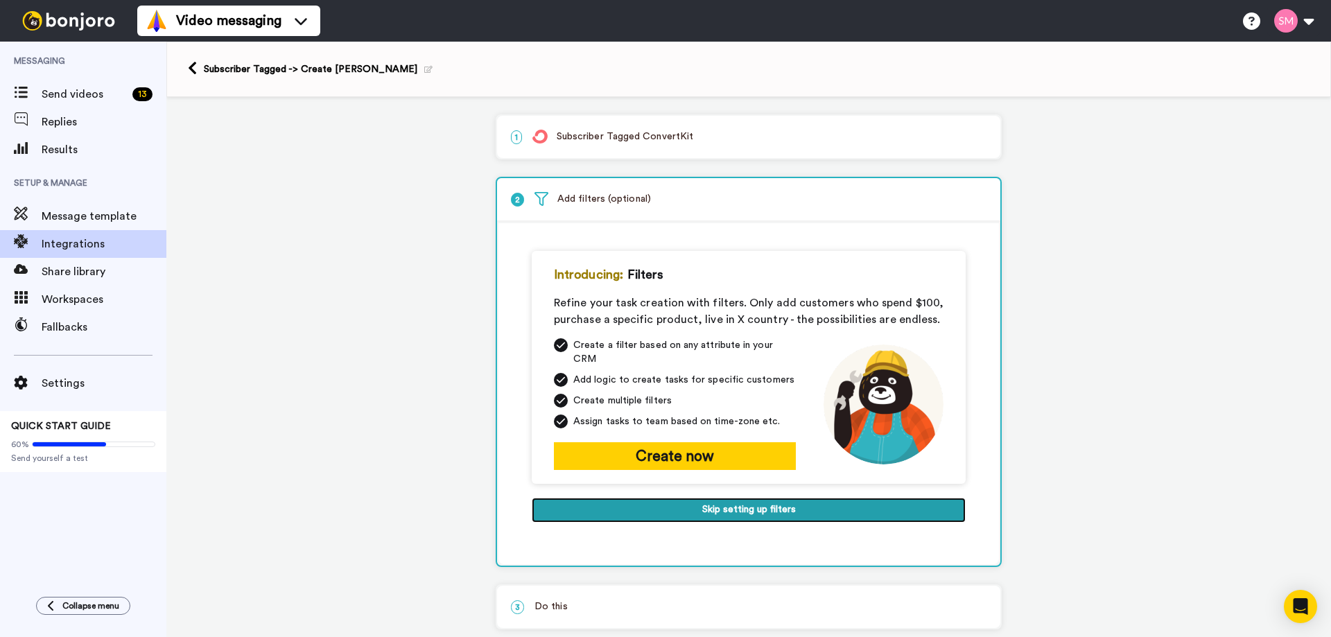
click at [774, 507] on button "Skip setting up filters" at bounding box center [749, 510] width 434 height 25
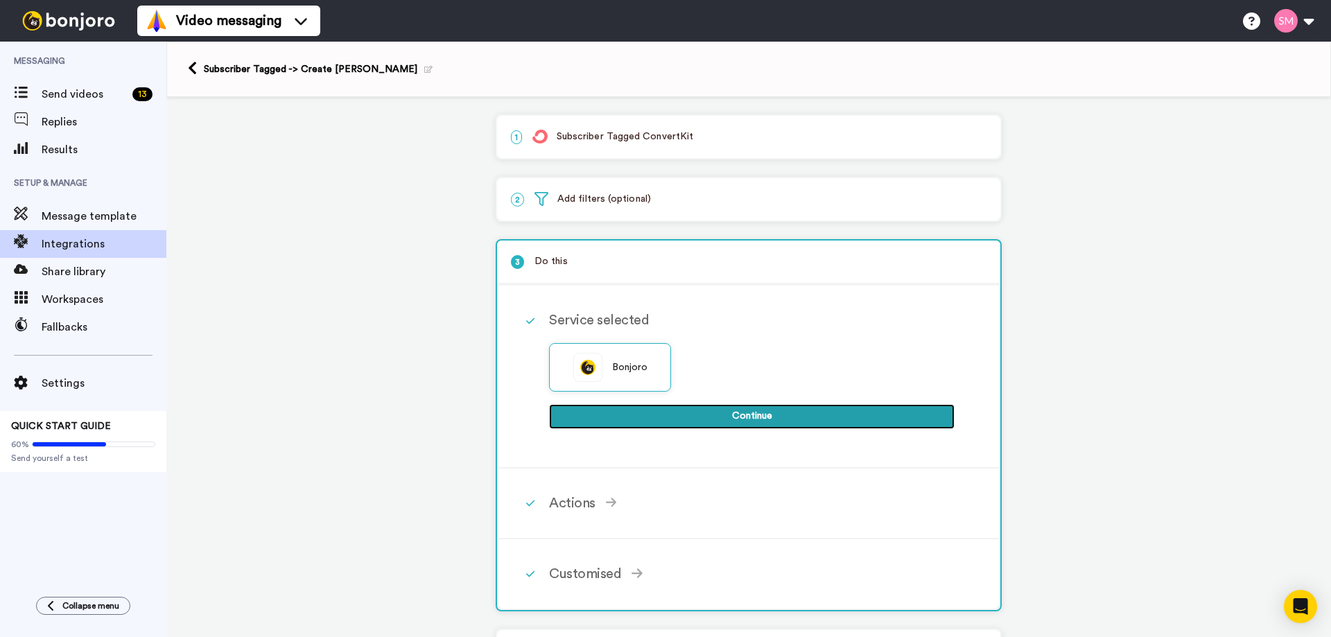
click at [686, 418] on button "Continue" at bounding box center [752, 416] width 406 height 25
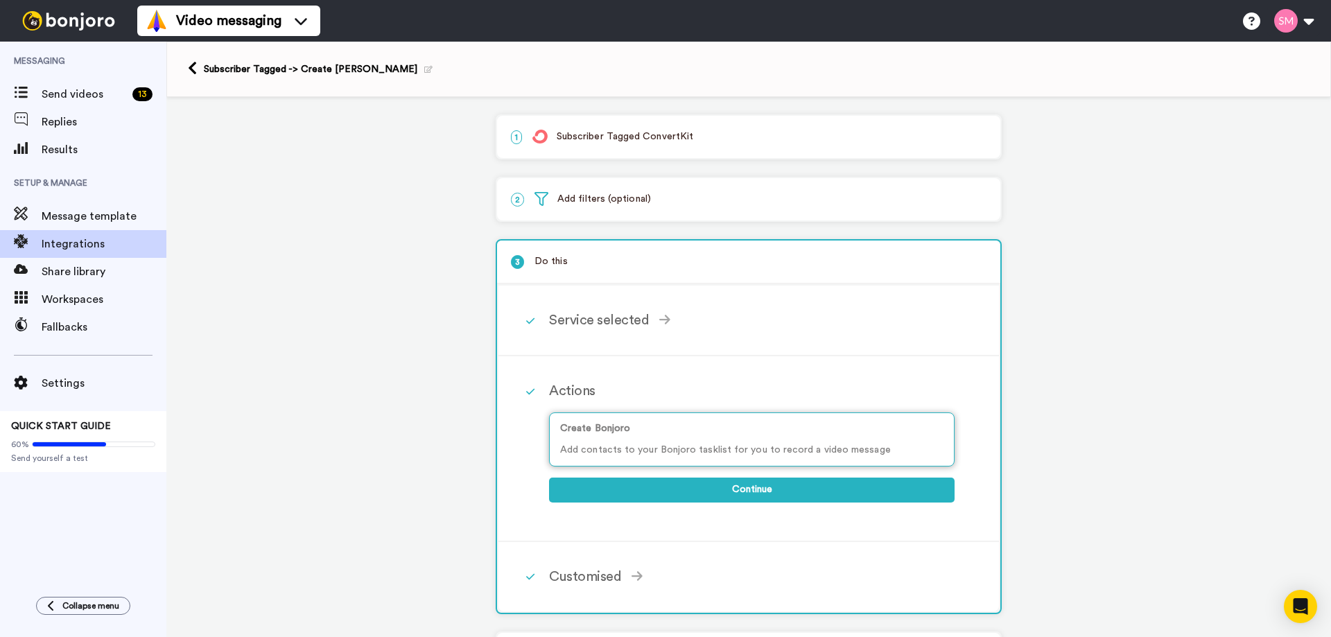
click at [695, 456] on p "Add contacts to your Bonjoro tasklist for you to record a video message" at bounding box center [751, 450] width 383 height 15
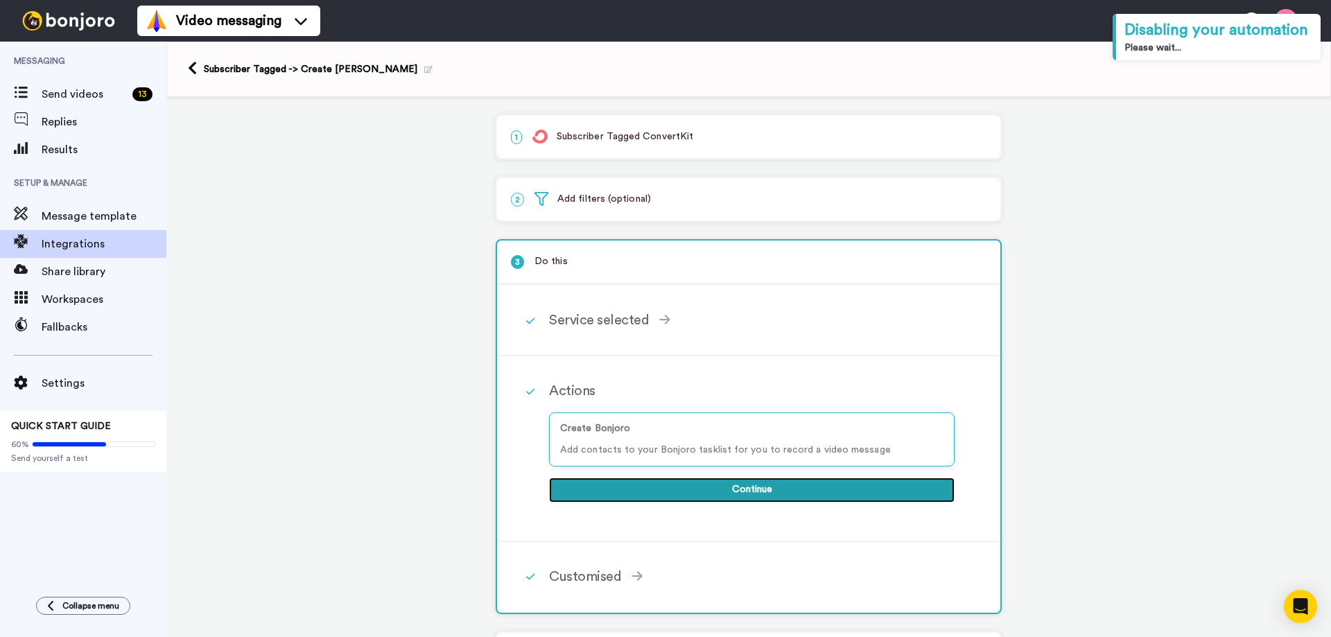
click at [727, 489] on button "Continue" at bounding box center [752, 490] width 406 height 25
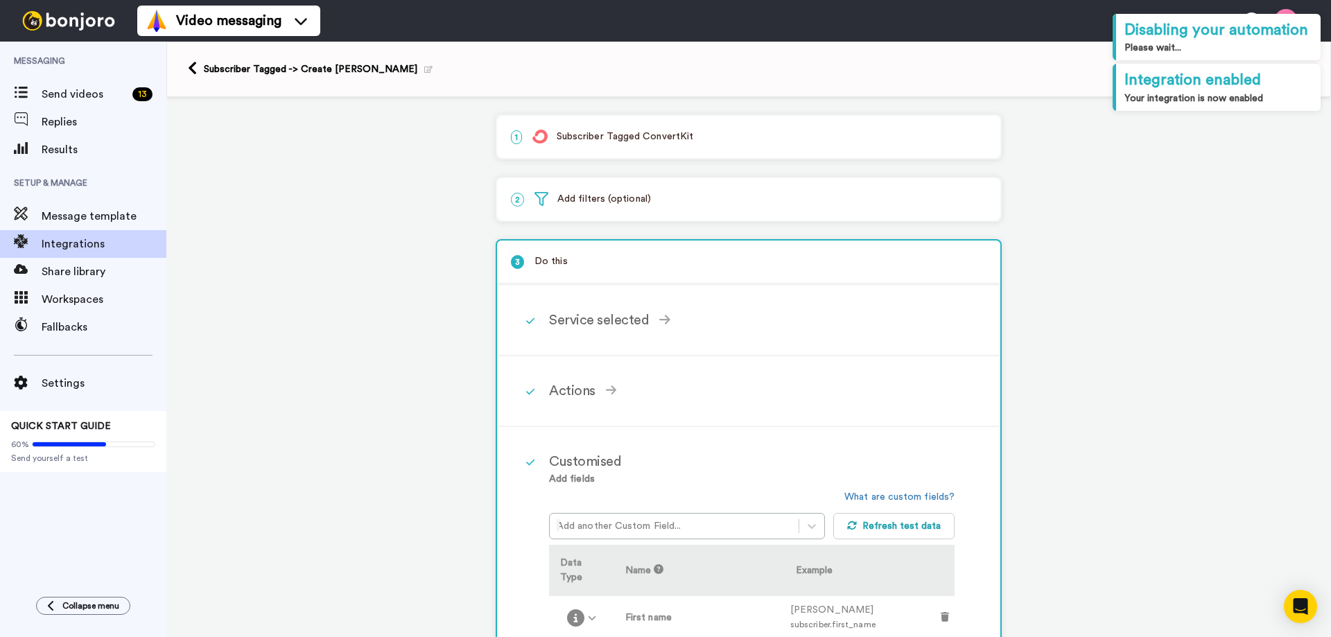
scroll to position [214, 0]
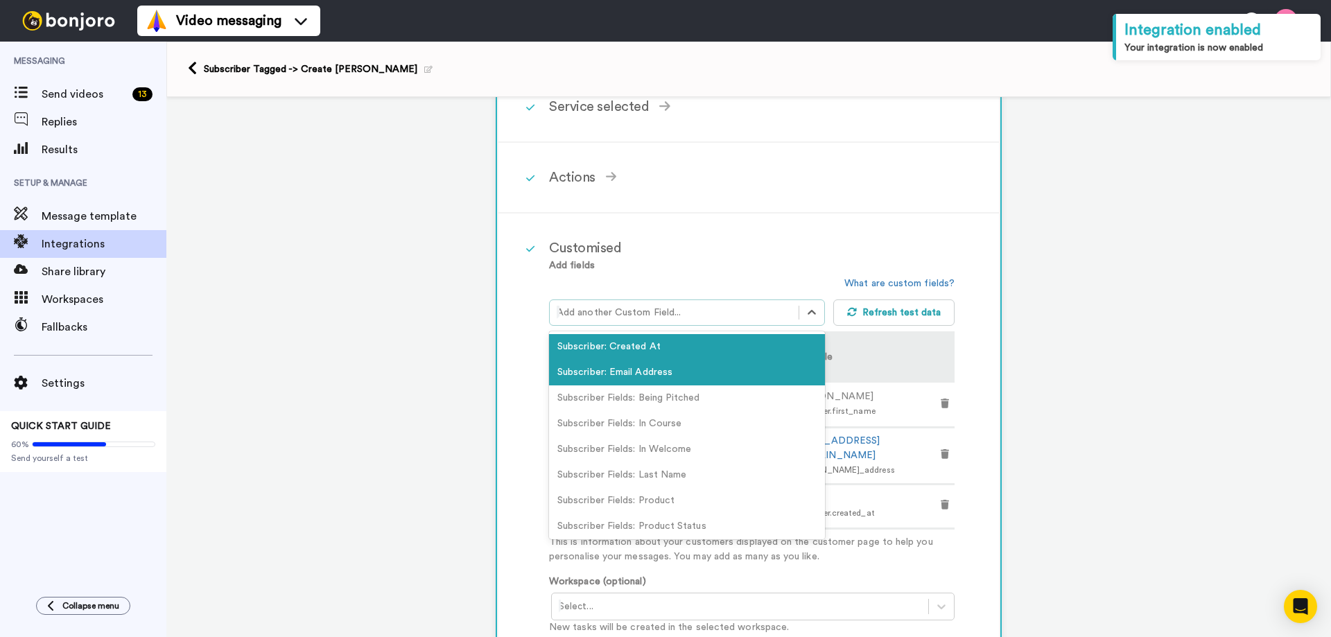
click at [765, 304] on div "Add another Custom Field..." at bounding box center [674, 313] width 249 height 22
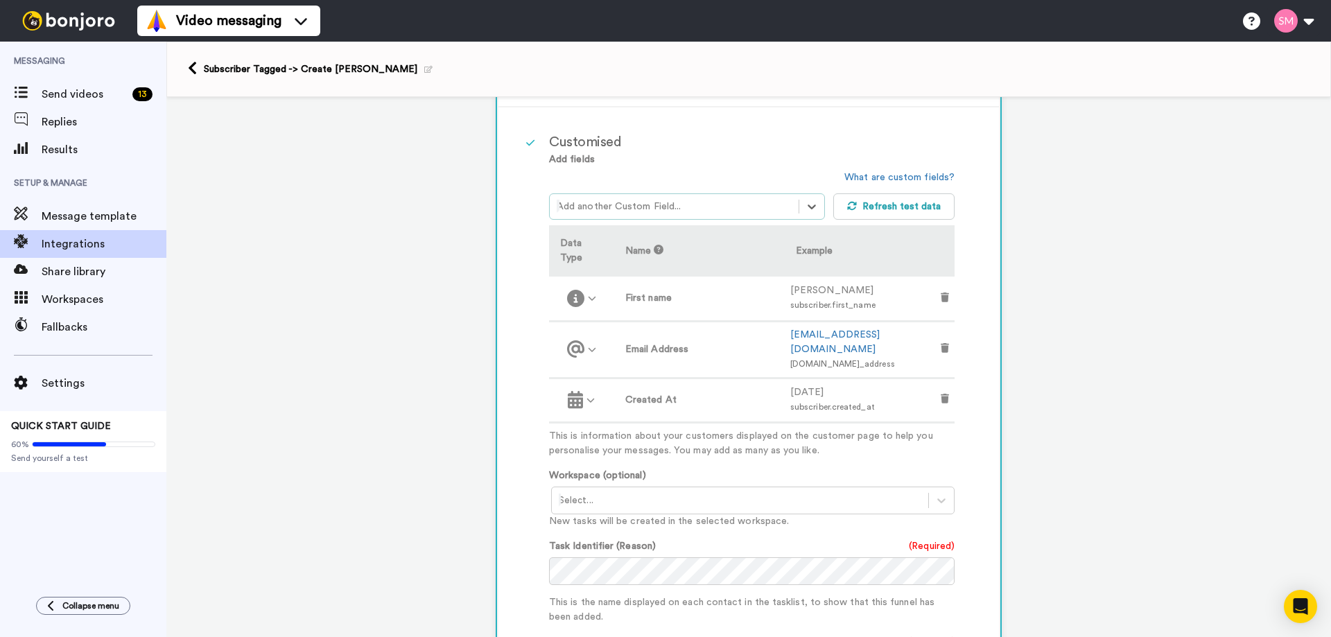
scroll to position [427, 0]
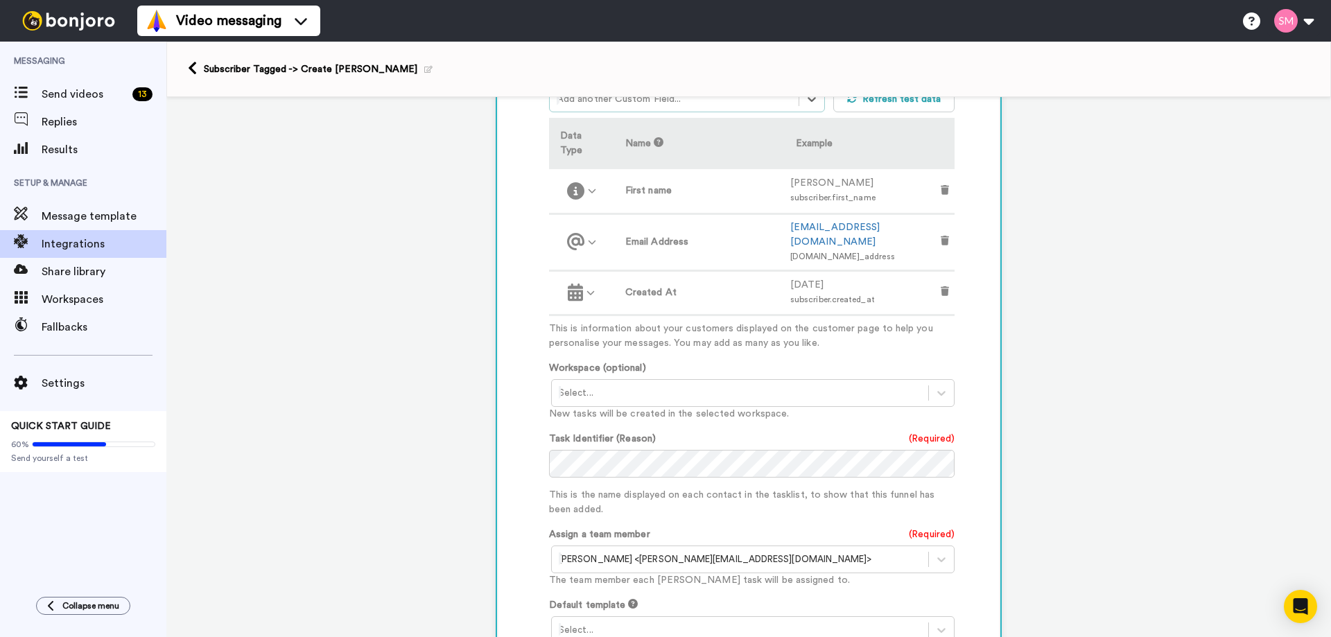
click at [691, 385] on div at bounding box center [740, 393] width 363 height 17
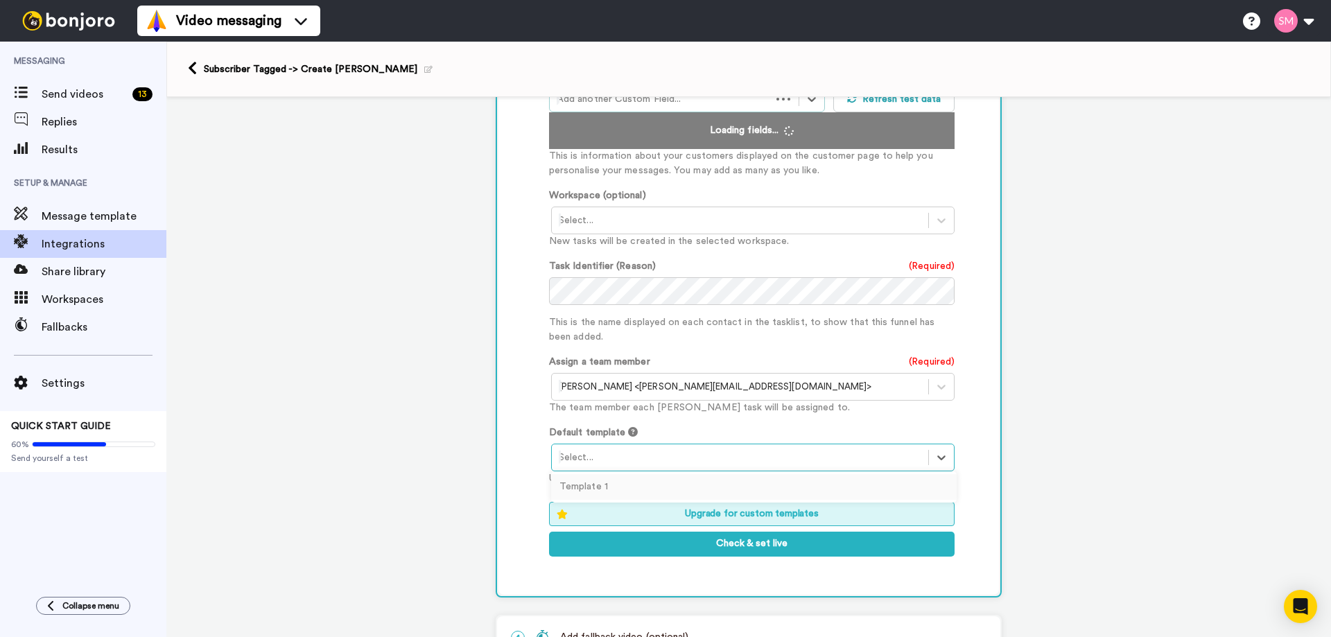
click at [603, 462] on div at bounding box center [740, 457] width 363 height 17
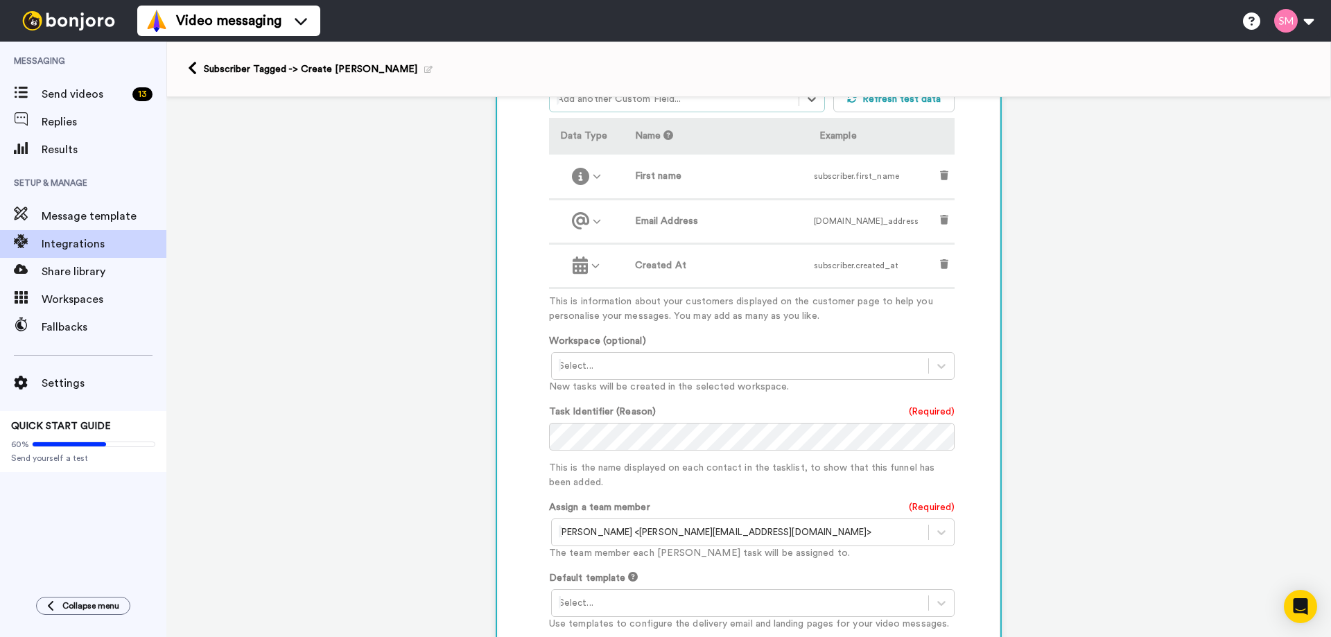
click at [603, 462] on p "This is the name displayed on each contact in the tasklist, to show that this f…" at bounding box center [752, 475] width 406 height 29
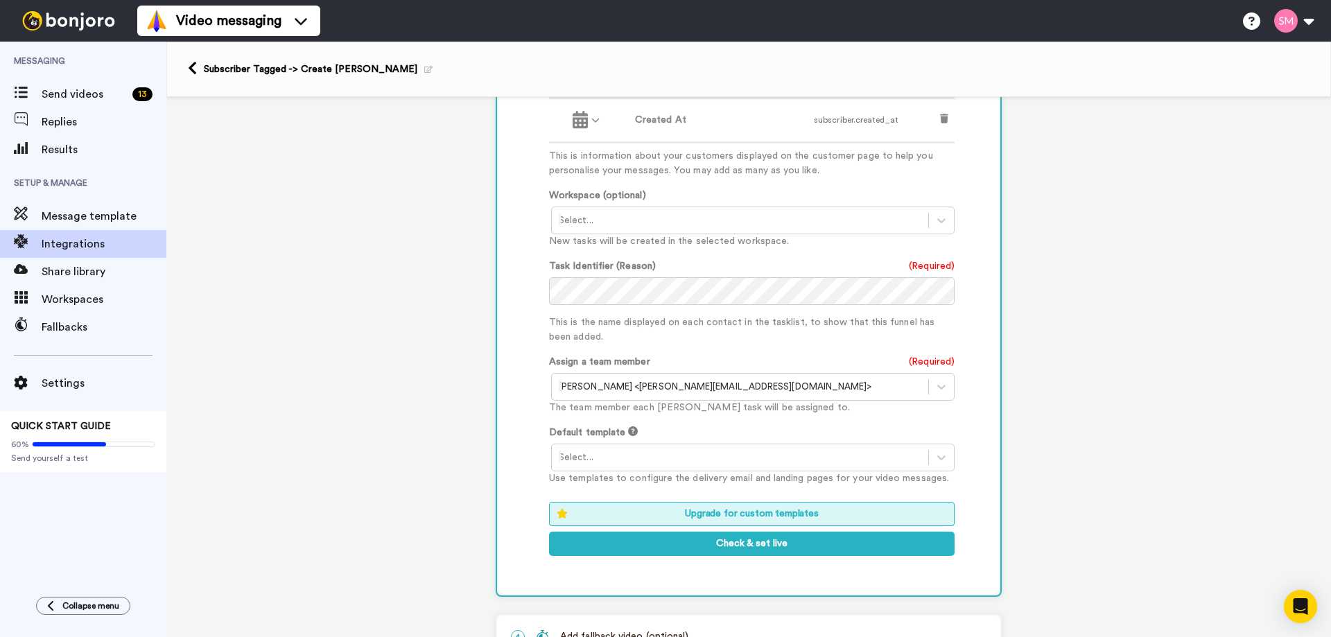
scroll to position [641, 0]
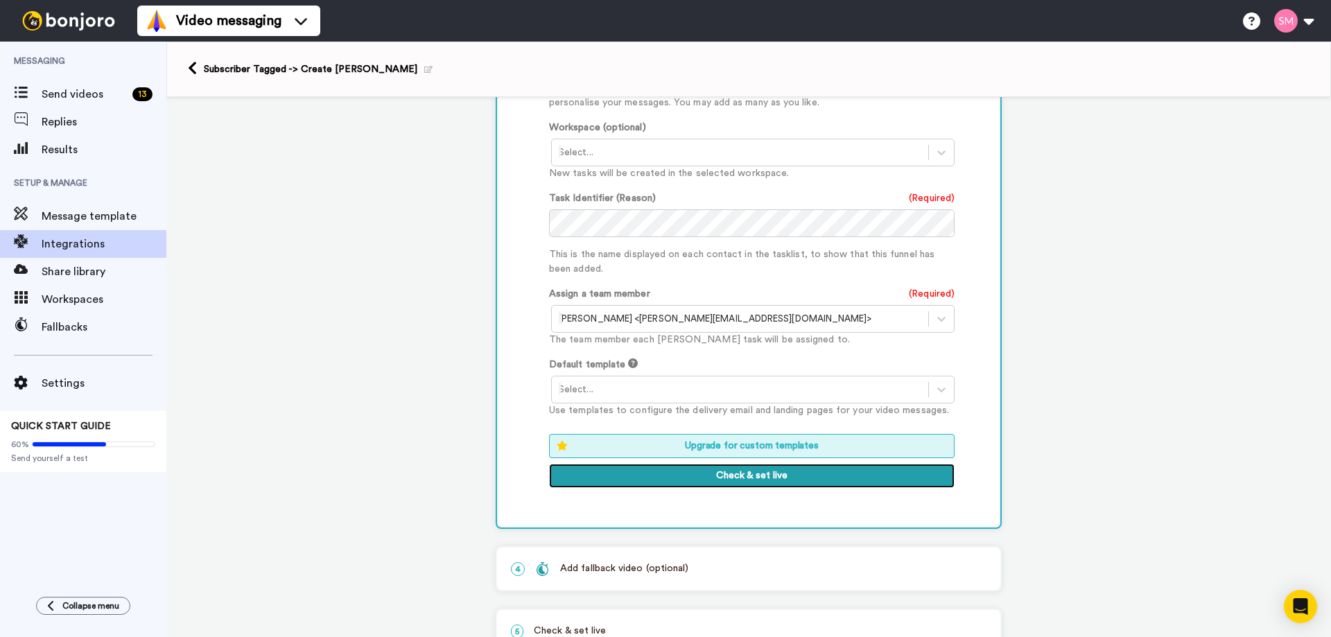
click at [725, 471] on button "Check & set live" at bounding box center [752, 476] width 406 height 25
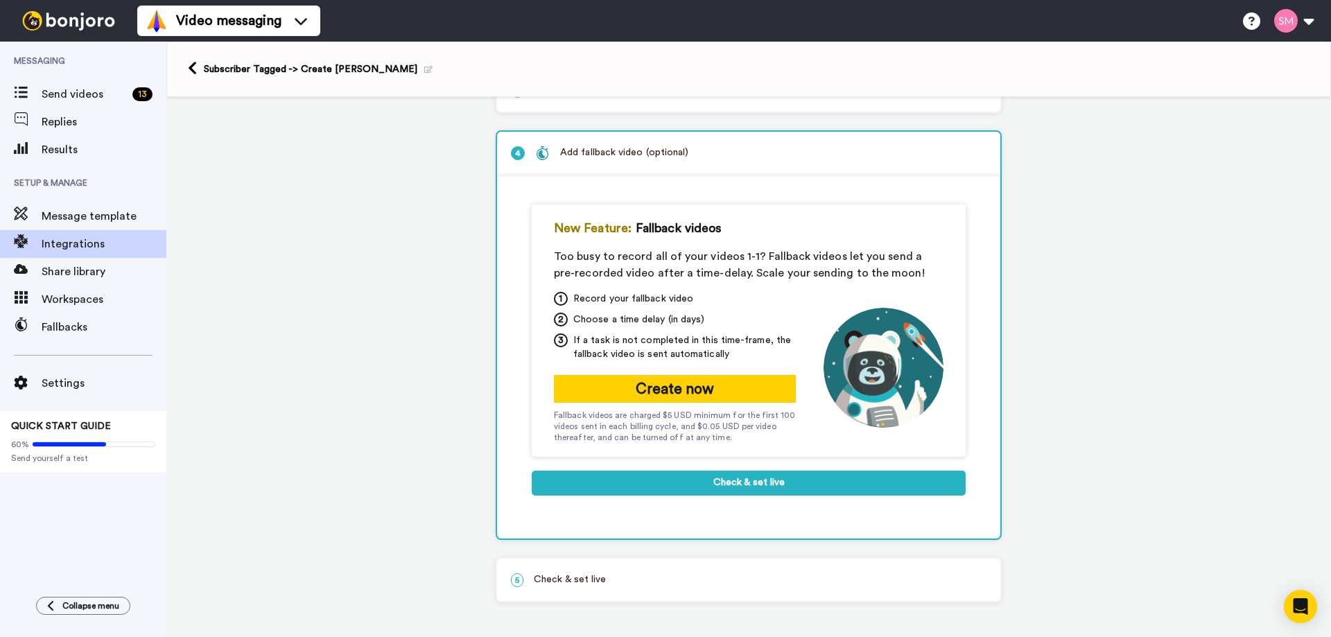
scroll to position [172, 0]
click at [745, 479] on button "Check & set live" at bounding box center [749, 483] width 434 height 25
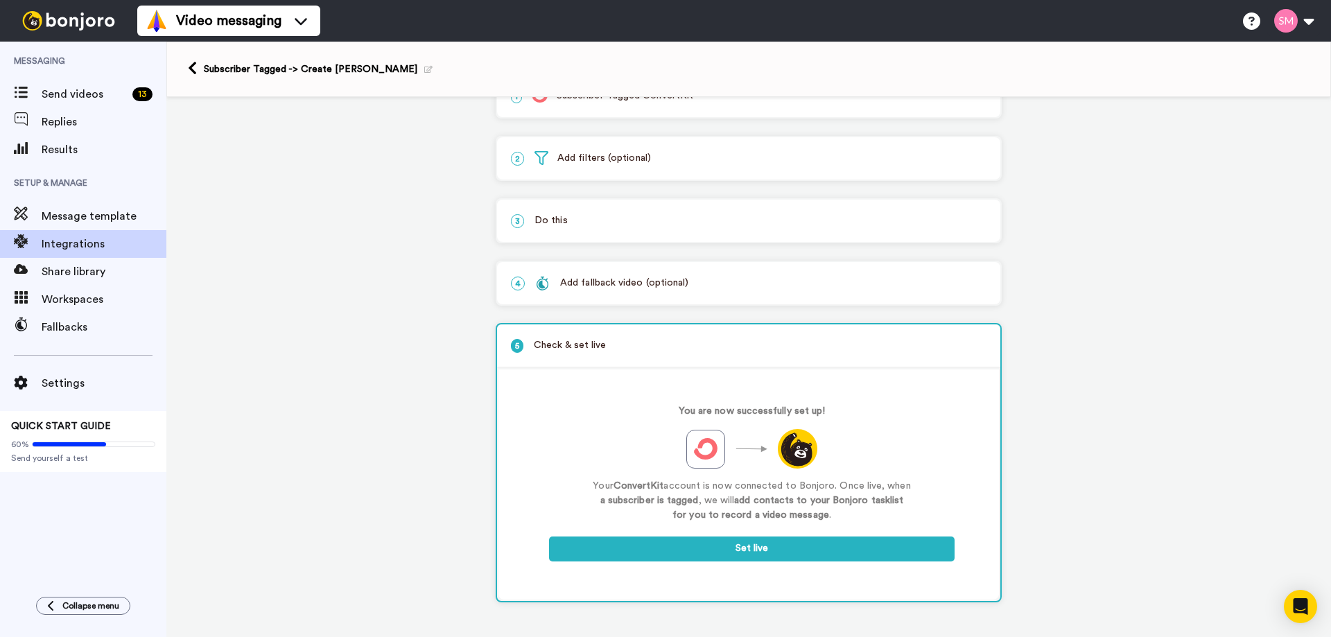
scroll to position [40, 0]
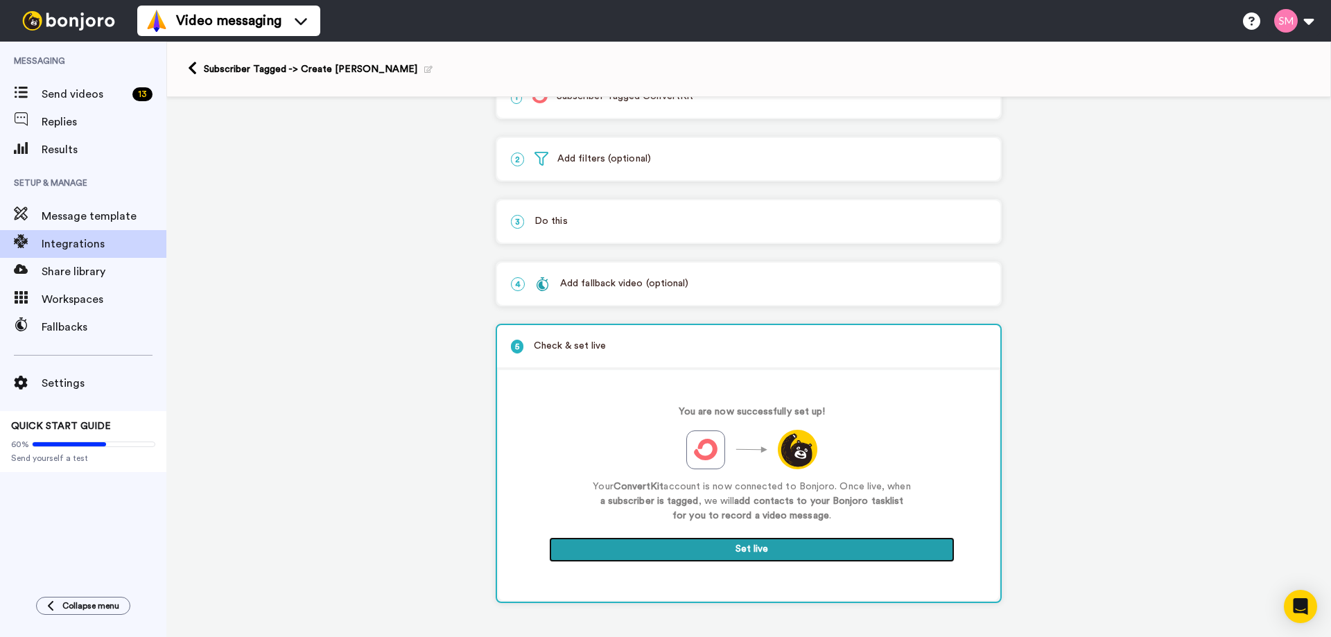
click at [749, 551] on button "Set live" at bounding box center [752, 549] width 406 height 25
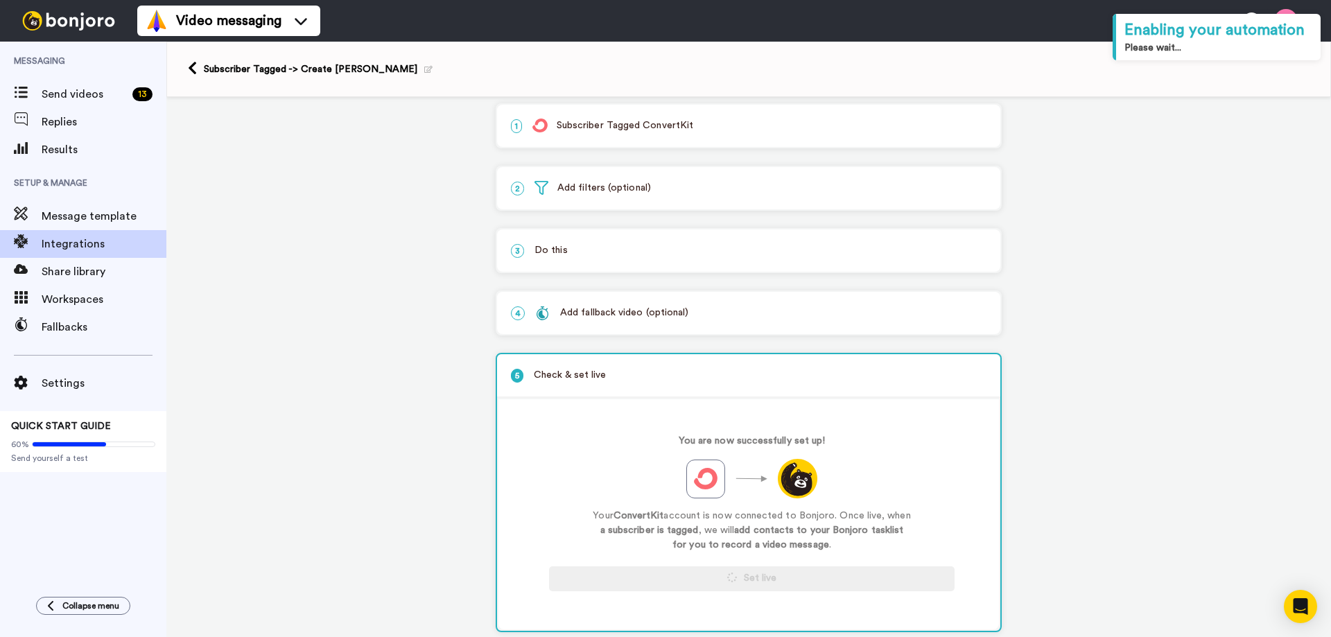
scroll to position [0, 0]
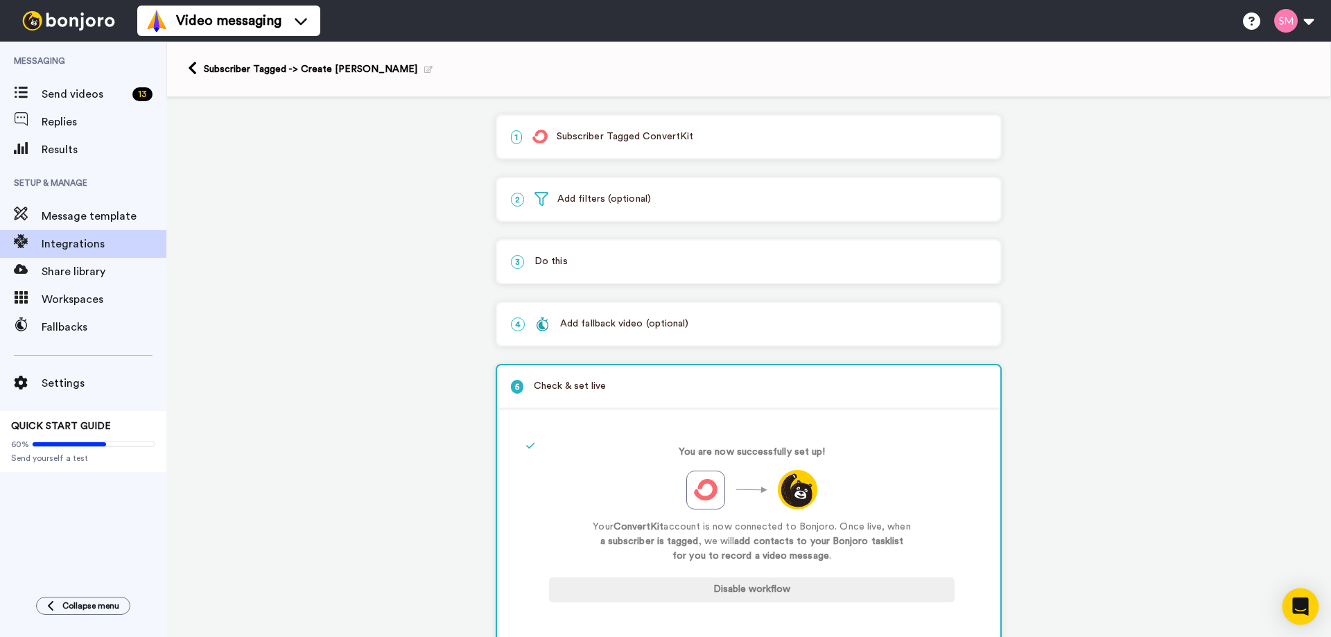
click at [1298, 605] on icon "Open Intercom Messenger" at bounding box center [1300, 607] width 16 height 18
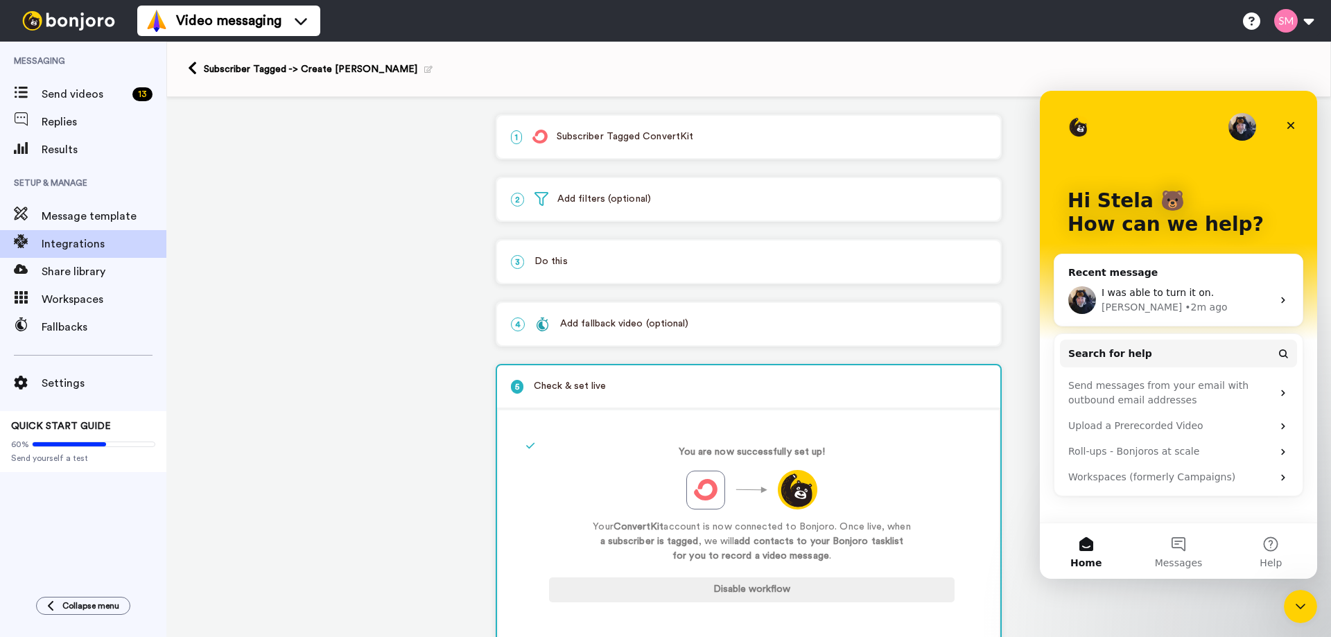
click at [1179, 289] on span "I was able to turn it on." at bounding box center [1158, 292] width 112 height 11
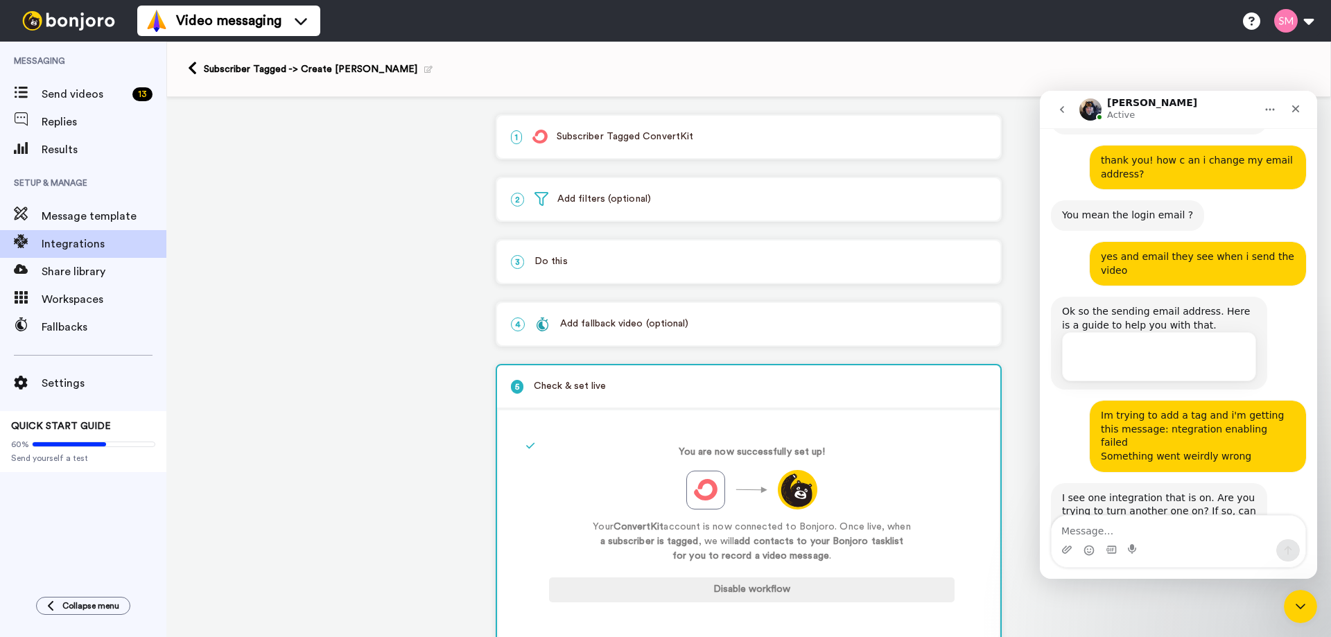
scroll to position [1263, 0]
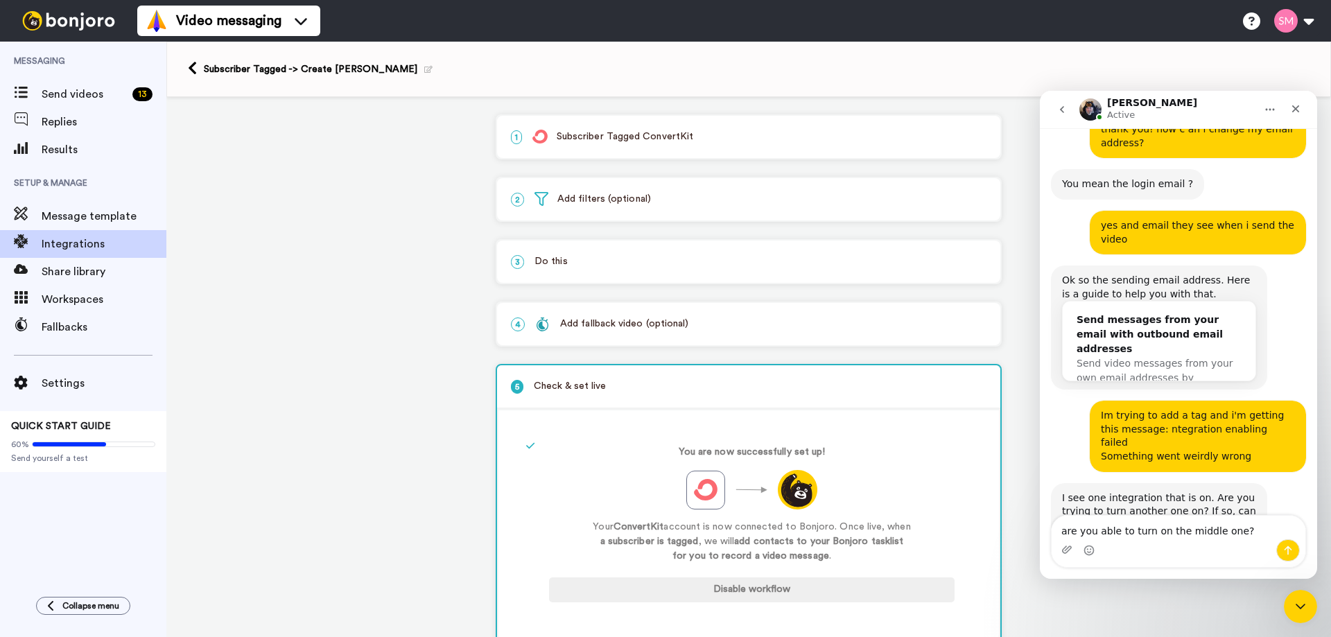
type textarea "are you able to turn on the middle one?"
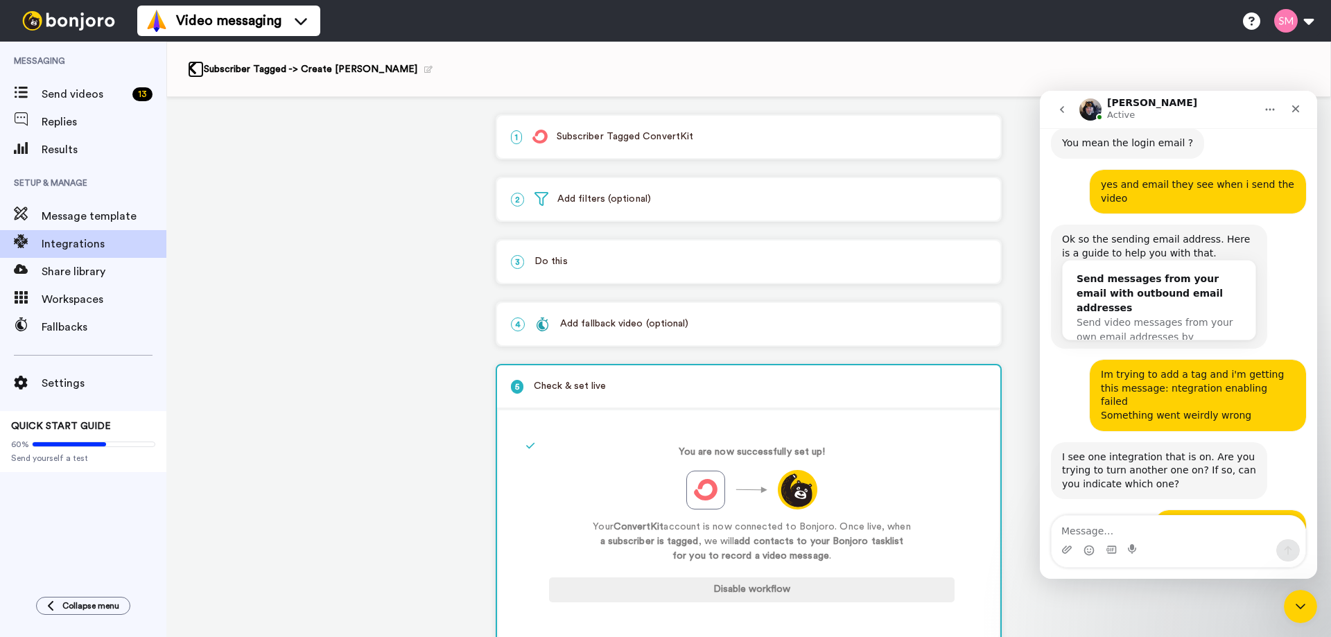
click at [193, 64] on icon at bounding box center [192, 68] width 9 height 15
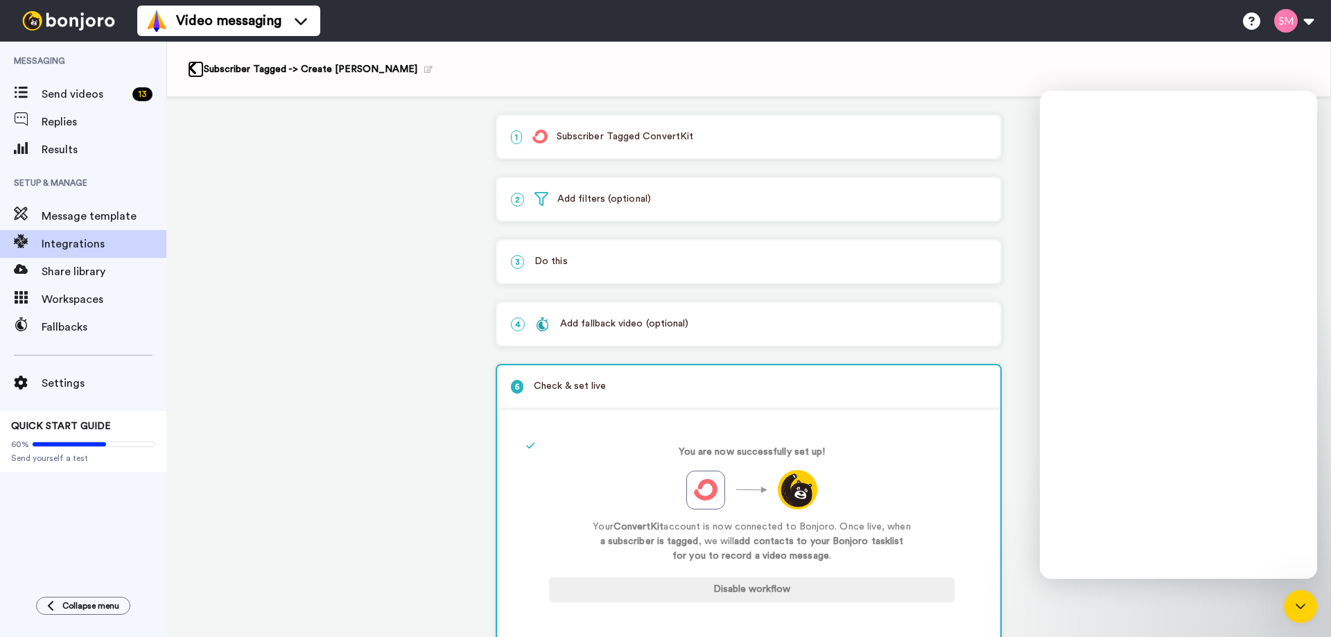
scroll to position [0, 0]
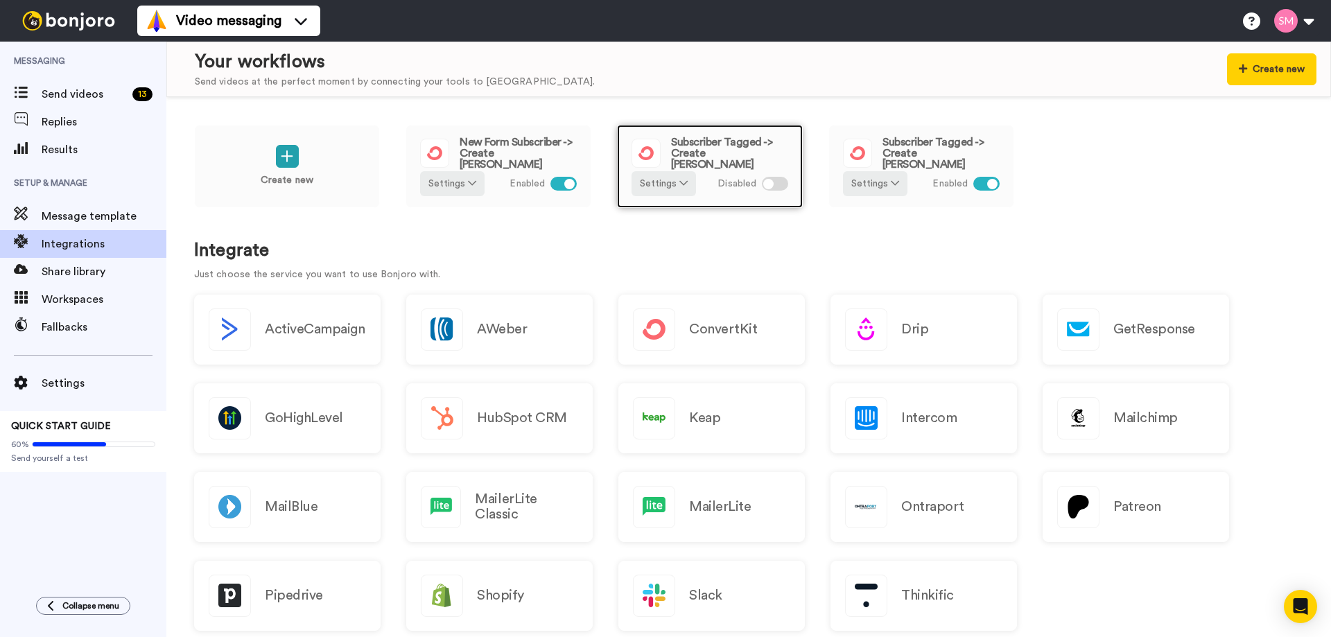
click at [695, 152] on span "Subscriber Tagged -> Create [PERSON_NAME]" at bounding box center [729, 153] width 117 height 33
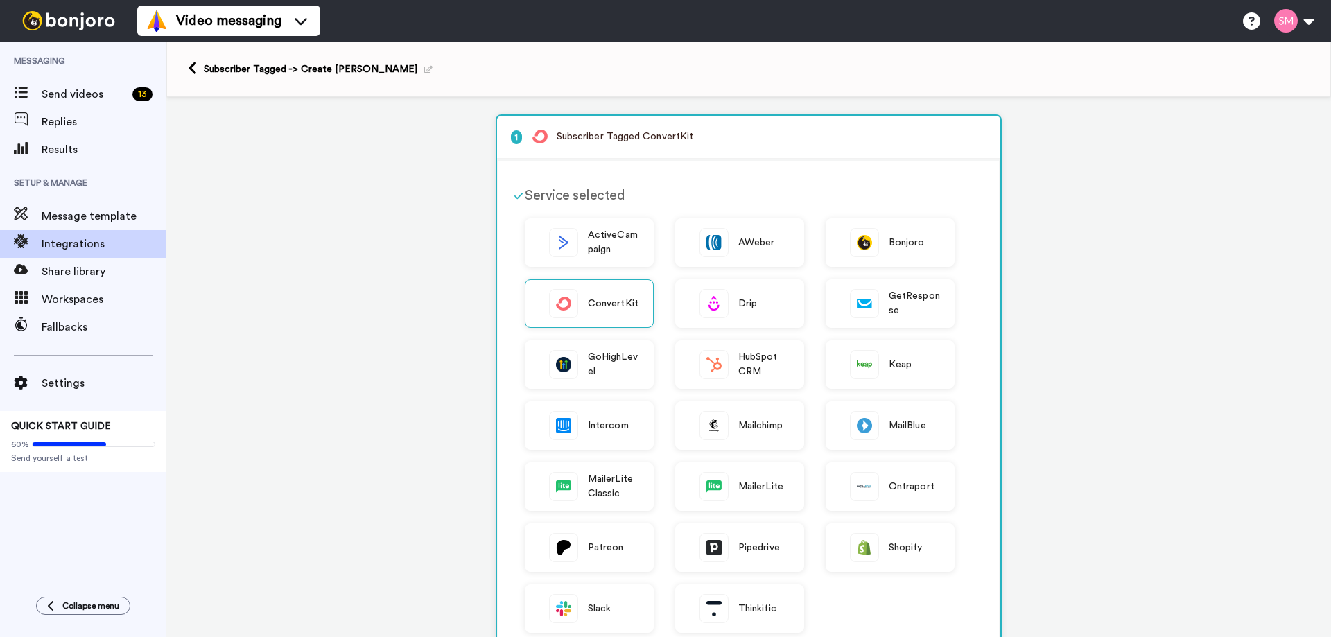
click at [54, 100] on span "Send videos" at bounding box center [84, 94] width 85 height 17
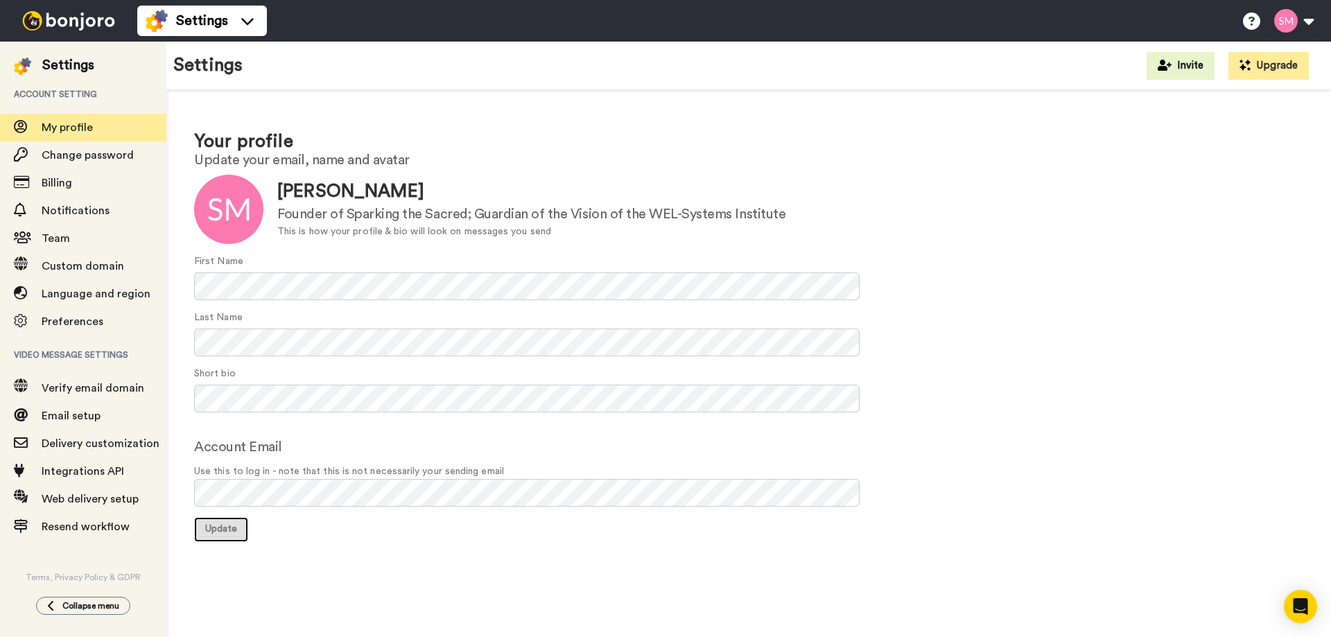
click at [223, 527] on span "Update" at bounding box center [221, 529] width 32 height 10
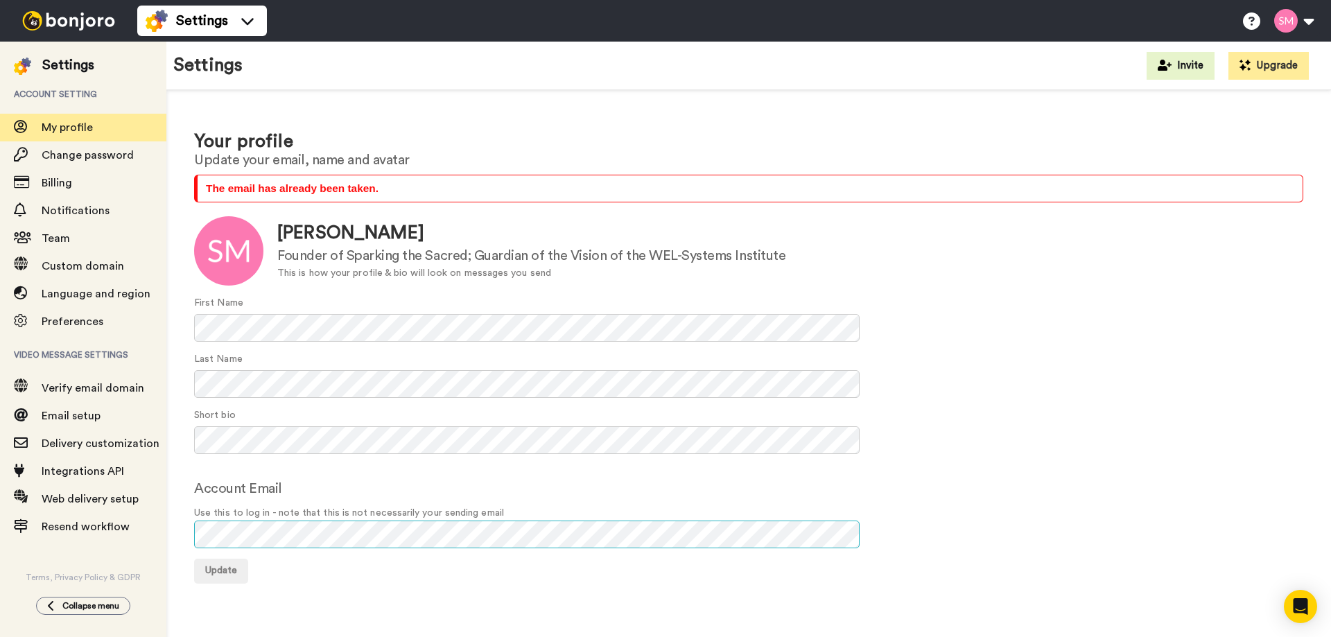
click at [453, 559] on form "The email has already been taken. Update [PERSON_NAME] Founder of Sparking the …" at bounding box center [748, 379] width 1109 height 409
click at [228, 574] on span "Update" at bounding box center [221, 571] width 32 height 10
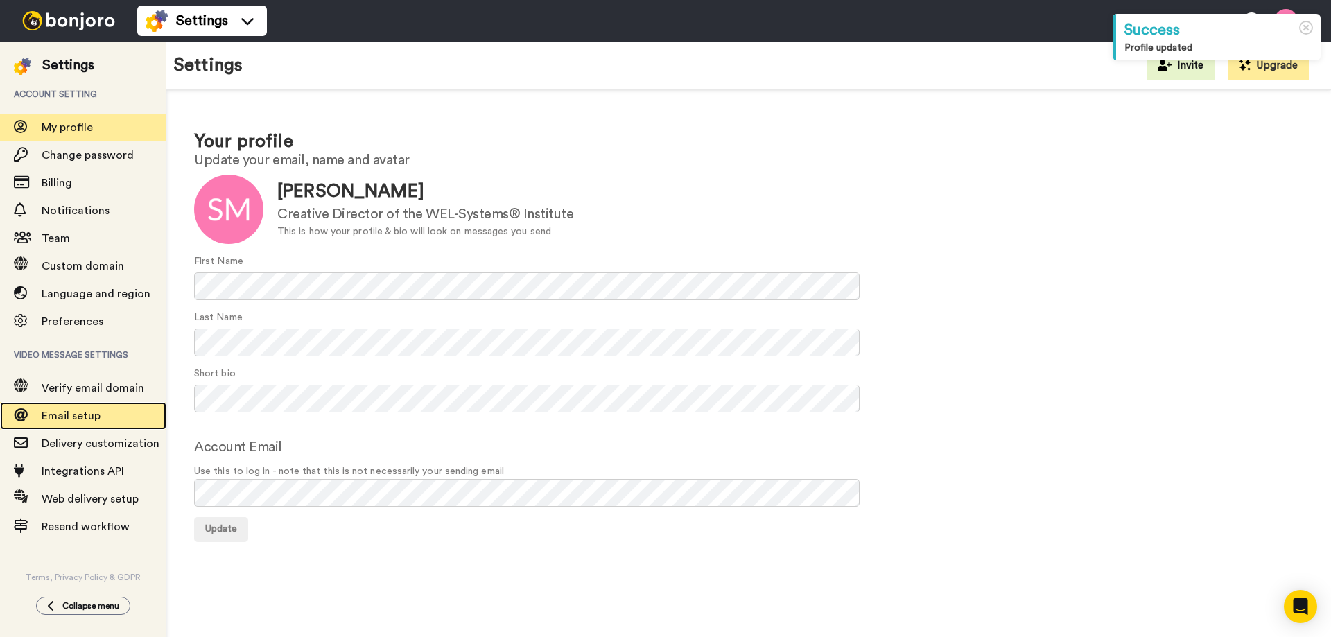
click at [53, 418] on span "Email setup" at bounding box center [71, 415] width 59 height 11
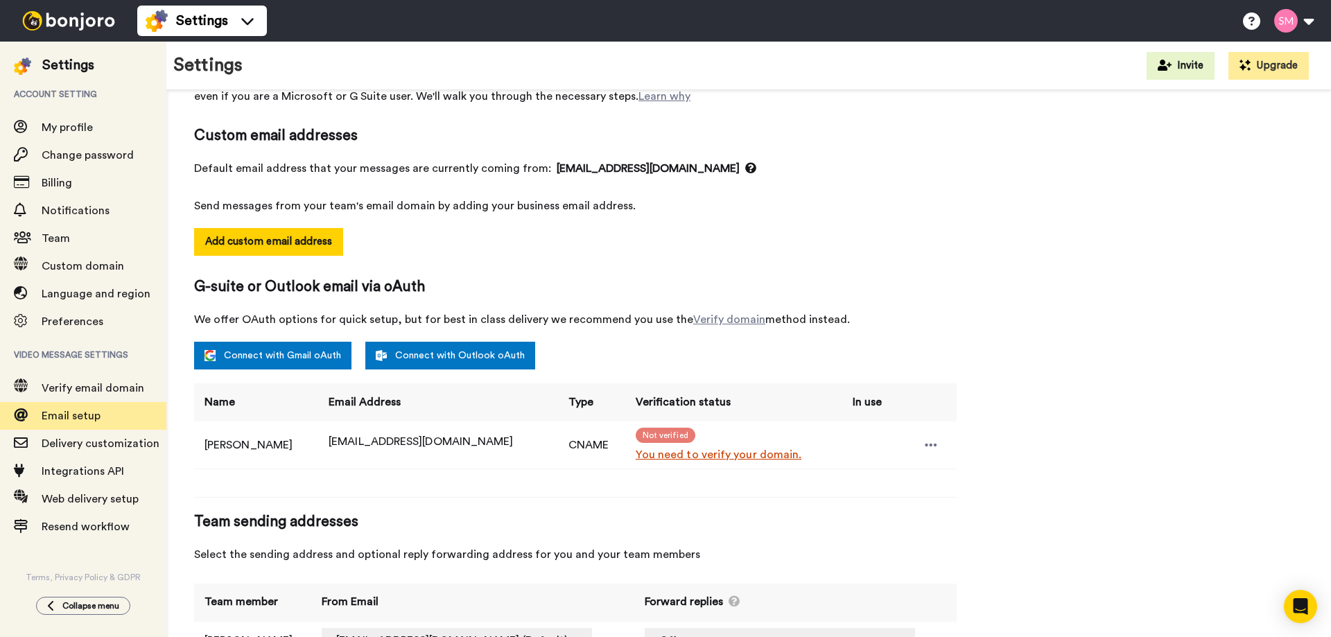
scroll to position [144, 0]
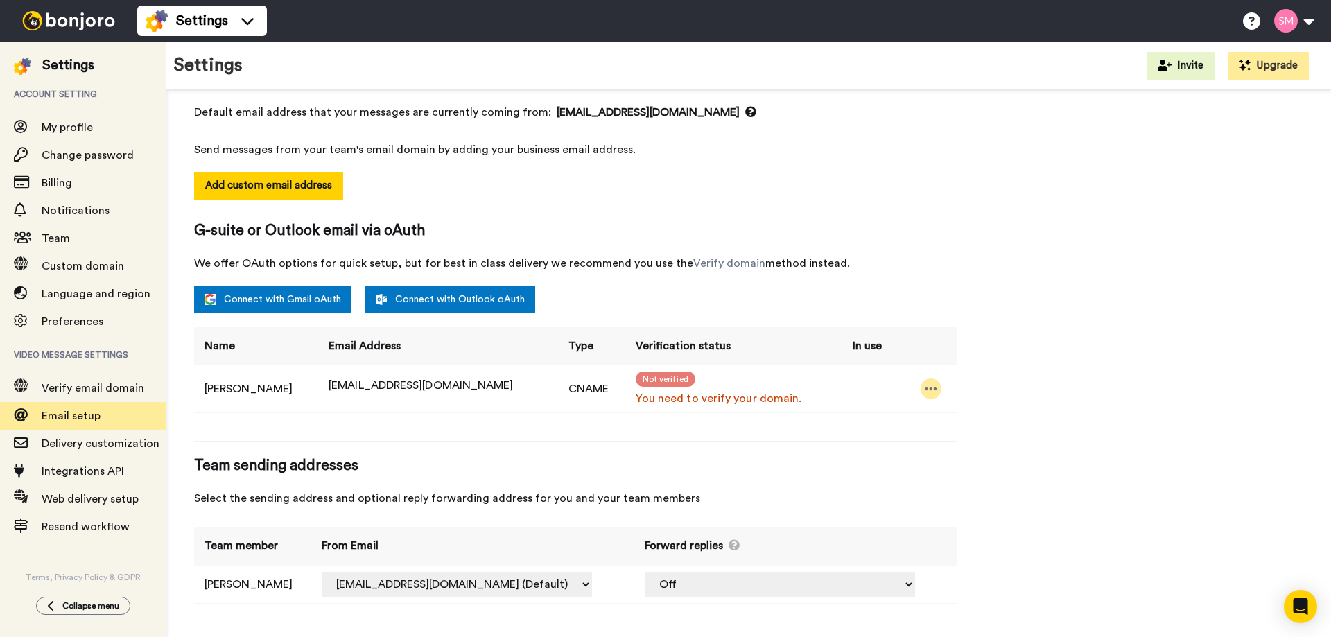
click at [926, 385] on icon at bounding box center [931, 389] width 12 height 14
click at [963, 433] on li "Delete" at bounding box center [965, 431] width 101 height 19
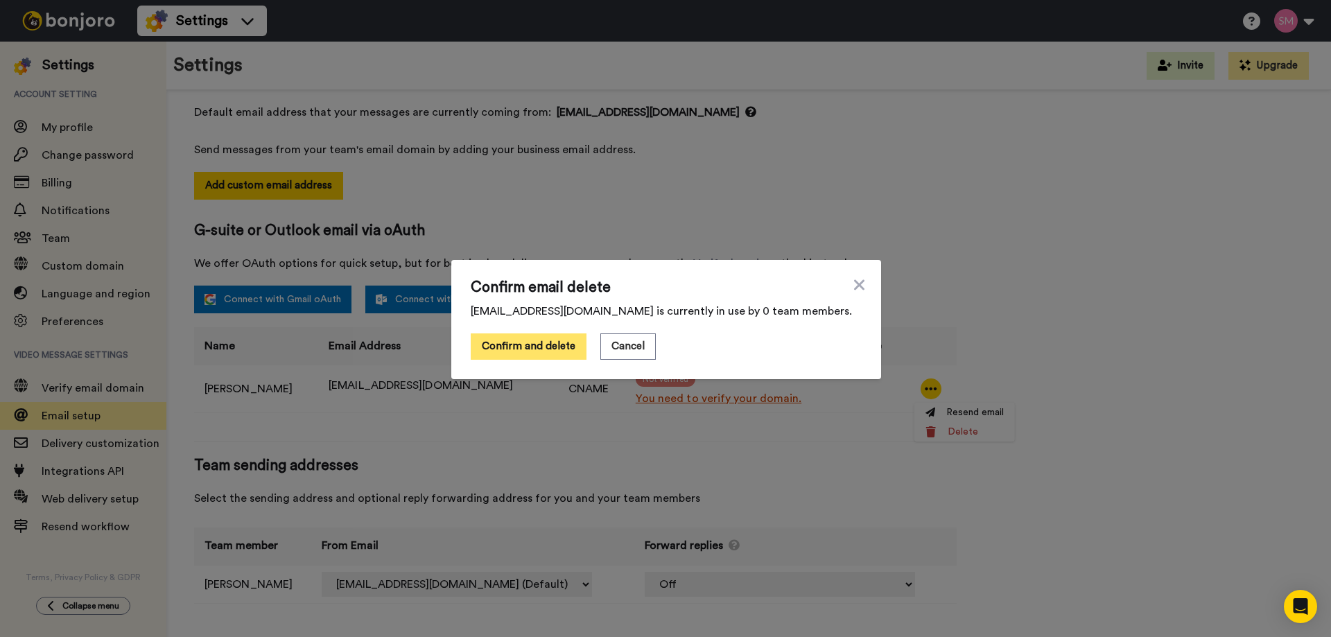
click at [548, 353] on button "Confirm and delete" at bounding box center [529, 346] width 116 height 26
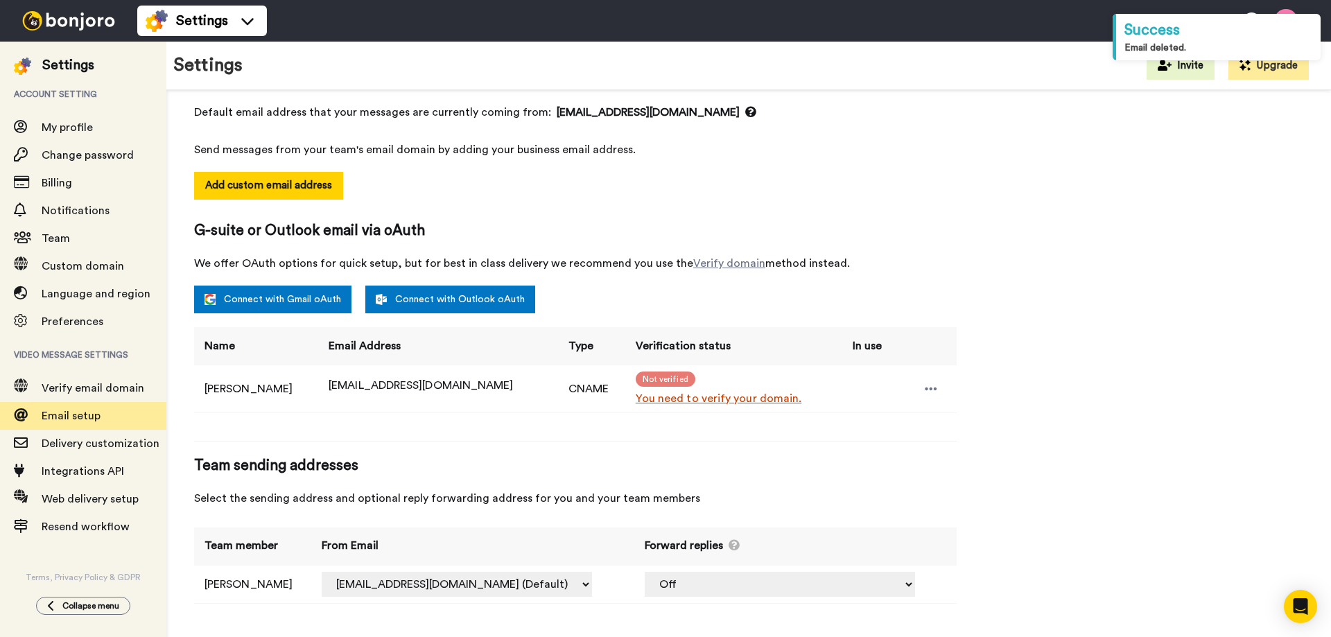
scroll to position [45, 0]
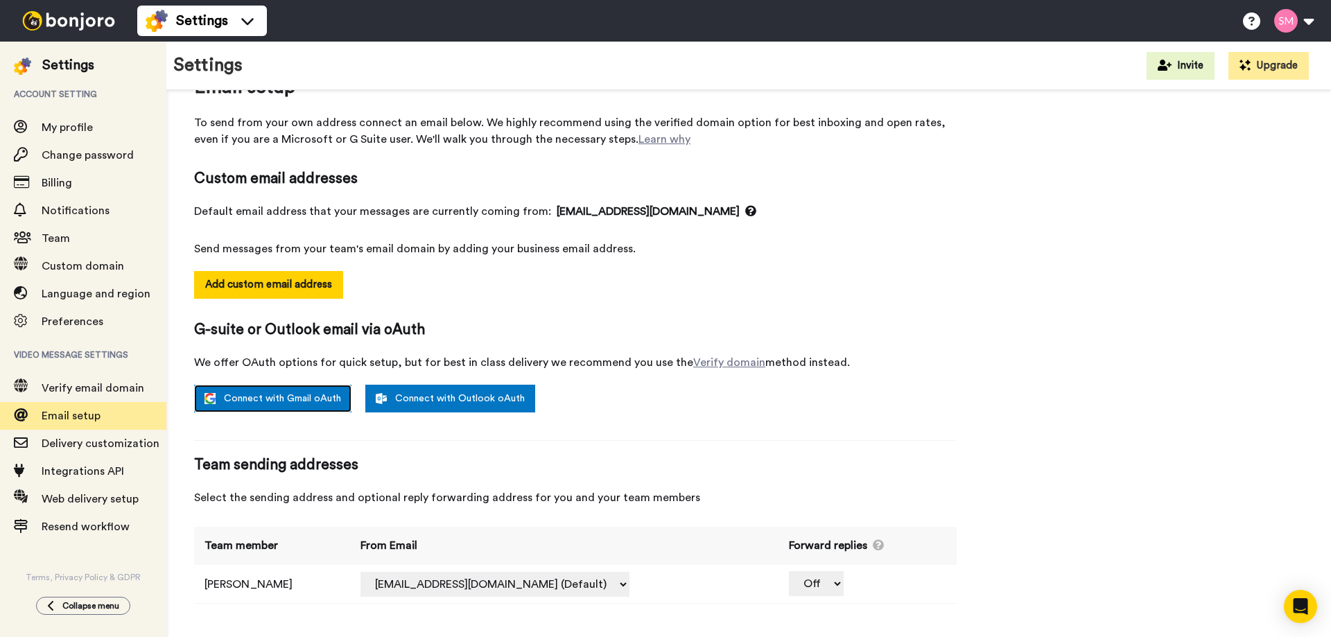
click at [302, 395] on link "Connect with Gmail oAuth" at bounding box center [272, 399] width 157 height 28
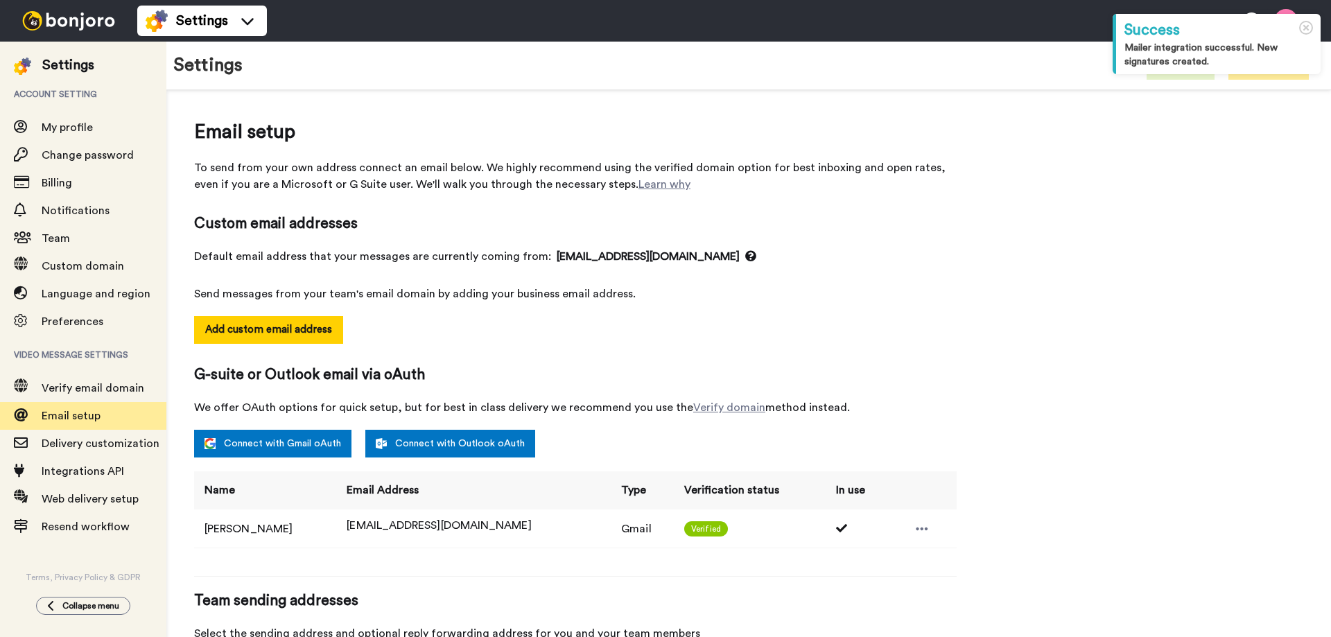
select select "164861"
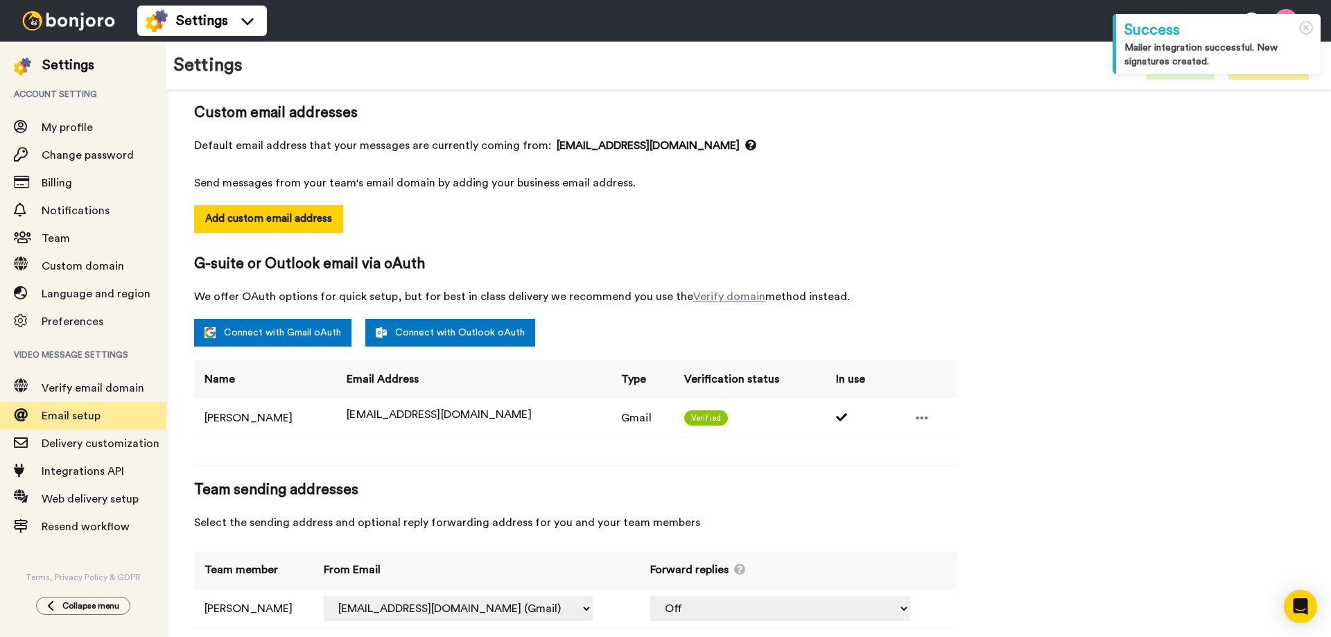
scroll to position [135, 0]
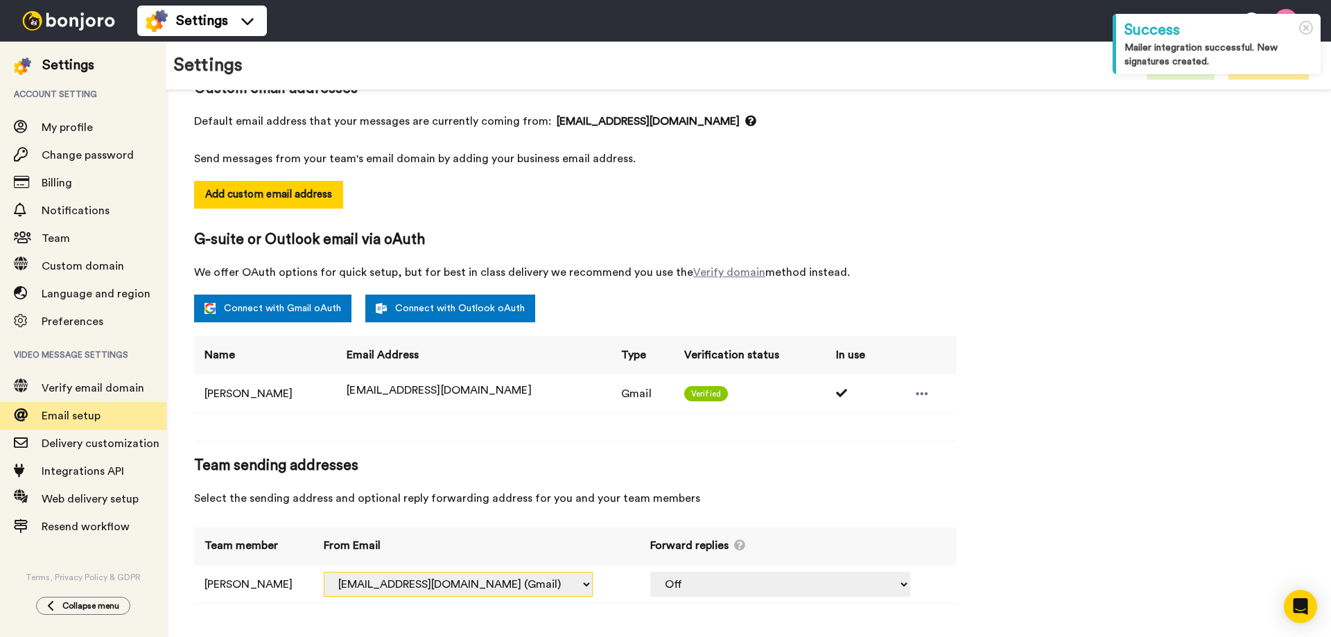
click at [467, 587] on select "[EMAIL_ADDRESS][DOMAIN_NAME] (Default) [EMAIL_ADDRESS][DOMAIN_NAME] (Gmail)" at bounding box center [458, 584] width 269 height 25
click at [1020, 462] on div "Email setup To send from your own address connect an email below. We highly rec…" at bounding box center [748, 300] width 1109 height 635
click at [272, 405] on td "[PERSON_NAME]" at bounding box center [265, 393] width 142 height 38
click at [229, 433] on div "Email setup To send from your own address connect an email below. We highly rec…" at bounding box center [575, 300] width 763 height 635
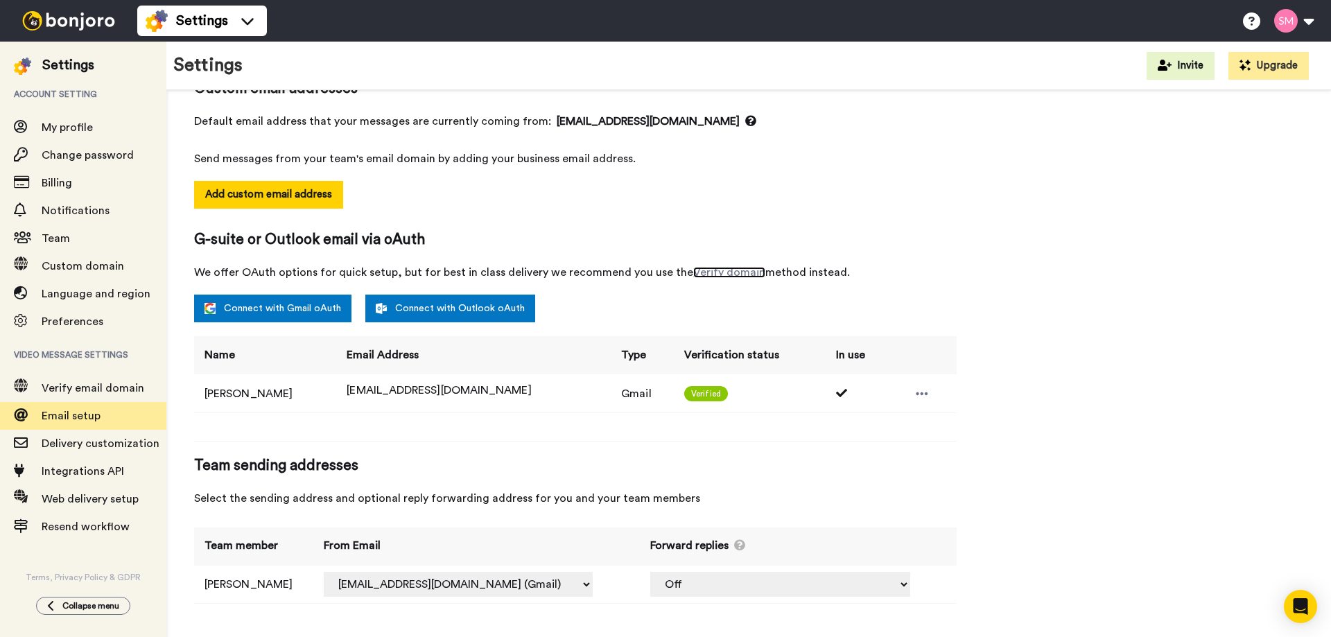
click at [731, 275] on link "Verify domain" at bounding box center [729, 272] width 72 height 11
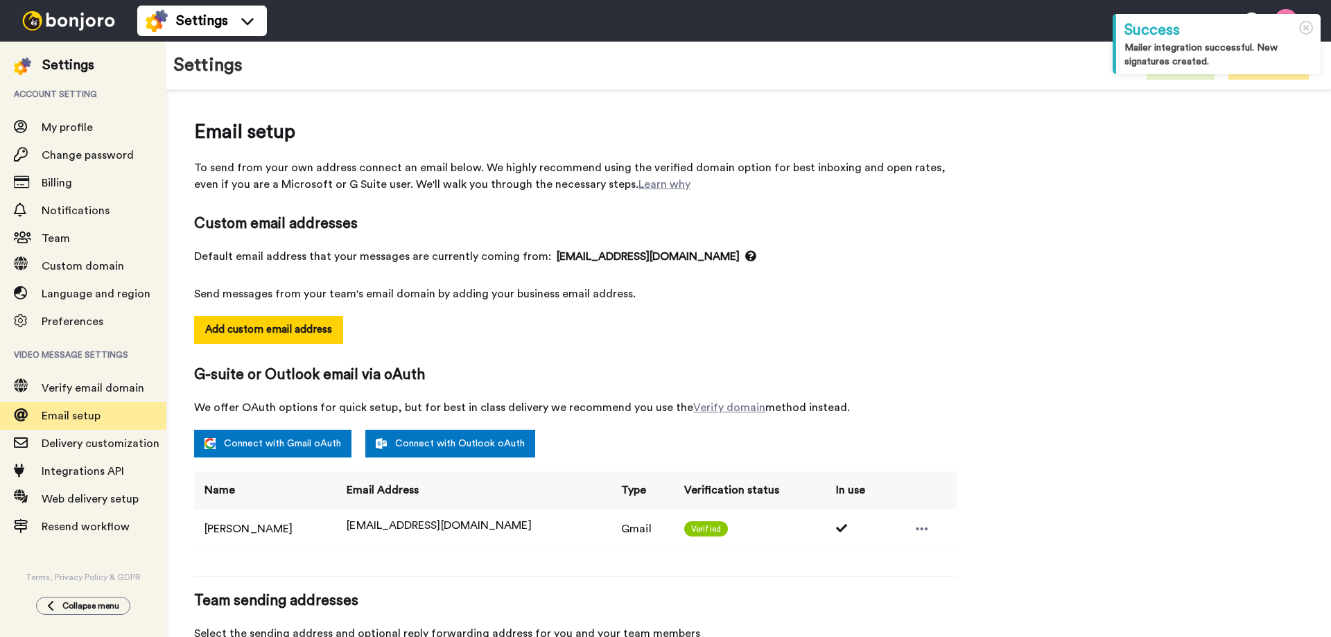
select select "164861"
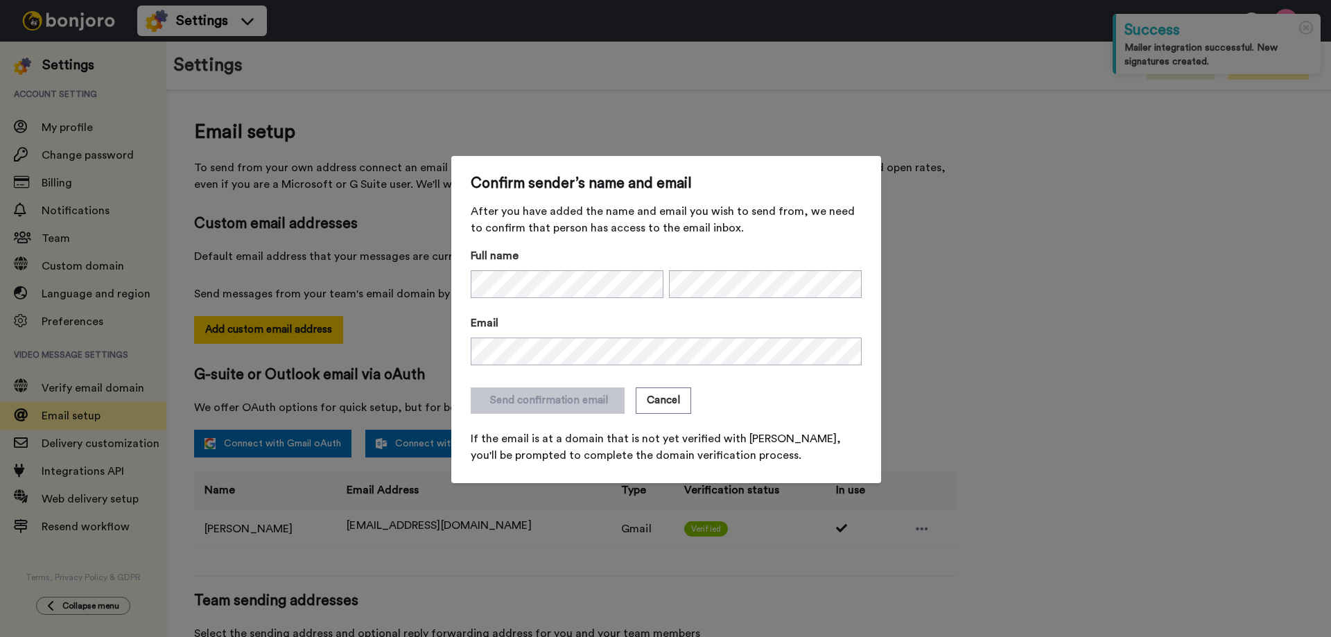
scroll to position [135, 0]
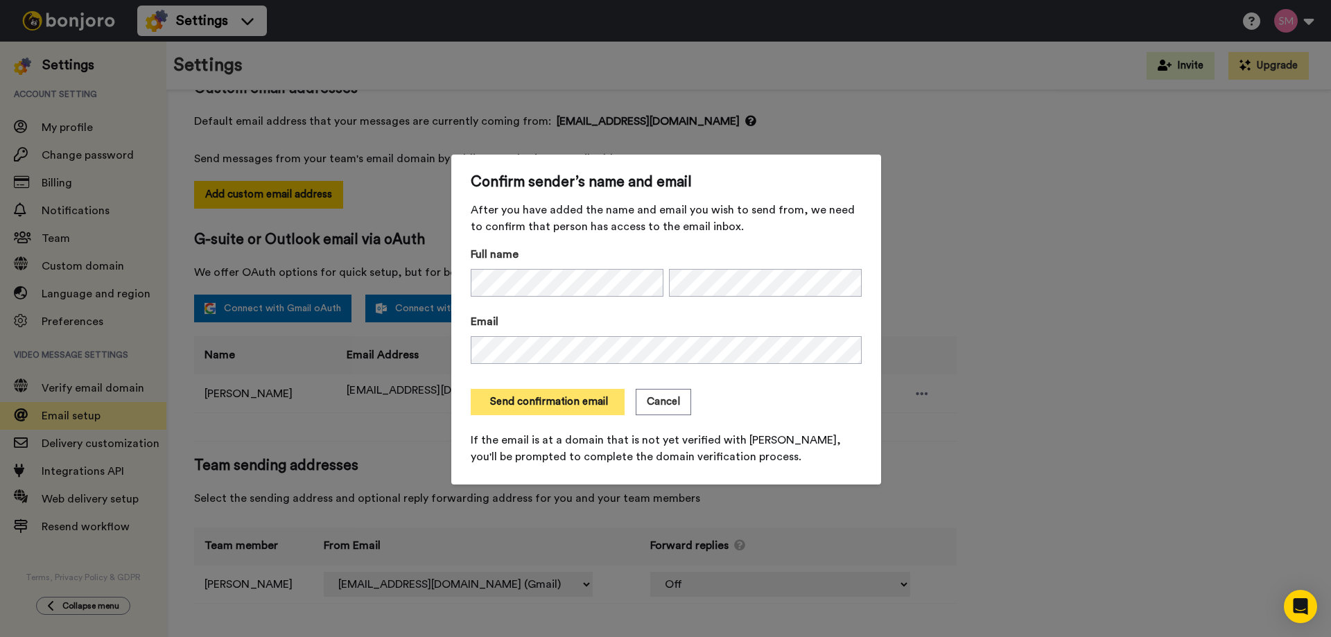
click at [532, 402] on button "Send confirmation email" at bounding box center [548, 402] width 154 height 26
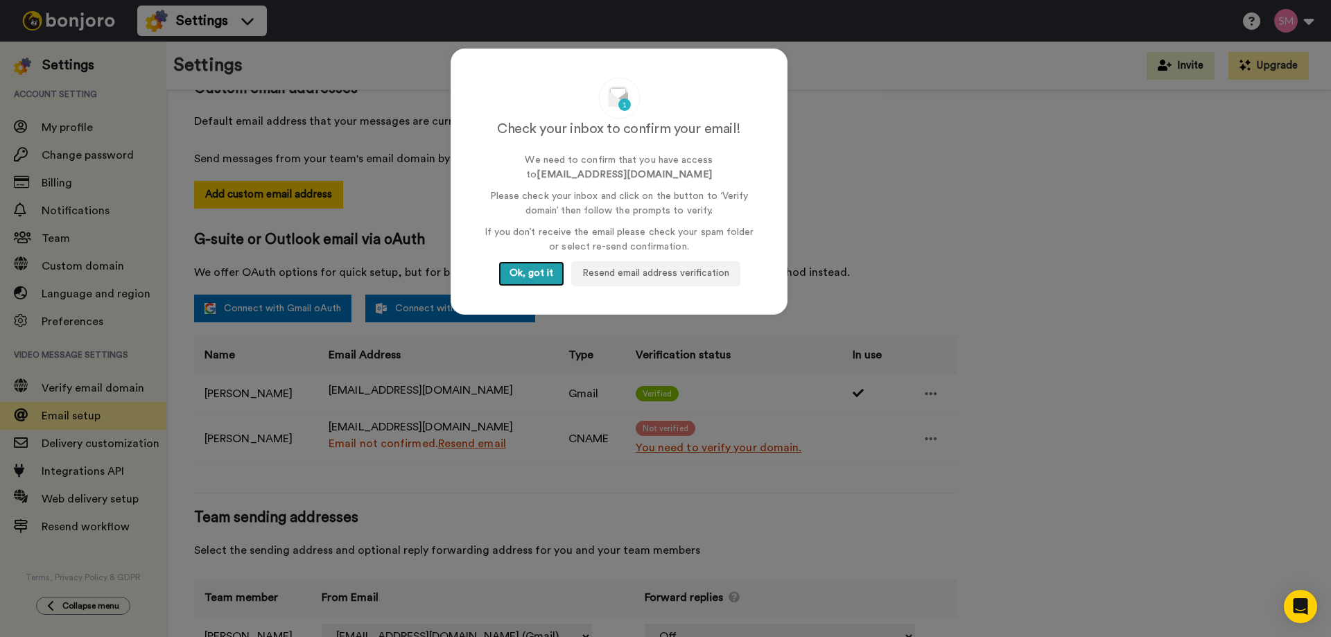
click at [523, 265] on button "Ok, got it" at bounding box center [532, 273] width 66 height 25
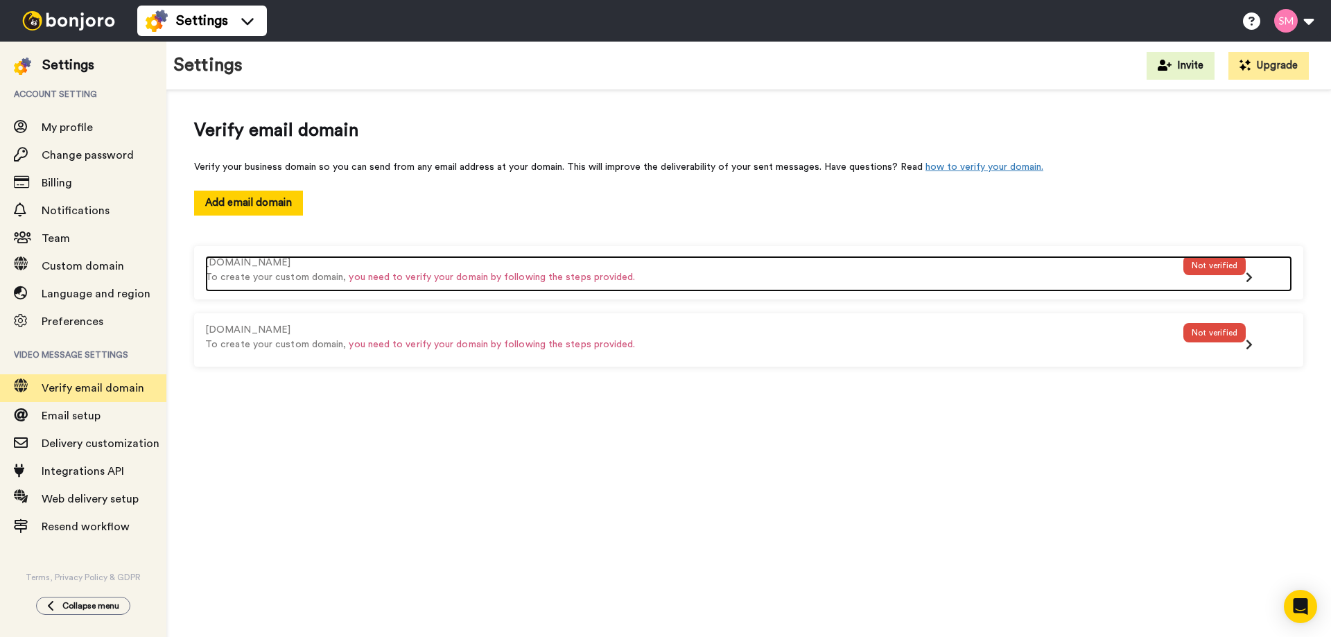
click at [1251, 276] on icon at bounding box center [1249, 277] width 7 height 11
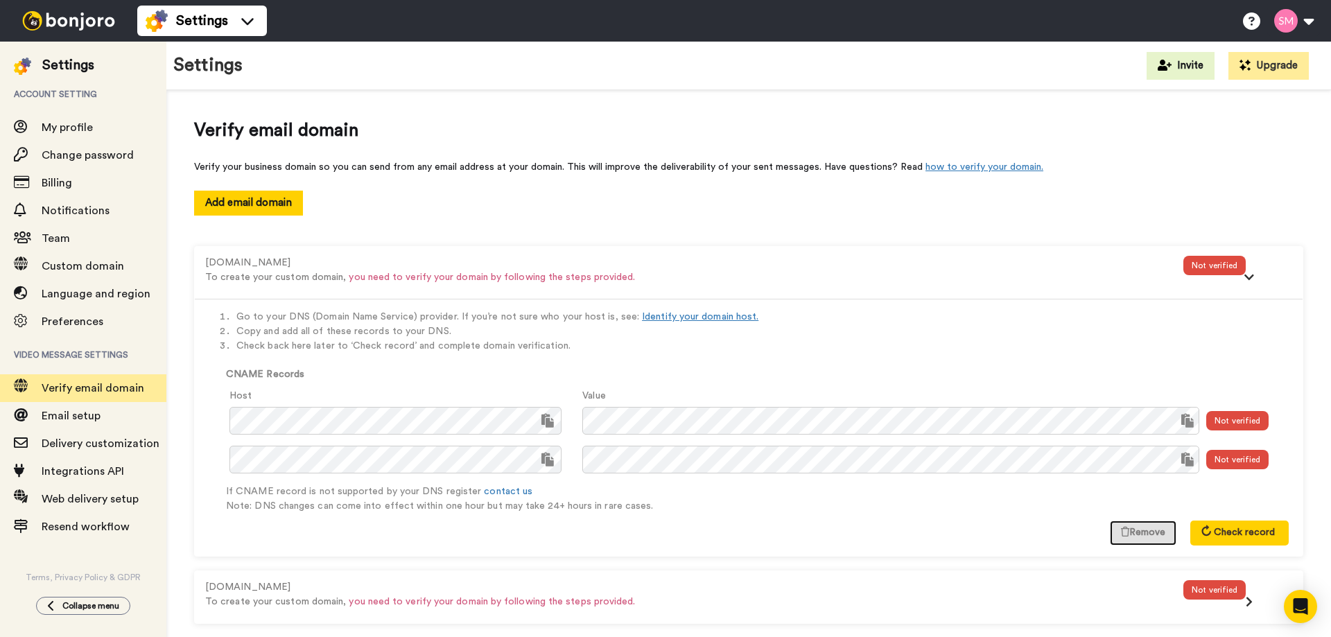
click at [1147, 537] on button "Remove" at bounding box center [1143, 533] width 67 height 25
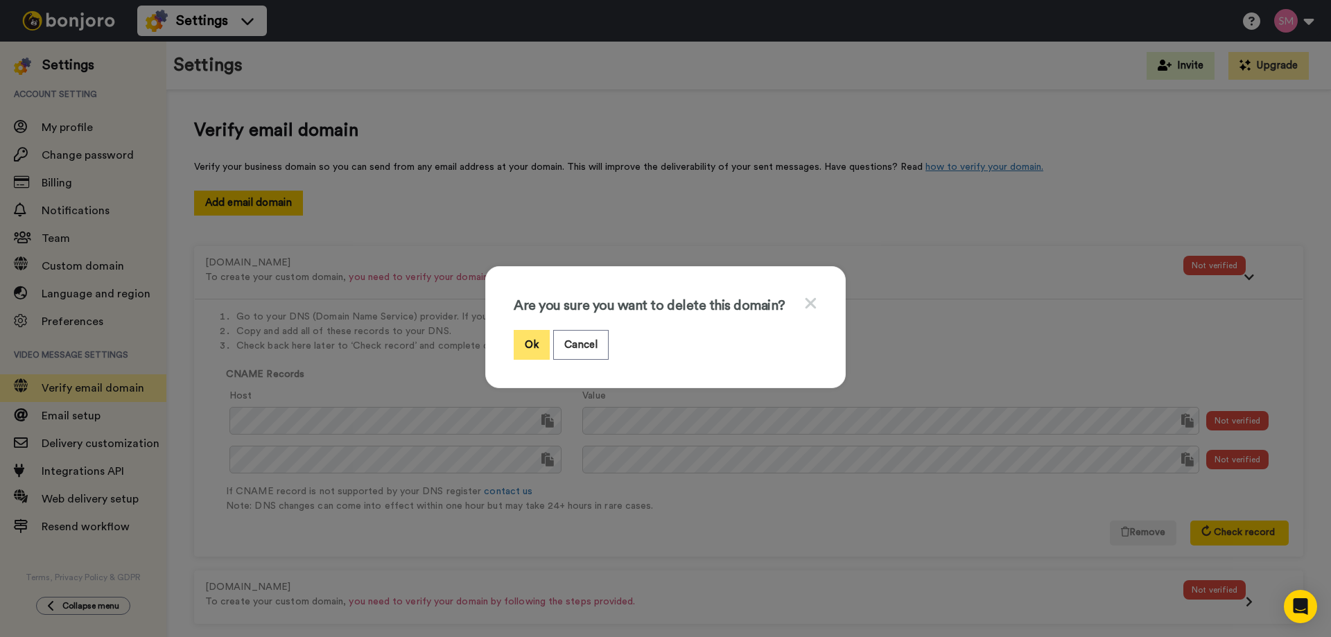
click at [532, 342] on button "Ok" at bounding box center [532, 345] width 36 height 30
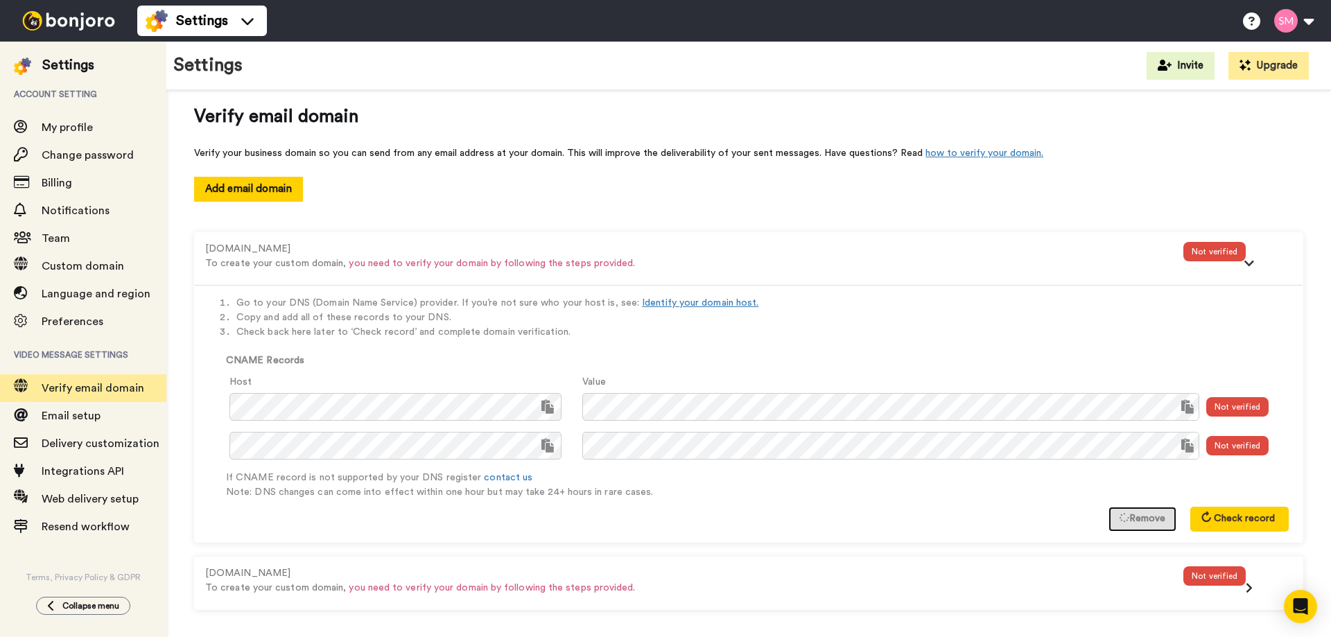
scroll to position [19, 0]
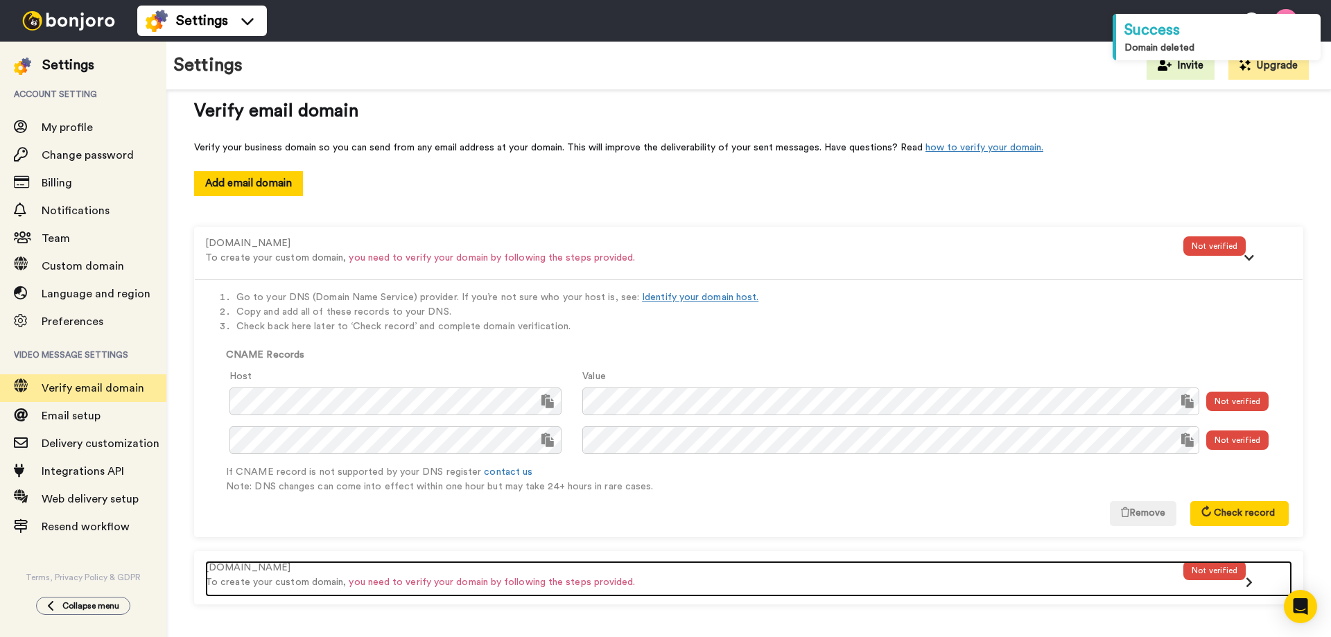
click at [1135, 578] on p "To create your custom domain, you need to verify your domain by following the s…" at bounding box center [694, 582] width 978 height 15
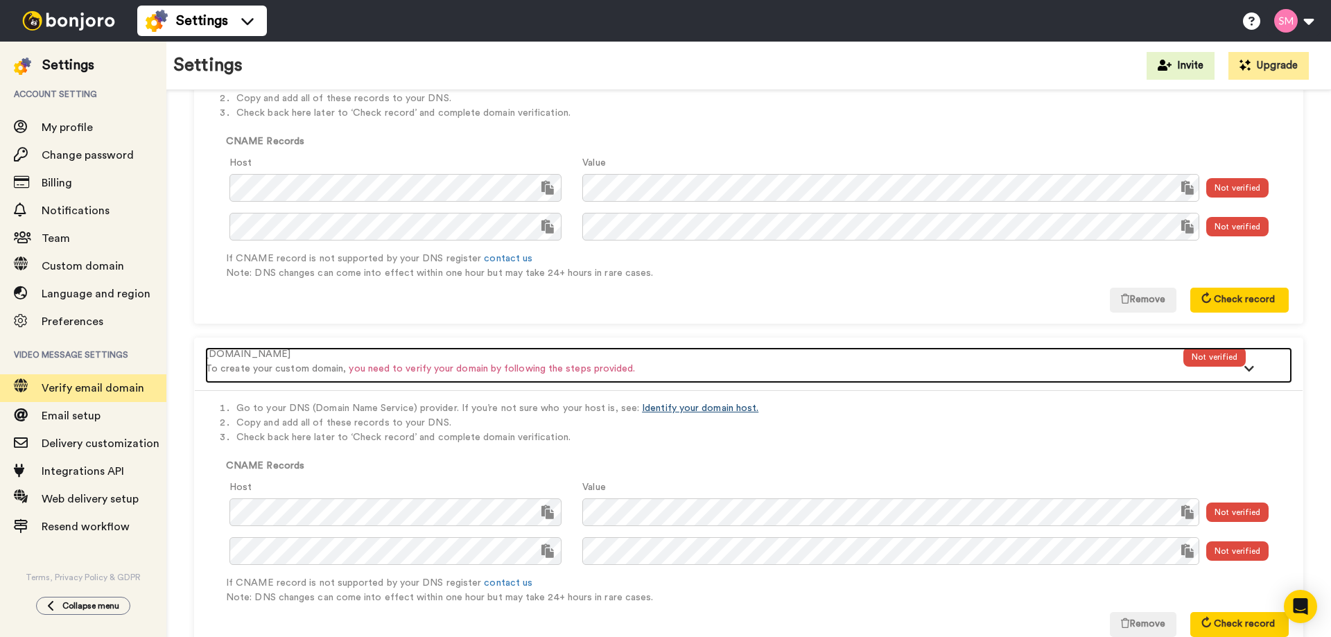
scroll to position [277, 0]
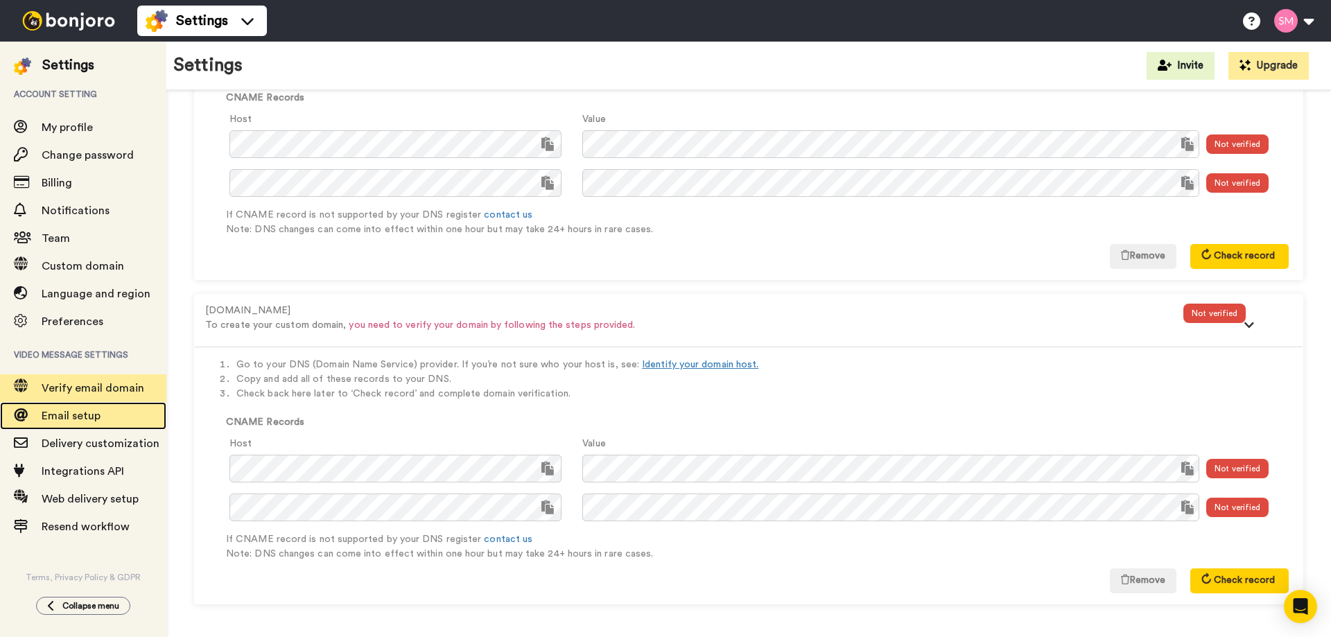
click at [75, 415] on span "Email setup" at bounding box center [71, 415] width 59 height 11
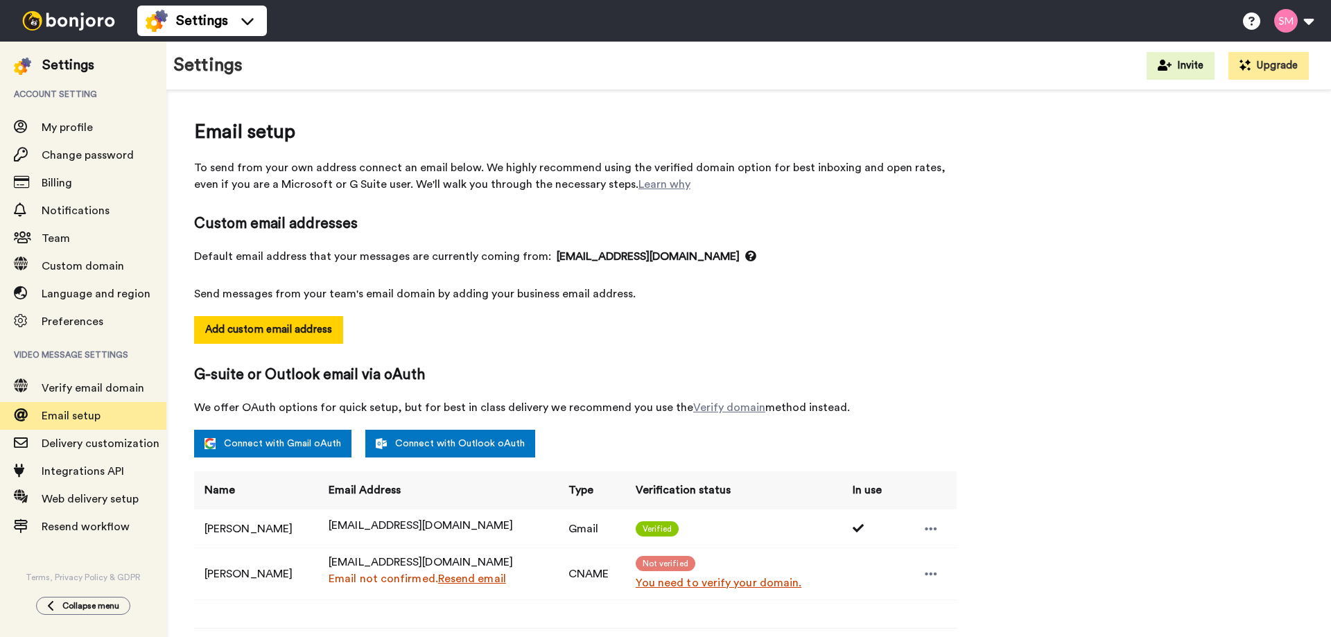
select select "164861"
click at [1301, 18] on button at bounding box center [1293, 21] width 53 height 31
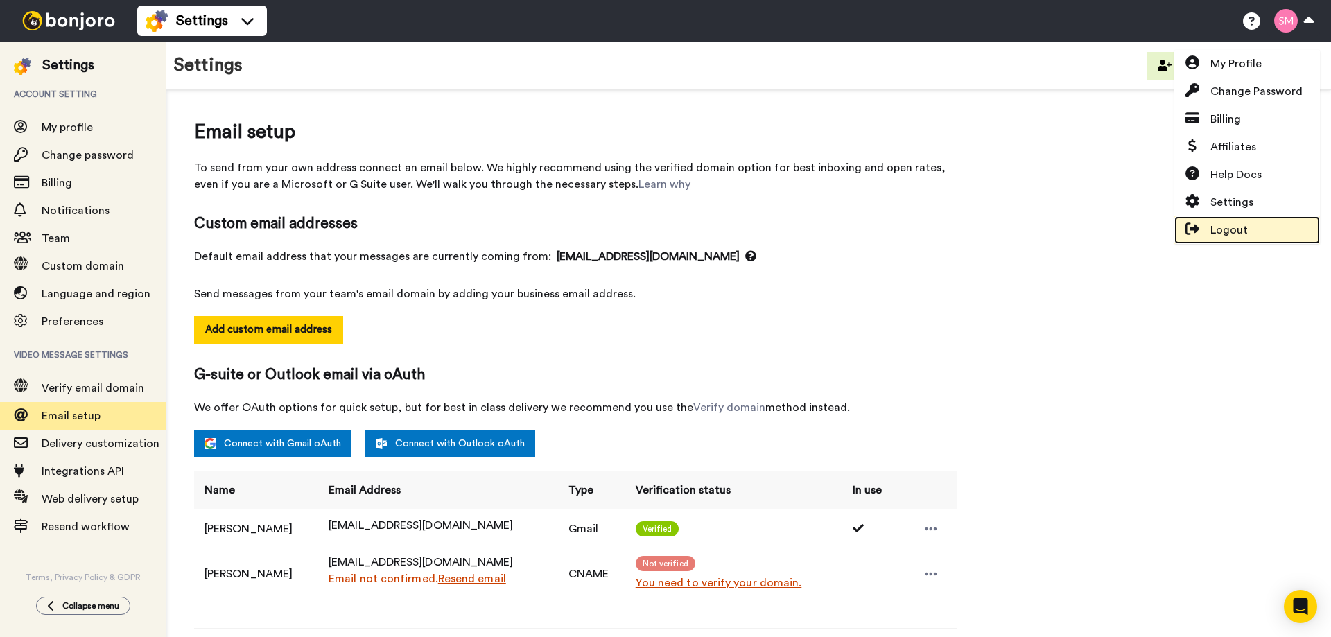
click at [1245, 229] on span "Logout" at bounding box center [1229, 230] width 37 height 17
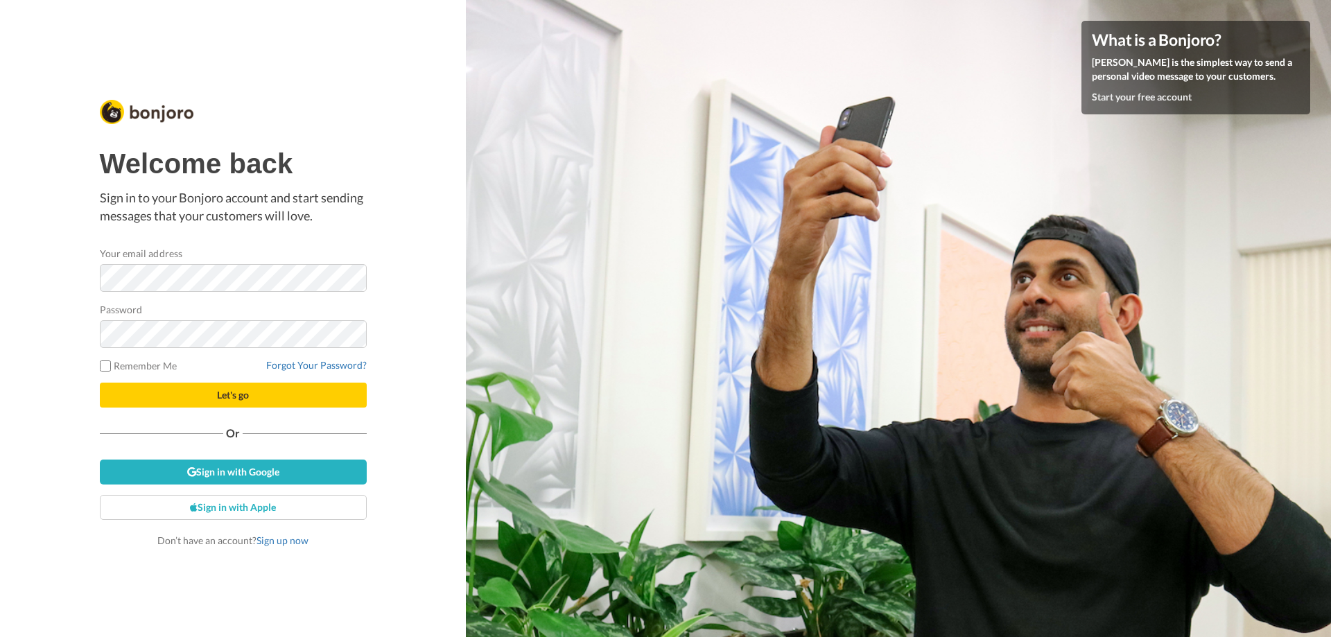
click at [100, 383] on button "Let's go" at bounding box center [233, 395] width 267 height 25
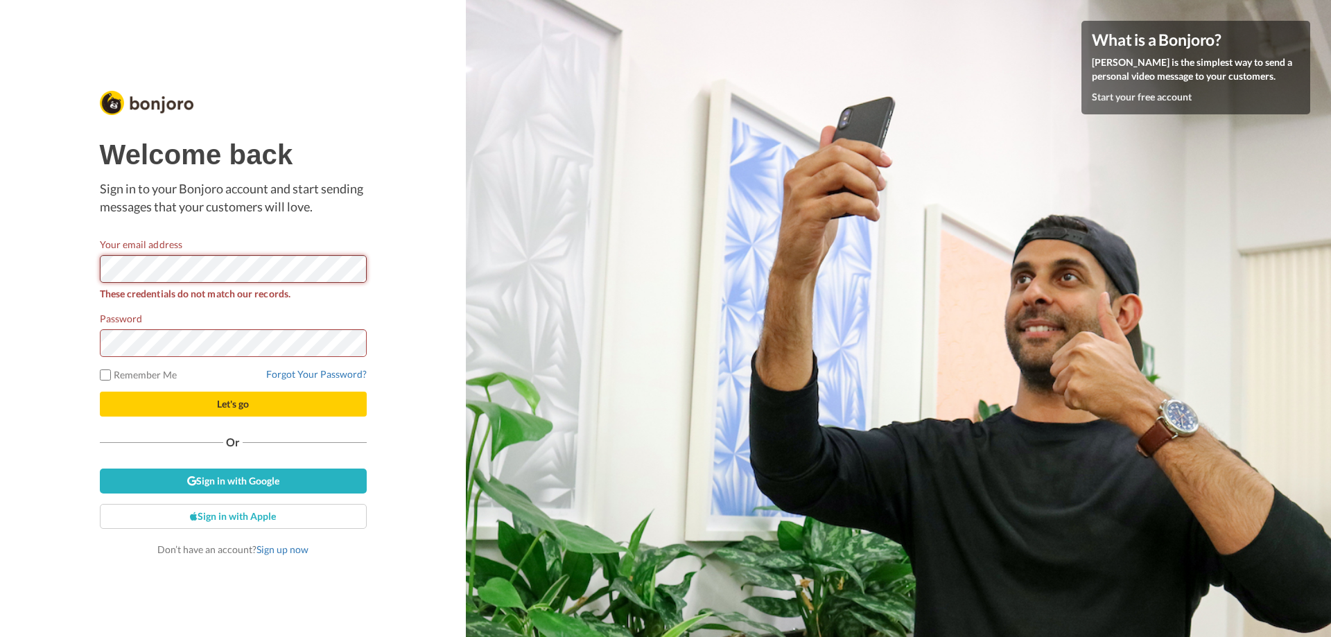
click at [100, 392] on button "Let's go" at bounding box center [233, 404] width 267 height 25
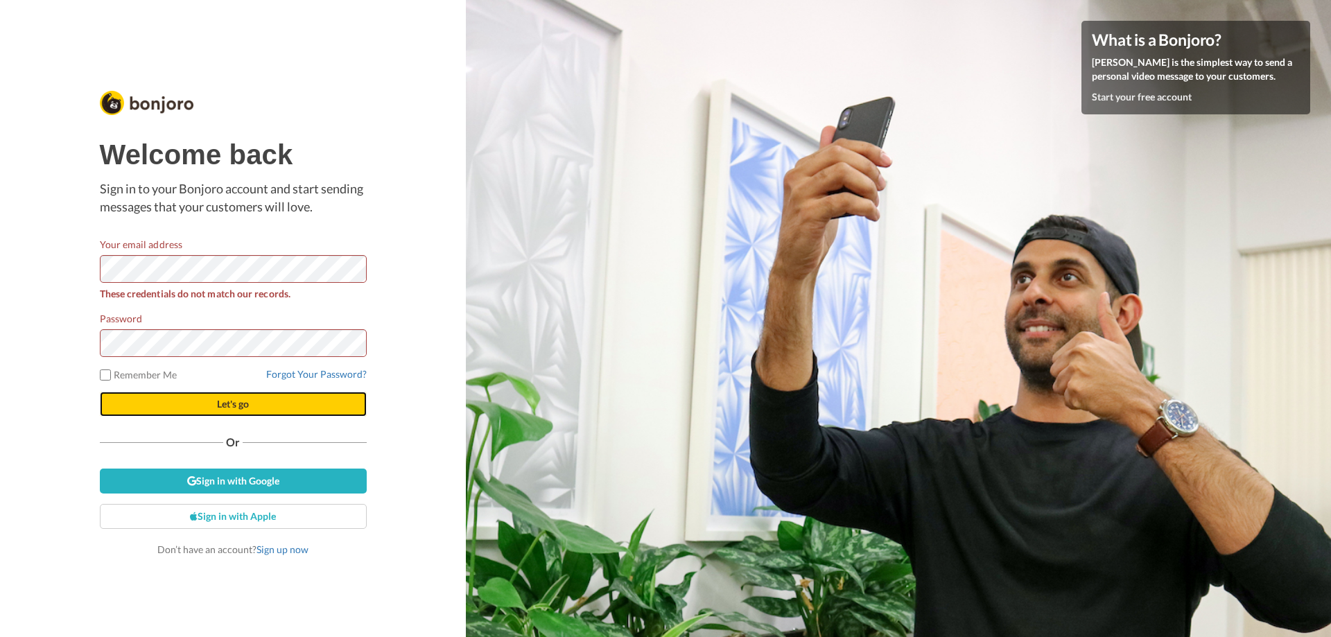
click at [254, 401] on button "Let's go" at bounding box center [233, 404] width 267 height 25
click at [100, 392] on button "Let's go" at bounding box center [233, 404] width 267 height 25
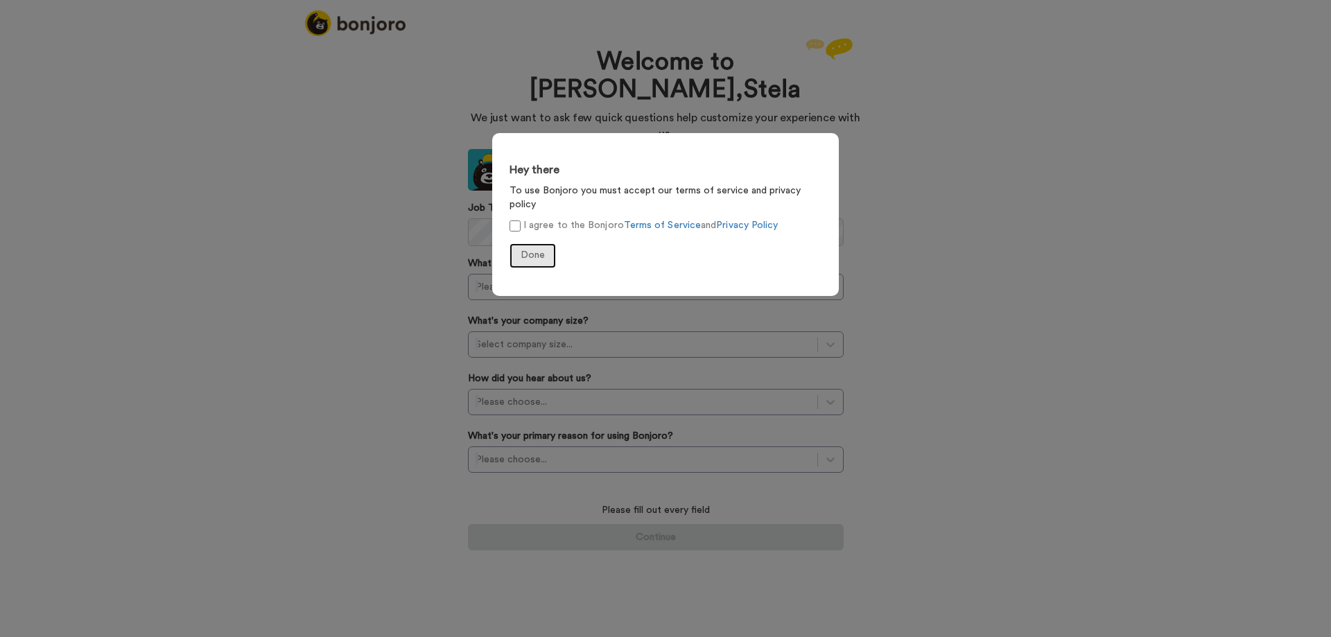
click at [541, 250] on span "Done" at bounding box center [533, 255] width 24 height 10
